Goal: Check status: Check status

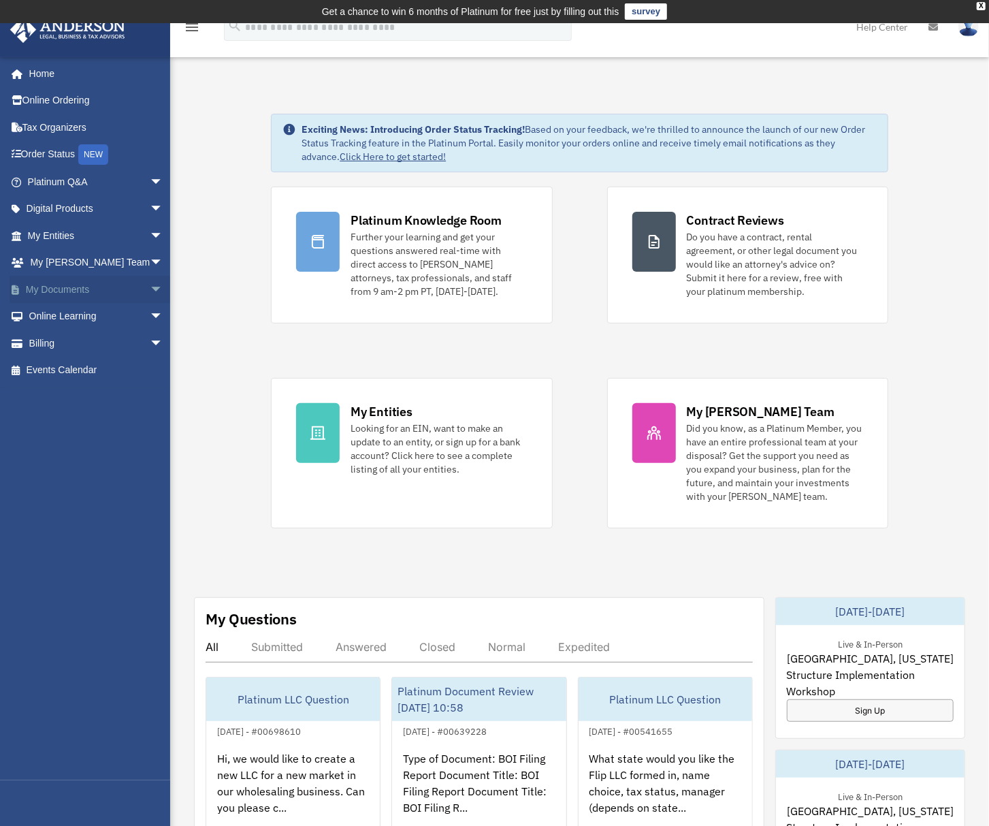
click at [61, 292] on link "My Documents arrow_drop_down" at bounding box center [97, 289] width 174 height 27
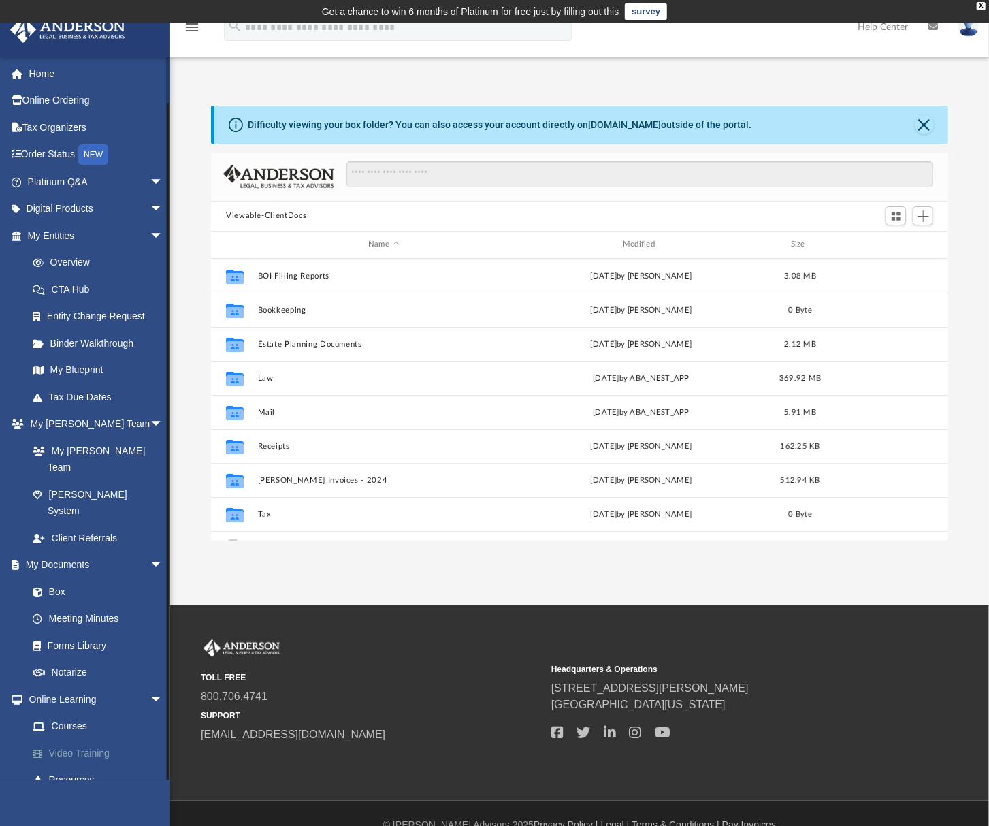
scroll to position [36, 0]
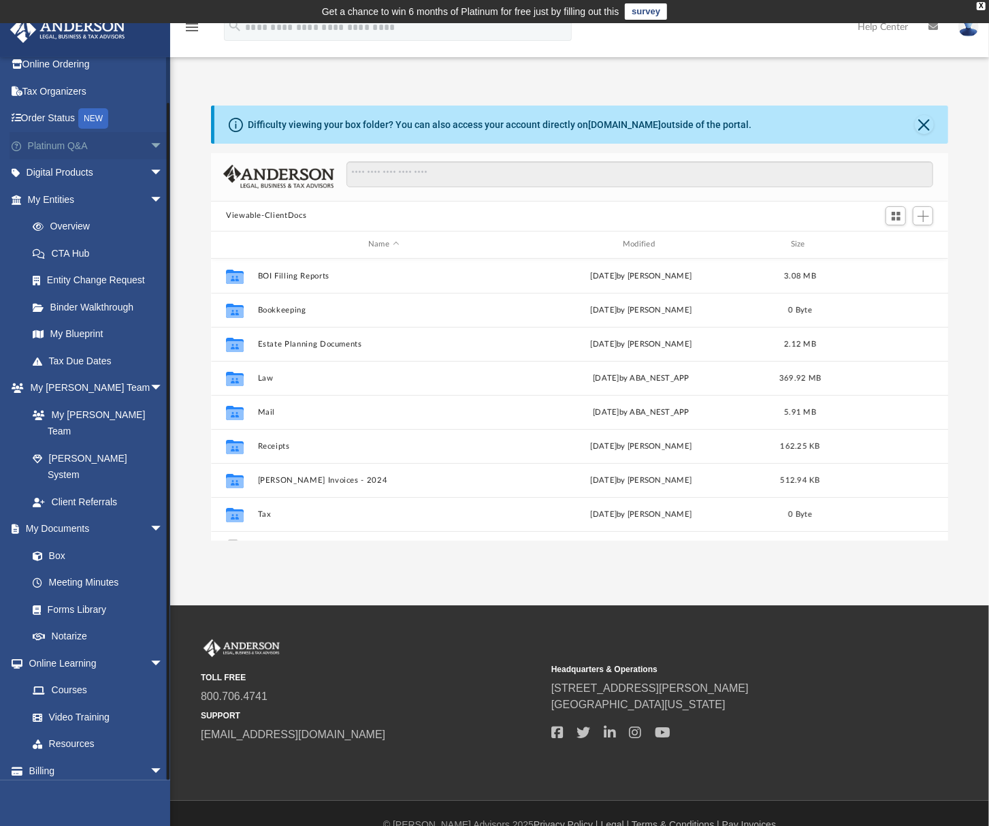
click at [150, 143] on span "arrow_drop_down" at bounding box center [163, 146] width 27 height 28
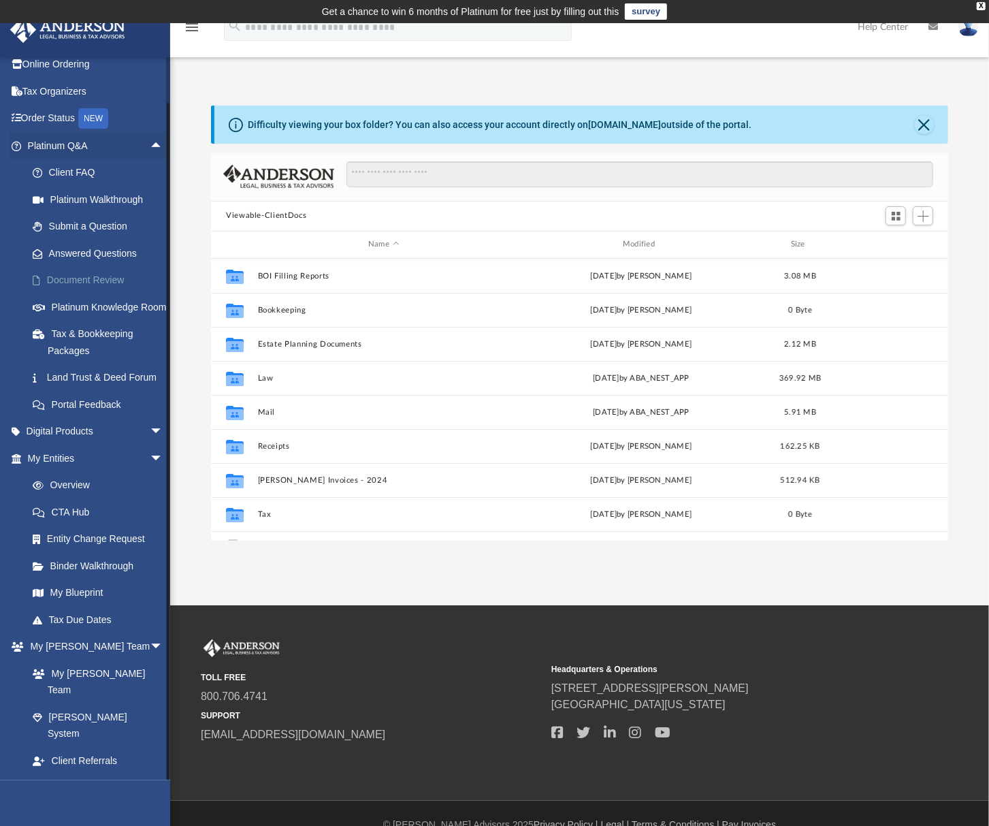
click at [83, 272] on link "Document Review" at bounding box center [101, 280] width 165 height 27
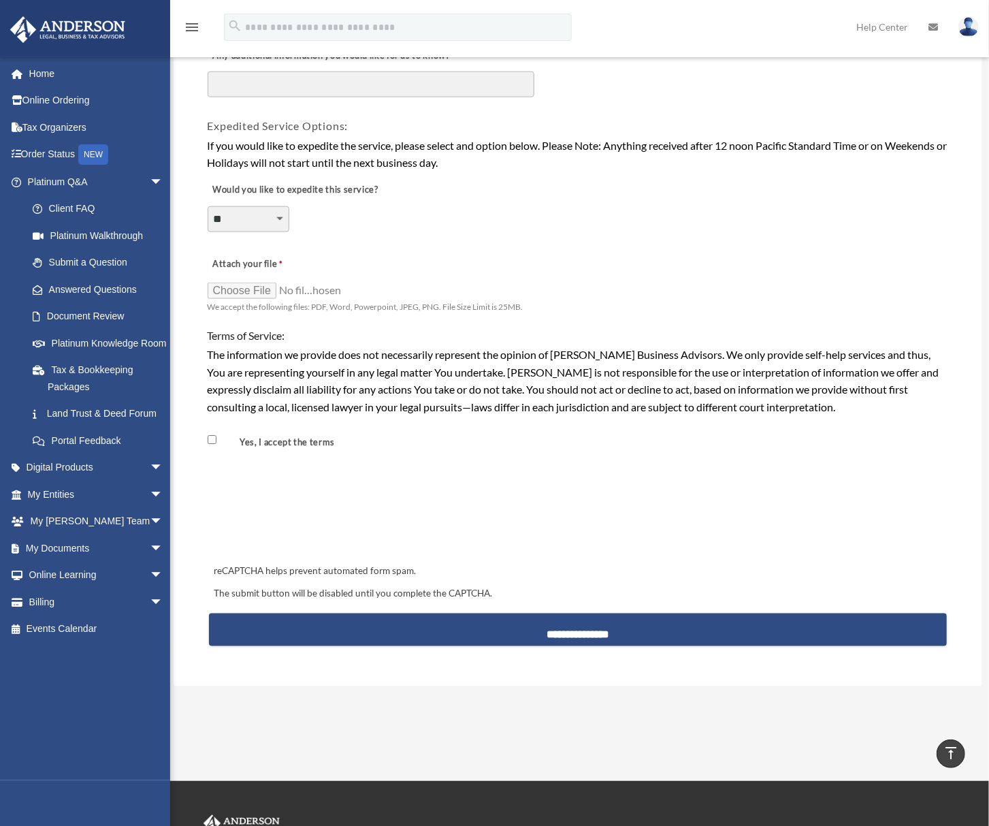
scroll to position [1094, 0]
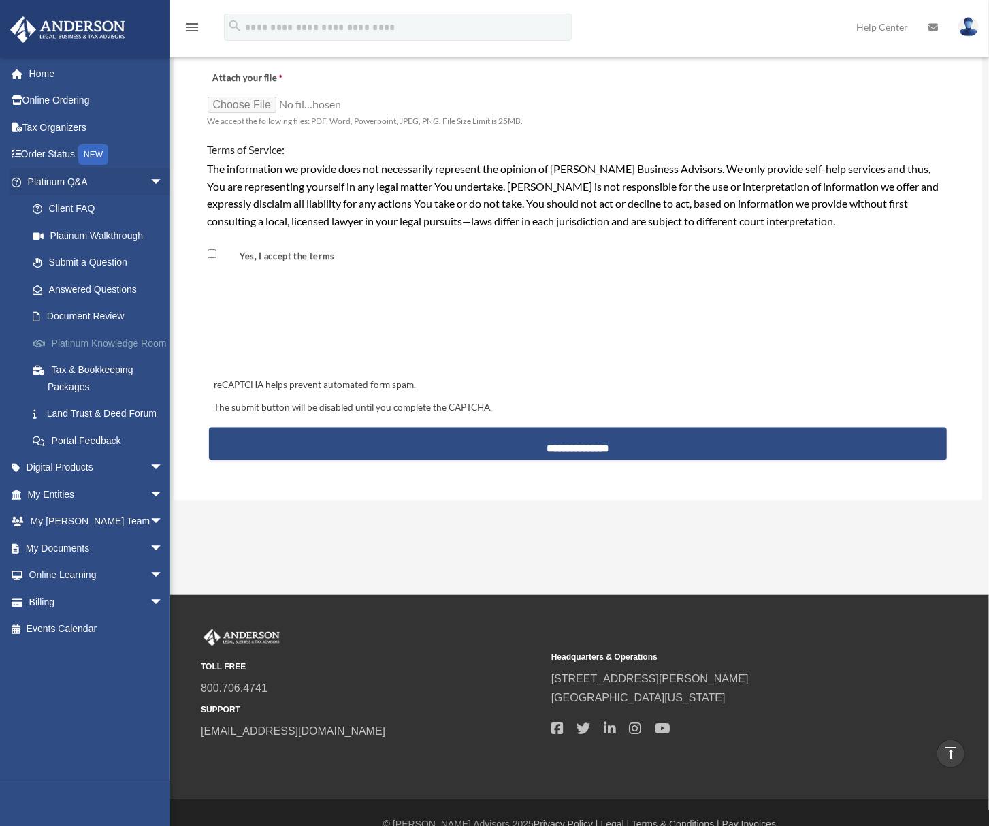
click at [66, 353] on link "Platinum Knowledge Room" at bounding box center [101, 343] width 165 height 27
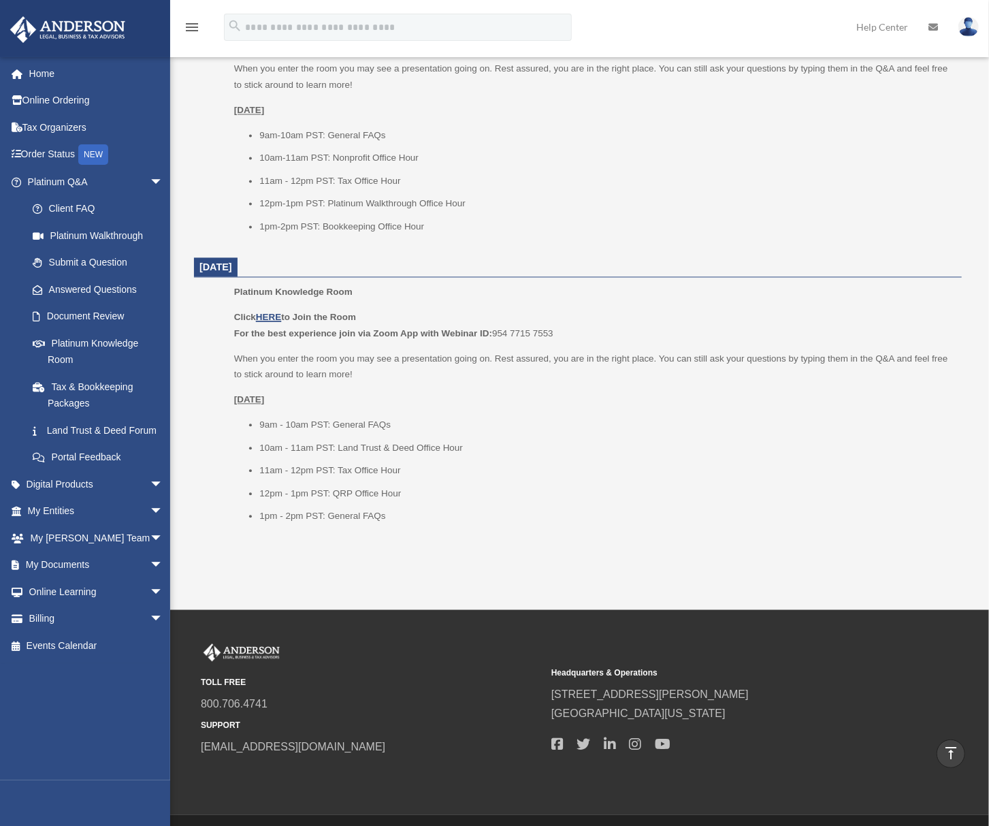
scroll to position [1602, 0]
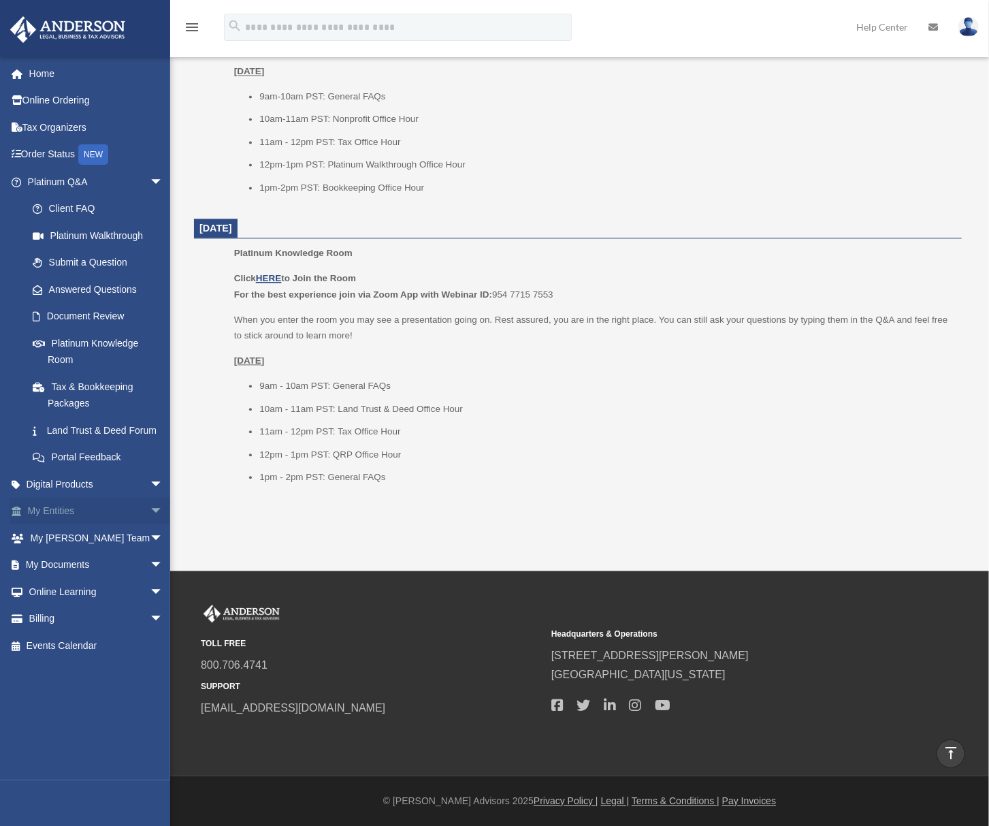
click at [108, 525] on link "My Entities arrow_drop_down" at bounding box center [97, 511] width 174 height 27
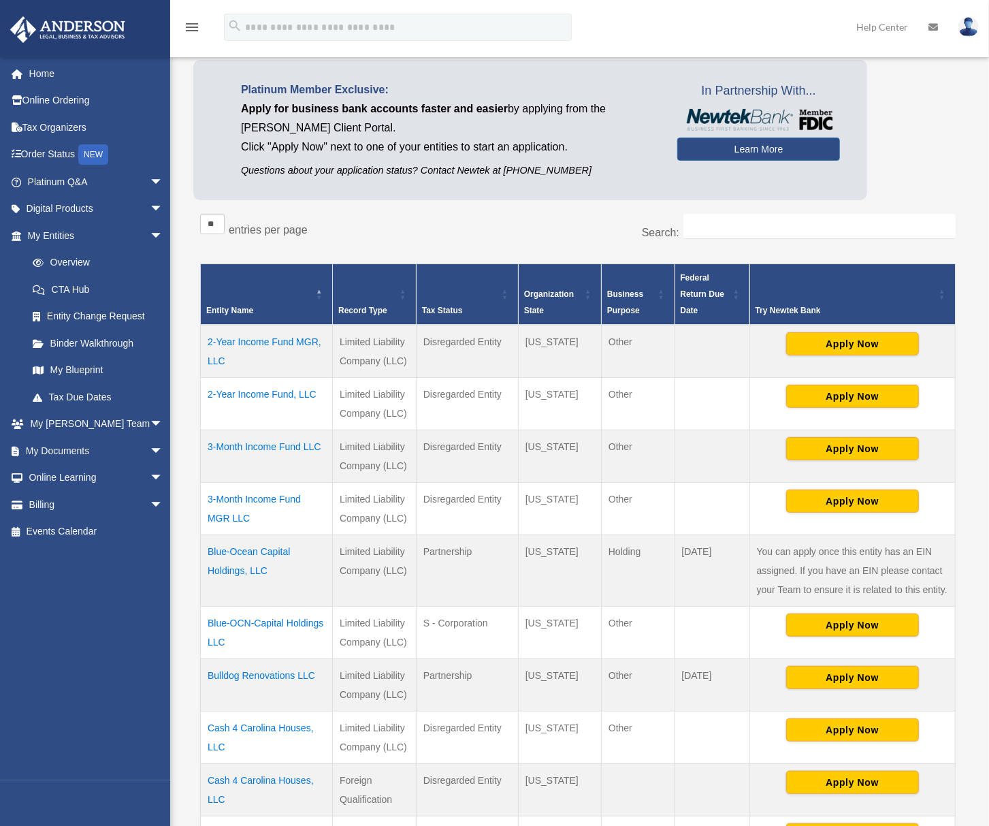
scroll to position [554, 0]
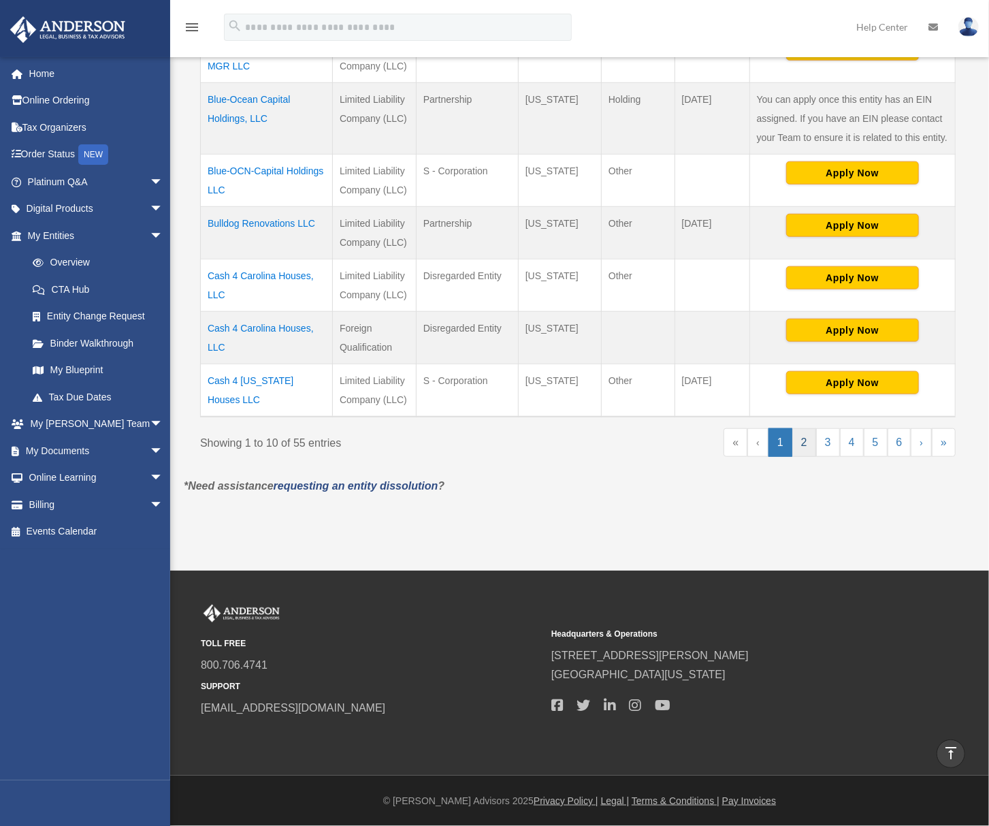
click at [804, 445] on link "2" at bounding box center [805, 442] width 24 height 29
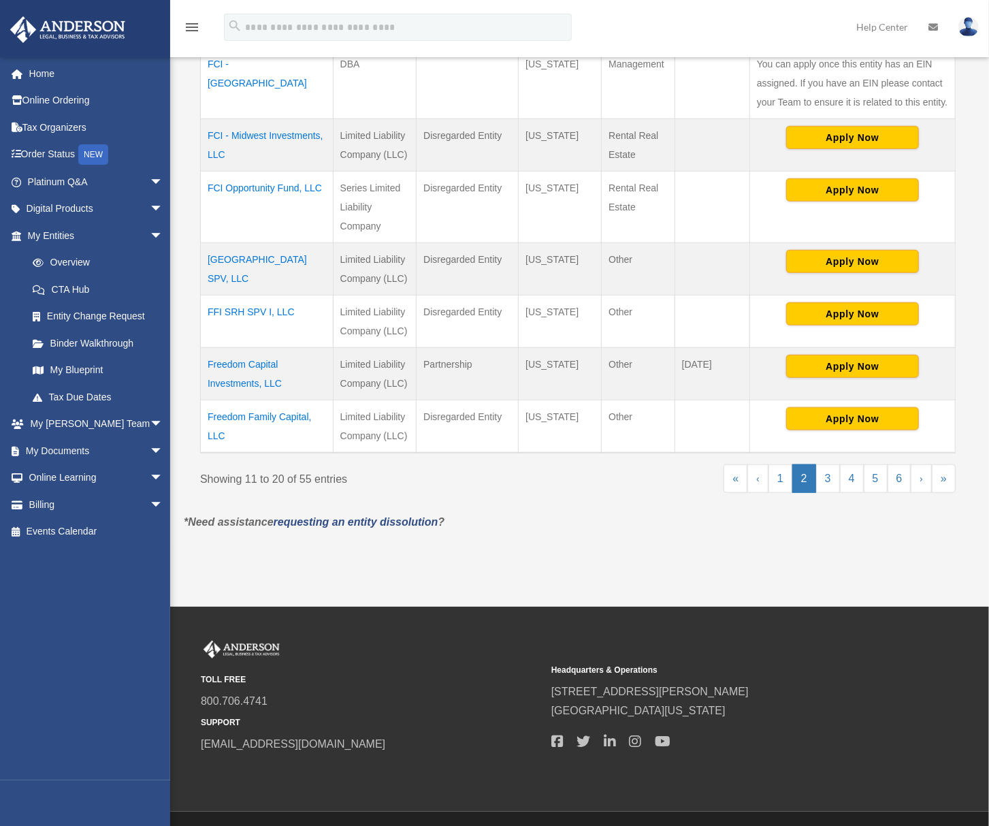
scroll to position [592, 0]
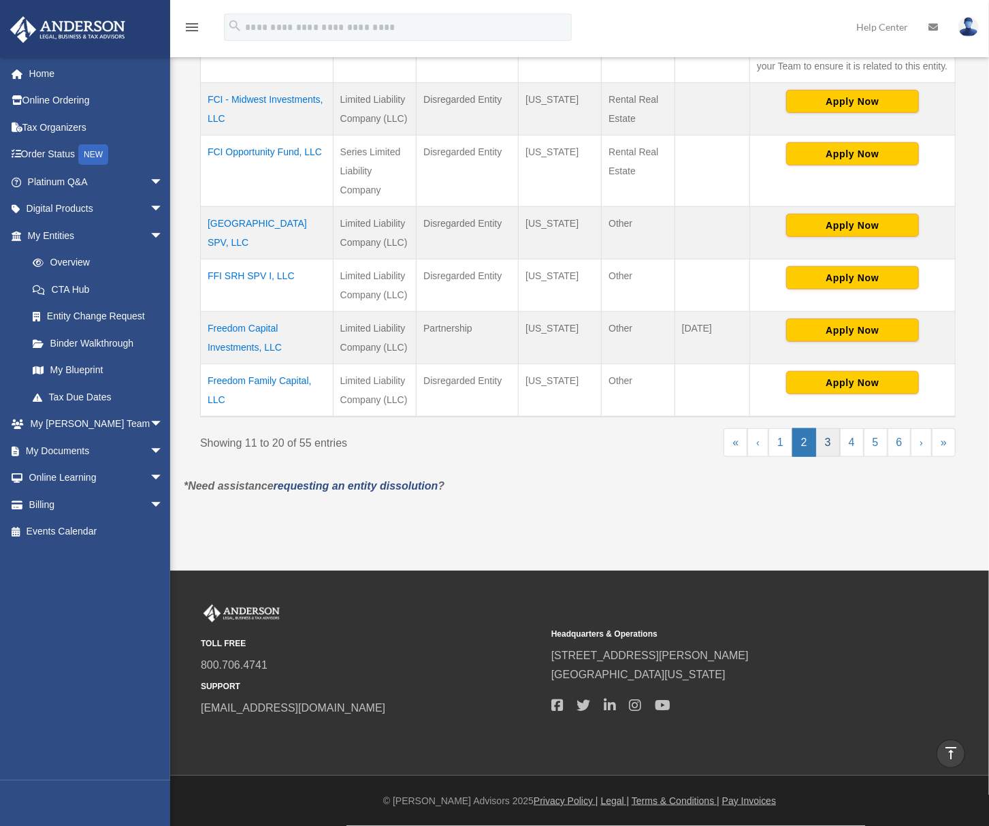
click at [818, 449] on link "3" at bounding box center [828, 442] width 24 height 29
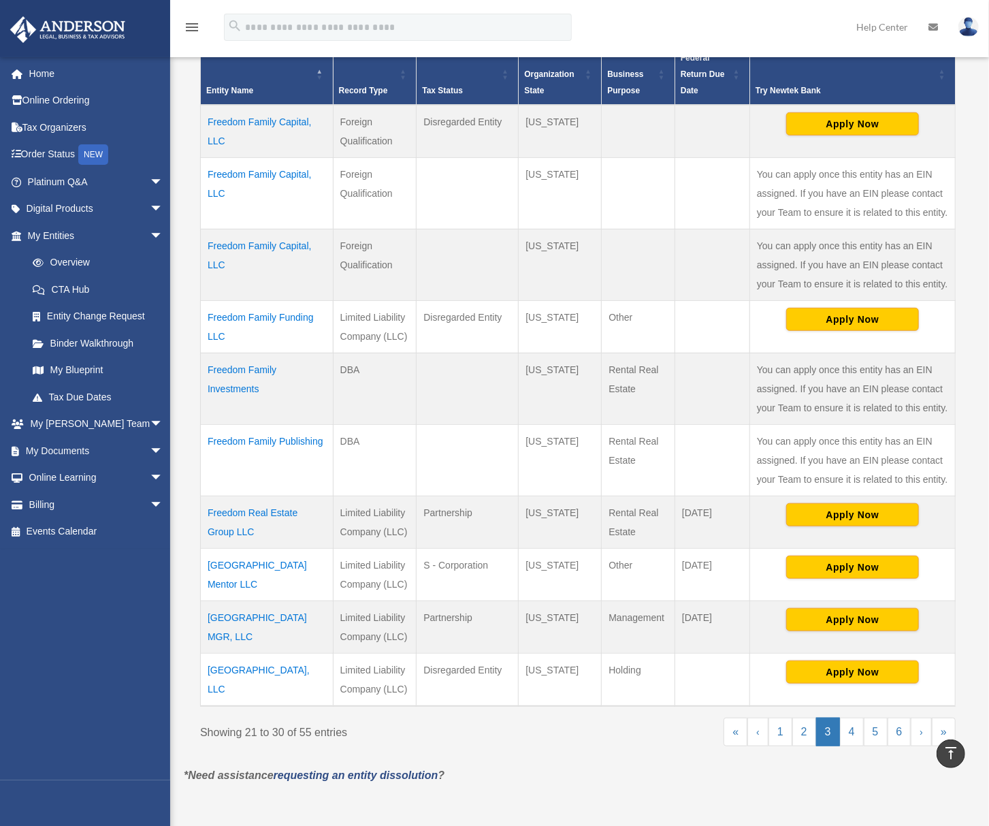
scroll to position [138, 0]
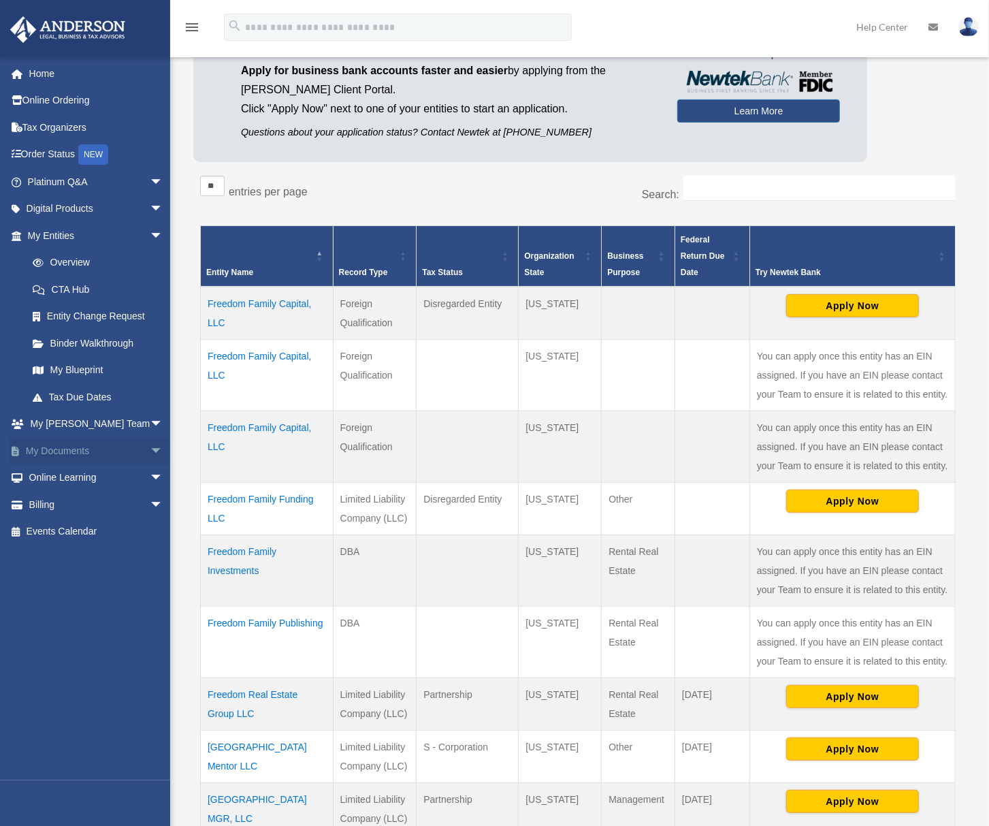
click at [150, 454] on span "arrow_drop_down" at bounding box center [163, 451] width 27 height 28
click at [61, 481] on link "Box" at bounding box center [101, 477] width 165 height 27
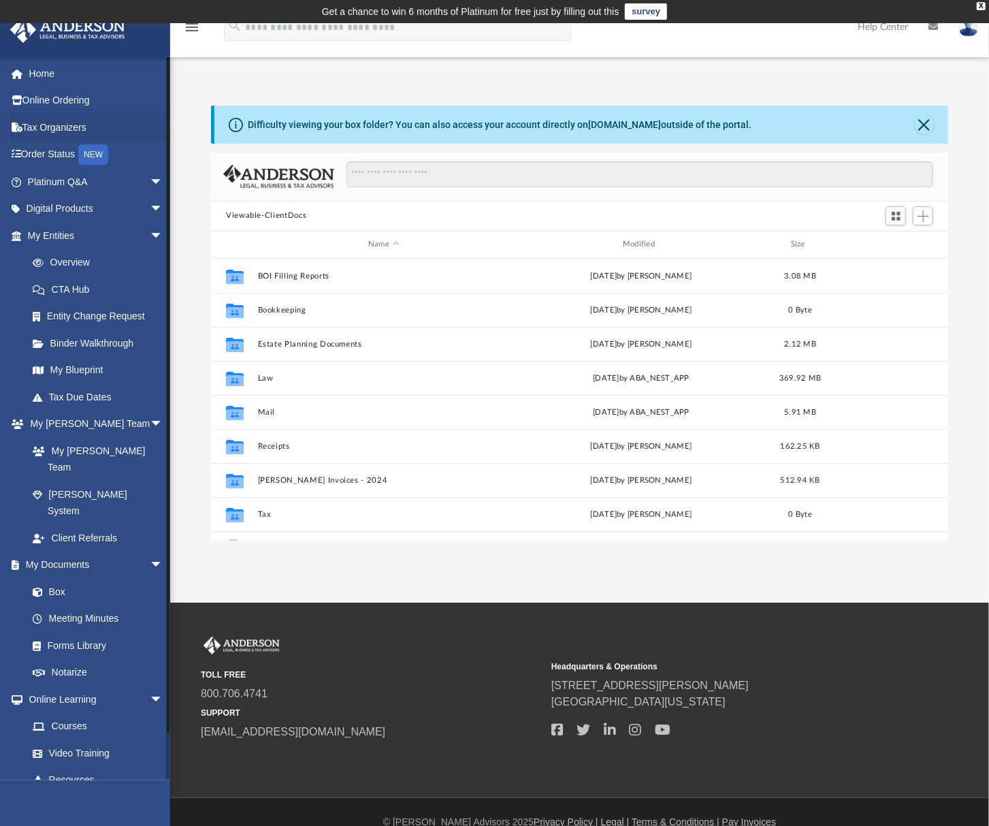
scroll to position [296, 725]
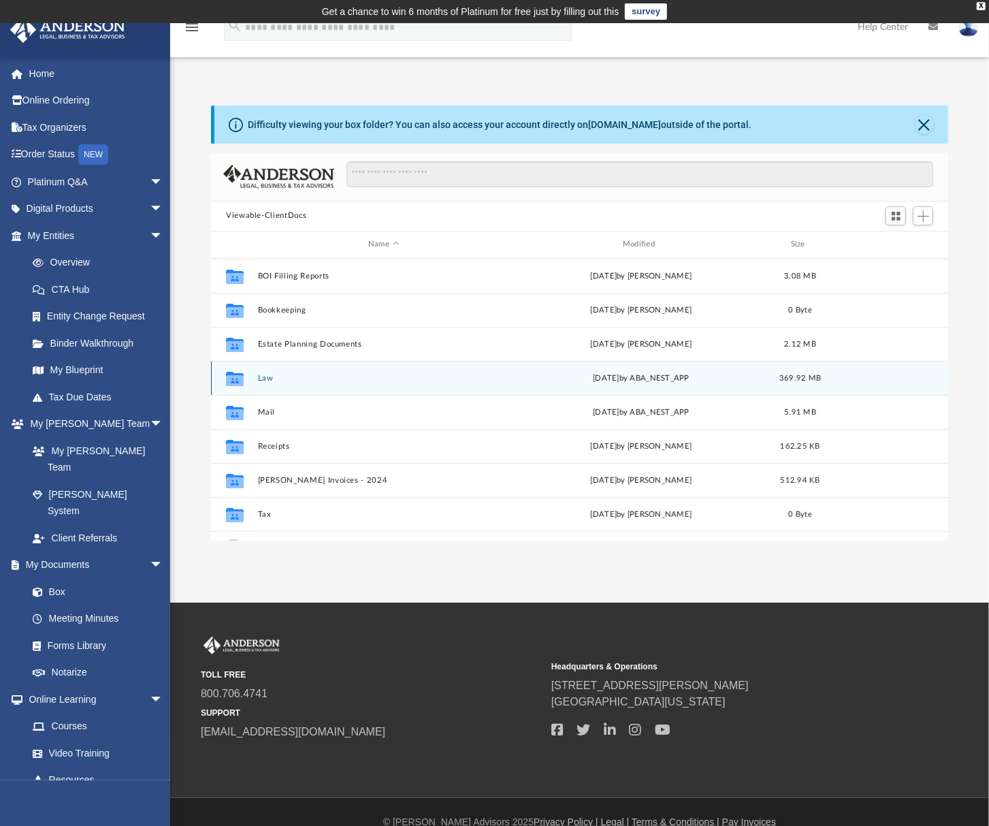
click at [373, 372] on div "Collaborated Folder Law Mon Jul 28 2025 by ABA_NEST_APP 369.92 MB" at bounding box center [579, 378] width 737 height 34
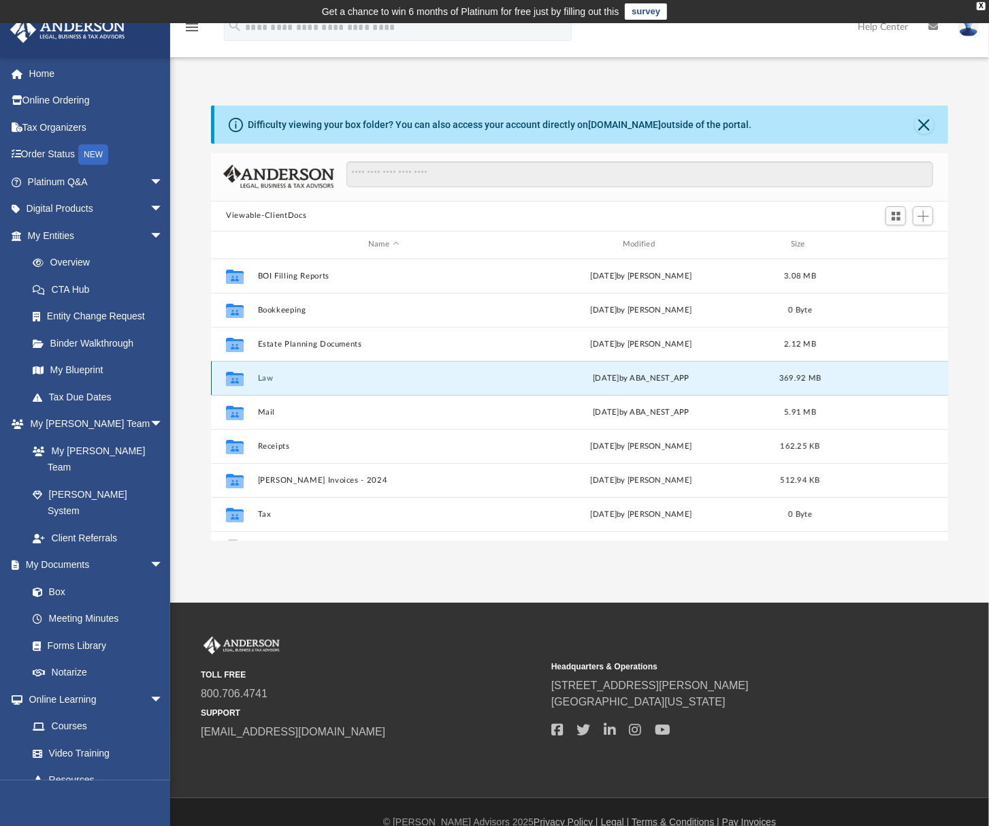
click at [365, 379] on button "Law" at bounding box center [384, 378] width 252 height 9
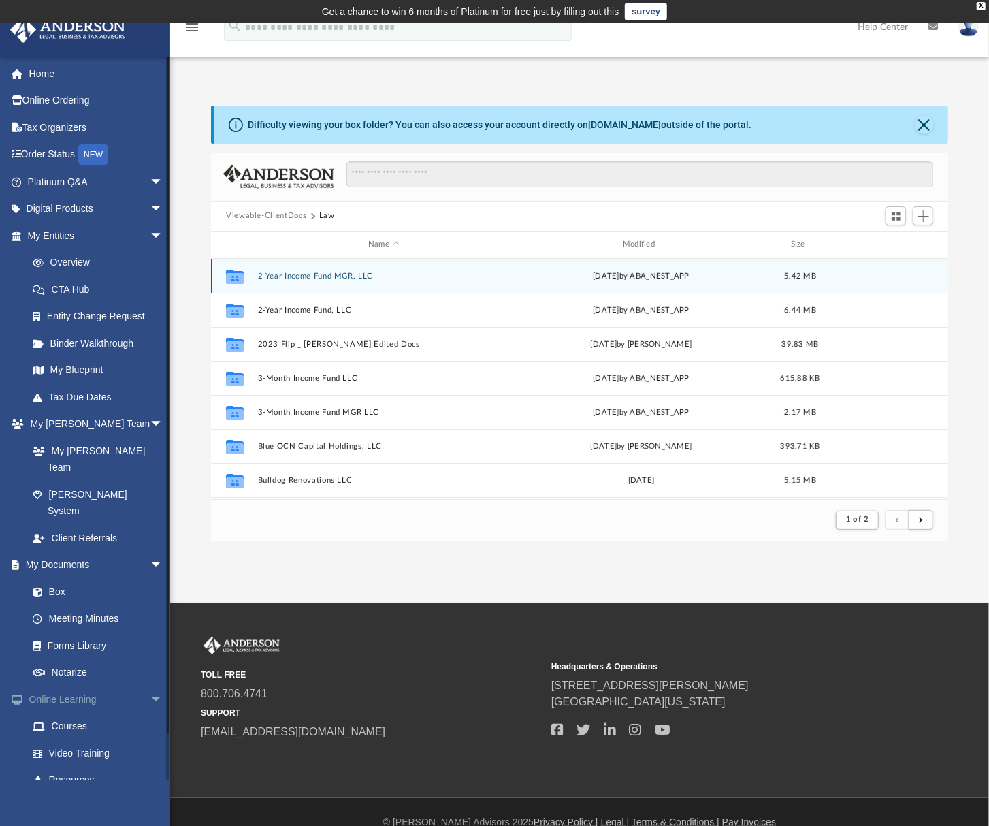
scroll to position [36, 0]
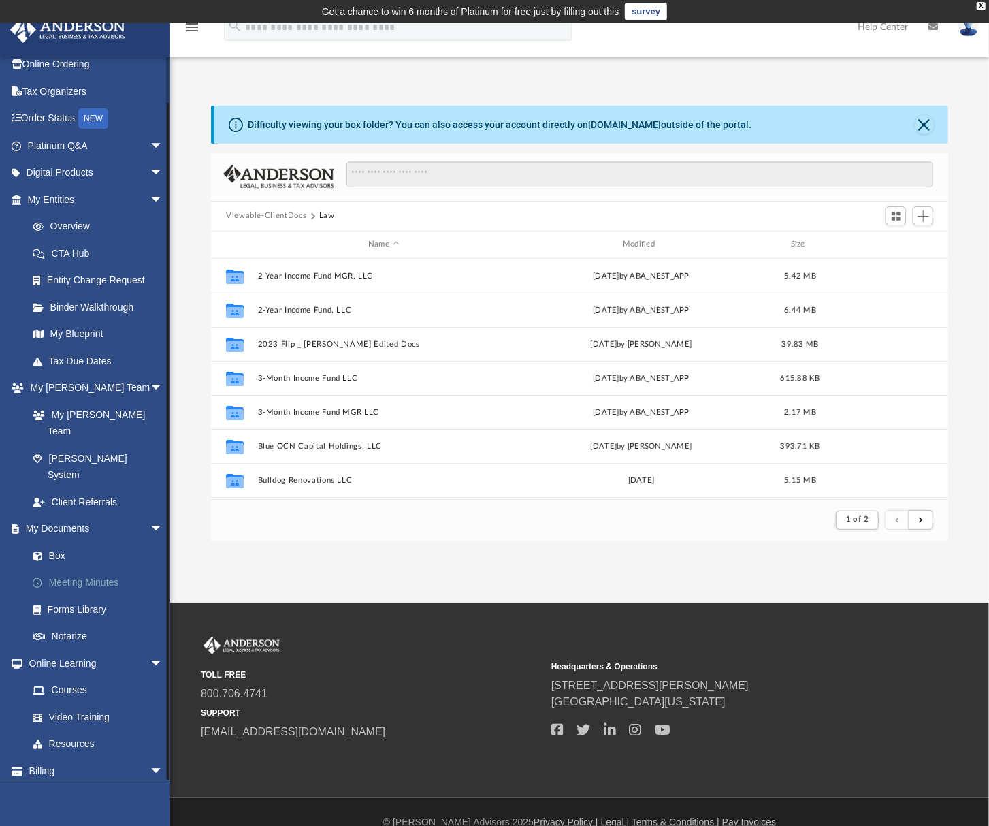
click at [86, 569] on link "Meeting Minutes" at bounding box center [101, 582] width 165 height 27
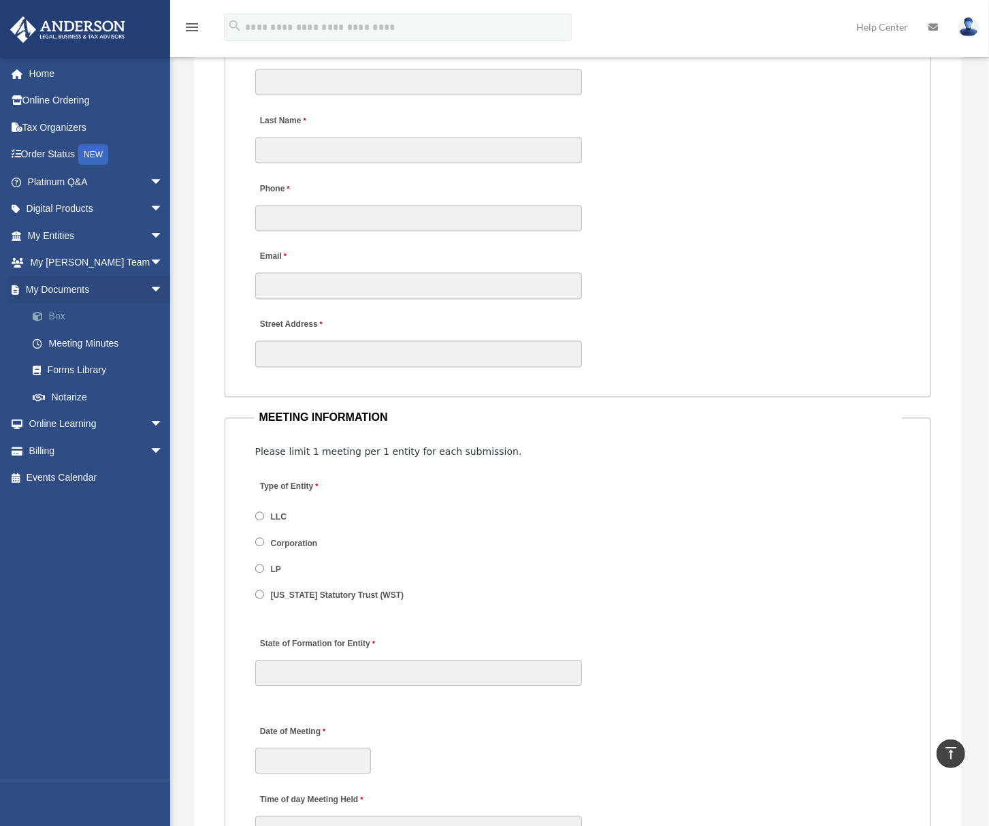
scroll to position [998, 0]
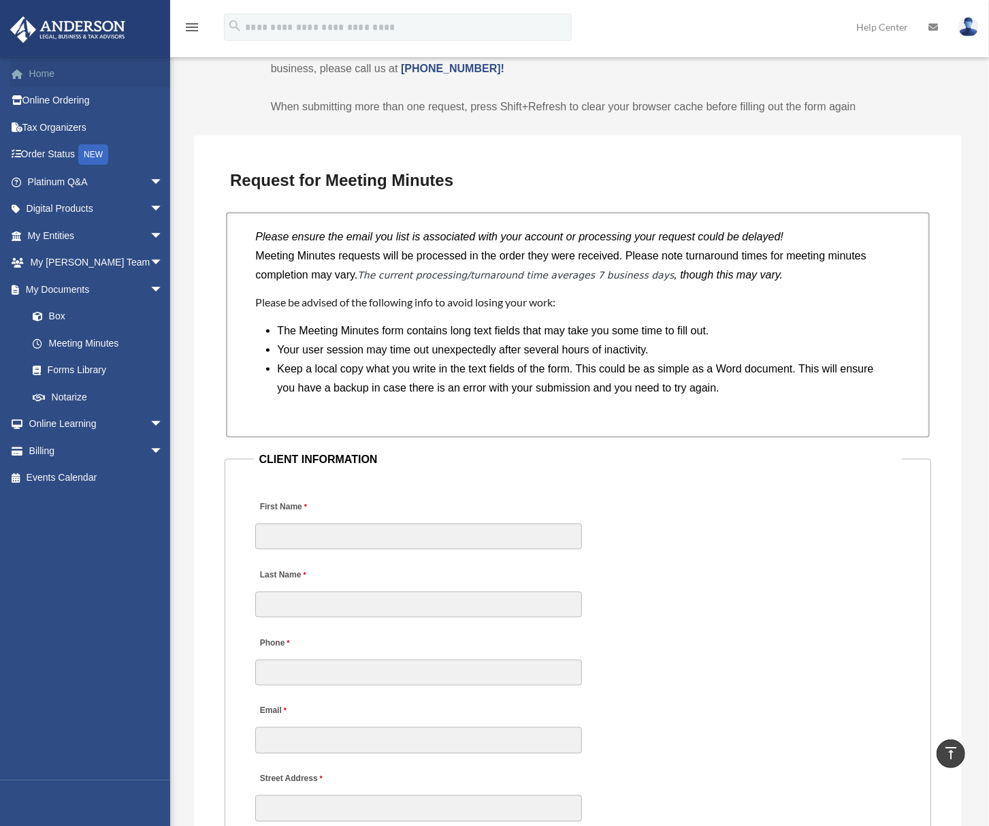
click at [23, 79] on span at bounding box center [24, 74] width 10 height 10
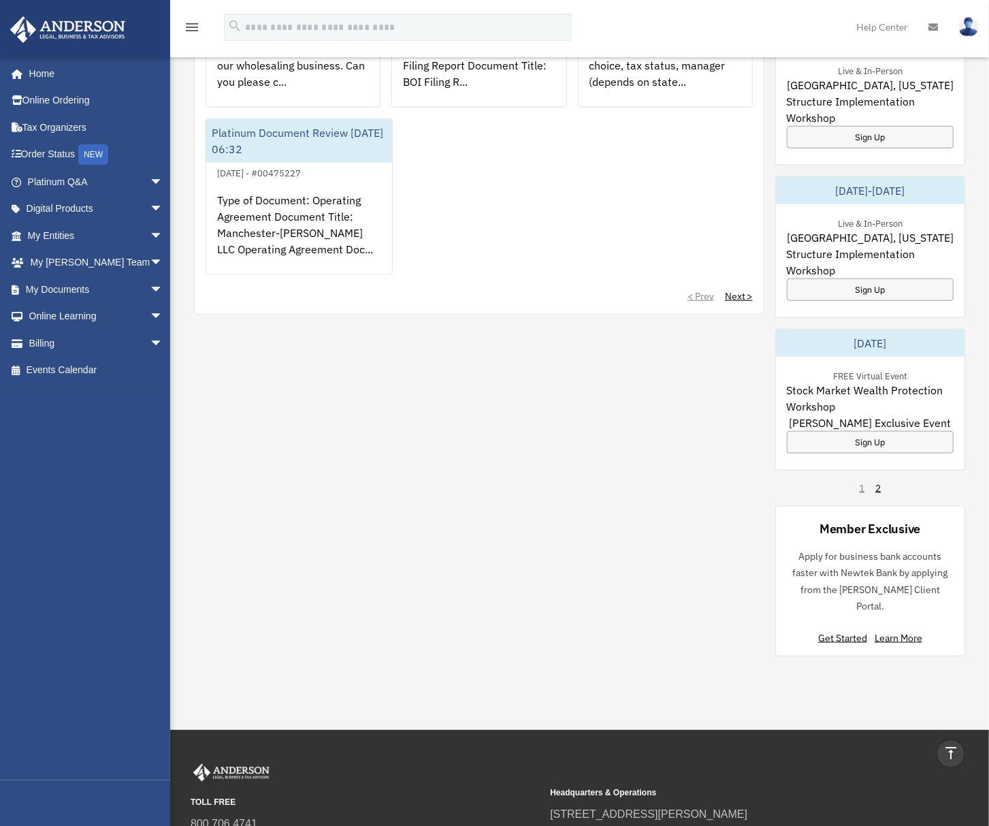
scroll to position [454, 0]
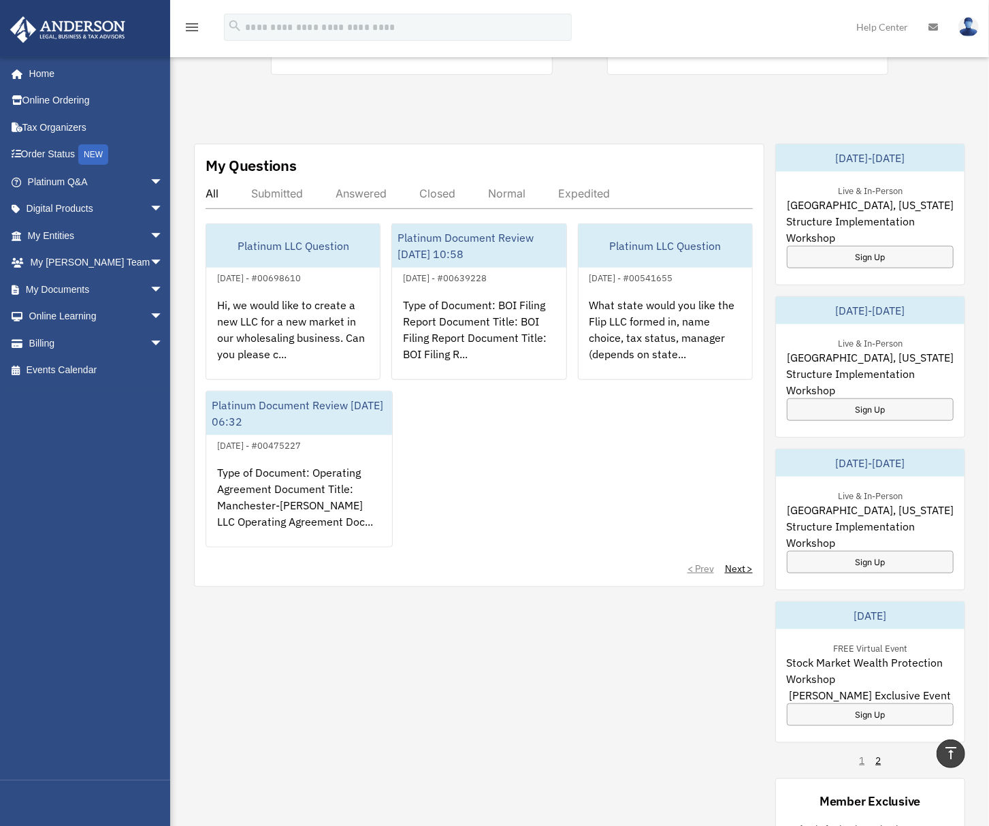
click at [273, 196] on div "Submitted" at bounding box center [277, 194] width 52 height 14
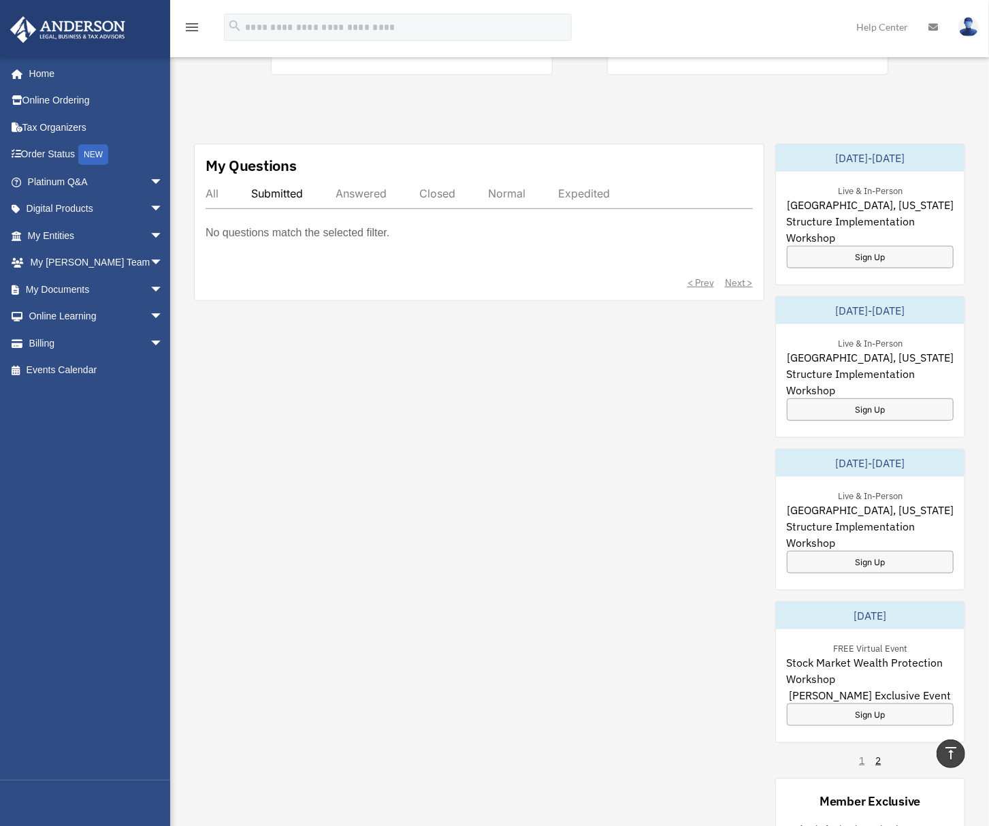
click at [223, 193] on div "All Submitted Answered Closed Normal Expedited" at bounding box center [479, 198] width 547 height 22
click at [423, 192] on div "Closed" at bounding box center [437, 194] width 36 height 14
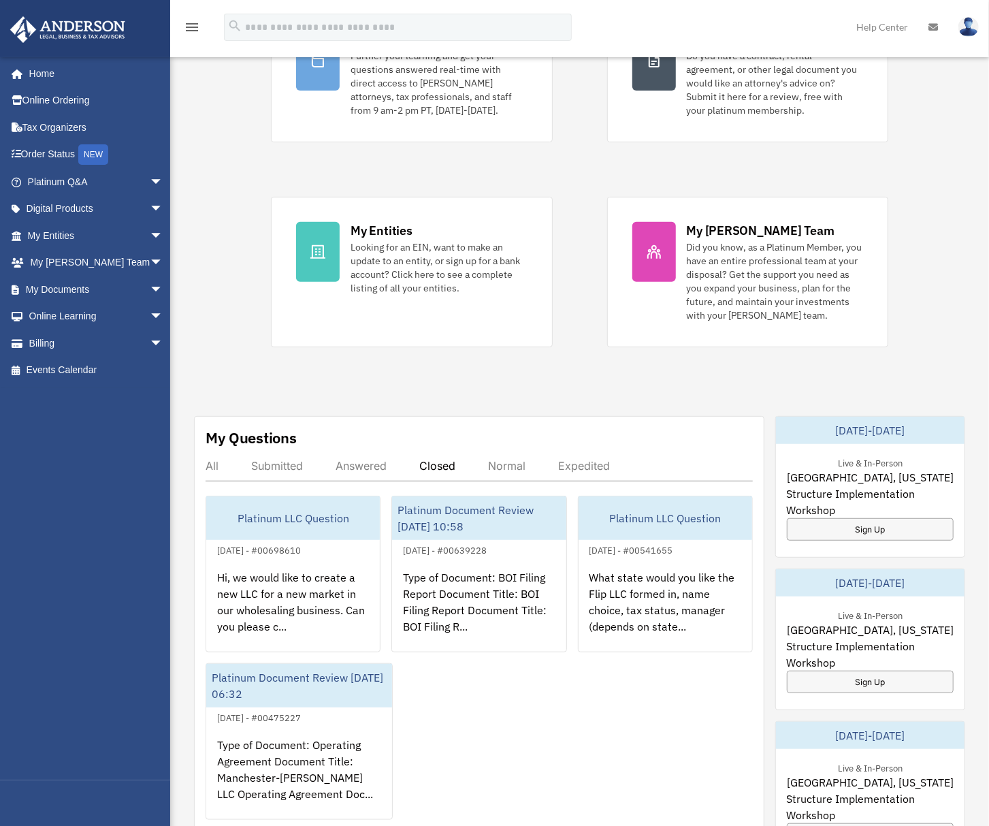
scroll to position [0, 0]
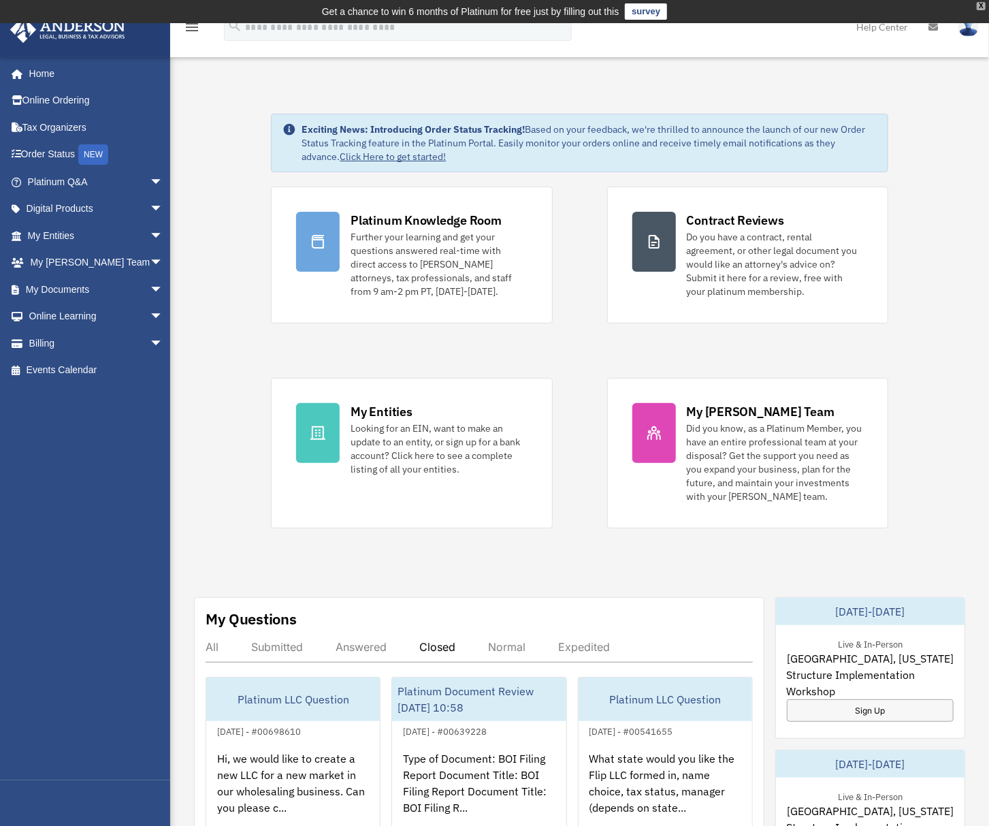
click at [986, 7] on div "X" at bounding box center [981, 6] width 9 height 8
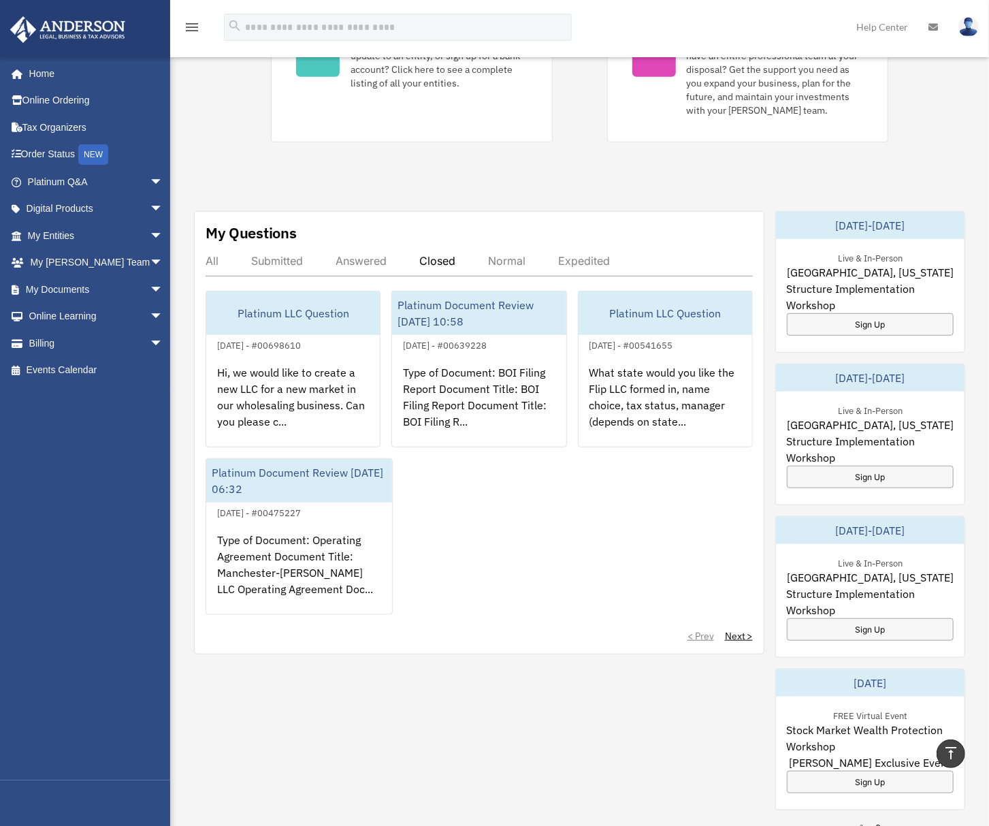
scroll to position [454, 0]
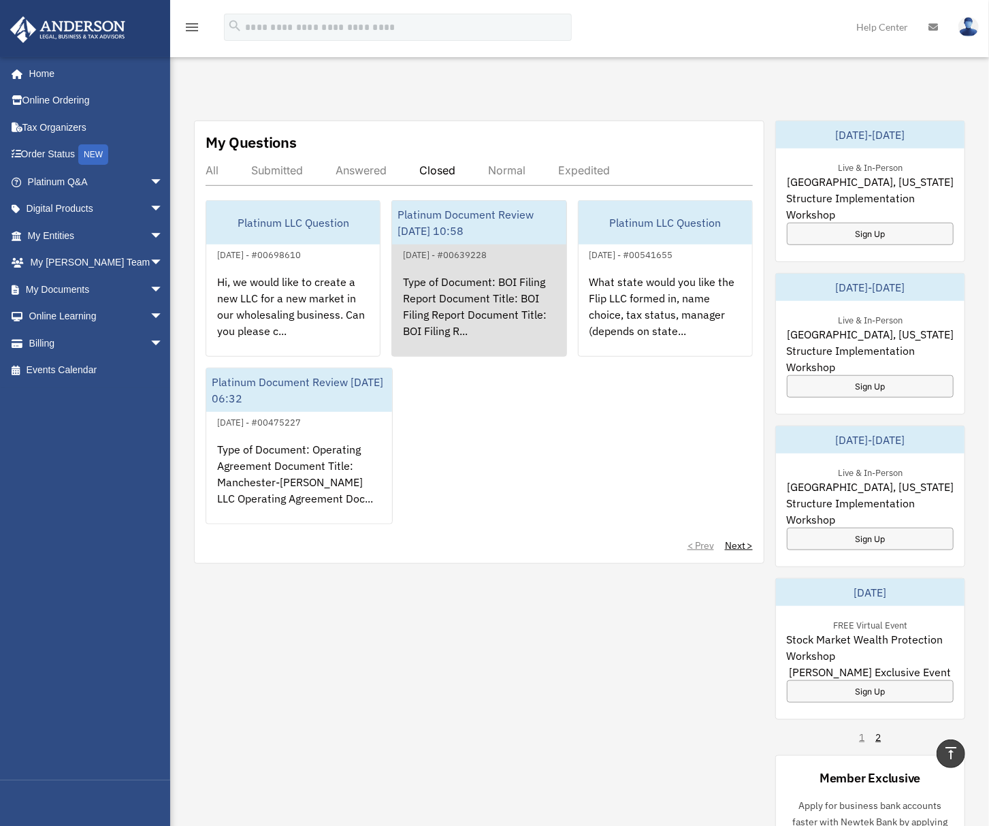
click at [541, 237] on div "Platinum Document Review 05/30/2024 10:58" at bounding box center [479, 223] width 174 height 44
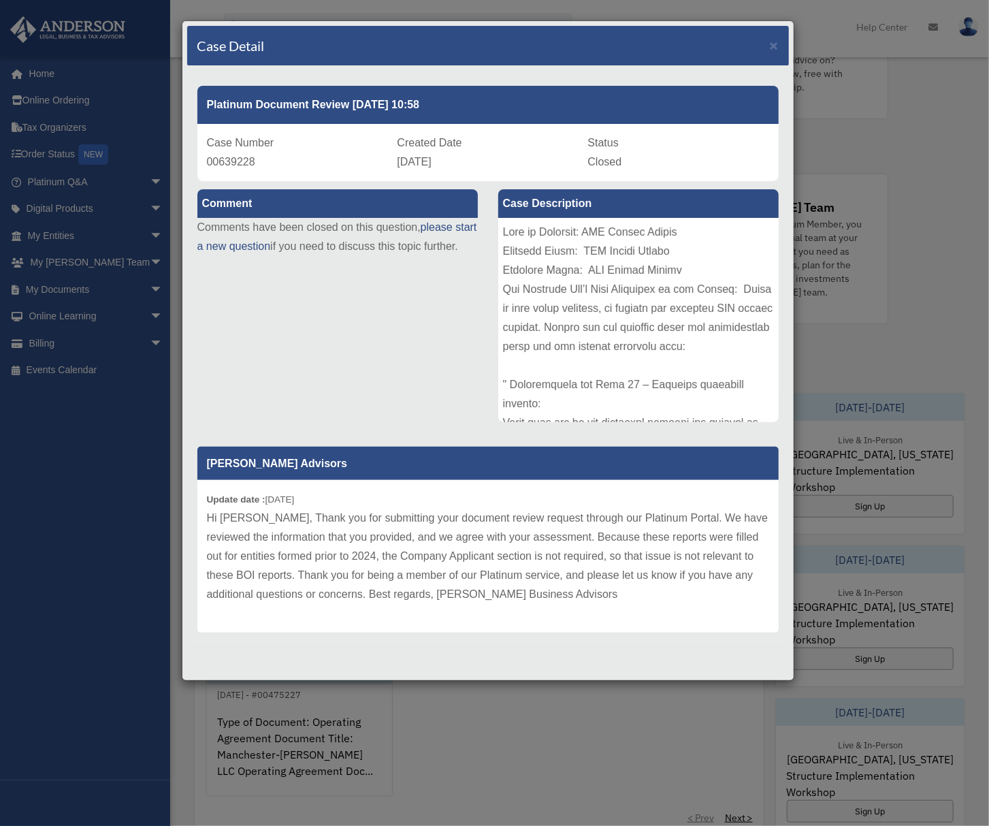
scroll to position [0, 0]
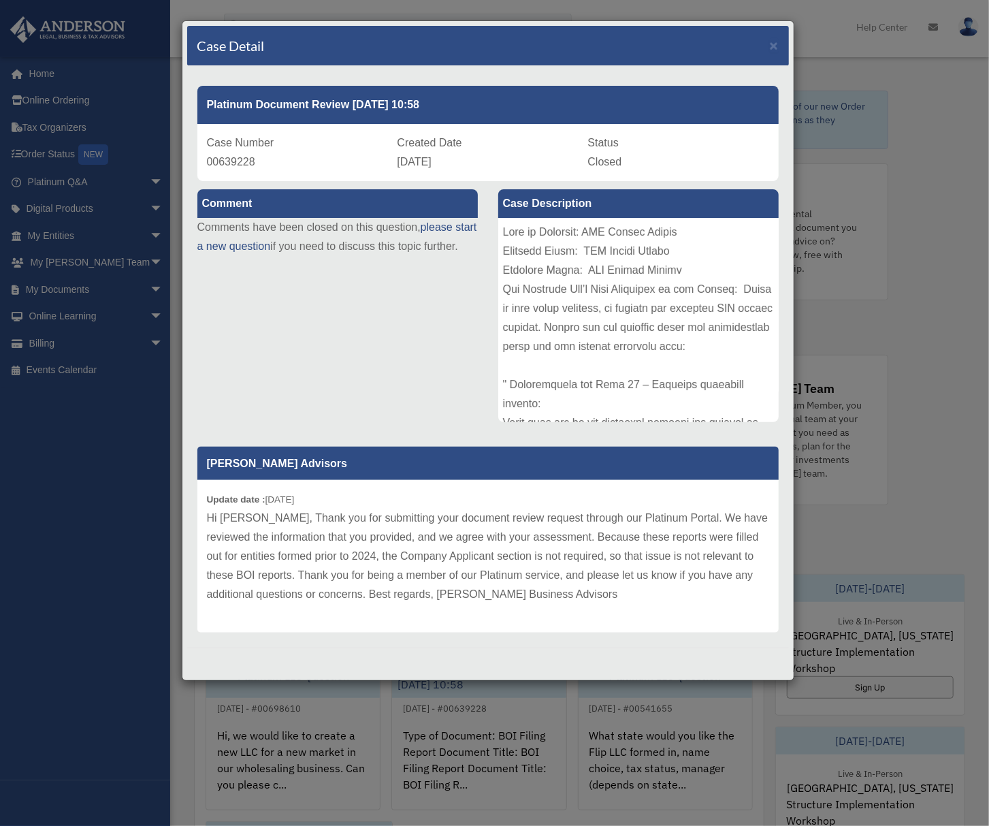
click at [126, 529] on div "Case Detail × Platinum Document Review 05/30/2024 10:58 Case Number 00639228 Cr…" at bounding box center [494, 413] width 989 height 826
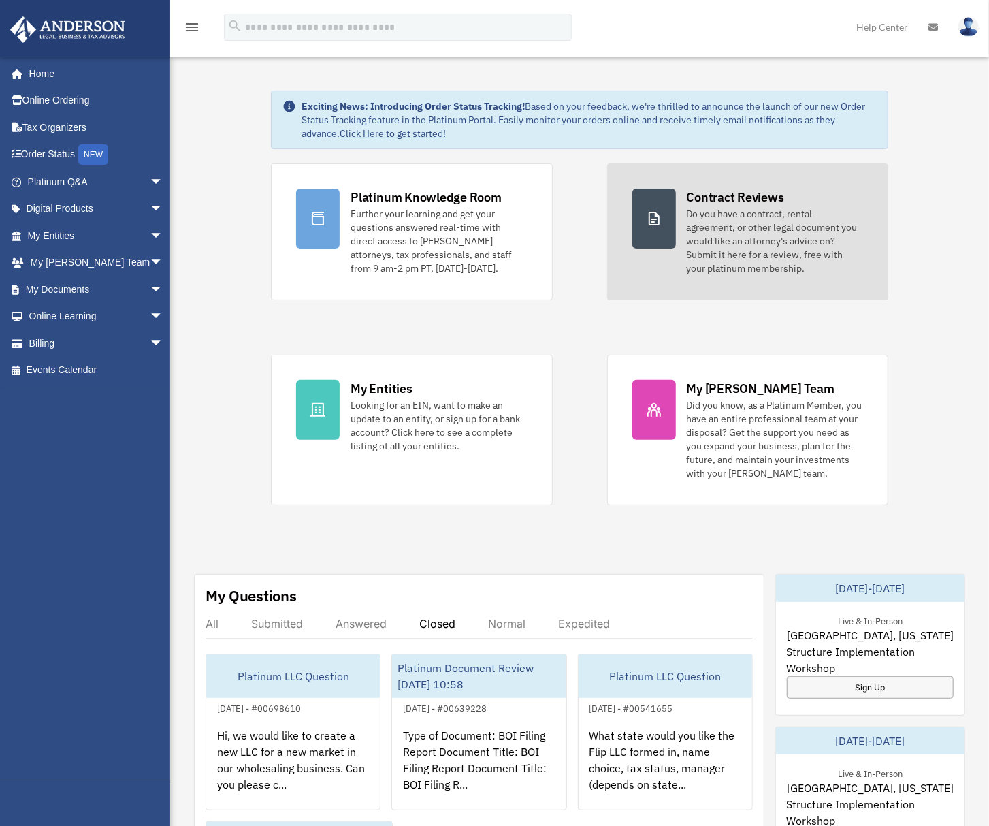
click at [853, 172] on link "Contract Reviews Do you have a contract, rental agreement, or other legal docum…" at bounding box center [747, 231] width 281 height 137
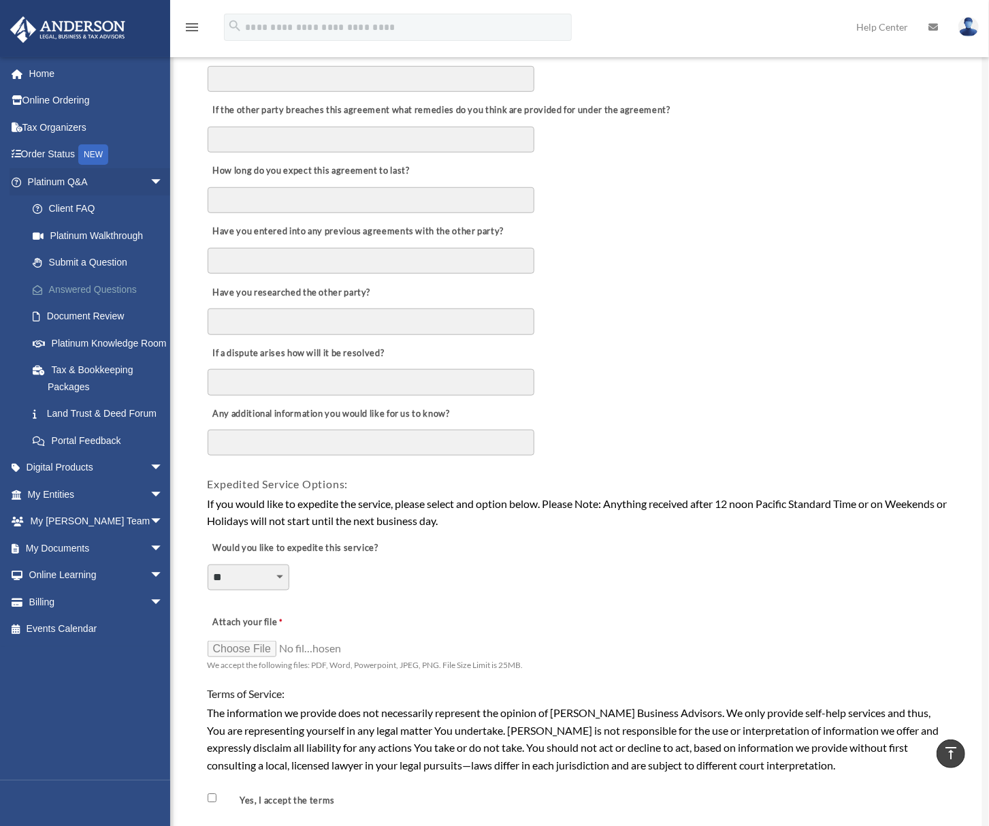
scroll to position [436, 0]
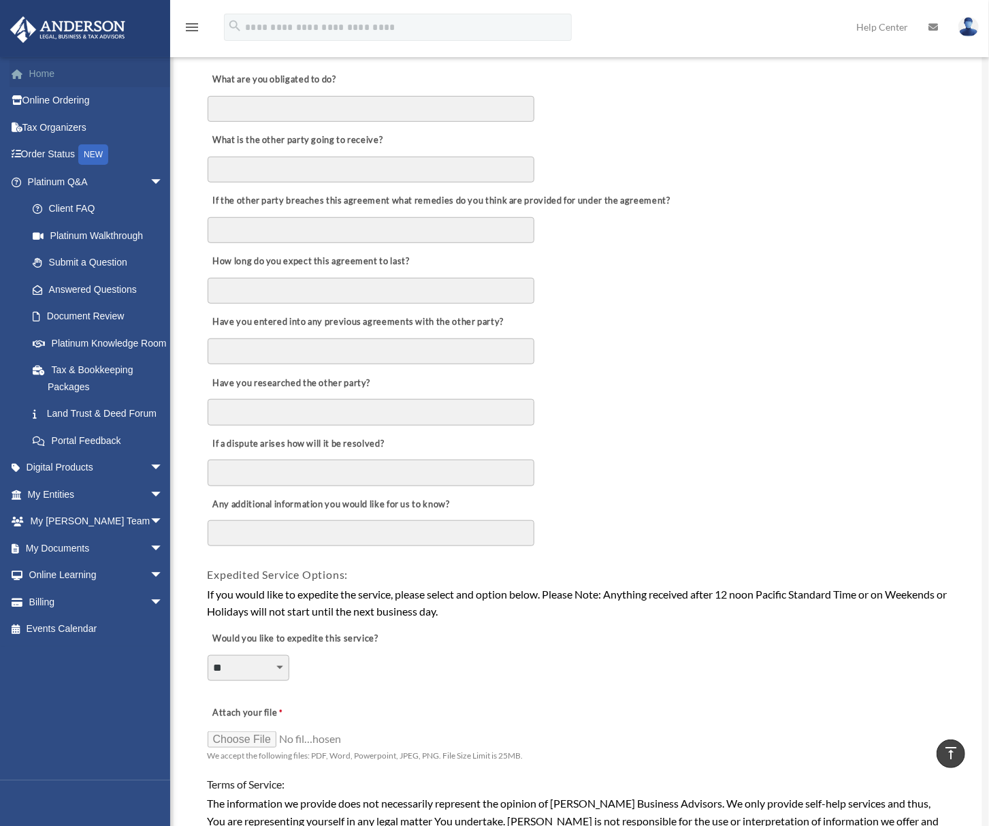
click at [79, 69] on link "Home" at bounding box center [97, 73] width 174 height 27
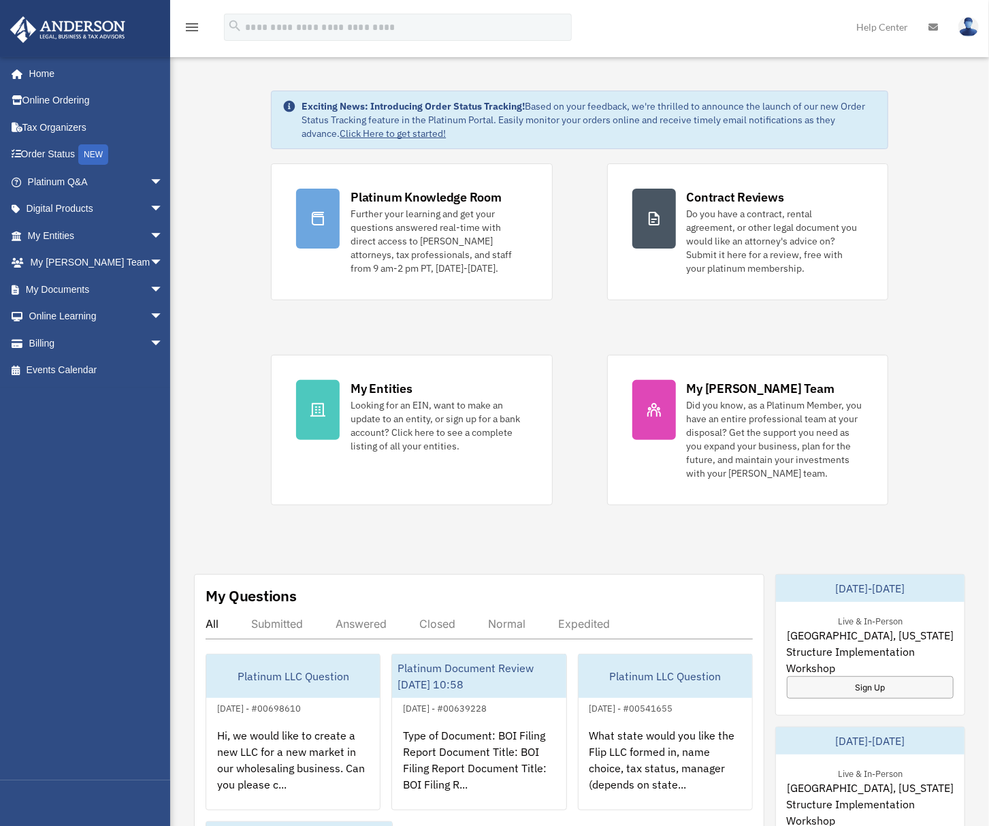
scroll to position [363, 0]
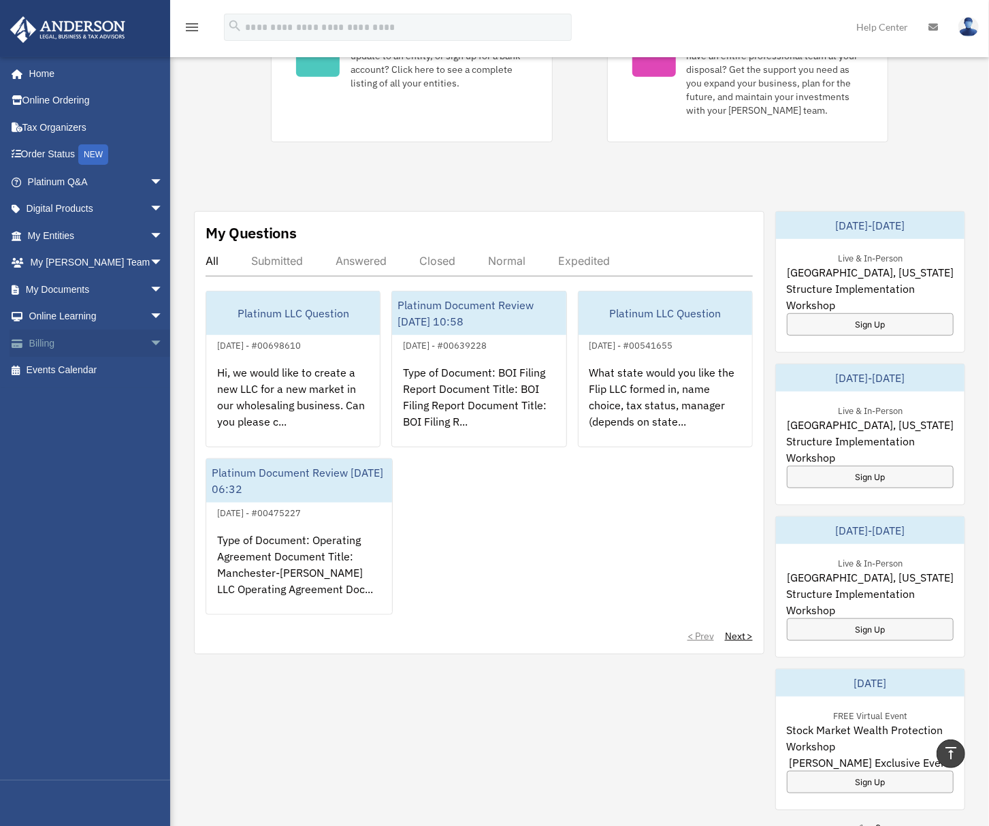
click at [89, 345] on link "Billing arrow_drop_down" at bounding box center [97, 343] width 174 height 27
click at [150, 338] on span "arrow_drop_down" at bounding box center [163, 344] width 27 height 28
click at [150, 327] on span "arrow_drop_down" at bounding box center [163, 317] width 27 height 28
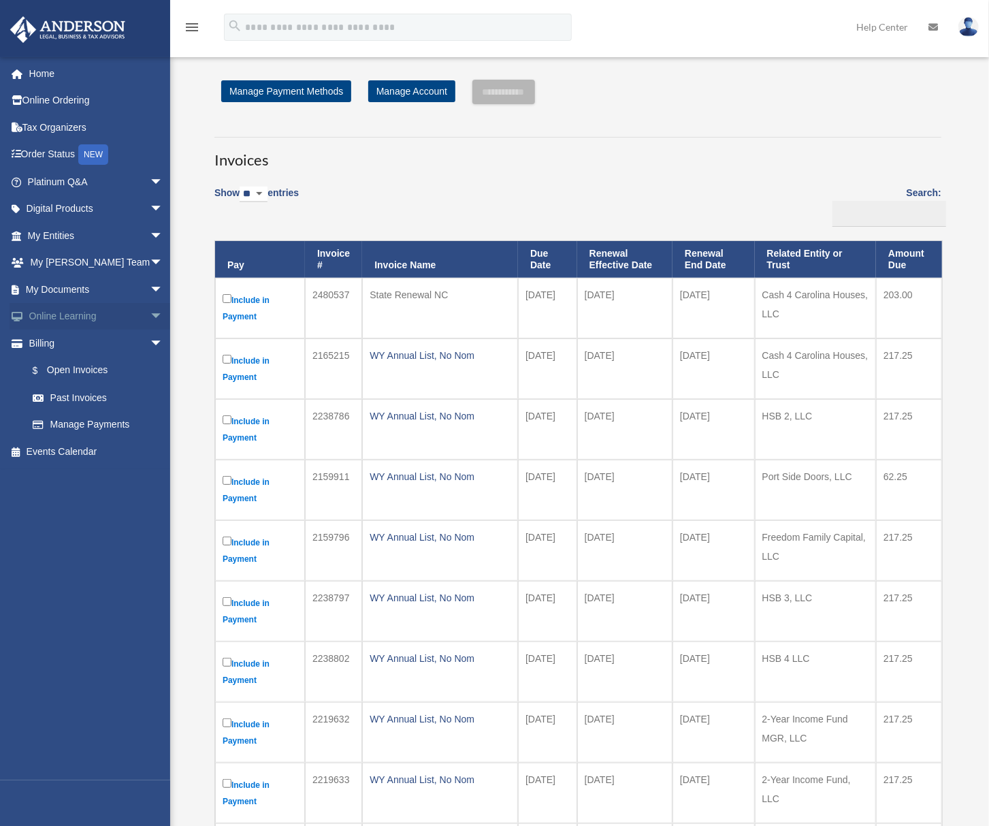
click at [150, 315] on span "arrow_drop_down" at bounding box center [163, 317] width 27 height 28
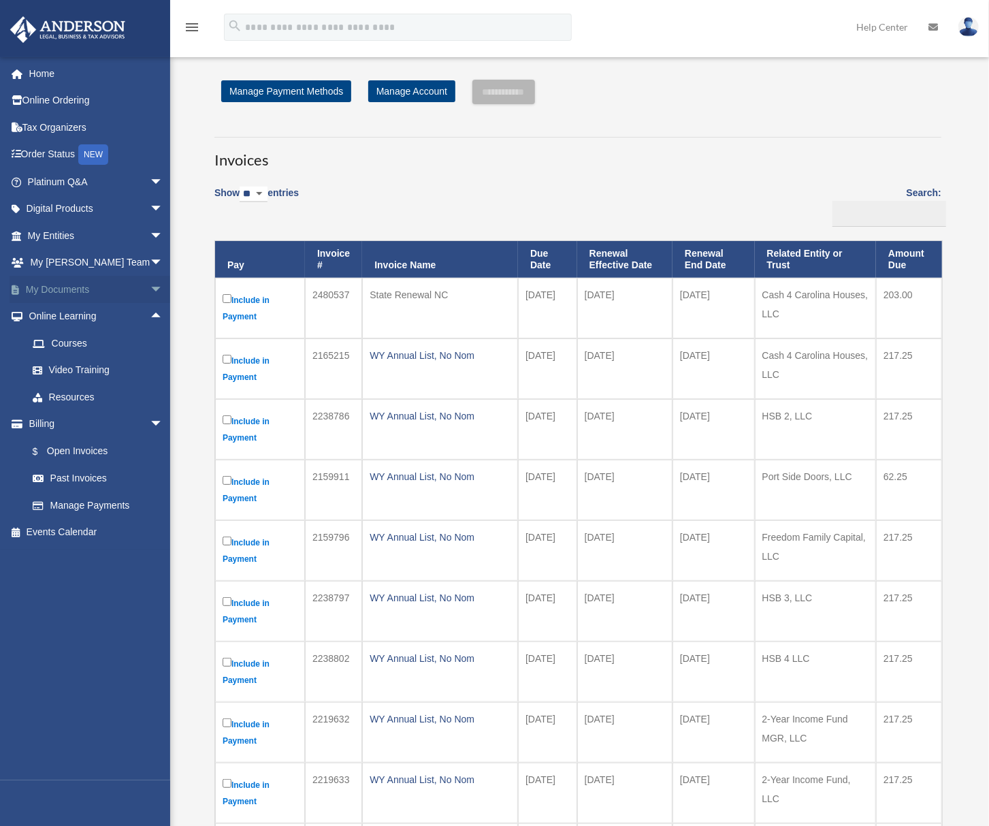
click at [150, 289] on span "arrow_drop_down" at bounding box center [163, 290] width 27 height 28
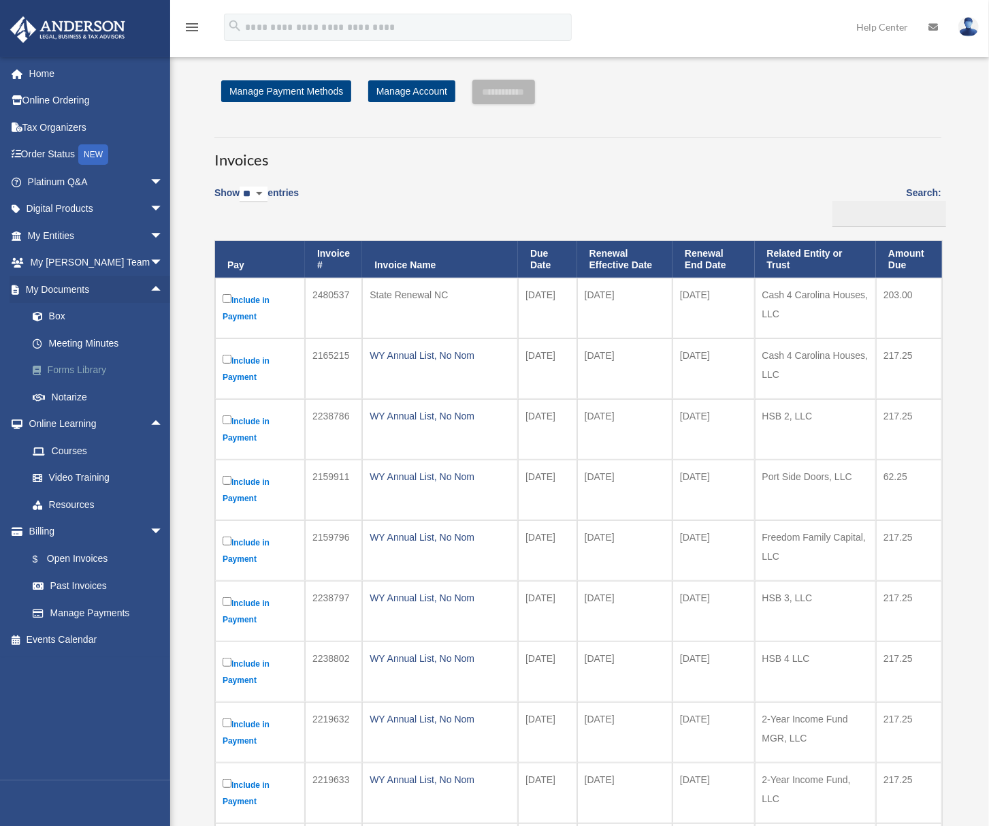
click at [55, 375] on link "Forms Library" at bounding box center [101, 370] width 165 height 27
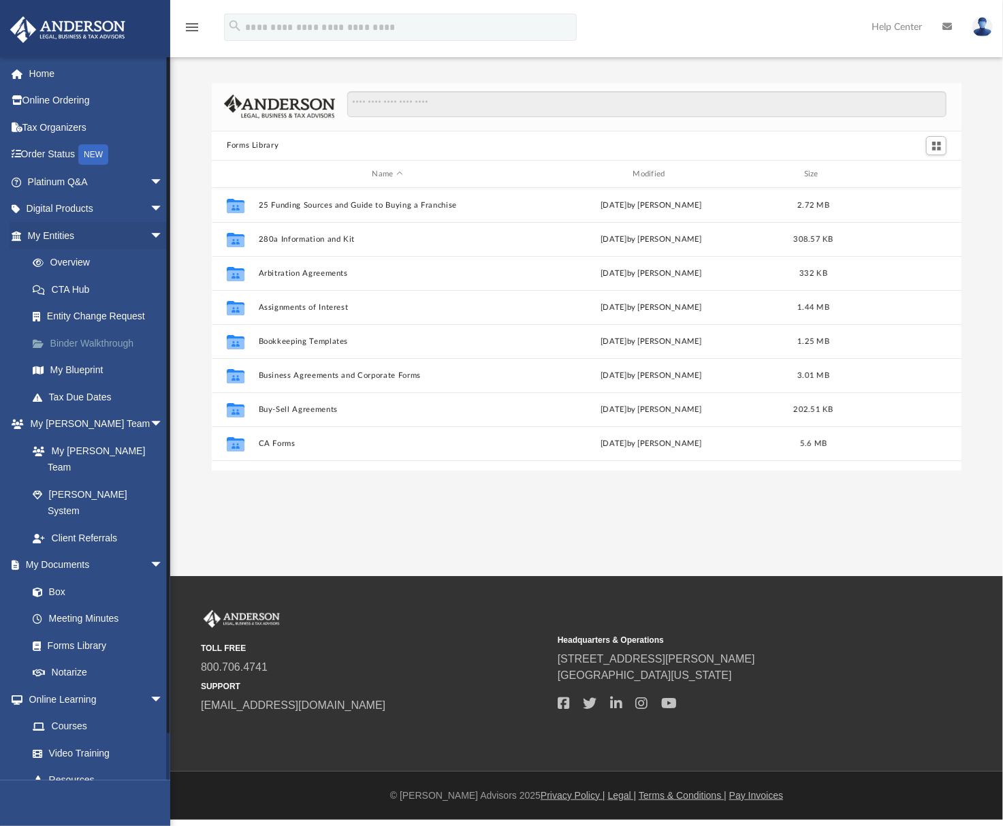
scroll to position [296, 736]
click at [150, 204] on span "arrow_drop_down" at bounding box center [163, 209] width 27 height 28
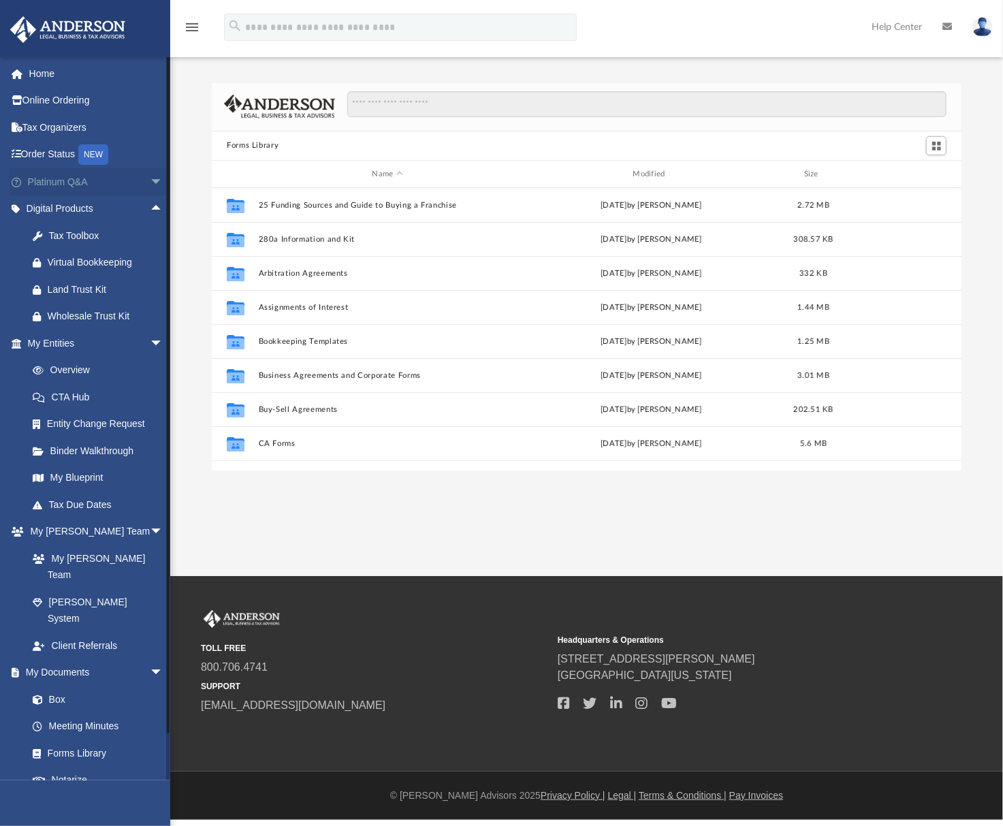
click at [150, 180] on span "arrow_drop_down" at bounding box center [163, 182] width 27 height 28
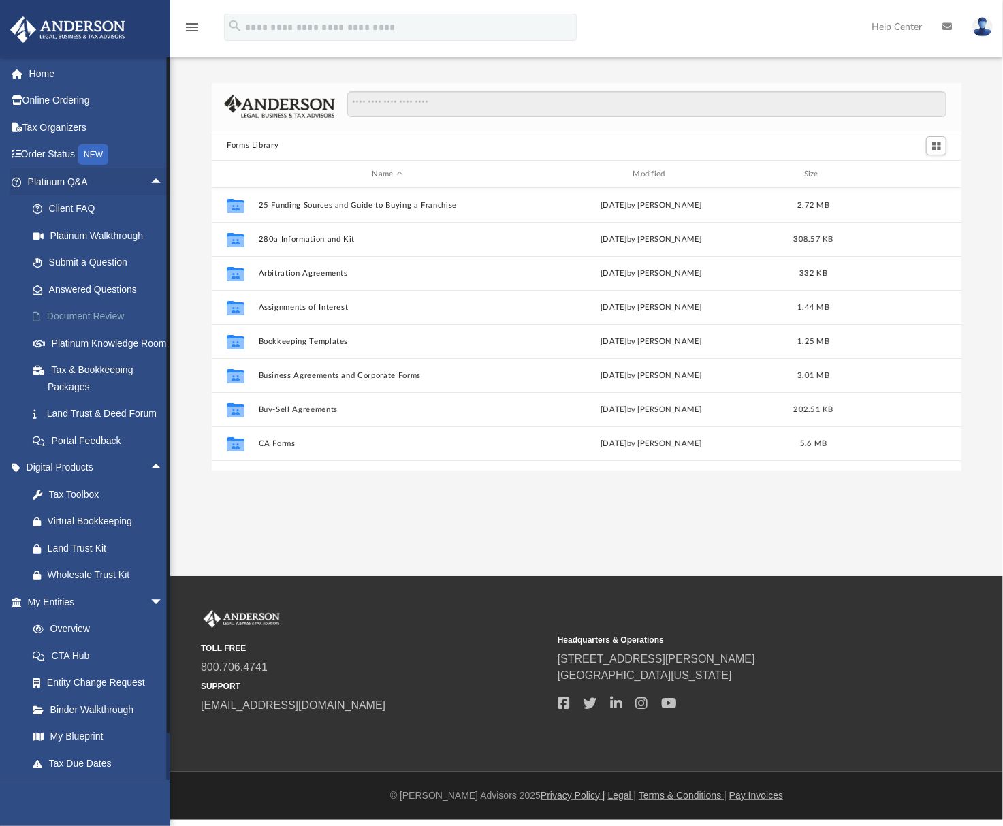
click at [76, 312] on link "Document Review" at bounding box center [101, 316] width 165 height 27
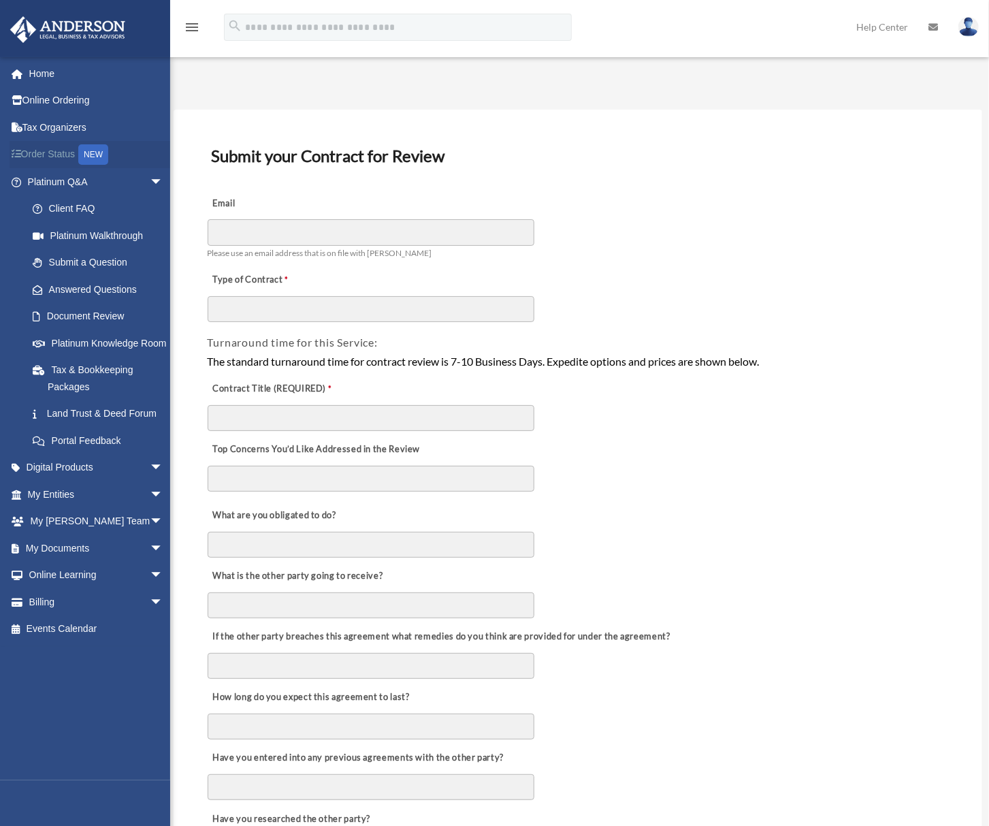
click at [60, 153] on link "Order Status NEW" at bounding box center [97, 155] width 174 height 28
click at [56, 71] on link "Home" at bounding box center [97, 73] width 174 height 27
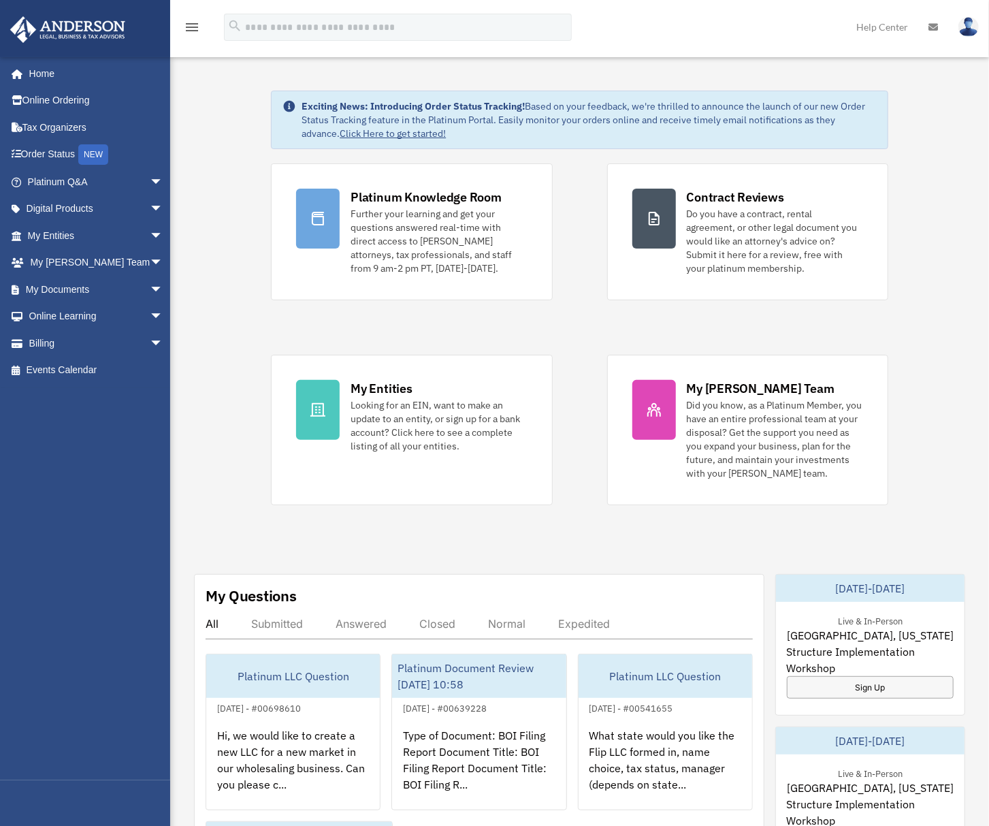
scroll to position [454, 0]
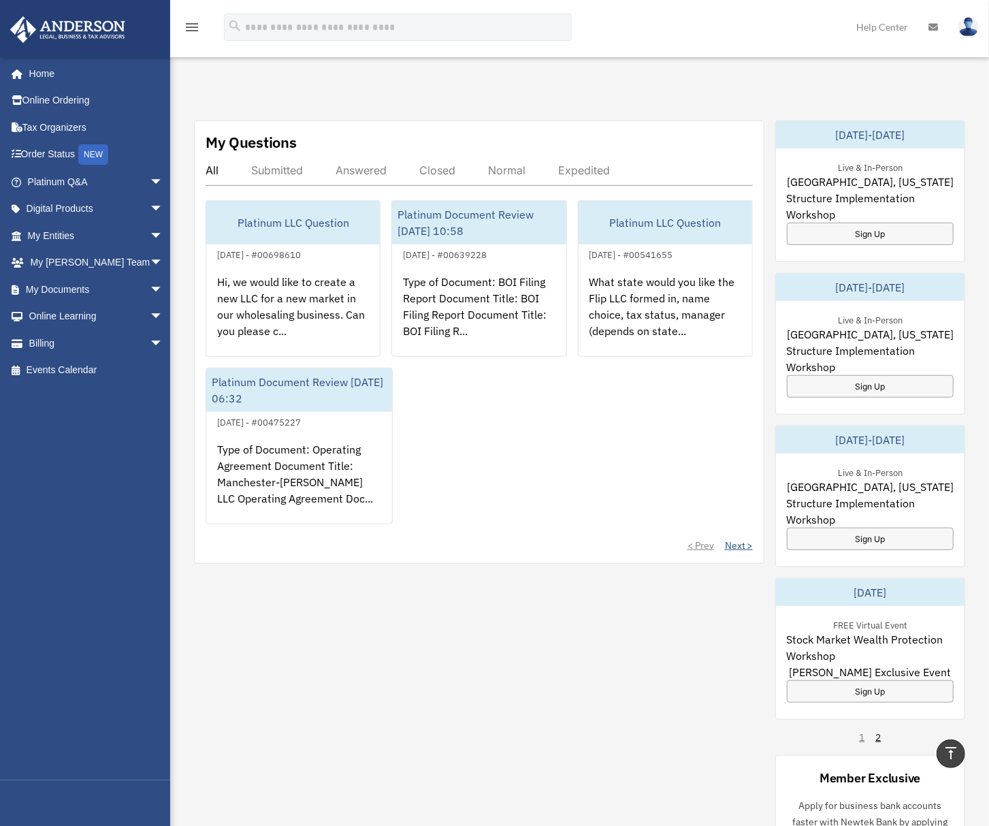
click at [745, 547] on link "Next >" at bounding box center [739, 546] width 28 height 14
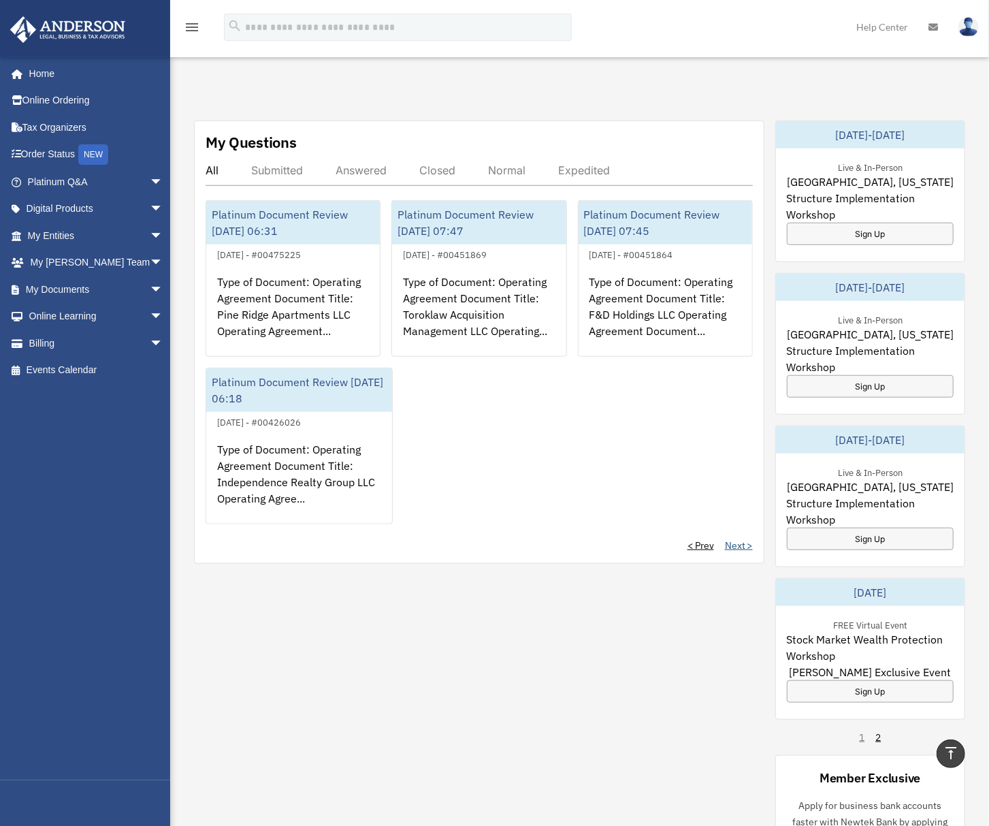
click at [745, 547] on link "Next >" at bounding box center [739, 546] width 28 height 14
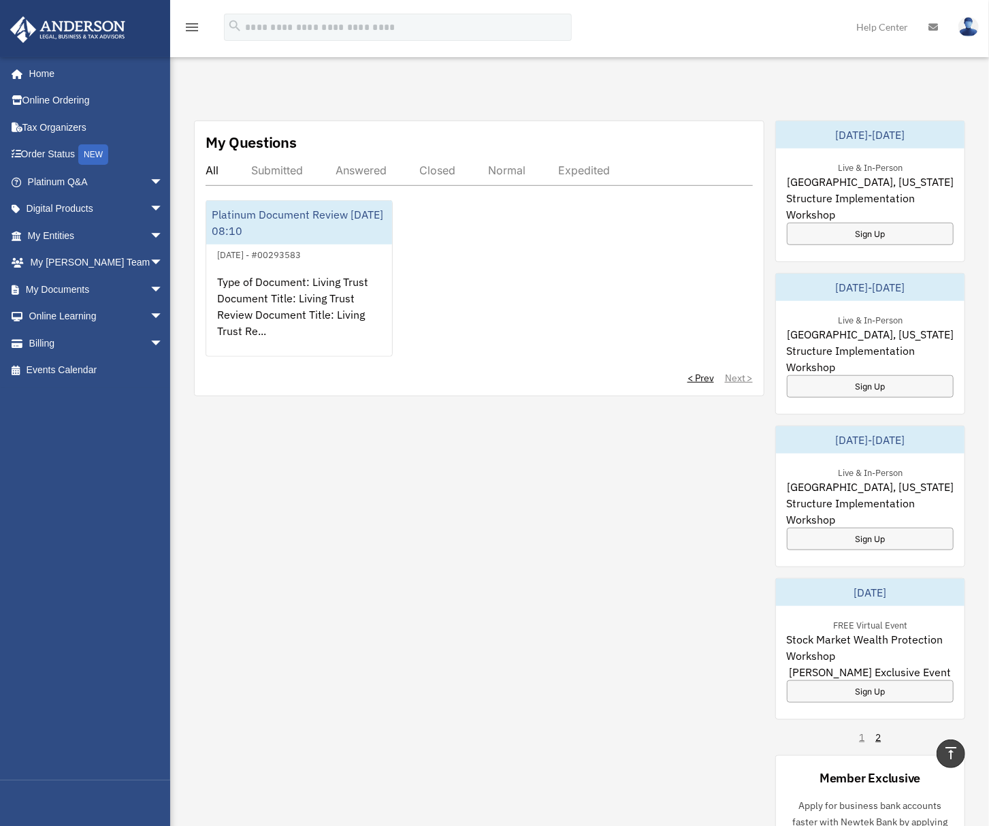
scroll to position [363, 0]
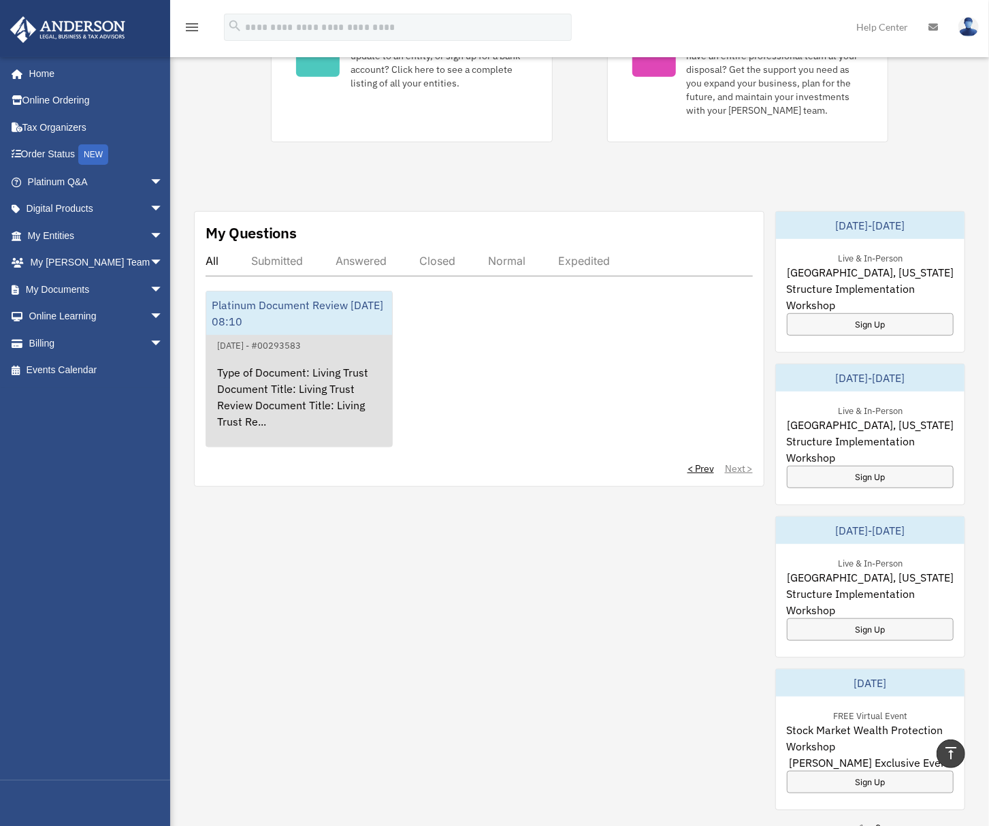
click at [244, 419] on div "Type of Document: Living Trust Document Title: Living Trust Review Document Tit…" at bounding box center [299, 406] width 186 height 106
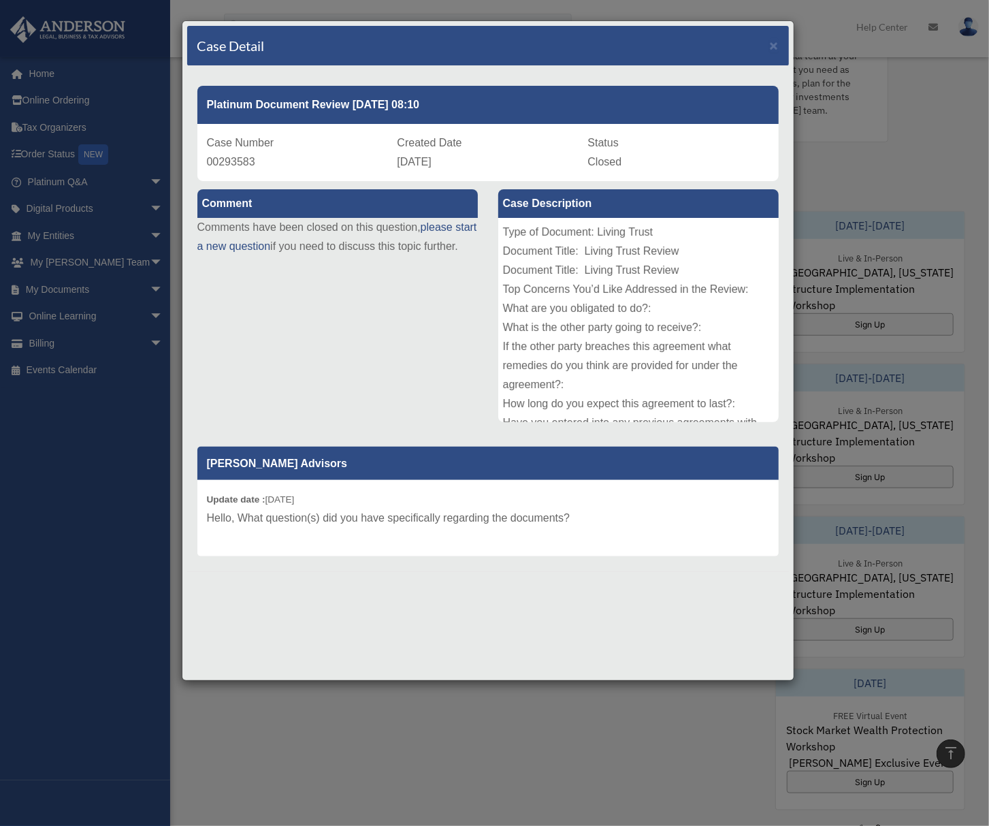
scroll to position [168, 0]
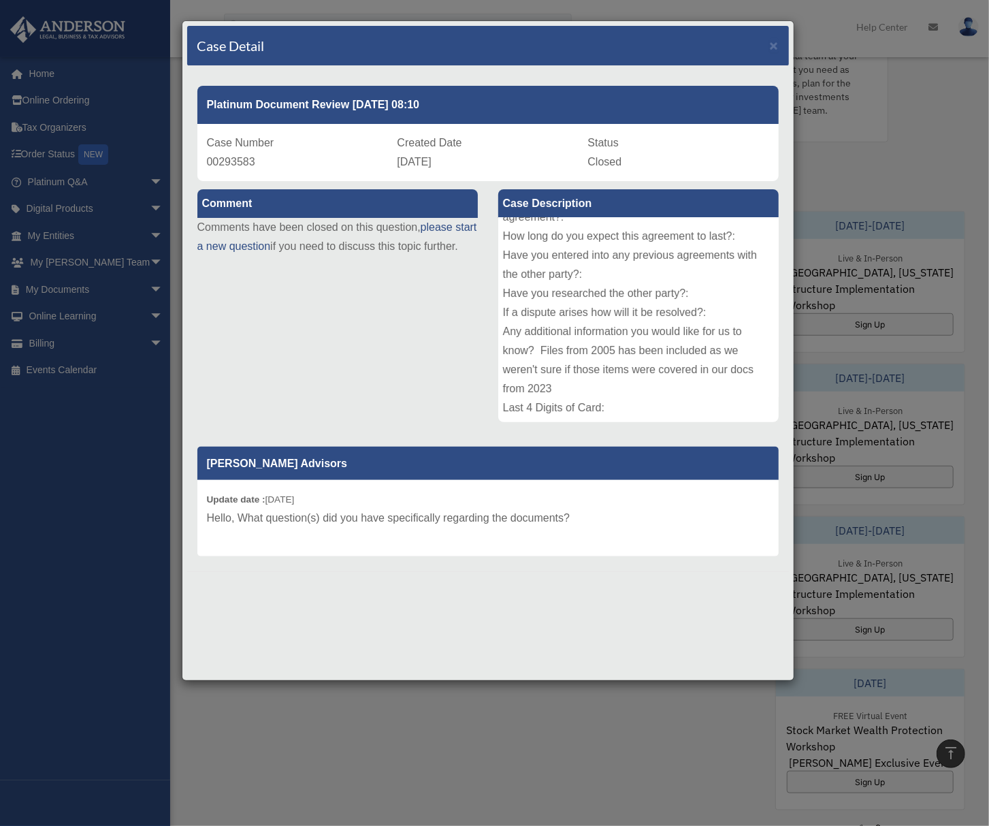
click at [622, 159] on div "Status Closed" at bounding box center [678, 152] width 181 height 38
click at [780, 39] on div "Case Detail ×" at bounding box center [488, 46] width 602 height 40
click at [777, 39] on span "×" at bounding box center [774, 45] width 9 height 16
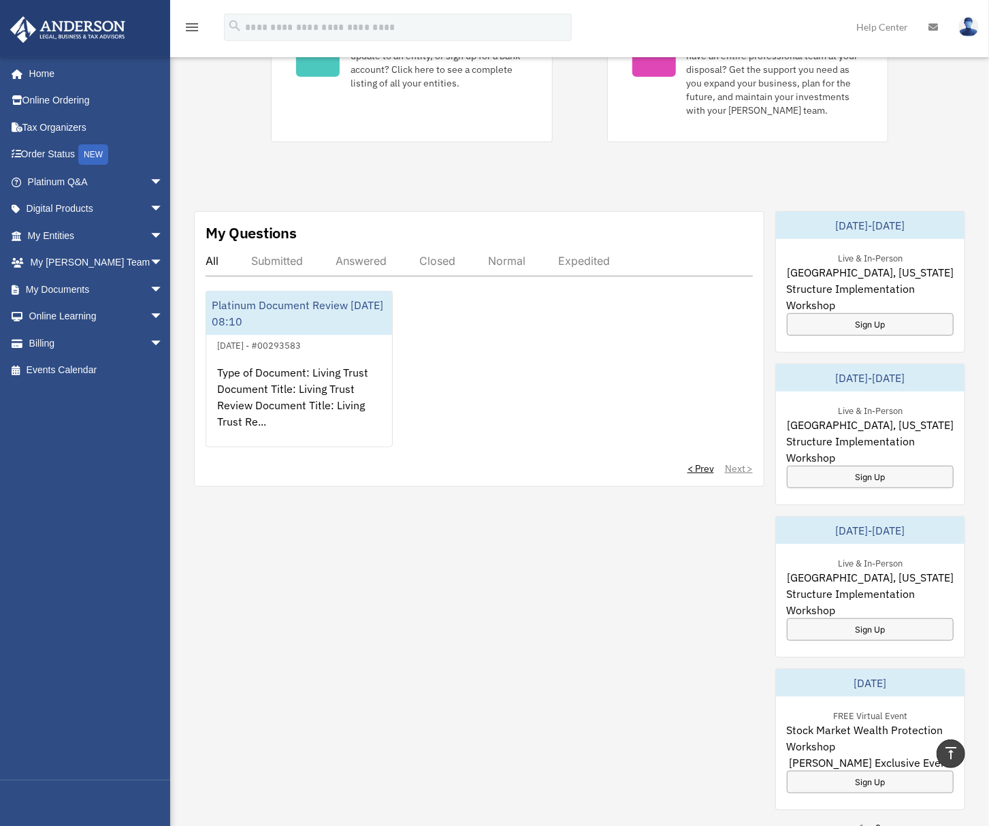
click at [697, 468] on link "< Prev" at bounding box center [701, 469] width 27 height 14
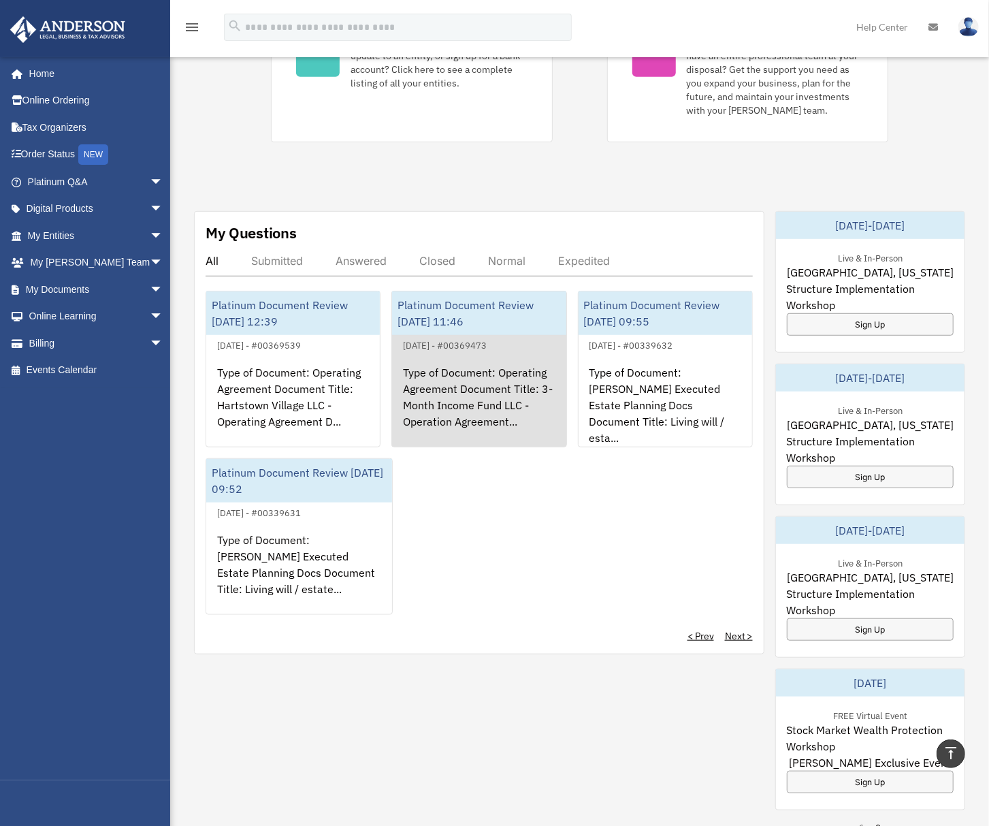
click at [530, 308] on div "Platinum Document Review [DATE] 11:46" at bounding box center [479, 313] width 174 height 44
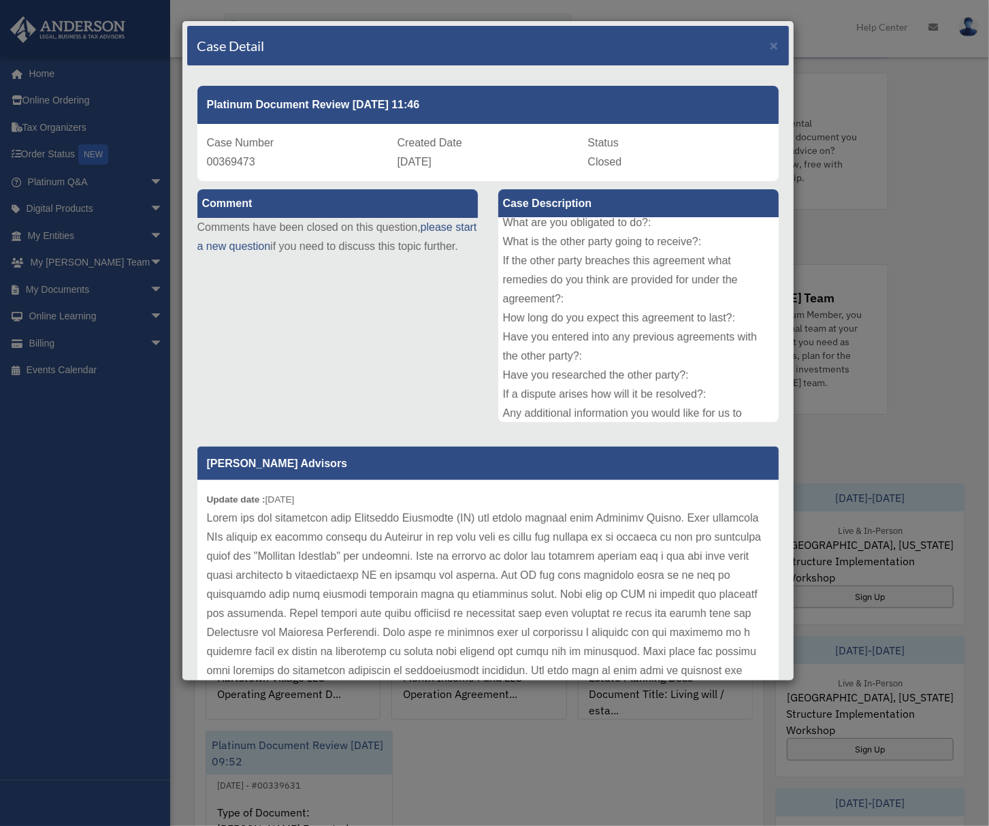
scroll to position [0, 0]
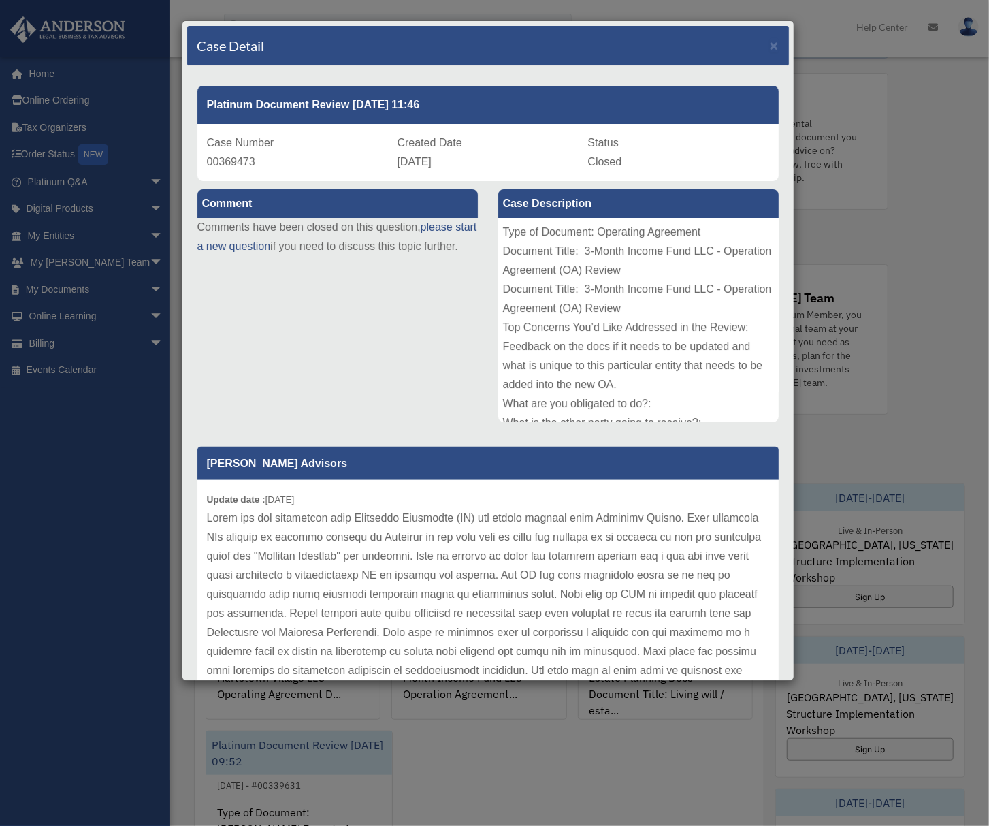
drag, startPoint x: 203, startPoint y: 162, endPoint x: 436, endPoint y: 162, distance: 233.6
click at [436, 162] on div "Case Number 00369473 Created Date June 19, 2023 Status Closed" at bounding box center [488, 152] width 582 height 57
click at [204, 143] on div "Case Number 00369473 Created Date June 19, 2023 Status Closed" at bounding box center [488, 152] width 582 height 57
copy div "Case Number 00369473 Created Date June 19, 2023"
drag, startPoint x: 204, startPoint y: 143, endPoint x: 474, endPoint y: 161, distance: 270.2
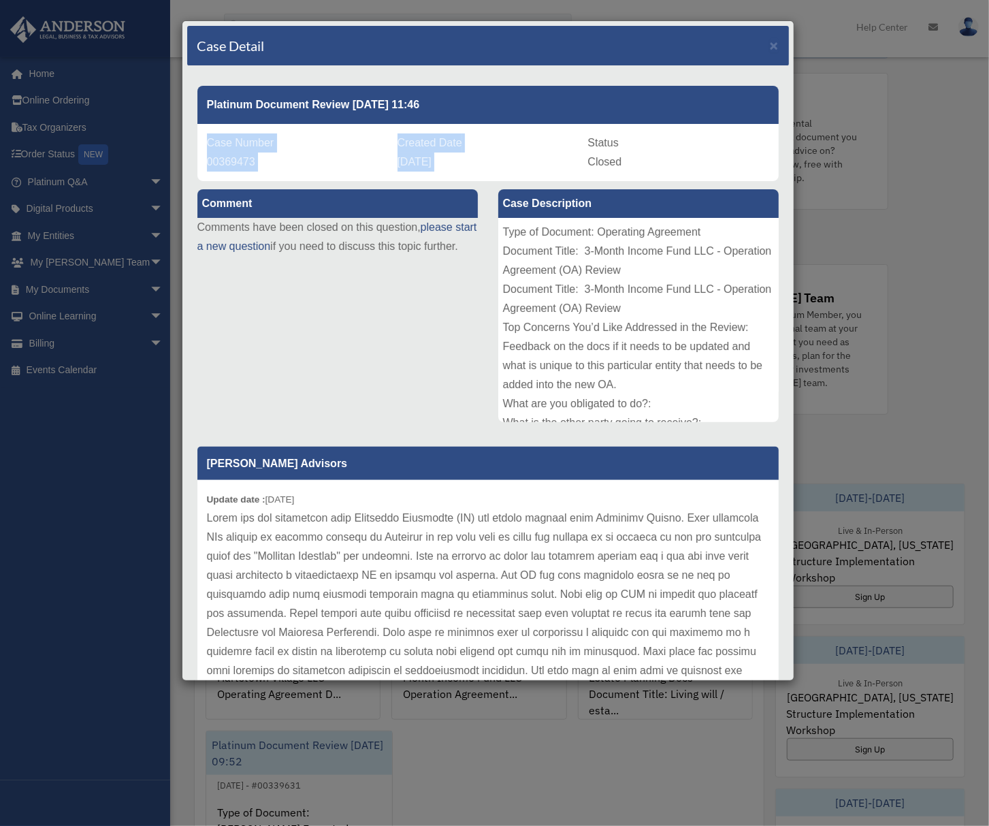
click at [474, 161] on div "Case Number 00369473 Created Date June 19, 2023 Status Closed" at bounding box center [488, 152] width 582 height 57
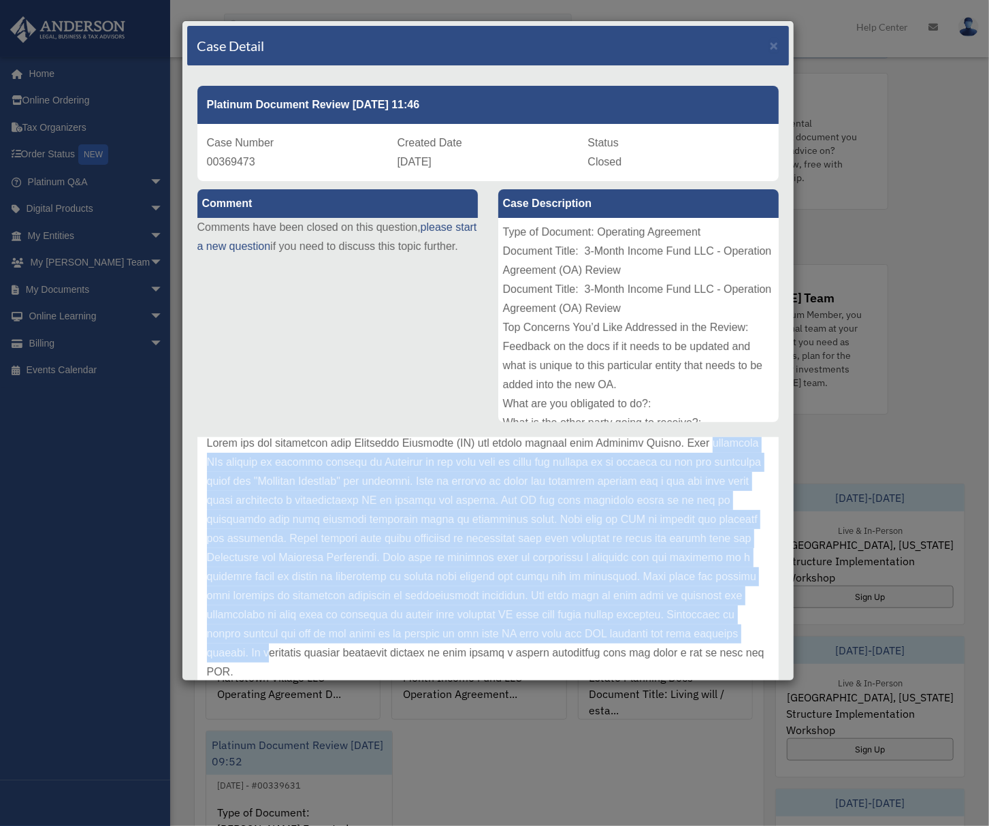
drag, startPoint x: 207, startPoint y: 458, endPoint x: 398, endPoint y: 654, distance: 273.0
click at [398, 654] on p at bounding box center [488, 558] width 562 height 248
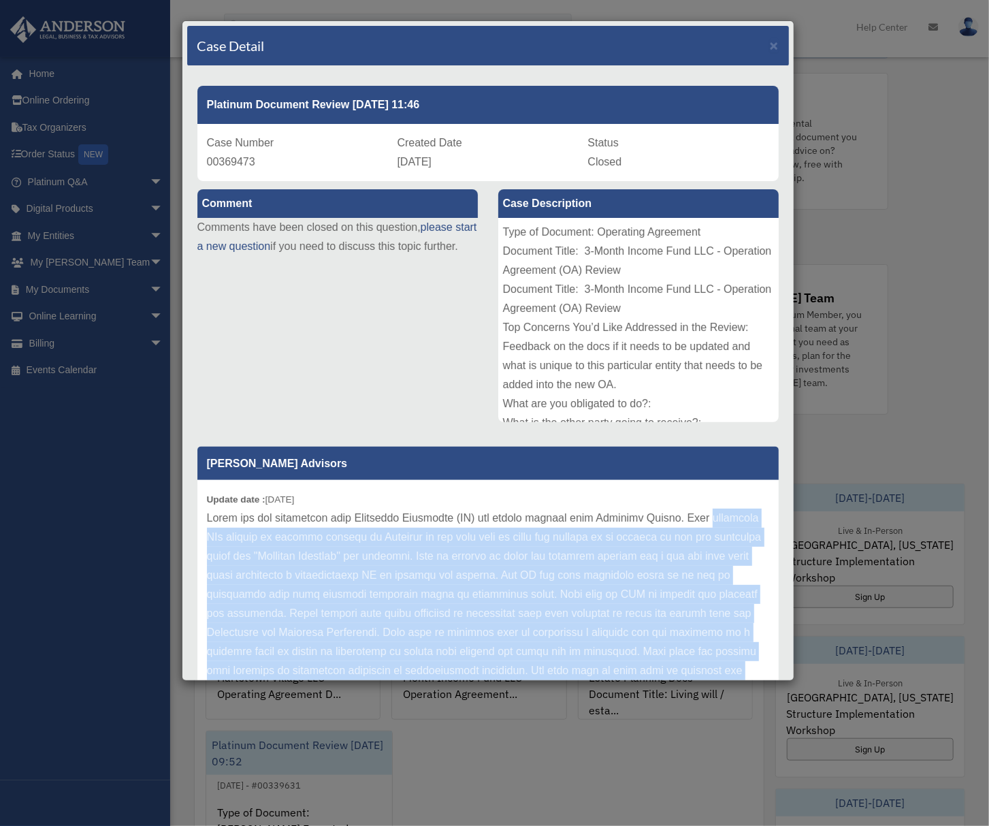
scroll to position [0, 0]
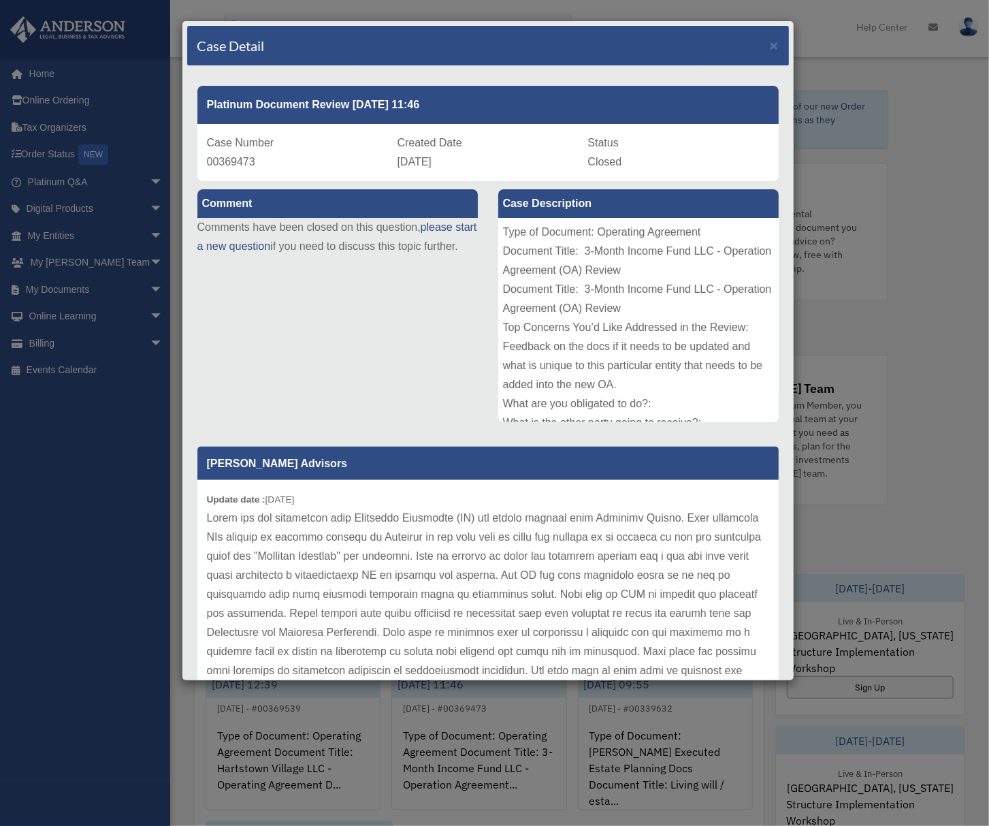
click at [424, 382] on div "Comment Comments have been closed on this question, please start a new question…" at bounding box center [488, 447] width 602 height 533
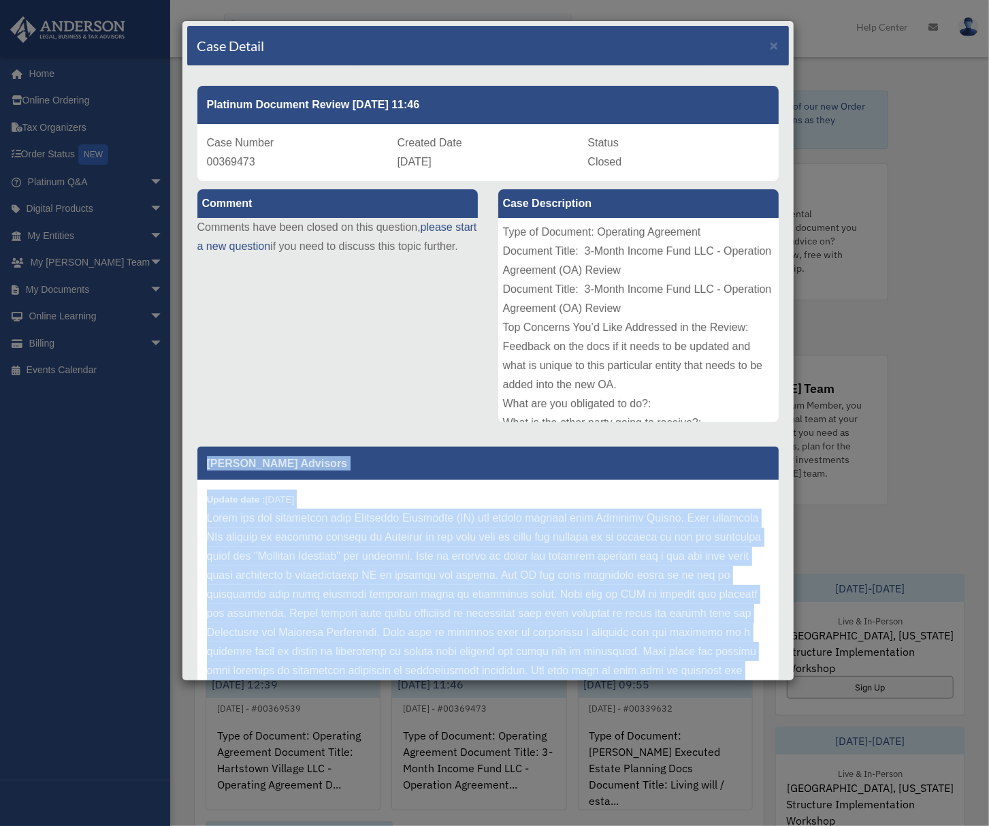
scroll to position [75, 0]
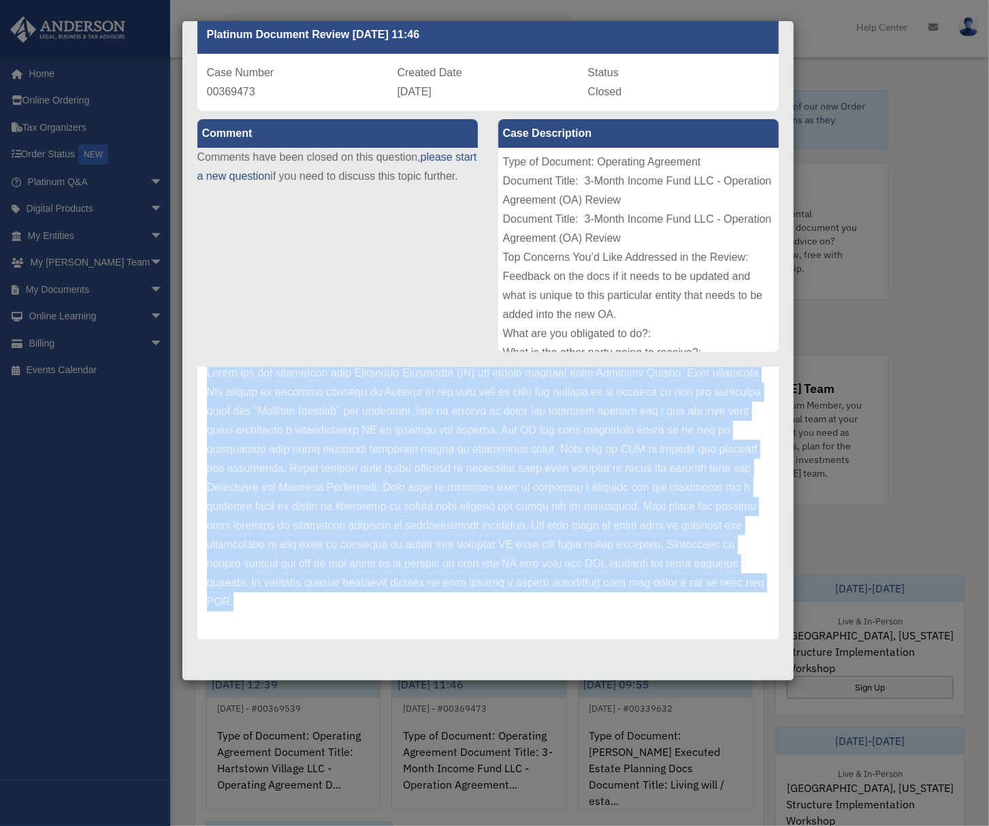
copy div "Anderson Advisors Update date : 06-23-2023 Thank you for submitting your Operat…"
drag, startPoint x: 207, startPoint y: 460, endPoint x: 464, endPoint y: 630, distance: 308.2
click at [464, 630] on div "Anderson Advisors Update date : 06-23-2023" at bounding box center [488, 471] width 582 height 338
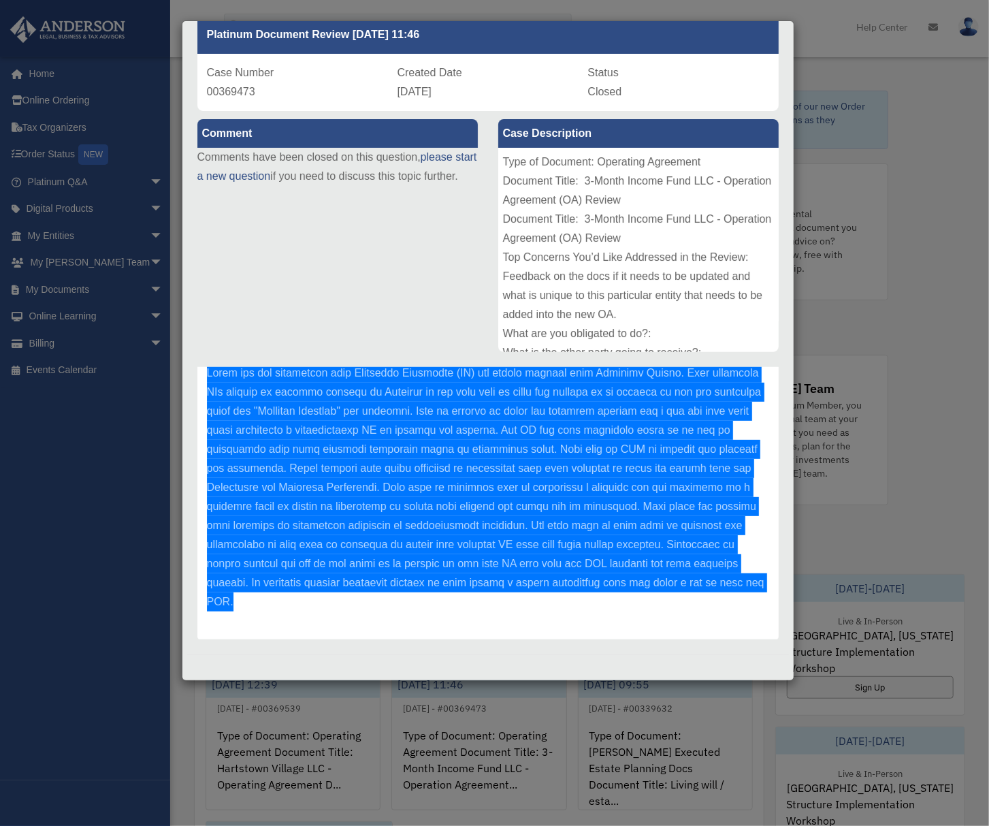
scroll to position [0, 0]
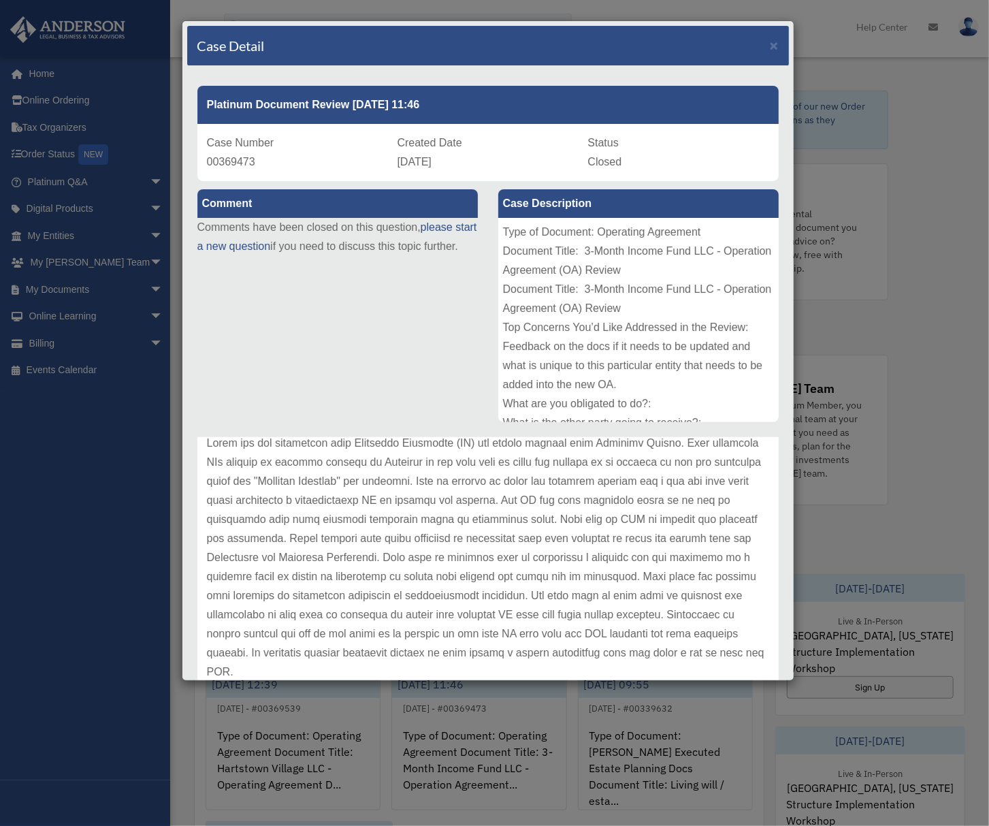
click at [910, 400] on div "Case Detail × Platinum Document Review 06/19/2023 11:46 Case Number 00369473 Cr…" at bounding box center [494, 413] width 989 height 826
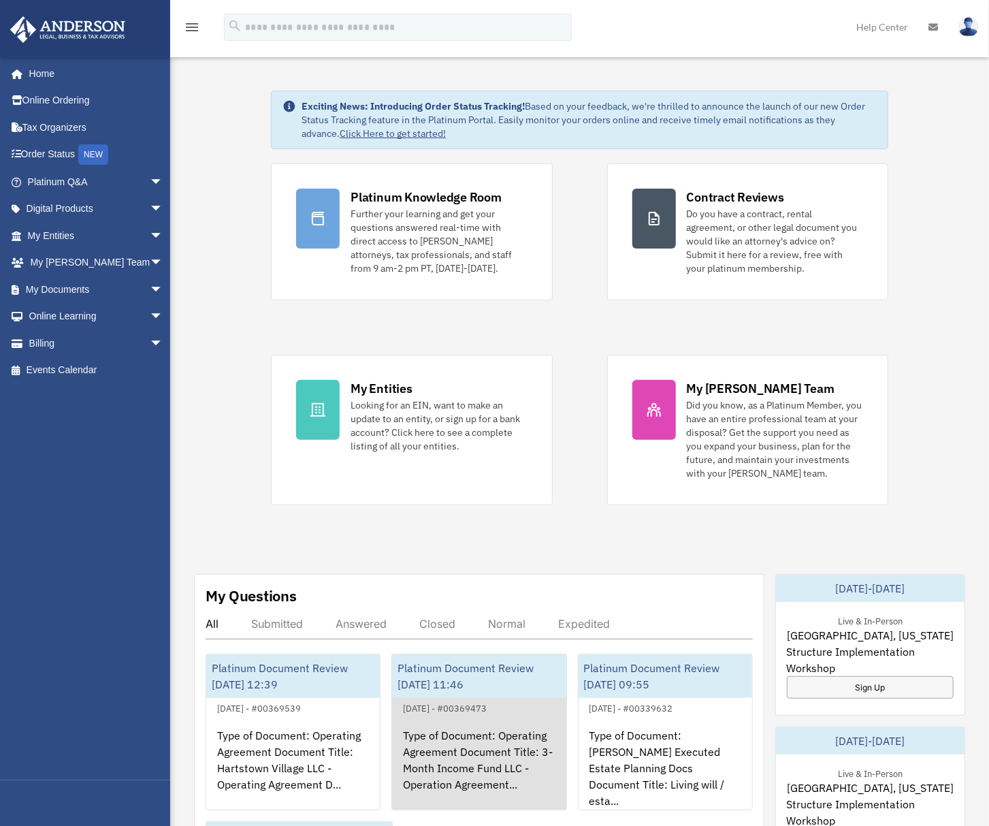
scroll to position [181, 0]
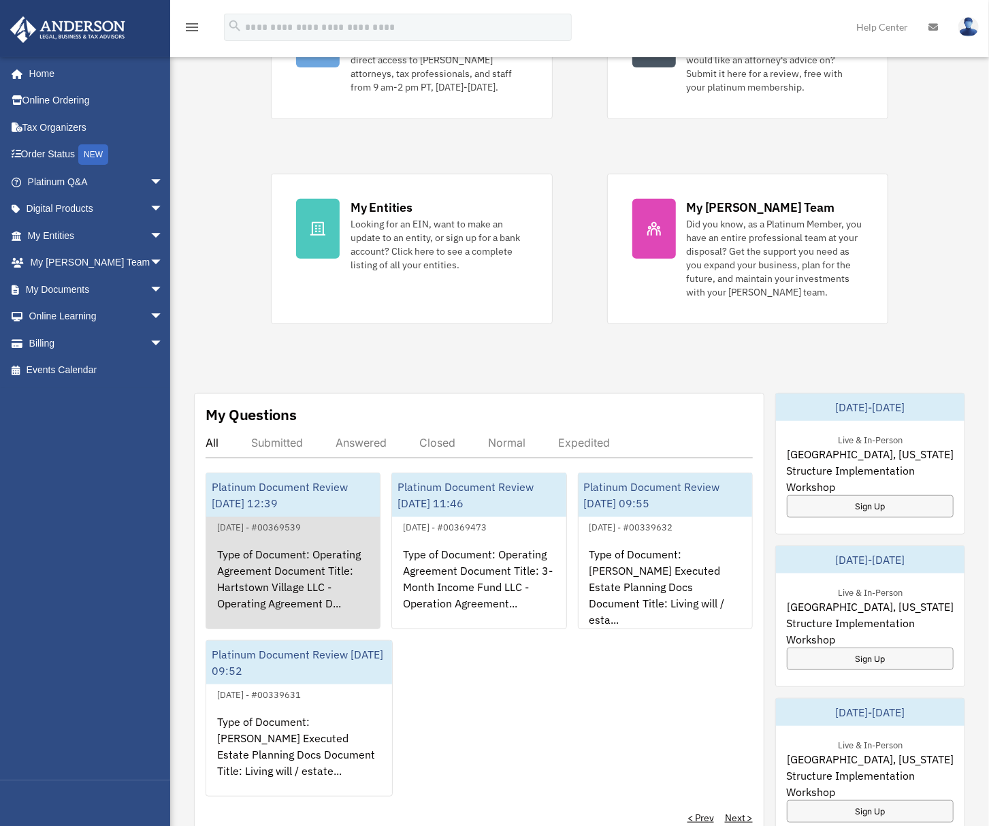
click at [300, 598] on div "Type of Document: Operating Agreement Document Title: Hartstown Village LLC - O…" at bounding box center [293, 588] width 174 height 106
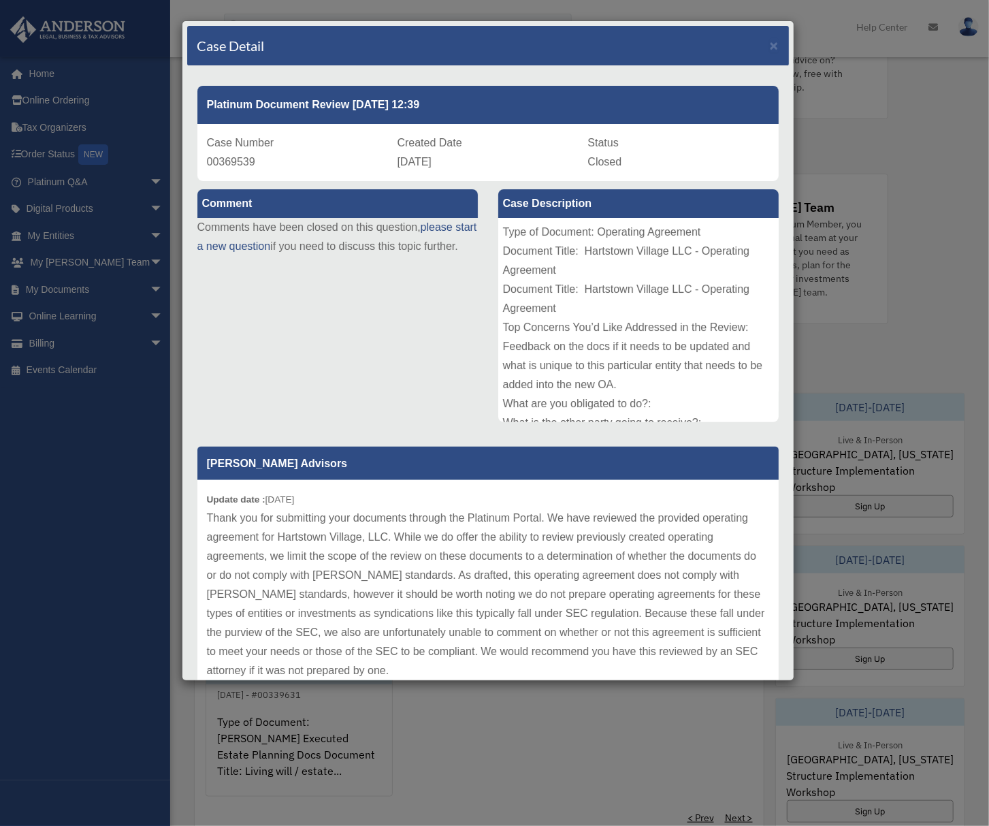
copy div "Case Number 00369539 Created Date June 19, 2023"
drag, startPoint x: 205, startPoint y: 140, endPoint x: 481, endPoint y: 157, distance: 276.3
click at [481, 157] on div "Case Number 00369539 Created Date June 19, 2023 Status Closed" at bounding box center [488, 152] width 582 height 57
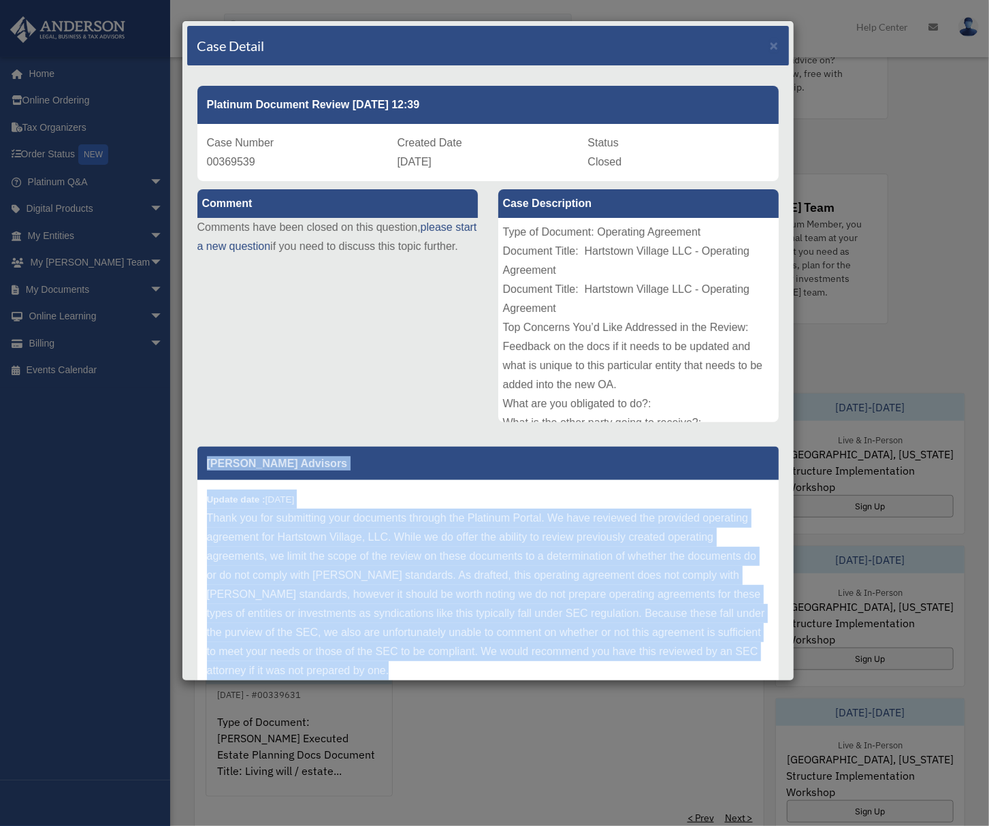
scroll to position [69, 0]
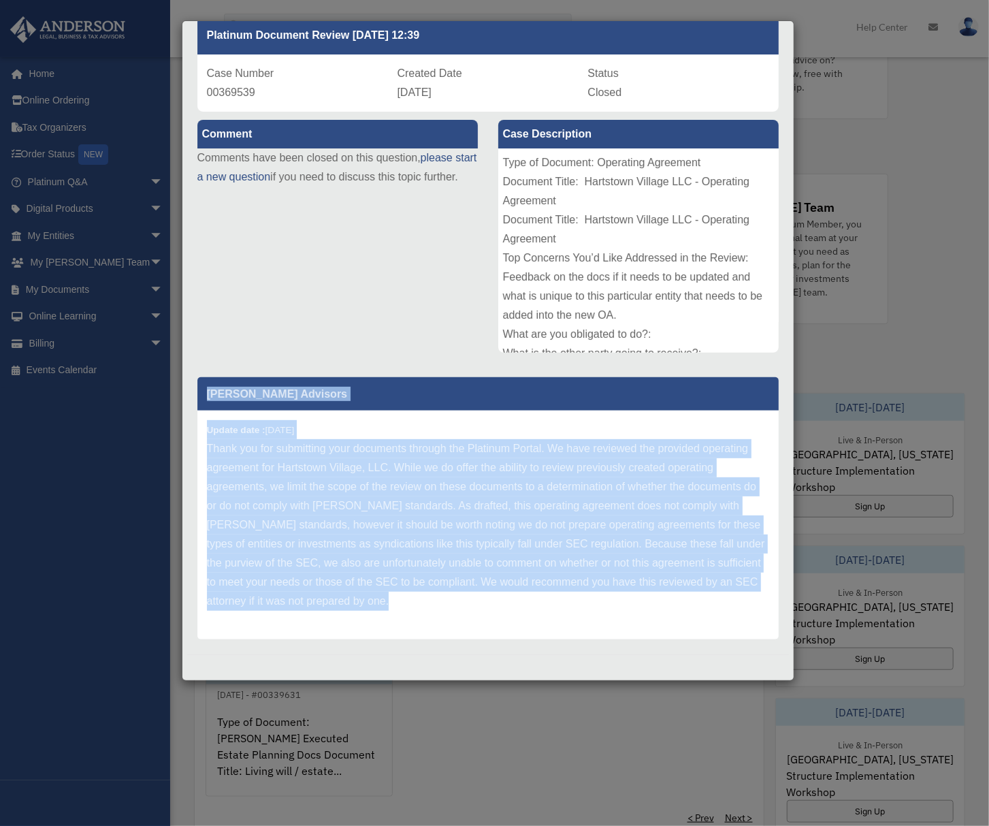
copy div "Anderson Advisors Update date : 06-23-2023 Thank you for submitting your docume…"
drag, startPoint x: 208, startPoint y: 463, endPoint x: 505, endPoint y: 767, distance: 424.7
click at [505, 767] on div "Case Detail × Platinum Document Review 06/19/2023 12:39 Case Number 00369539 Cr…" at bounding box center [494, 413] width 989 height 826
click at [559, 761] on div "Case Detail × Platinum Document Review 06/19/2023 12:39 Case Number 00369539 Cr…" at bounding box center [494, 413] width 989 height 826
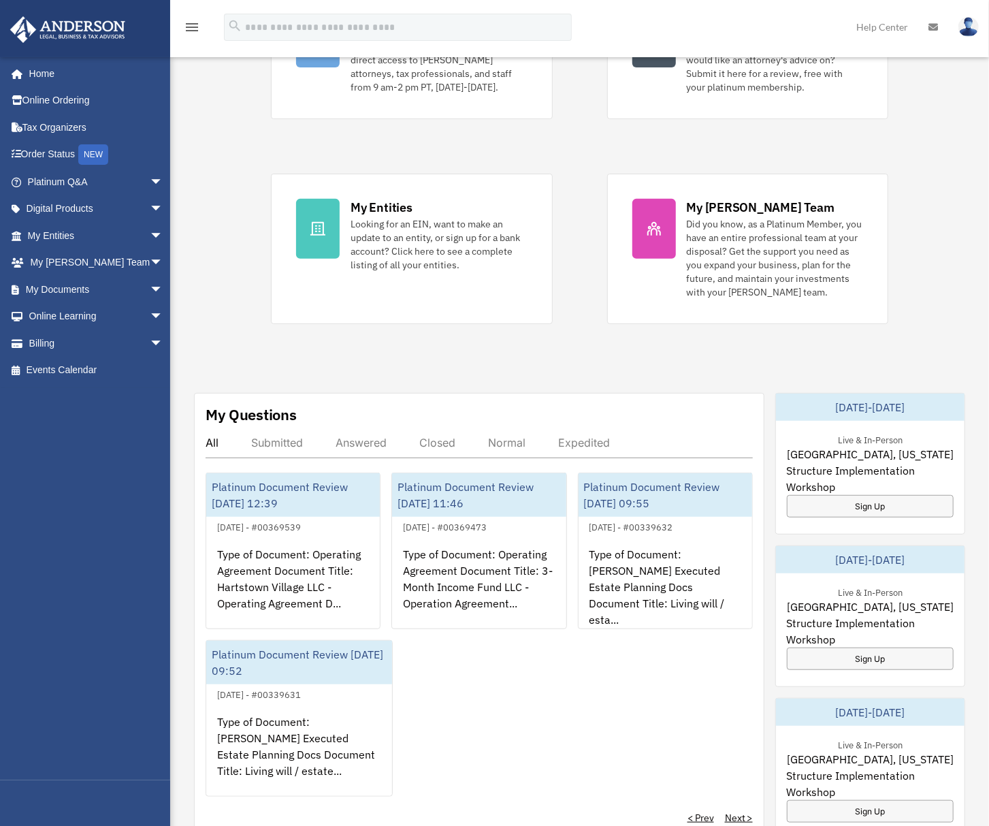
scroll to position [272, 0]
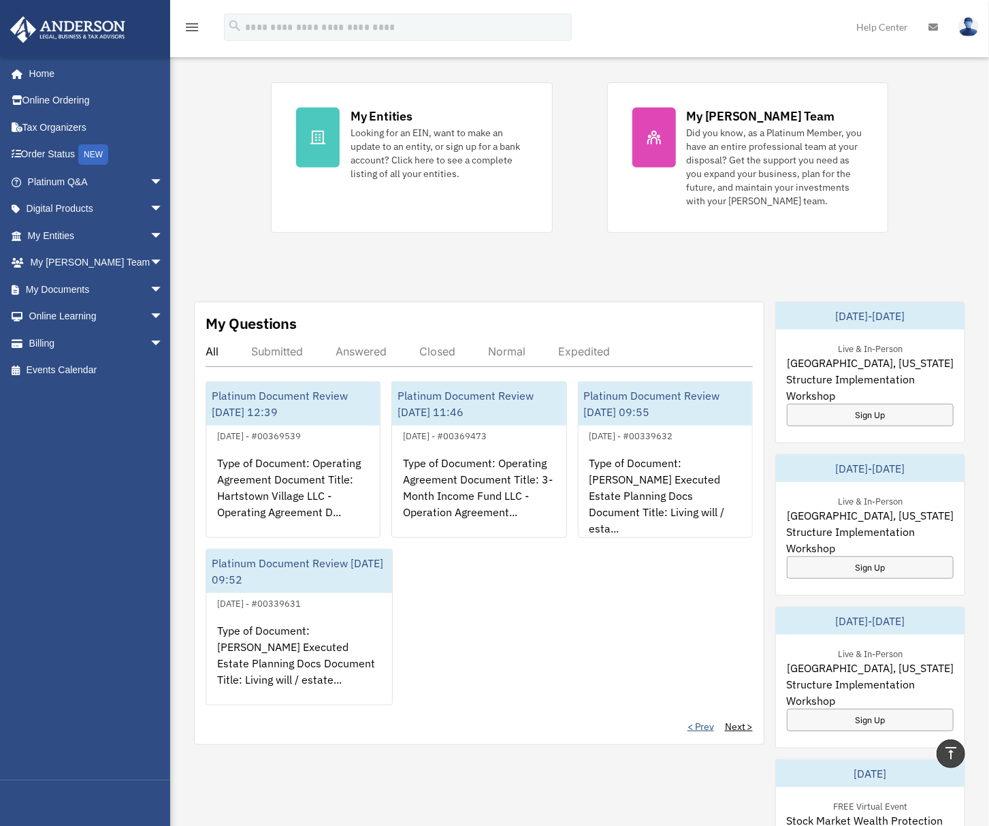
click at [703, 725] on link "< Prev" at bounding box center [701, 727] width 27 height 14
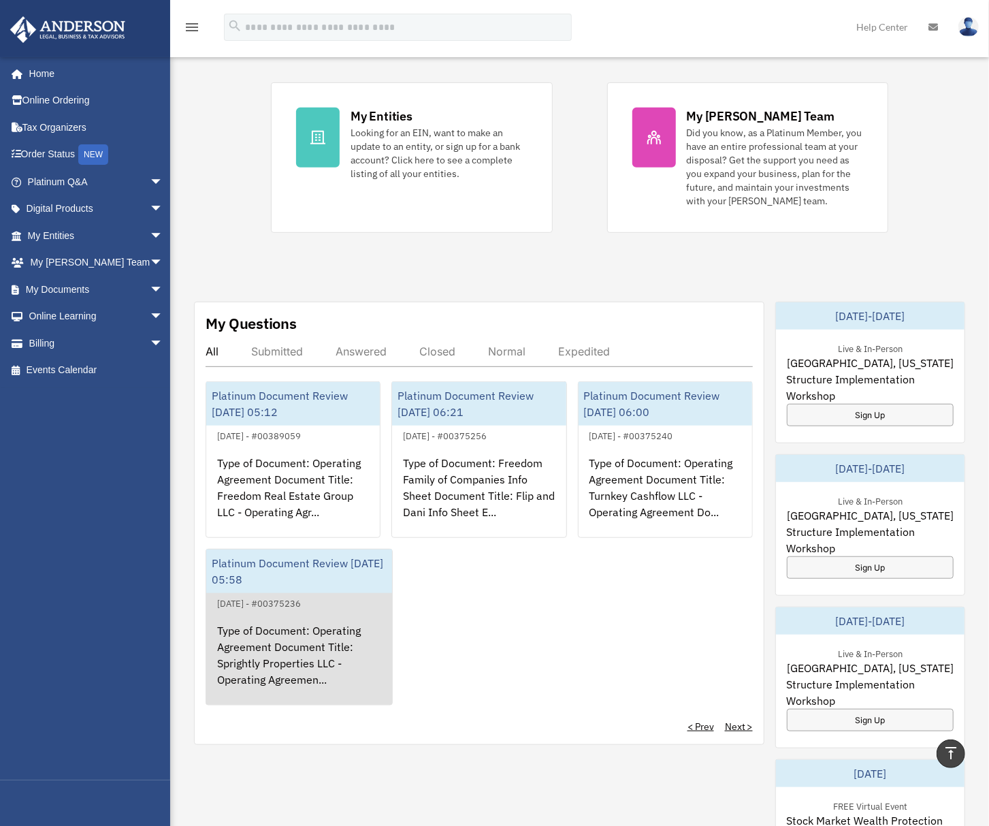
click at [355, 621] on div "Type of Document: Operating Agreement Document Title: Sprightly Properties LLC …" at bounding box center [299, 664] width 186 height 106
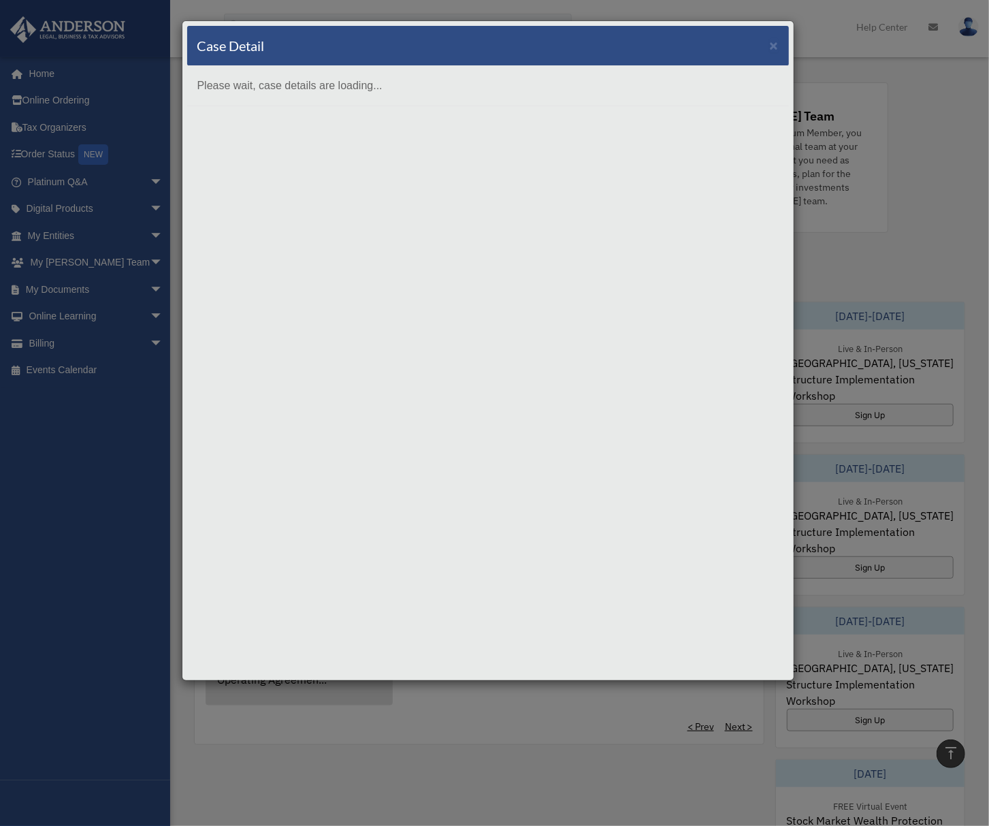
scroll to position [0, 0]
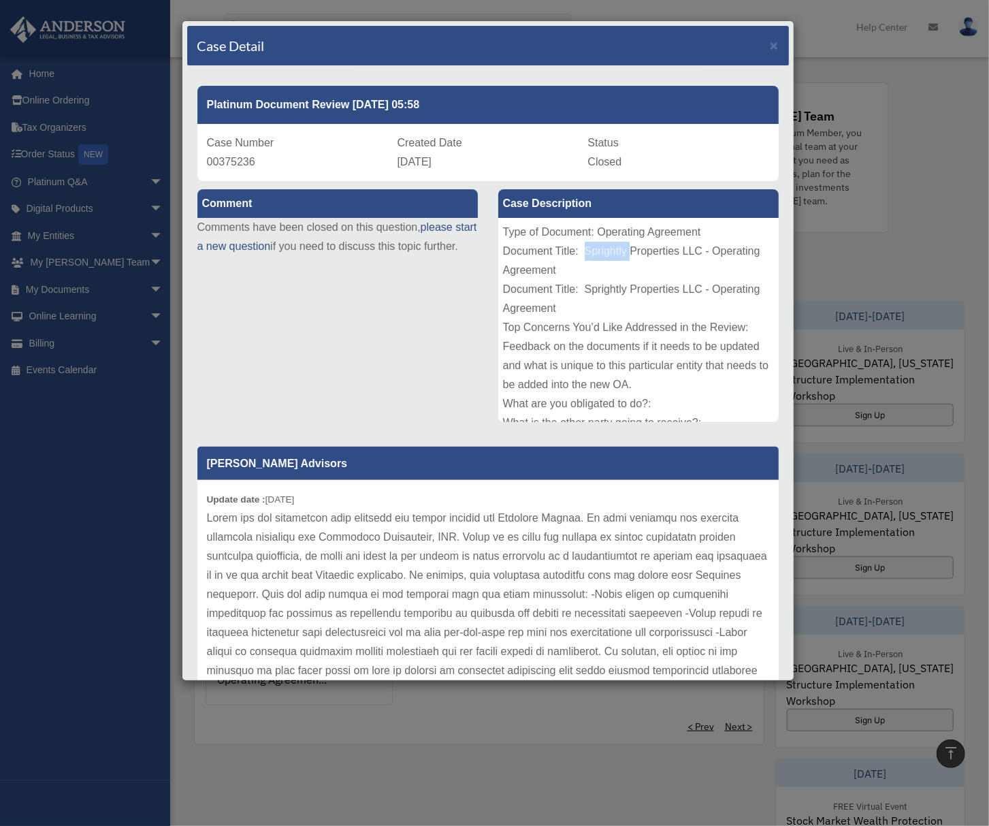
copy div "Sprightly"
drag, startPoint x: 578, startPoint y: 251, endPoint x: 622, endPoint y: 254, distance: 44.3
click at [622, 254] on div "Type of Document: Operating Agreement Document Title: Sprightly Properties LLC …" at bounding box center [638, 320] width 281 height 204
copy div "Case Number 00375236 Created Date June 27, 2023"
drag, startPoint x: 208, startPoint y: 143, endPoint x: 468, endPoint y: 159, distance: 261.3
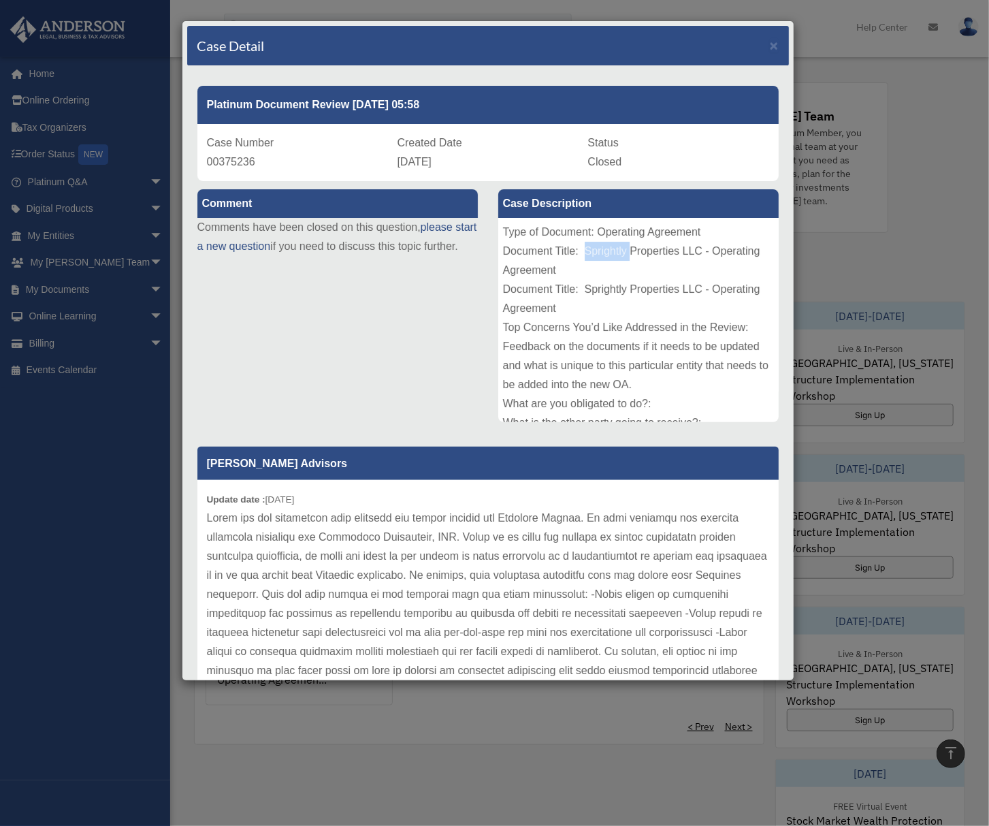
click at [468, 159] on div "Case Number 00375236 Created Date June 27, 2023 Status Closed" at bounding box center [488, 152] width 582 height 57
click at [206, 458] on p "[PERSON_NAME] Advisors" at bounding box center [488, 463] width 582 height 33
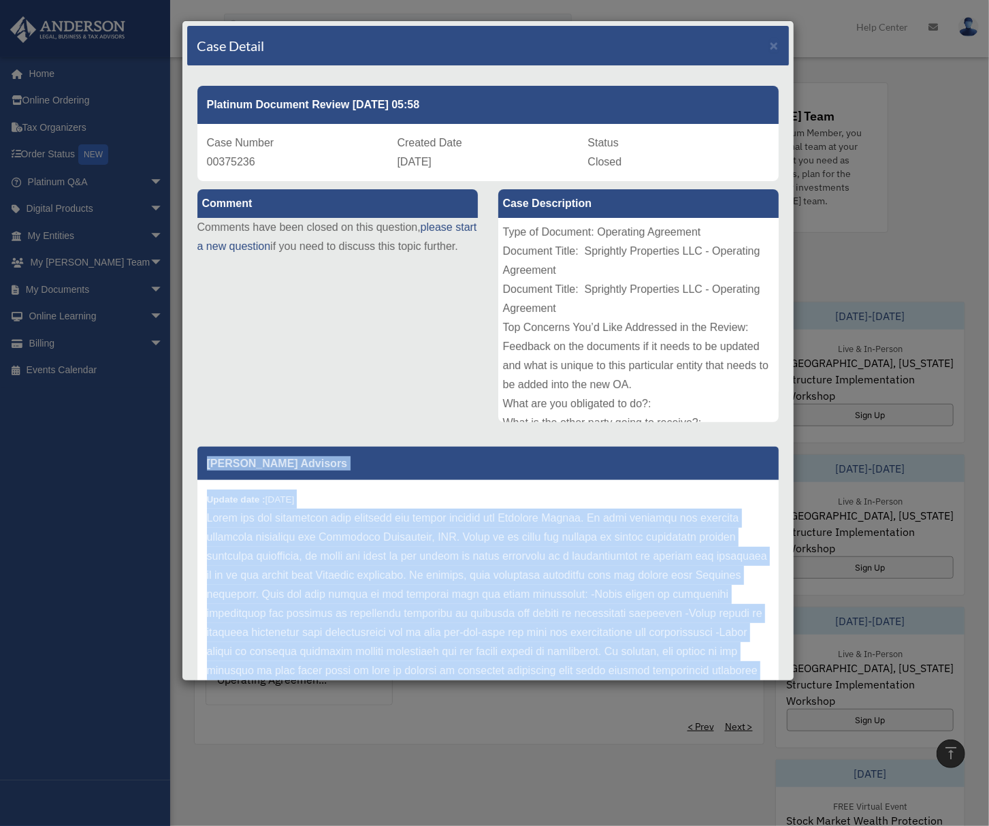
scroll to position [37, 0]
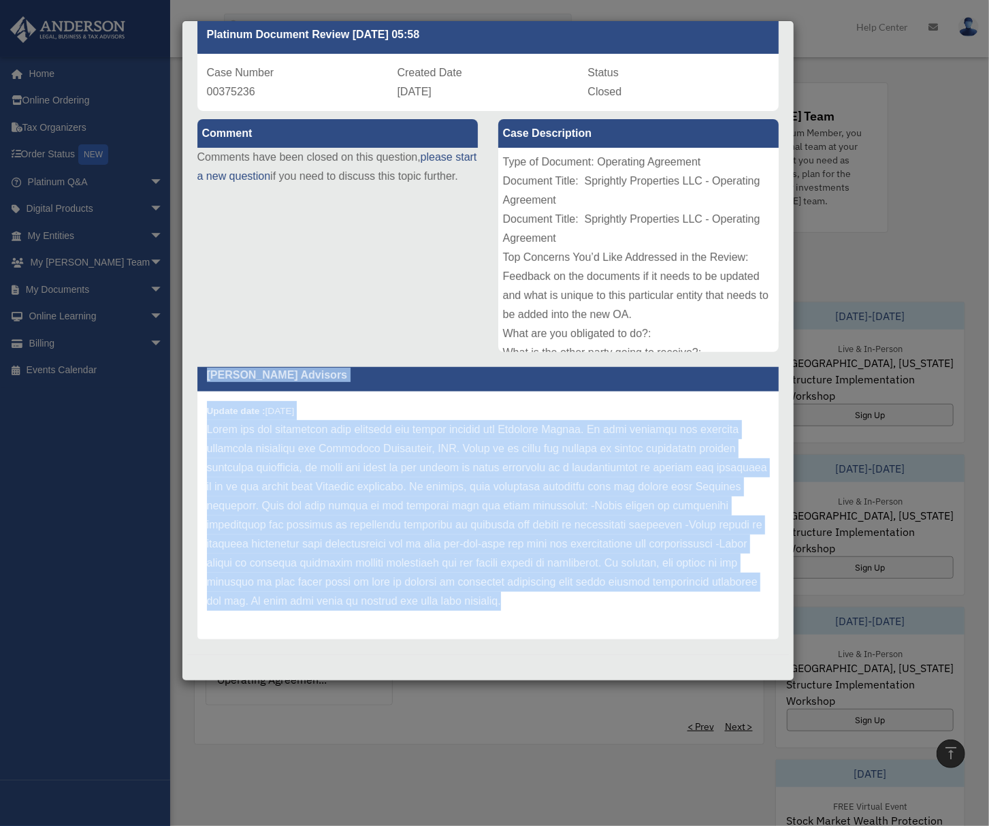
copy div "Anderson Advisors Update date : 07-03-2023 Thank you for submitting your docume…"
drag, startPoint x: 208, startPoint y: 460, endPoint x: 546, endPoint y: 633, distance: 379.8
click at [546, 633] on div "Anderson Advisors Update date : 07-03-2023" at bounding box center [488, 498] width 582 height 281
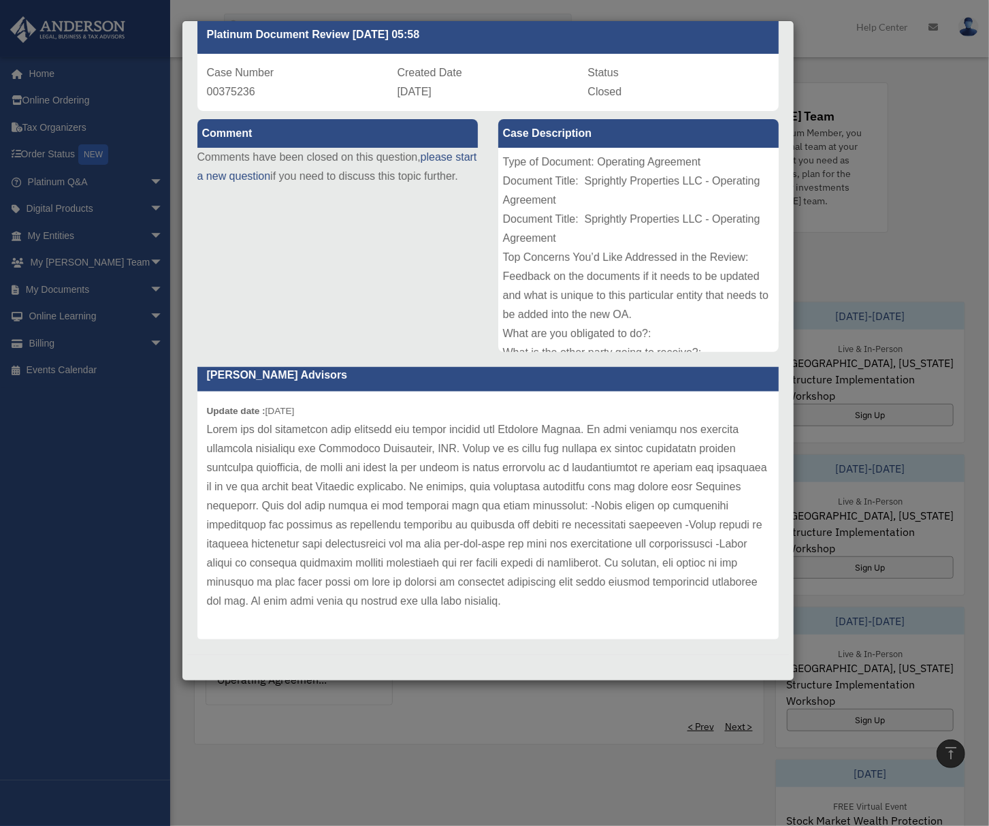
click at [549, 737] on div "Case Detail × Platinum Document Review 06/27/2023 05:58 Case Number 00375236 Cr…" at bounding box center [494, 413] width 989 height 826
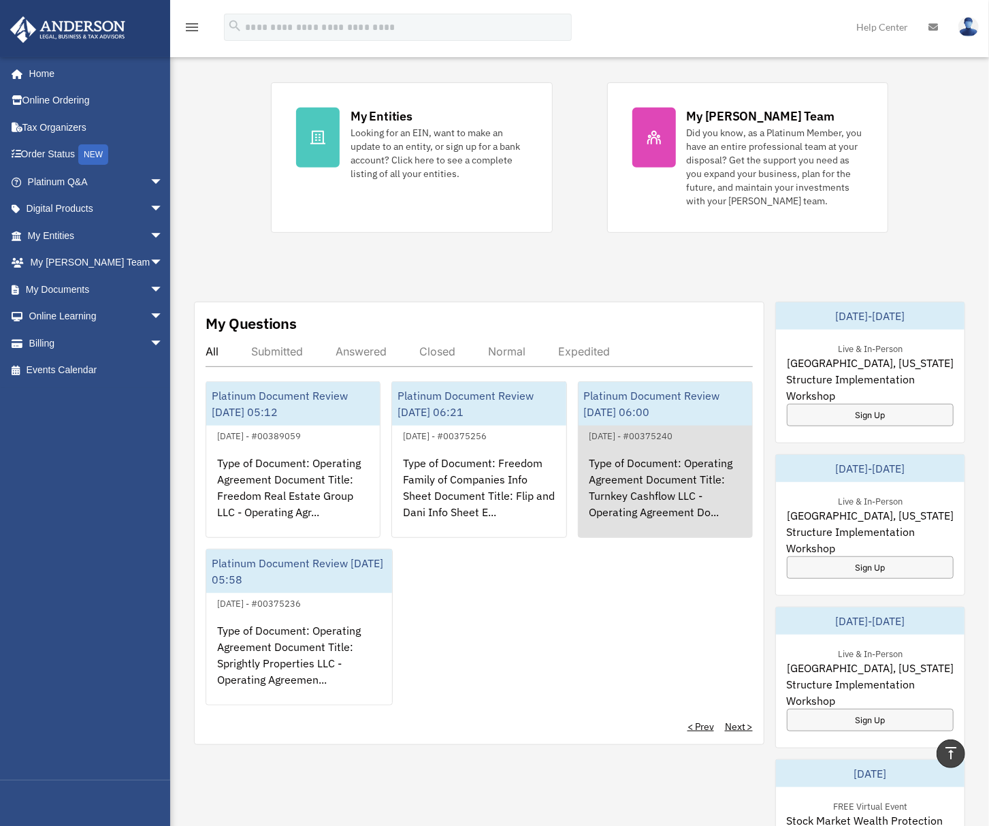
click at [720, 407] on div "Platinum Document Review [DATE] 06:00" at bounding box center [666, 404] width 174 height 44
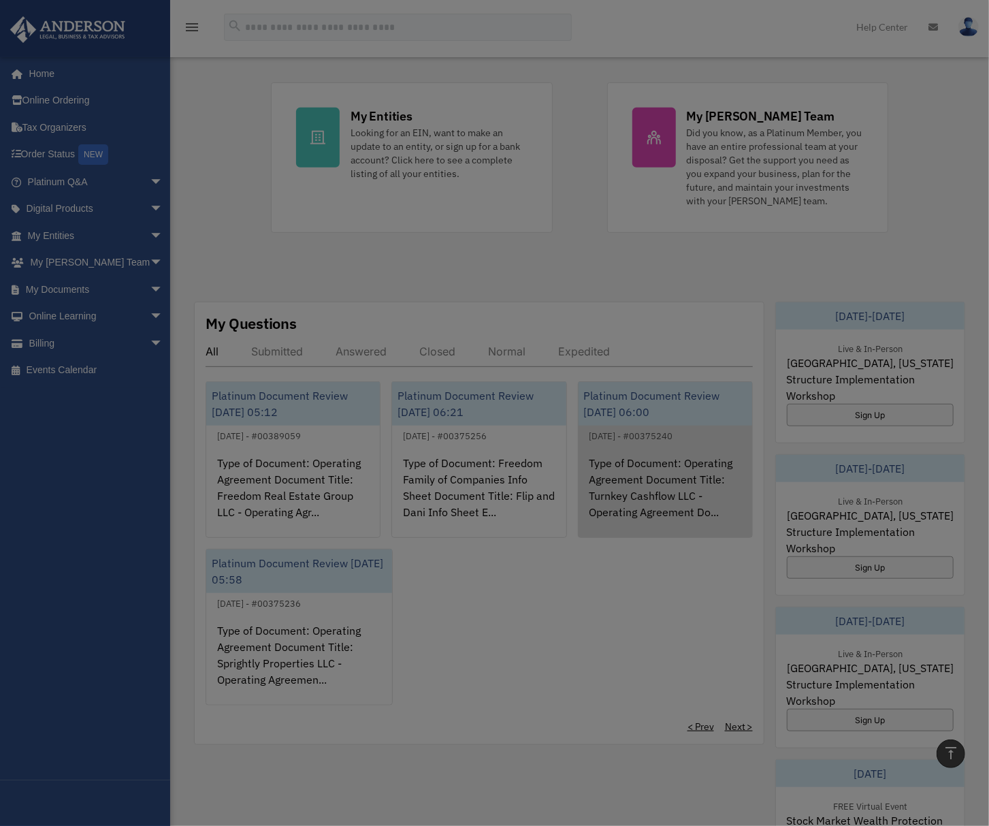
scroll to position [0, 0]
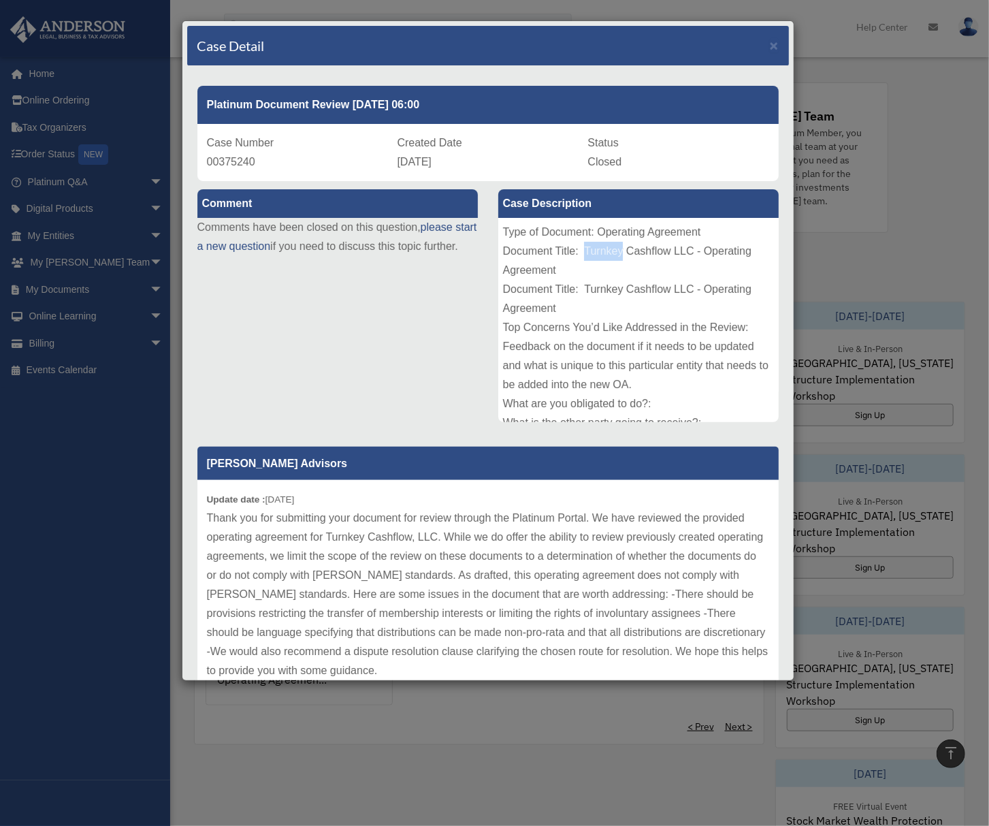
copy div "Turnkey"
drag, startPoint x: 579, startPoint y: 254, endPoint x: 616, endPoint y: 259, distance: 37.8
click at [616, 259] on div "Type of Document: Operating Agreement Document Title: Turnkey Cashflow LLC - Op…" at bounding box center [638, 320] width 281 height 204
copy div "Case Number 00375240 Created Date June 27, 2023"
drag, startPoint x: 207, startPoint y: 142, endPoint x: 482, endPoint y: 159, distance: 275.7
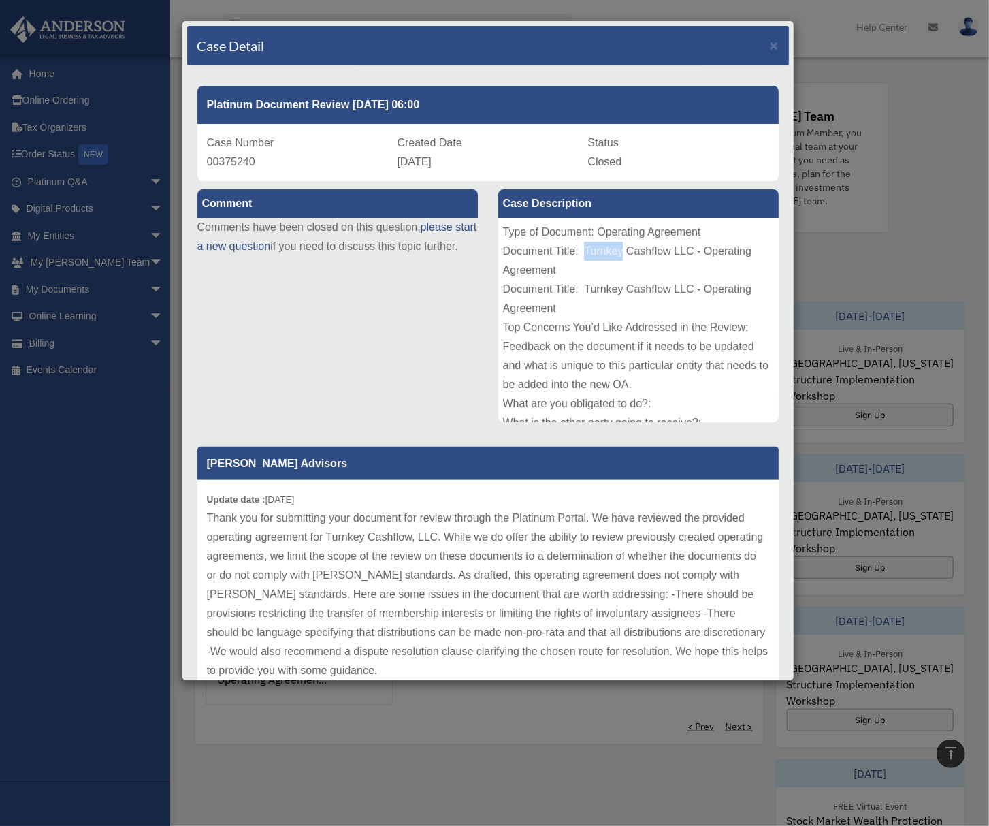
click at [482, 159] on div "Case Number 00375240 Created Date June 27, 2023 Status Closed" at bounding box center [488, 152] width 582 height 57
click at [245, 467] on p "[PERSON_NAME] Advisors" at bounding box center [488, 463] width 582 height 33
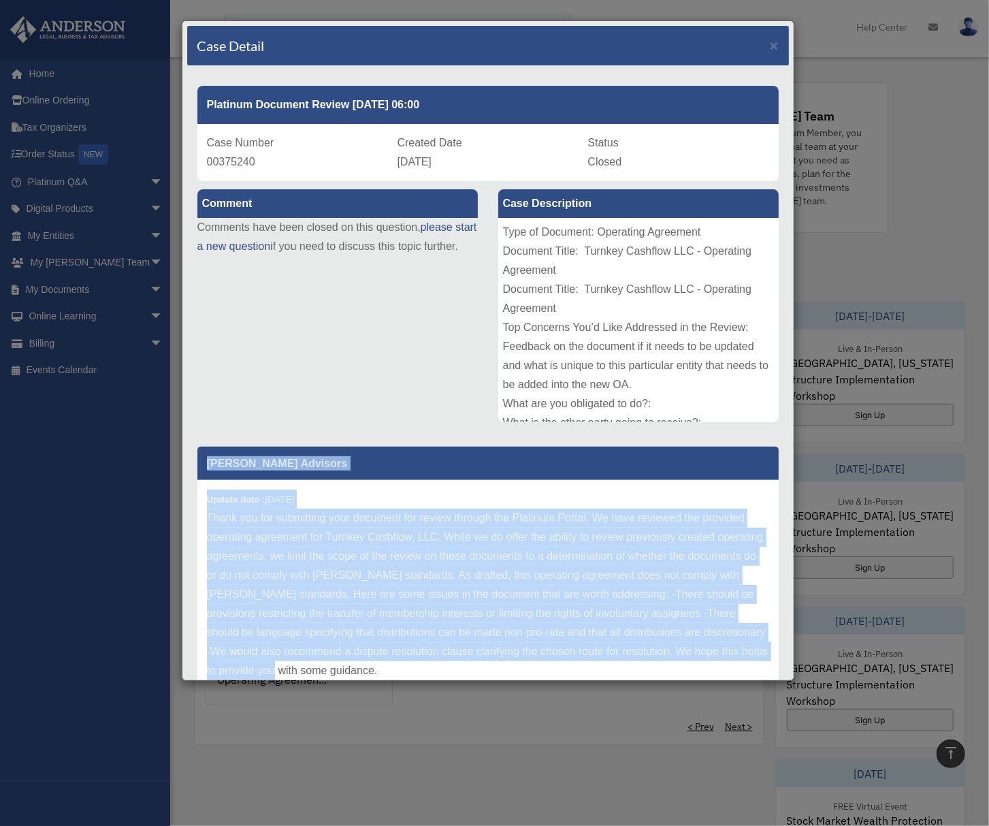
scroll to position [69, 0]
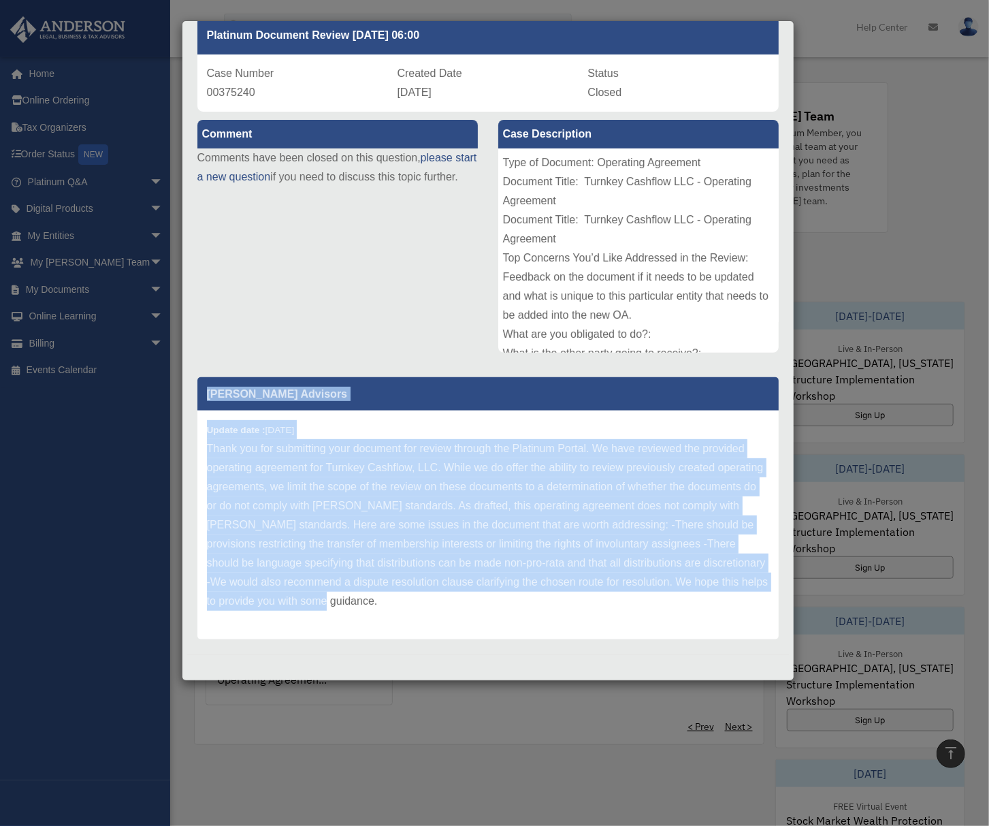
copy div "Anderson Advisors Update date : 07-03-2023 Thank you for submitting your docume…"
drag, startPoint x: 208, startPoint y: 460, endPoint x: 564, endPoint y: 595, distance: 380.8
click at [564, 595] on div "Anderson Advisors Update date : 07-03-2023" at bounding box center [488, 508] width 582 height 262
click at [562, 609] on p "Thank you for submitting your document for review through the Platinum Portal. …" at bounding box center [488, 525] width 562 height 172
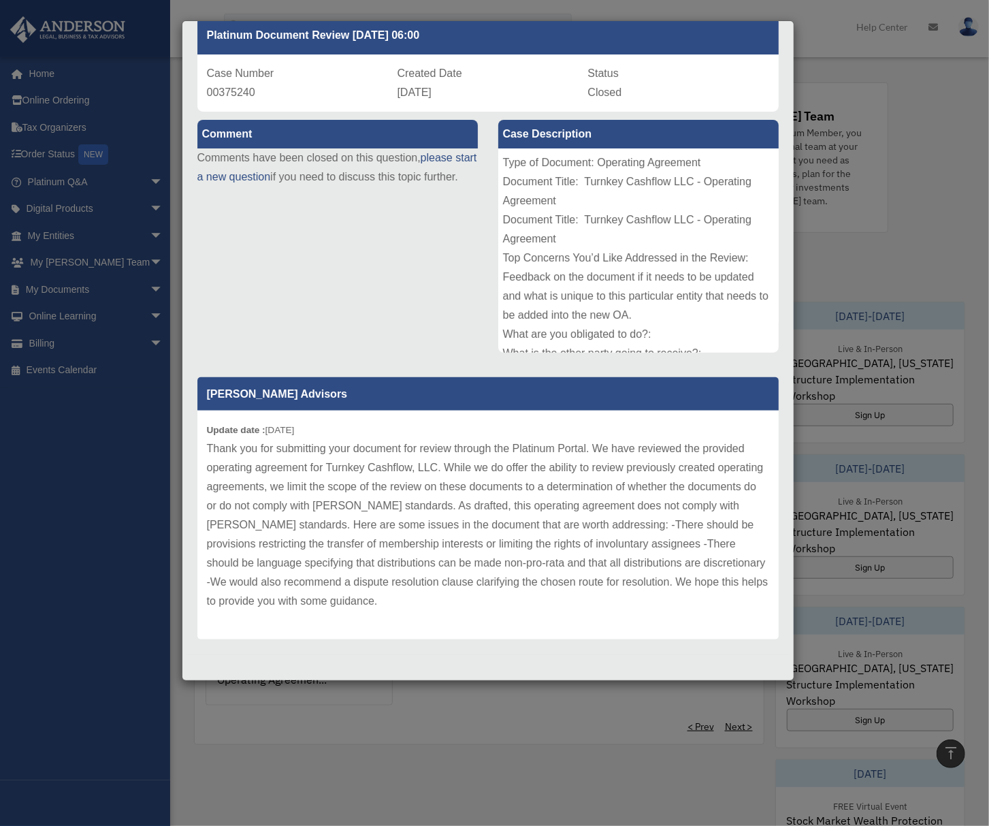
click at [439, 741] on div "Case Detail × Platinum Document Review 06/27/2023 06:00 Case Number 00375240 Cr…" at bounding box center [494, 413] width 989 height 826
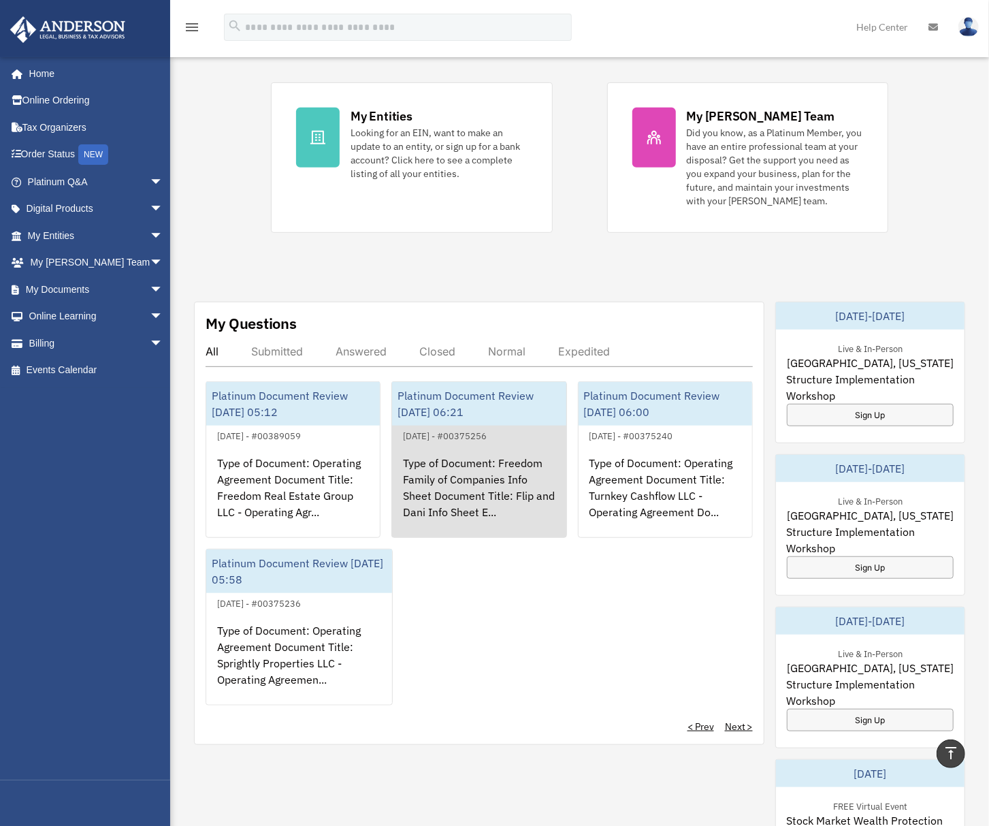
click at [533, 516] on div "Type of Document: Freedom Family of Companies Info Sheet Document Title: Flip a…" at bounding box center [479, 497] width 174 height 106
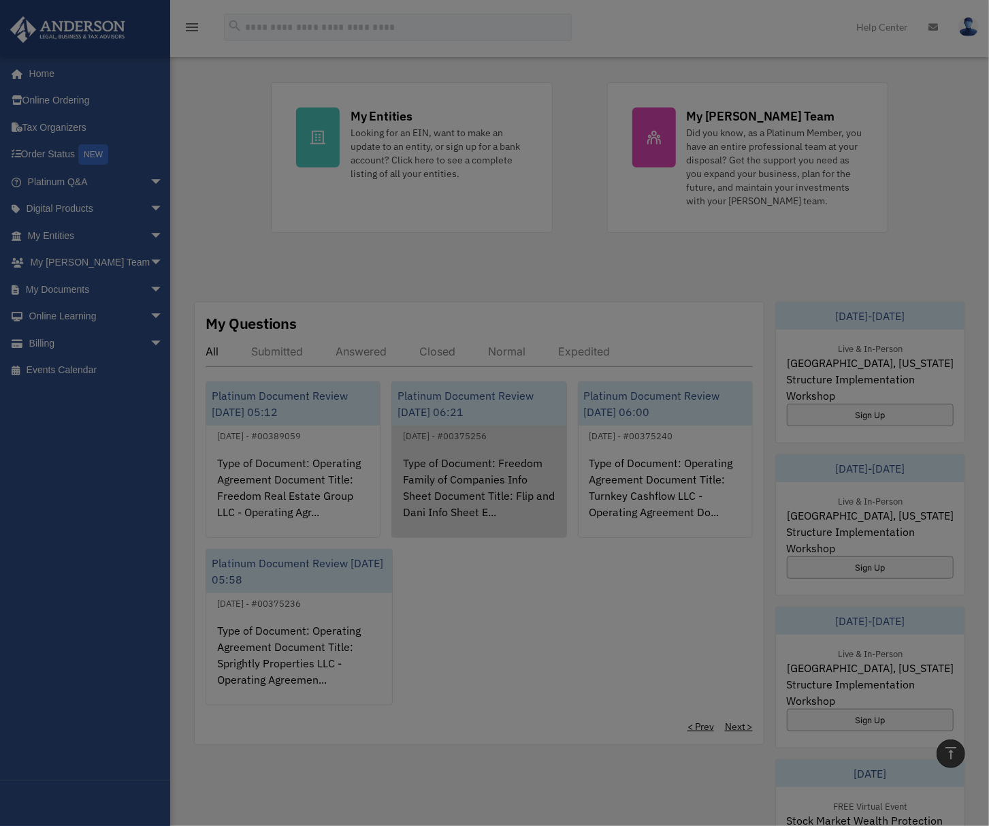
scroll to position [0, 0]
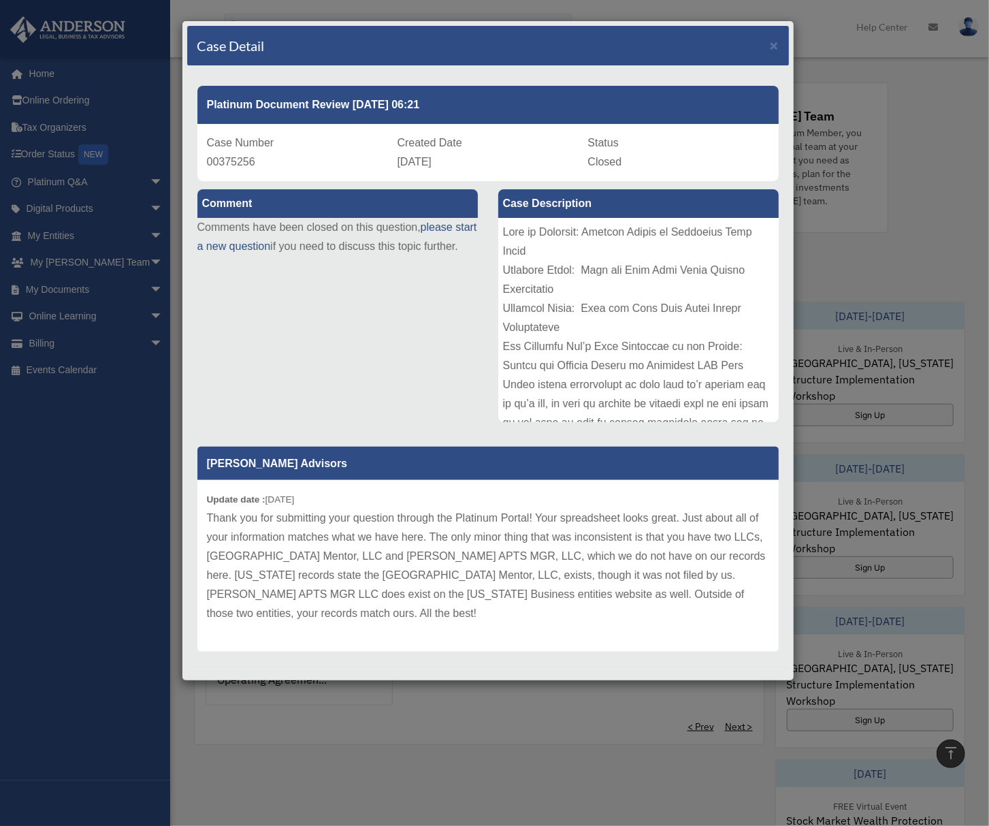
click at [504, 786] on div "Case Detail × Platinum Document Review 06/27/2023 06:21 Case Number 00375256 Cr…" at bounding box center [494, 413] width 989 height 826
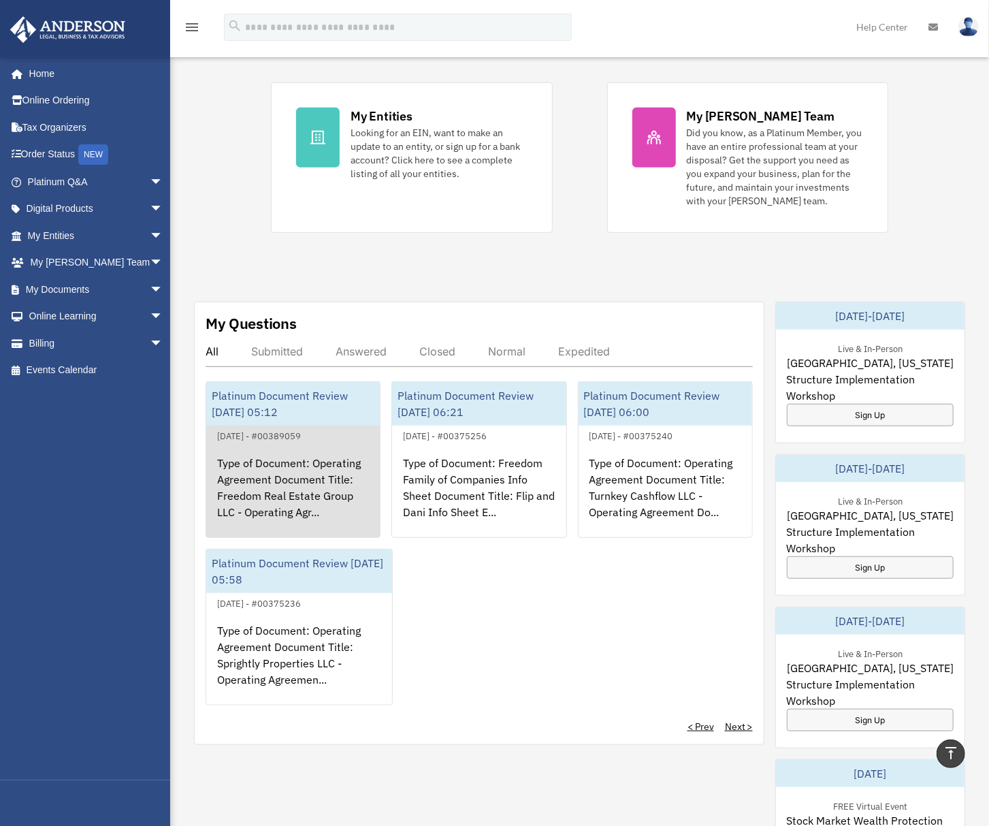
click at [274, 508] on div "Type of Document: Operating Agreement Document Title: Freedom Real Estate Group…" at bounding box center [293, 497] width 174 height 106
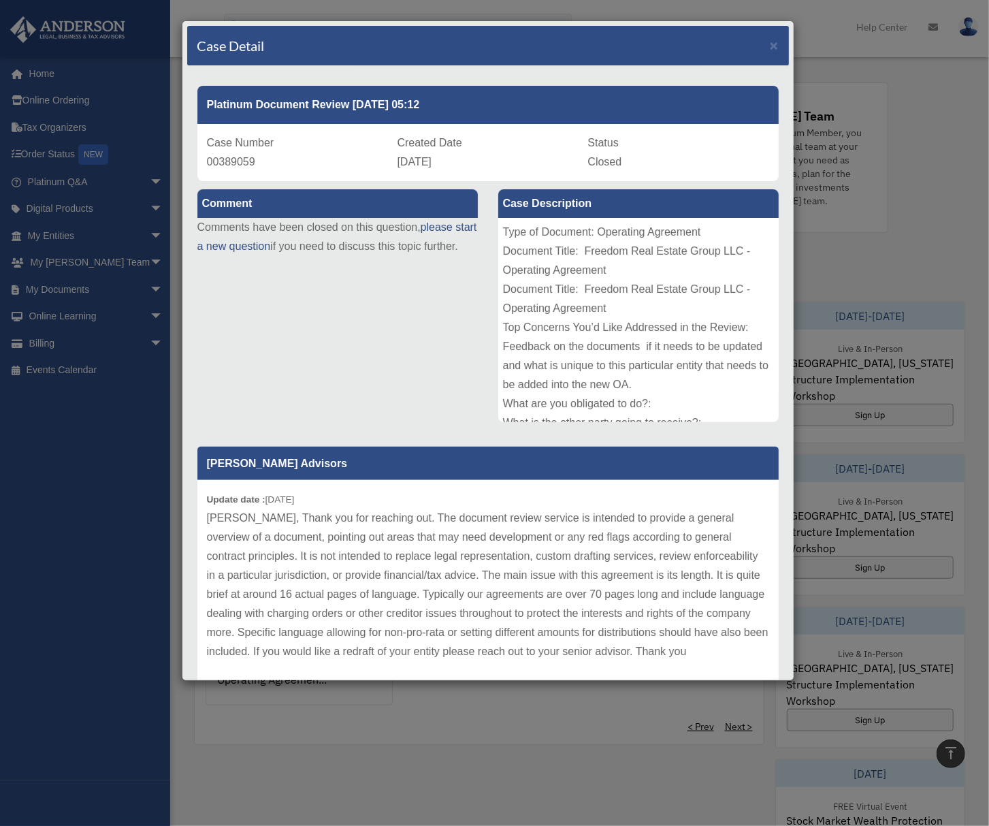
drag, startPoint x: 206, startPoint y: 140, endPoint x: 466, endPoint y: 155, distance: 260.6
click at [466, 155] on div "Case Number 00389059 Created Date July 17, 2023 Status Closed" at bounding box center [488, 152] width 582 height 57
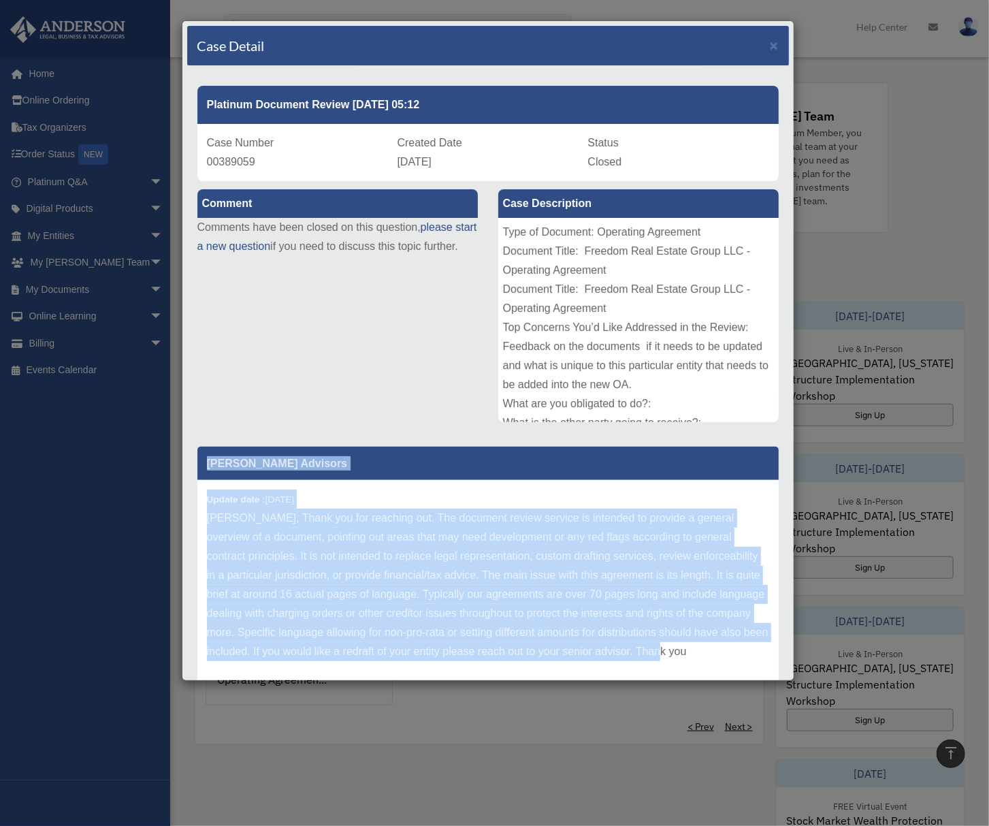
scroll to position [69, 0]
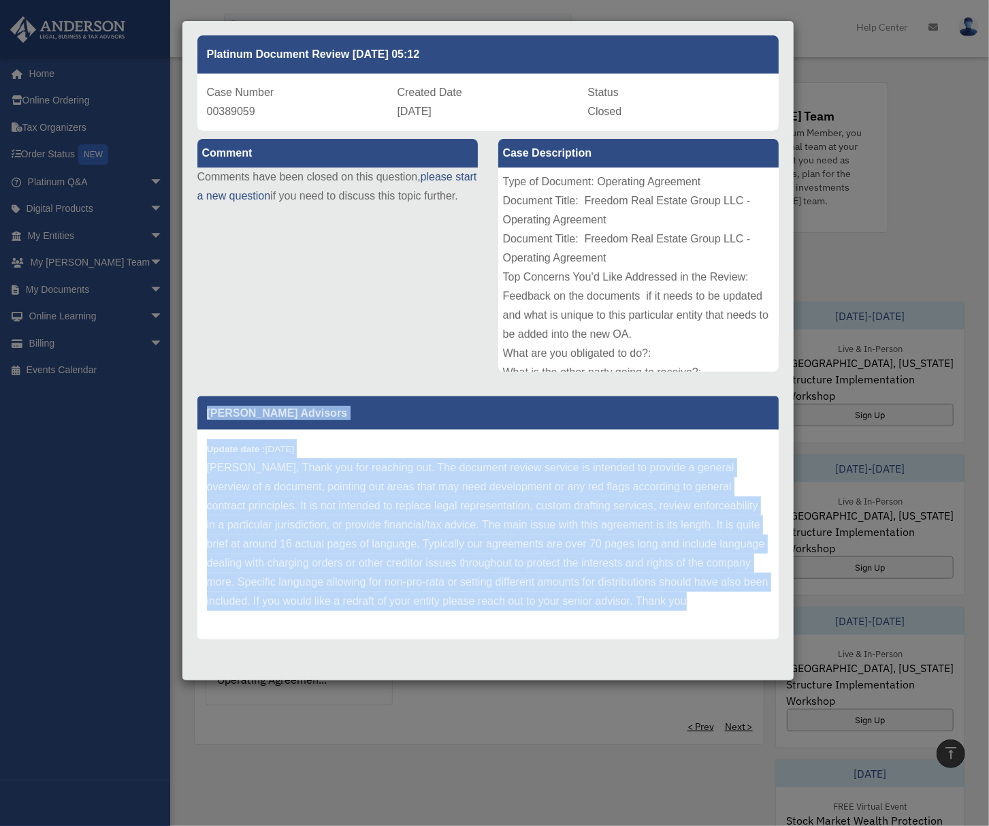
drag, startPoint x: 208, startPoint y: 458, endPoint x: 488, endPoint y: 666, distance: 348.5
click at [488, 666] on div "Case Detail × Platinum Document Review 07/17/2023 05:12 Case Number 00389059 Cr…" at bounding box center [488, 350] width 613 height 661
click at [502, 700] on div "Case Detail × Platinum Document Review 07/17/2023 05:12 Case Number 00389059 Cr…" at bounding box center [494, 413] width 989 height 826
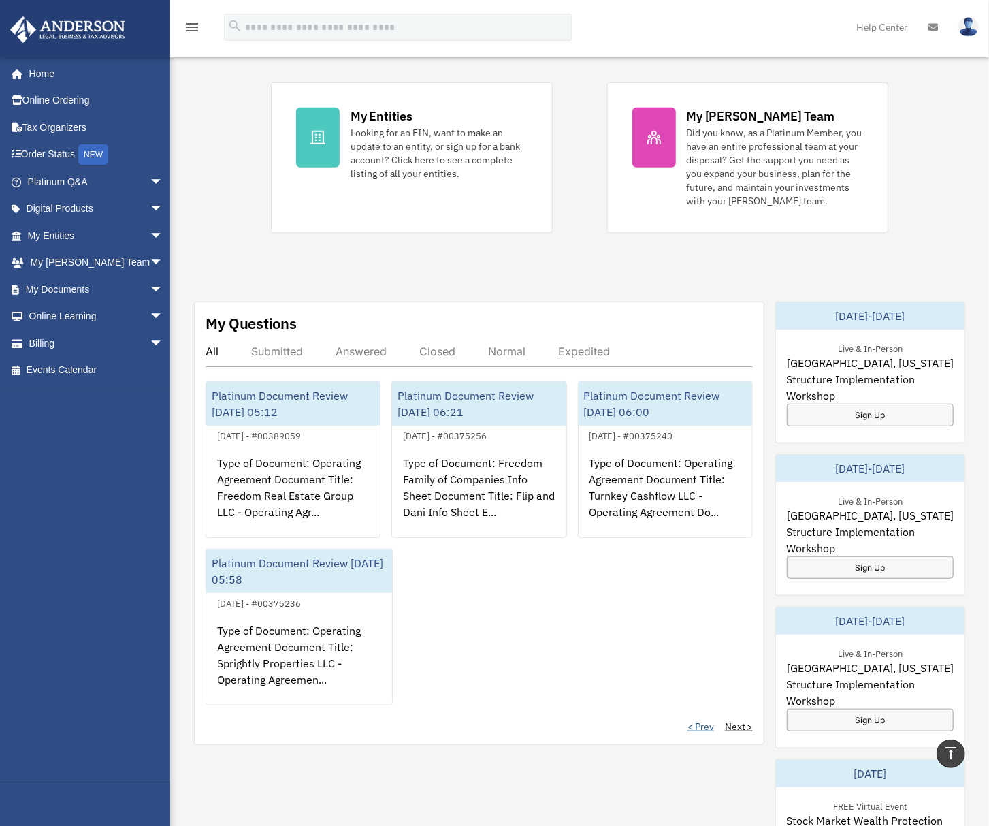
click at [703, 728] on link "< Prev" at bounding box center [701, 727] width 27 height 14
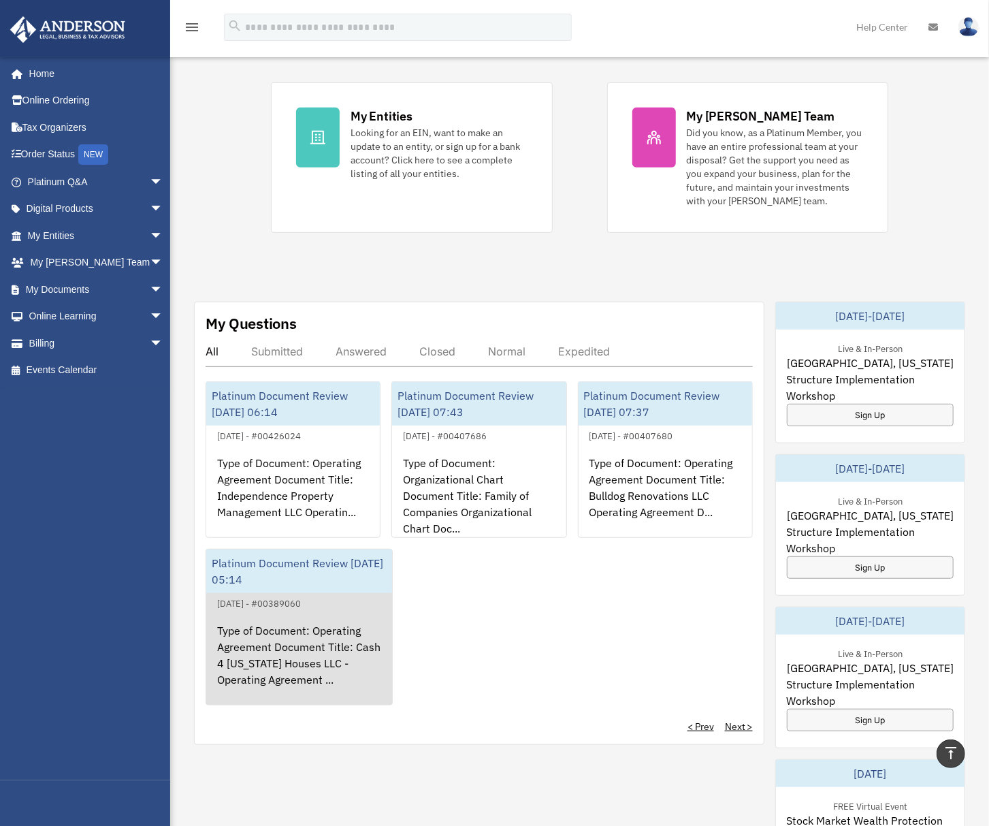
click at [302, 684] on div "Type of Document: Operating Agreement Document Title: Cash 4 Ohio Houses LLC - …" at bounding box center [299, 664] width 186 height 106
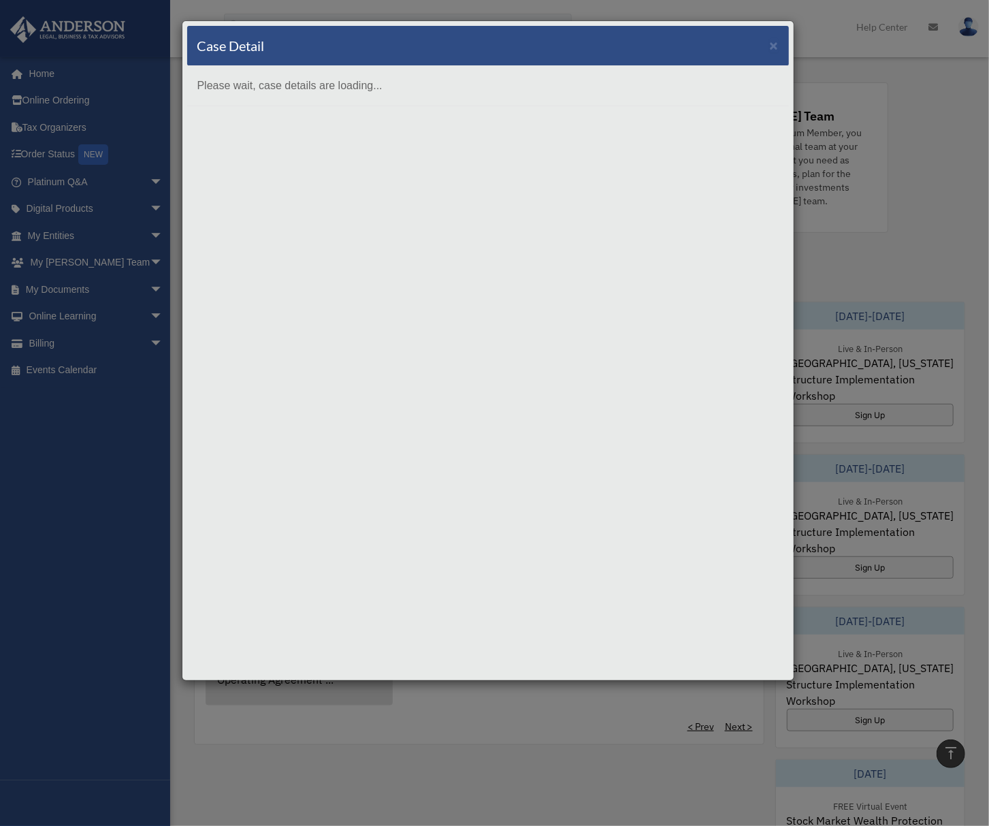
scroll to position [0, 0]
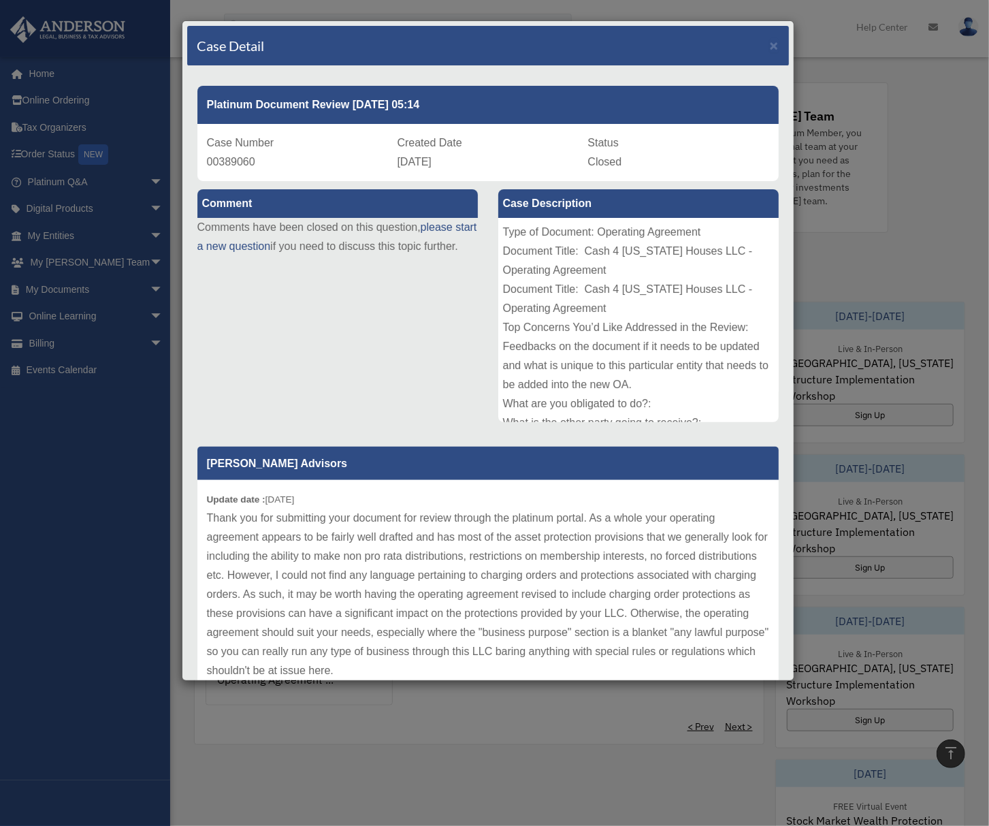
drag, startPoint x: 206, startPoint y: 142, endPoint x: 475, endPoint y: 161, distance: 269.6
click at [475, 161] on div "Case Number 00389060 Created Date July 17, 2023 Status Closed" at bounding box center [488, 152] width 582 height 57
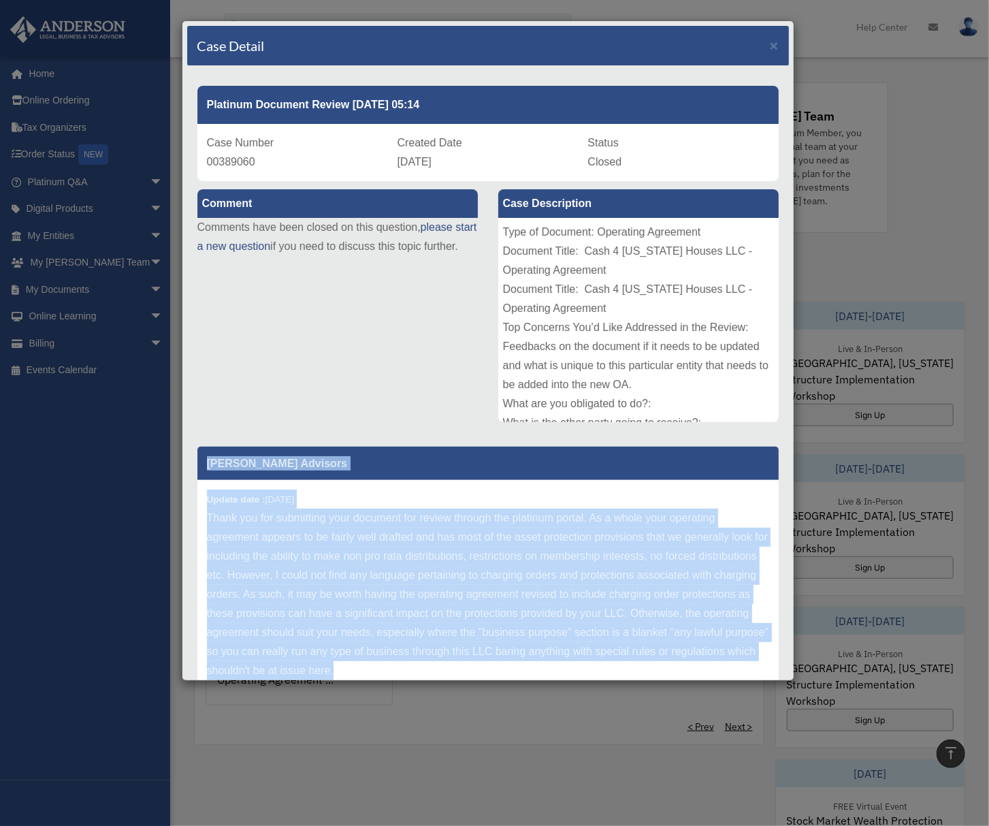
scroll to position [69, 0]
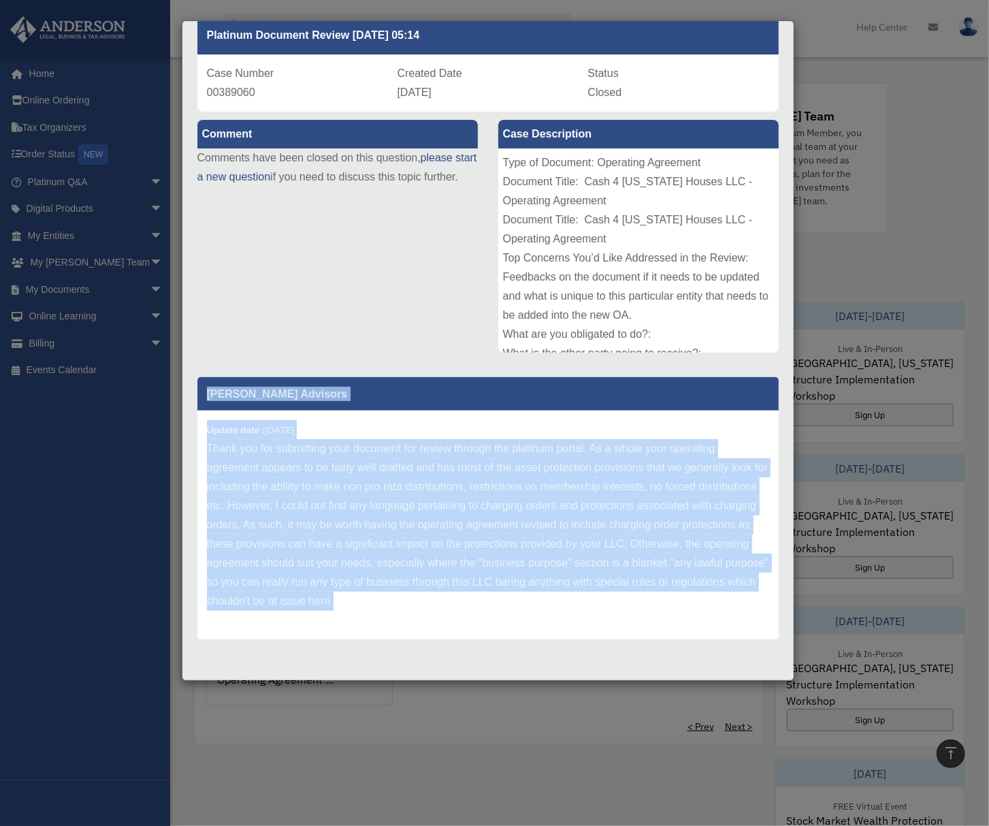
drag, startPoint x: 210, startPoint y: 462, endPoint x: 556, endPoint y: 685, distance: 411.8
click at [556, 685] on div "Case Detail × Platinum Document Review 07/17/2023 05:14 Case Number 00389060 Cr…" at bounding box center [494, 413] width 989 height 826
click at [458, 706] on div "Case Detail × Platinum Document Review 07/17/2023 05:14 Case Number 00389060 Cr…" at bounding box center [494, 413] width 989 height 826
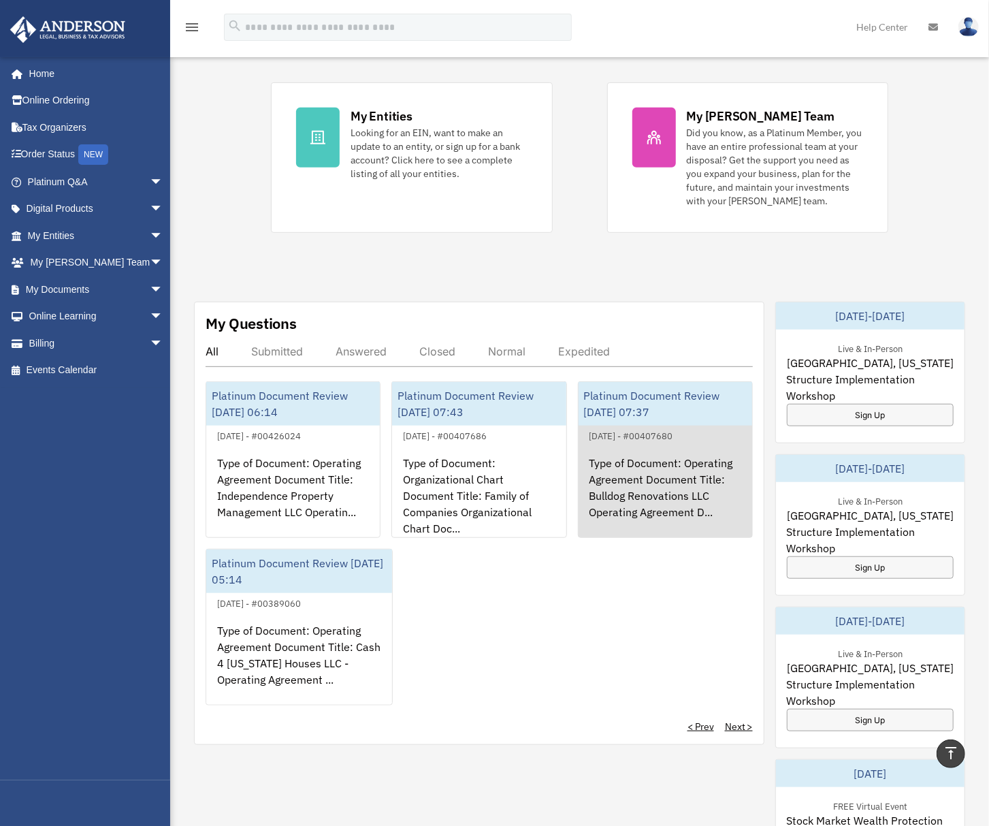
click at [697, 516] on div "Type of Document: Operating Agreement Document Title: Bulldog Renovations LLC O…" at bounding box center [666, 497] width 174 height 106
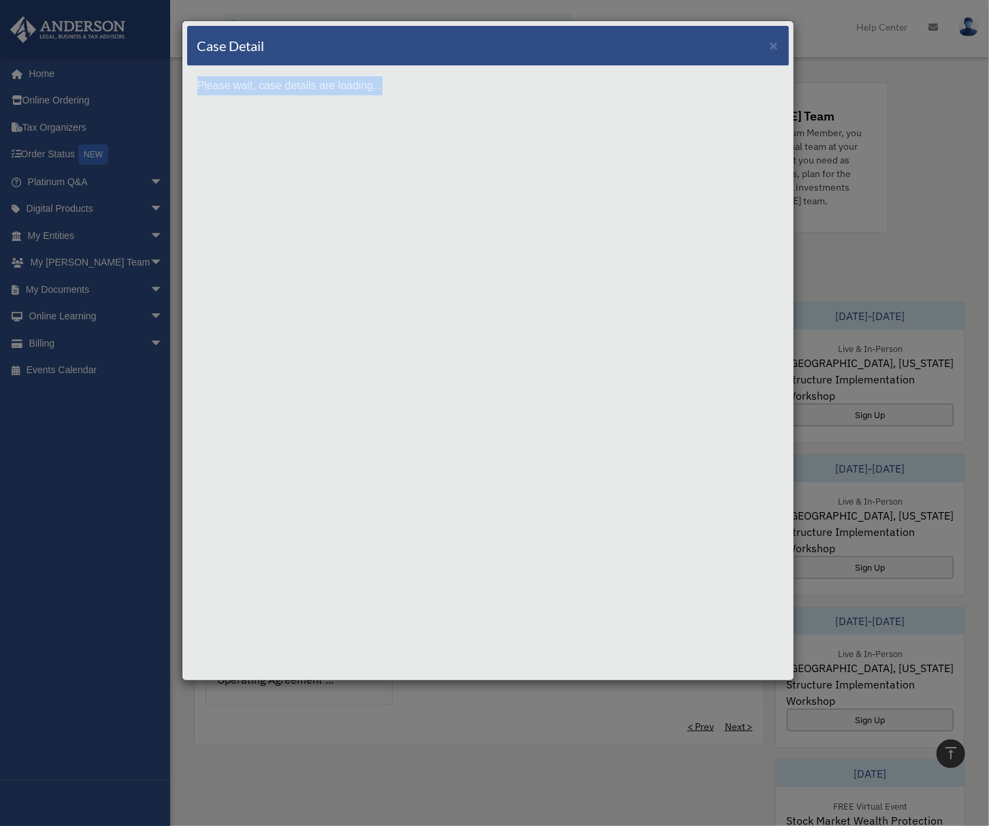
scroll to position [0, 0]
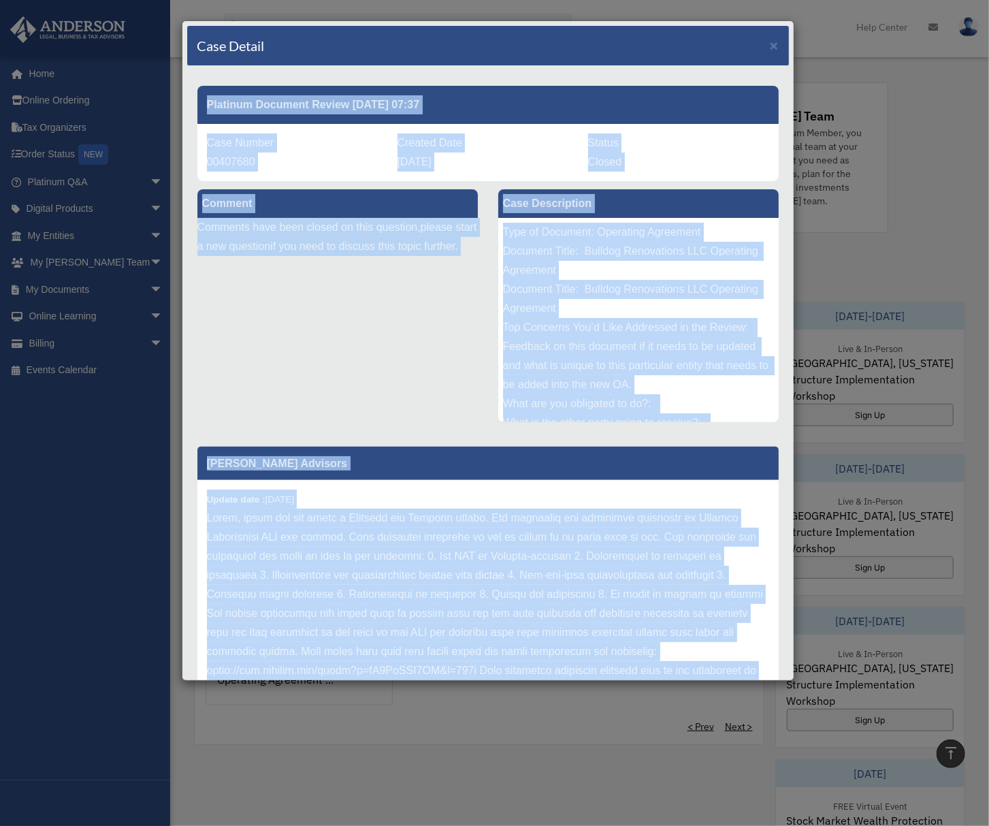
click at [686, 99] on div "Platinum Document Review [DATE] 07:37" at bounding box center [488, 105] width 582 height 38
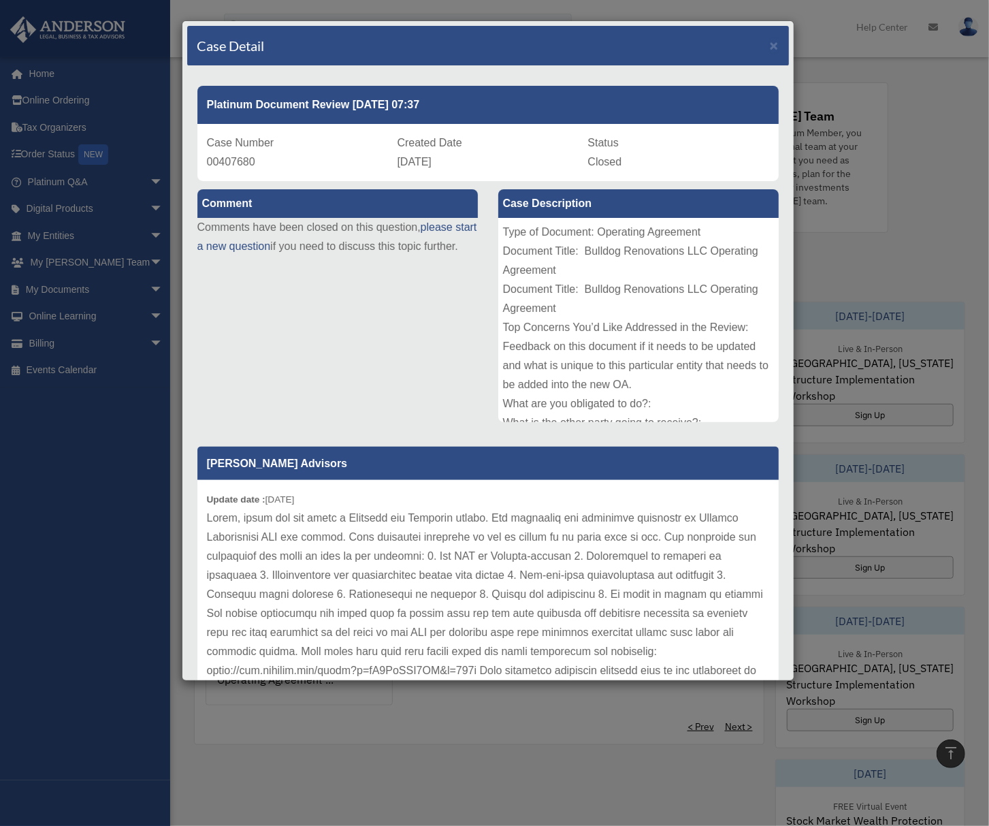
drag, startPoint x: 206, startPoint y: 142, endPoint x: 559, endPoint y: 168, distance: 354.3
click at [559, 168] on div "Case Number 00407680 Created Date August 10, 2023 Status Closed" at bounding box center [488, 152] width 582 height 57
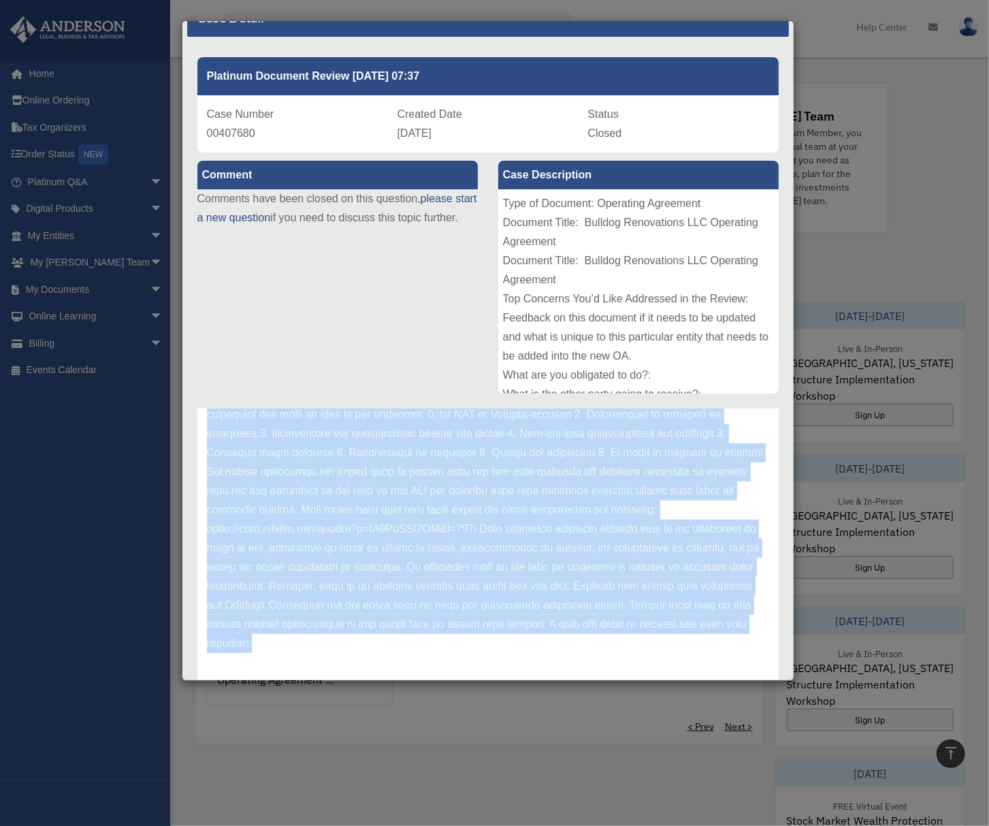
scroll to position [71, 0]
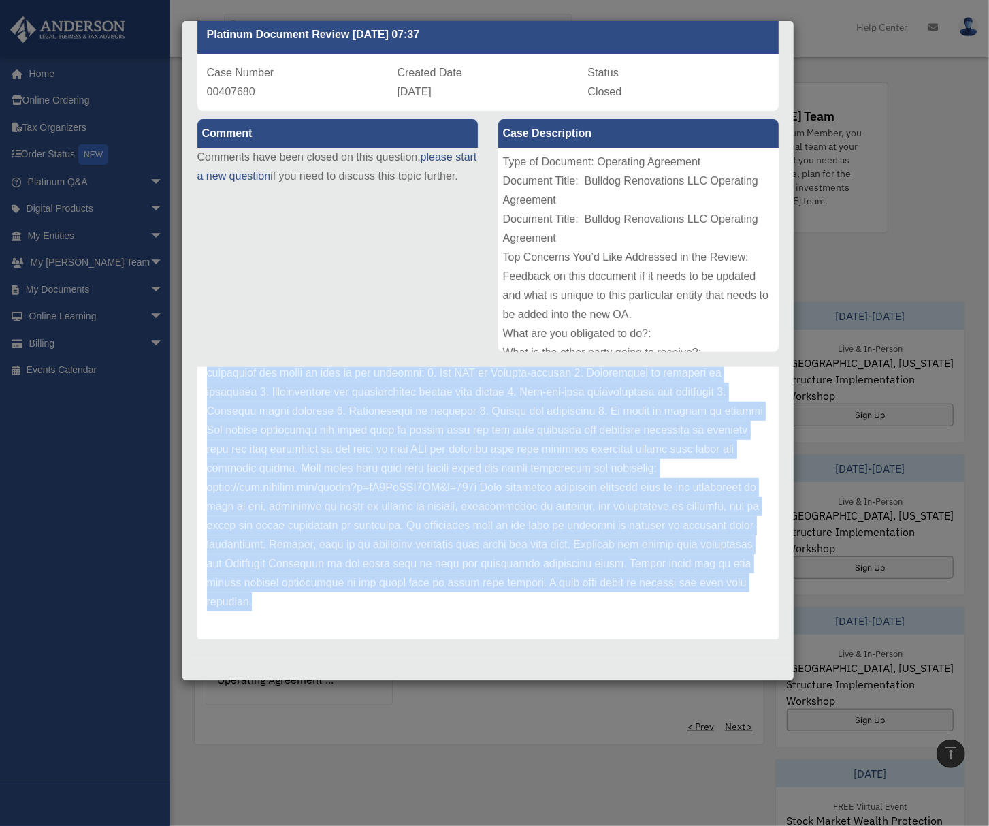
drag, startPoint x: 207, startPoint y: 466, endPoint x: 714, endPoint y: 630, distance: 532.5
click at [714, 630] on div "Anderson Advisors Update date : 08-22-2023" at bounding box center [488, 452] width 582 height 377
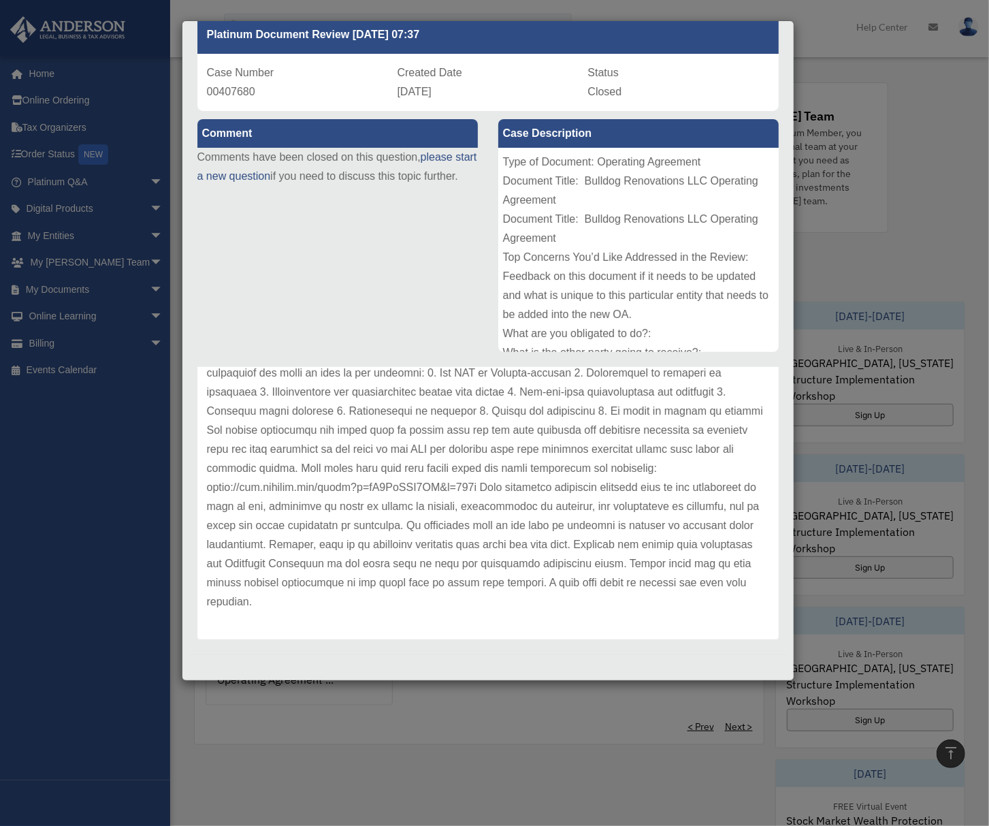
click at [598, 775] on div "Case Detail × Platinum Document Review 08/10/2023 07:37 Case Number 00407680 Cr…" at bounding box center [494, 413] width 989 height 826
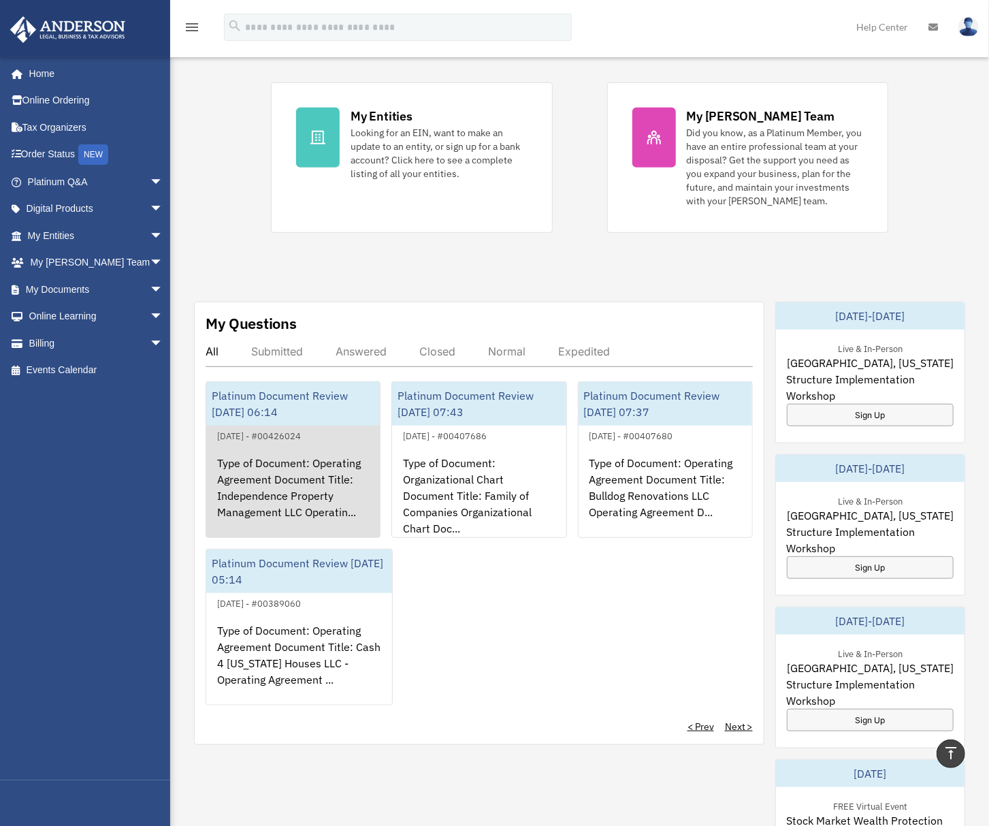
click at [336, 494] on div "Type of Document: Operating Agreement Document Title: Independence Property Man…" at bounding box center [293, 497] width 174 height 106
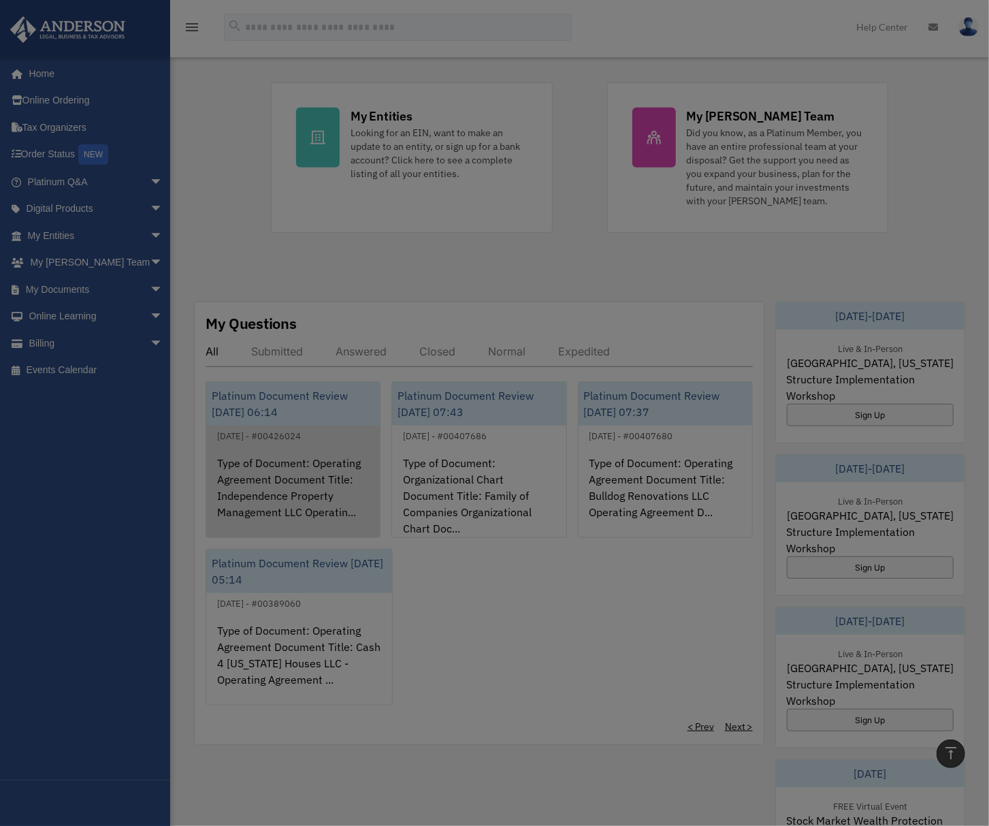
scroll to position [0, 0]
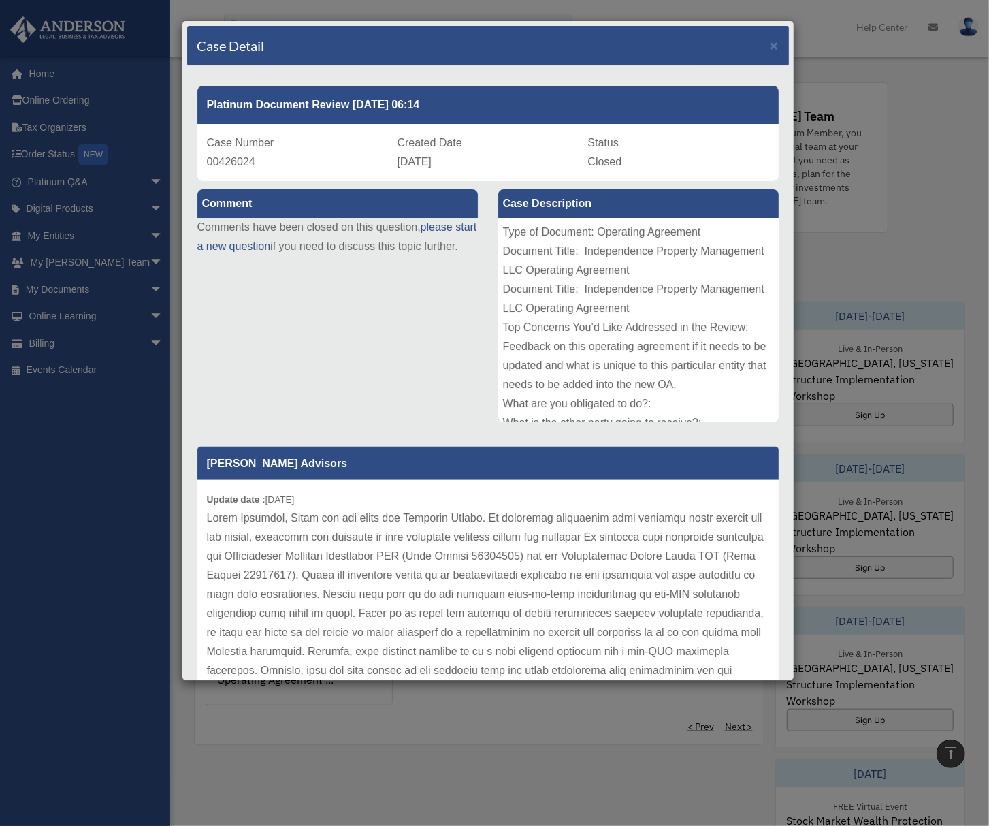
drag, startPoint x: 205, startPoint y: 138, endPoint x: 531, endPoint y: 165, distance: 327.3
click at [531, 165] on div "Case Number 00426024 Created Date September 5, 2023 Status Closed" at bounding box center [488, 152] width 582 height 57
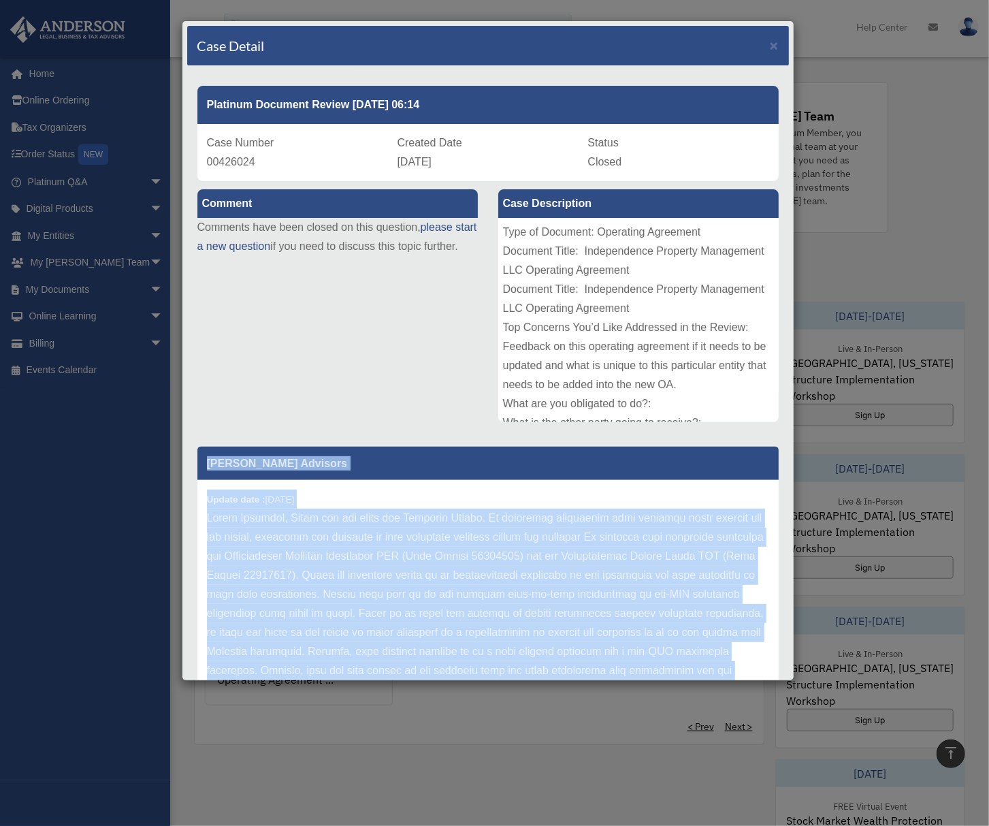
scroll to position [189, 0]
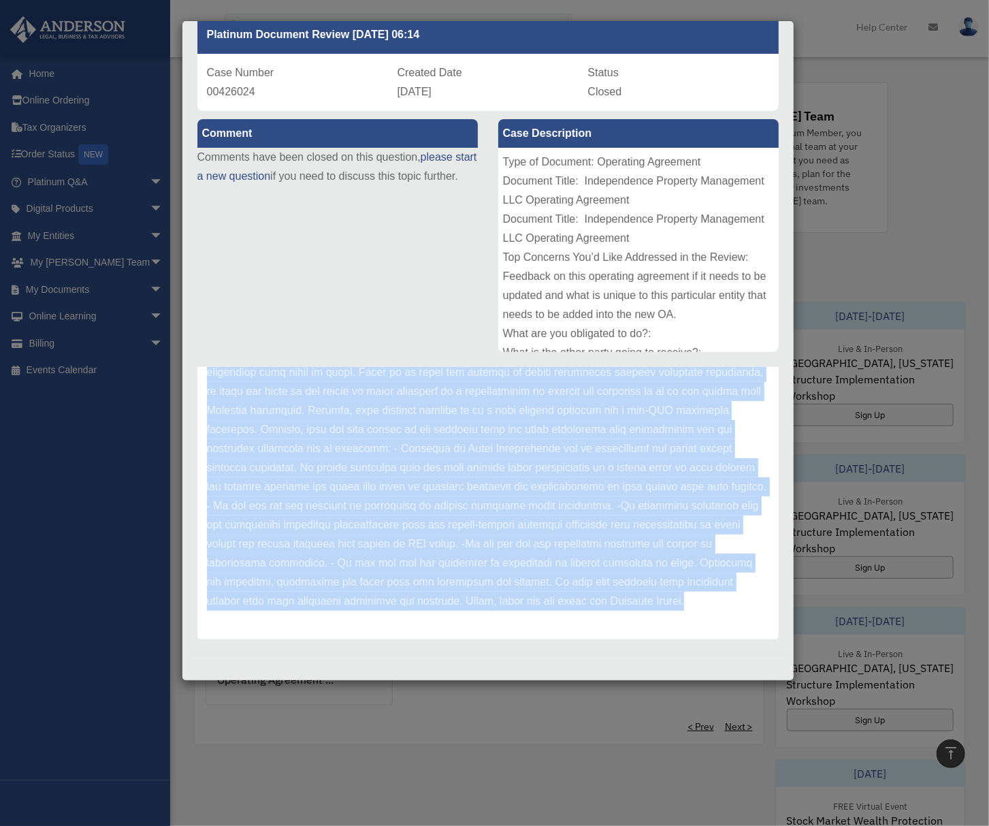
drag, startPoint x: 208, startPoint y: 461, endPoint x: 565, endPoint y: 652, distance: 404.6
click at [565, 652] on div "Platinum Document Review 09/05/2023 06:14 Case Number 00426024 Created Date Sep…" at bounding box center [488, 325] width 602 height 658
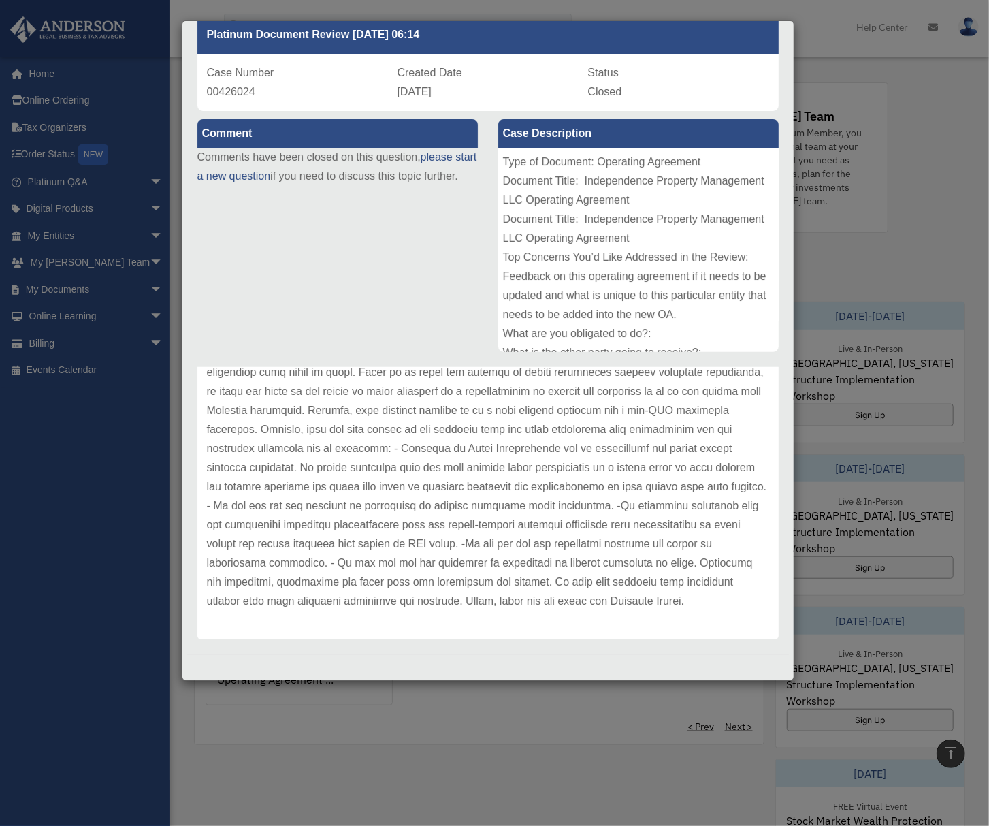
click at [524, 719] on div "Case Detail × Platinum Document Review 09/05/2023 06:14 Case Number 00426024 Cr…" at bounding box center [494, 413] width 989 height 826
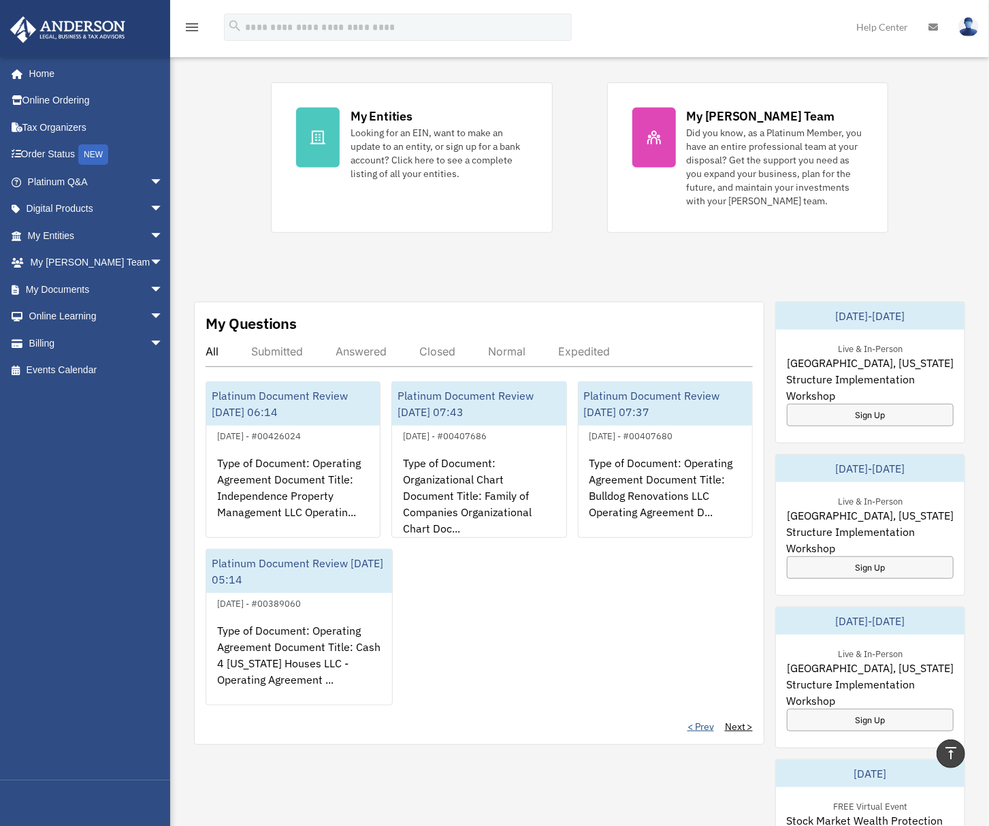
click at [698, 730] on link "< Prev" at bounding box center [701, 727] width 27 height 14
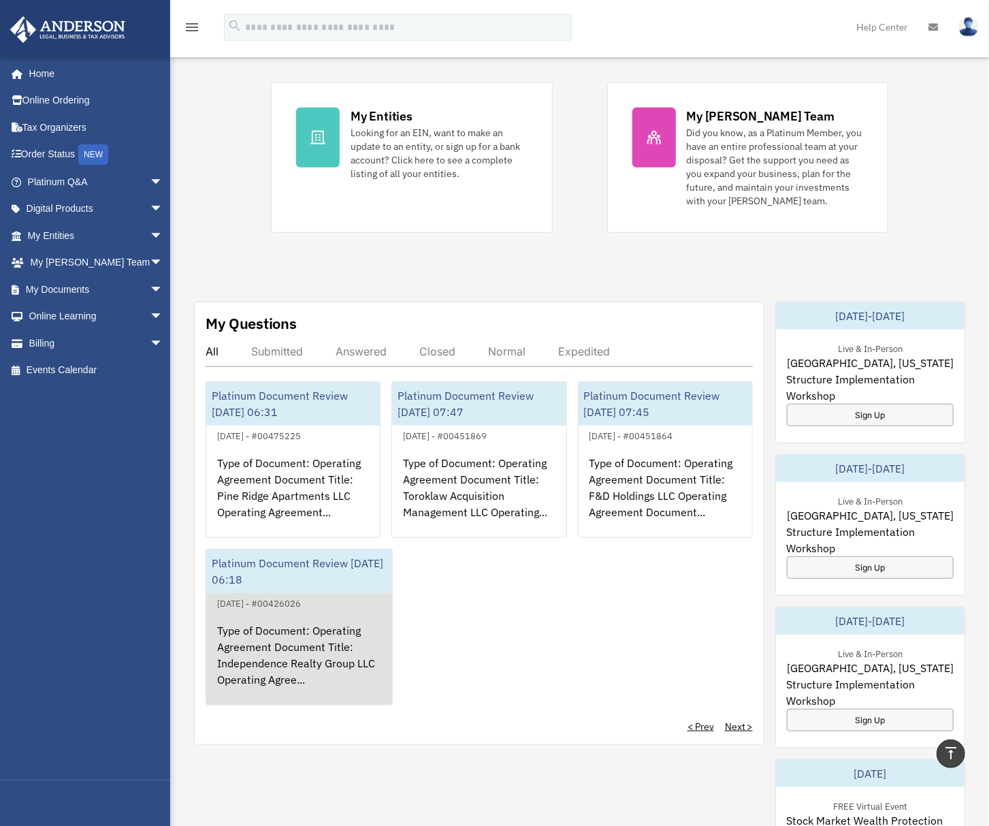
click at [347, 673] on div "Type of Document: Operating Agreement Document Title: Independence Realty Group…" at bounding box center [299, 664] width 186 height 106
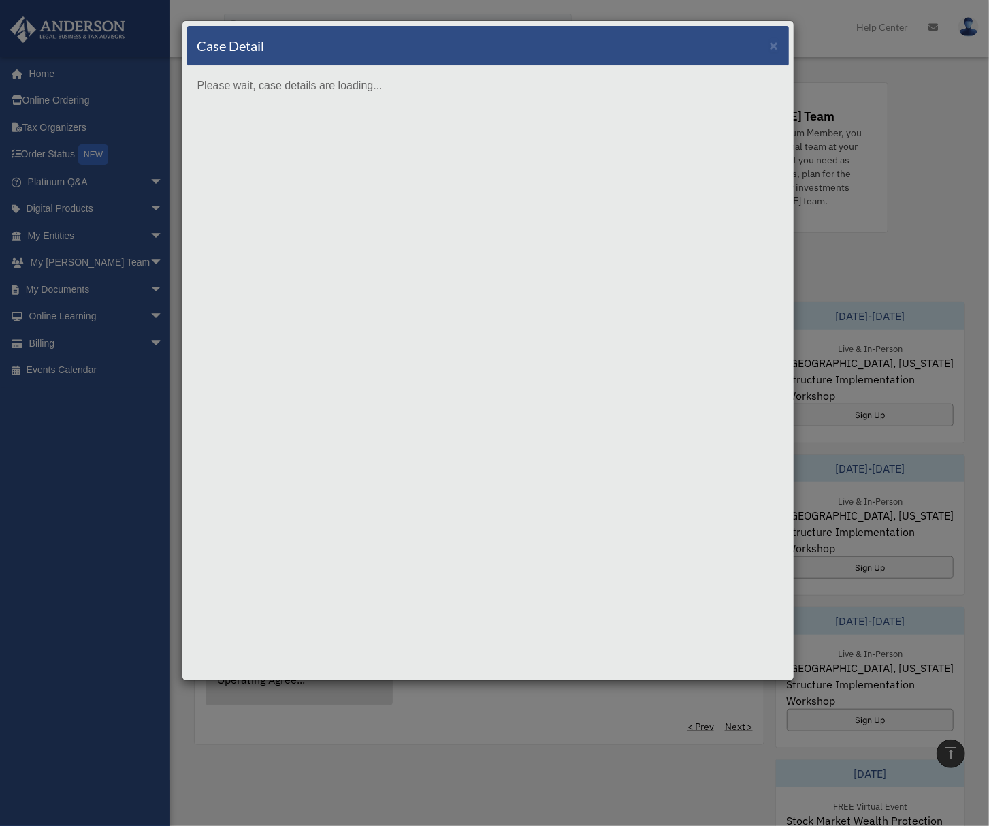
scroll to position [0, 0]
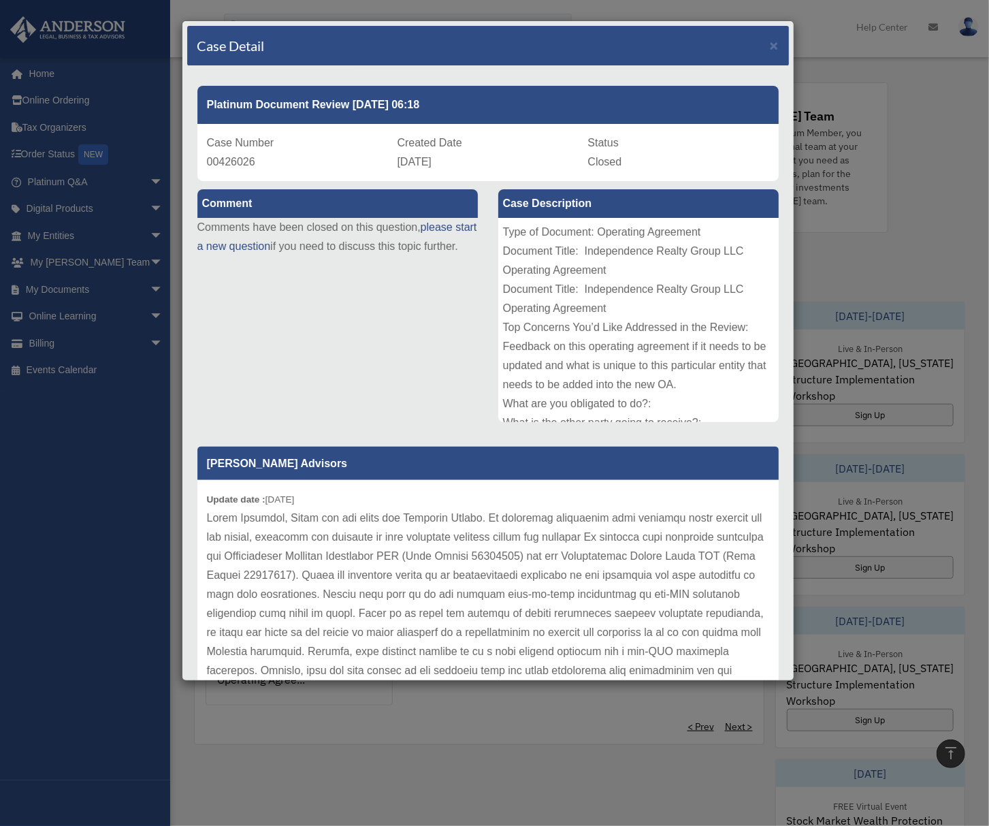
drag, startPoint x: 206, startPoint y: 142, endPoint x: 498, endPoint y: 158, distance: 293.2
click at [498, 158] on div "Case Number 00426026 Created Date September 5, 2023 Status Closed" at bounding box center [488, 152] width 582 height 57
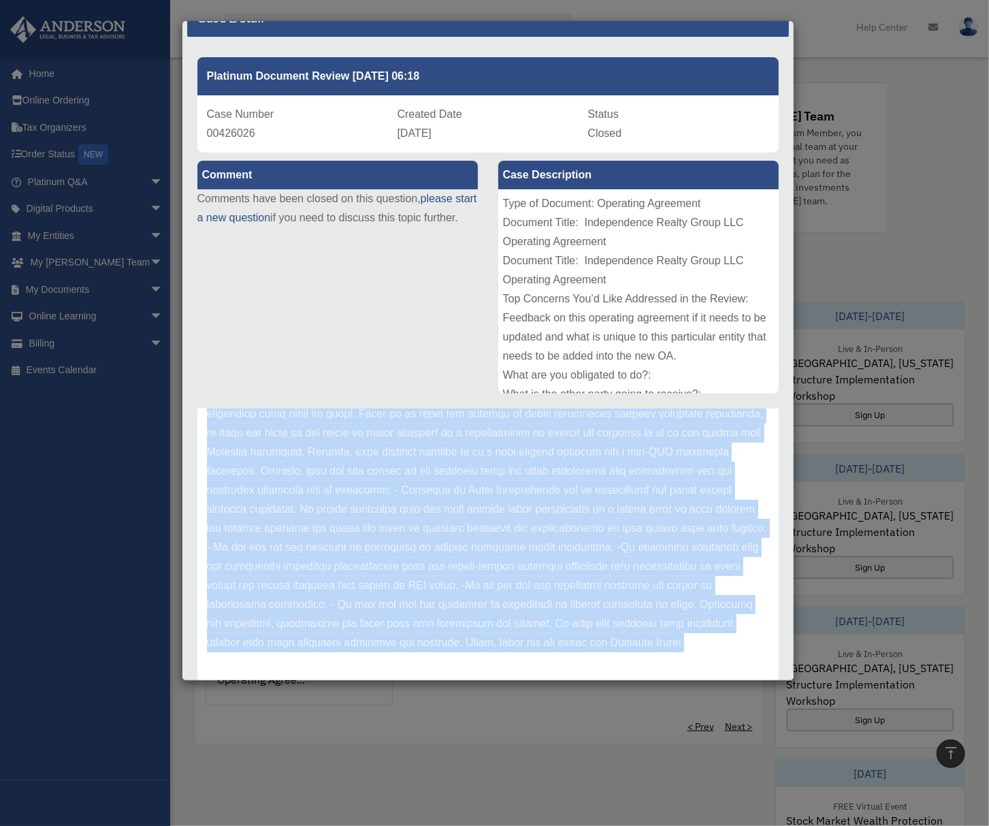
scroll to position [71, 0]
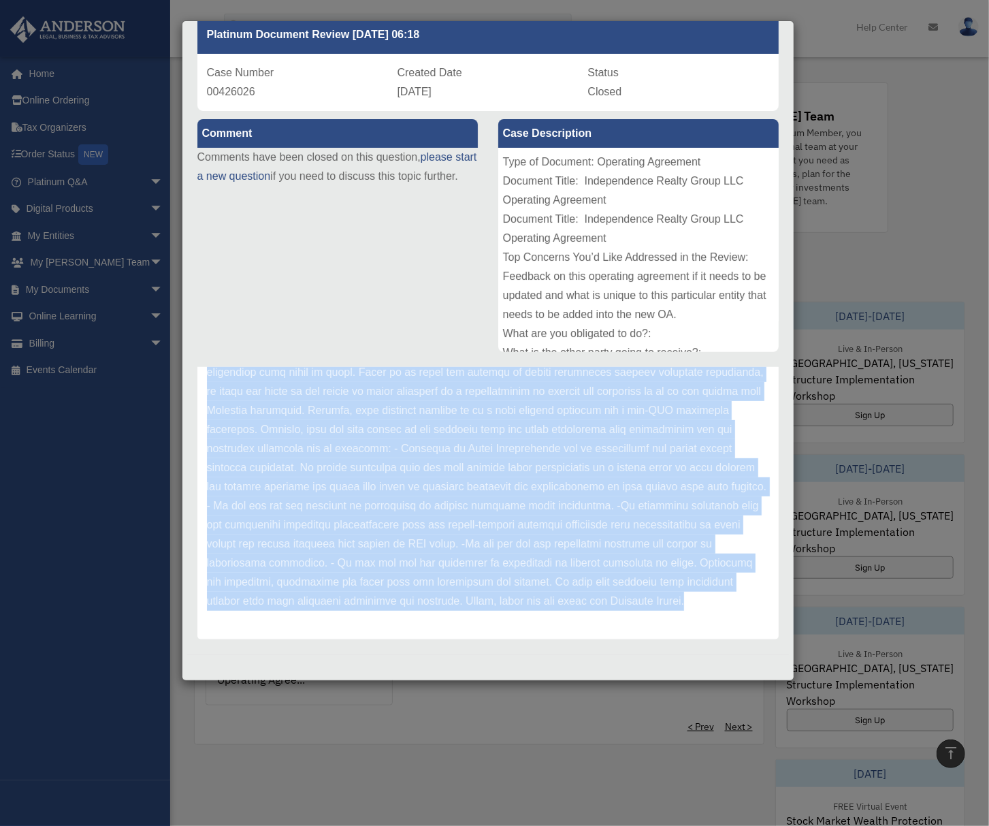
drag, startPoint x: 208, startPoint y: 458, endPoint x: 656, endPoint y: 628, distance: 479.7
click at [656, 628] on div "Anderson Advisors Update date : 09-13-2023" at bounding box center [488, 423] width 582 height 434
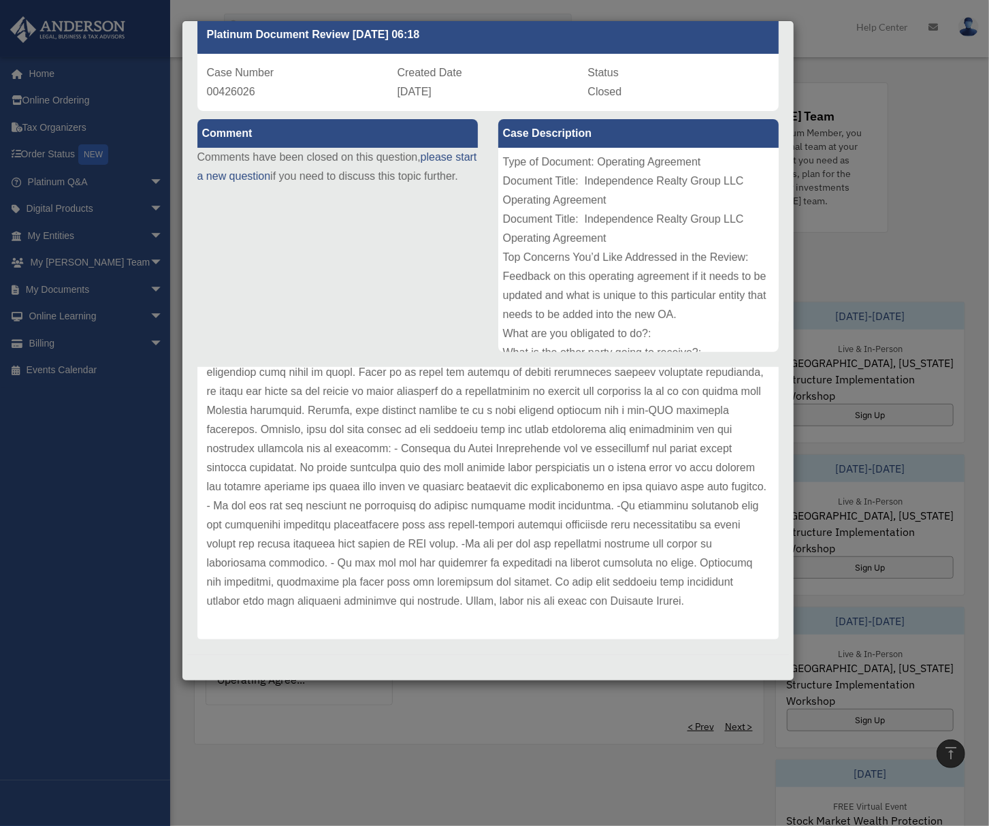
click at [500, 755] on div "Case Detail × Platinum Document Review 09/05/2023 06:18 Case Number 00426026 Cr…" at bounding box center [494, 413] width 989 height 826
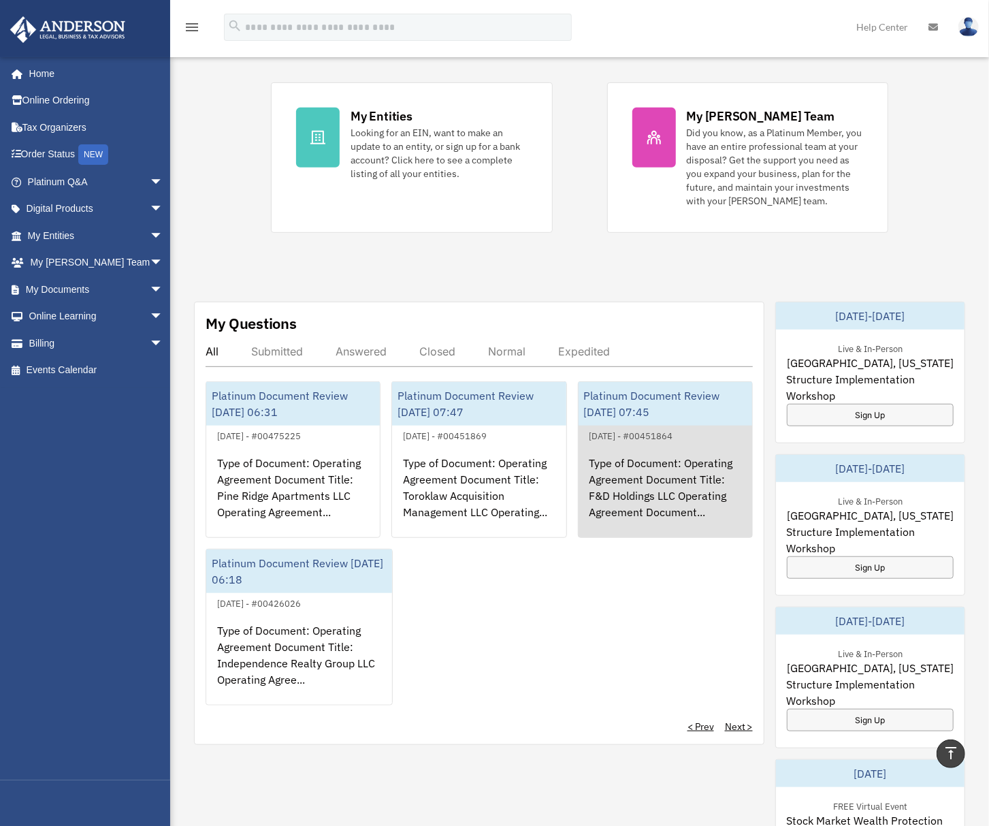
click at [665, 520] on div "Type of Document: Operating Agreement Document Title: F&D Holdings LLC Operatin…" at bounding box center [666, 497] width 174 height 106
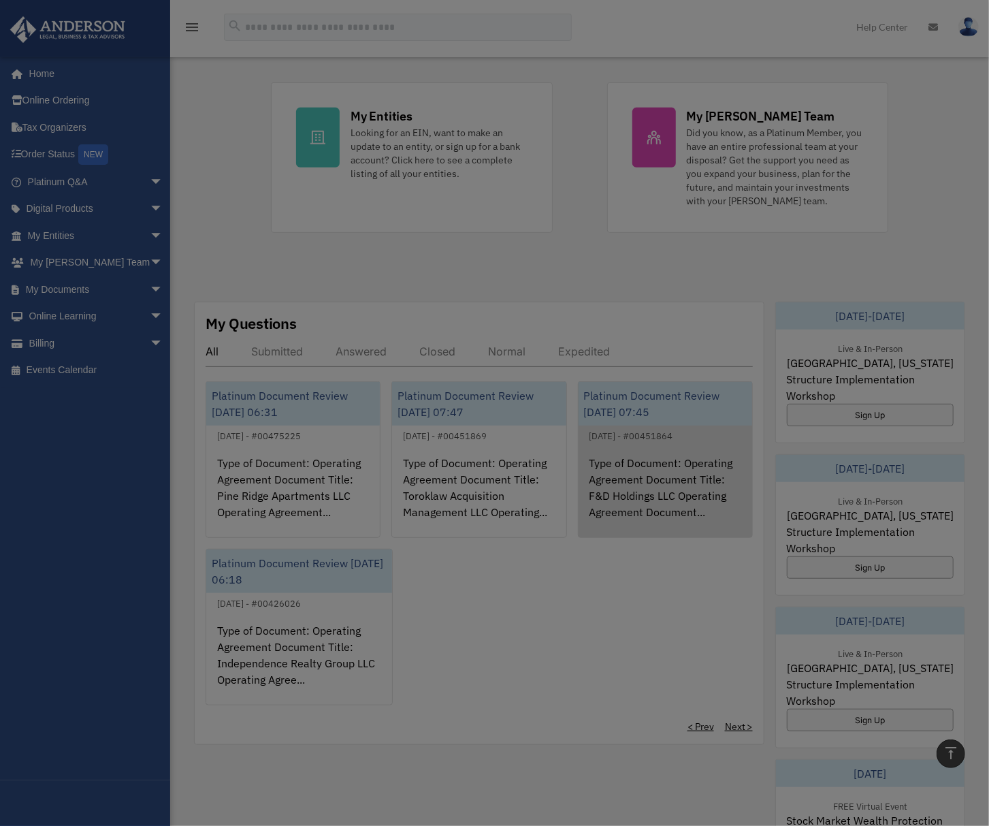
scroll to position [0, 0]
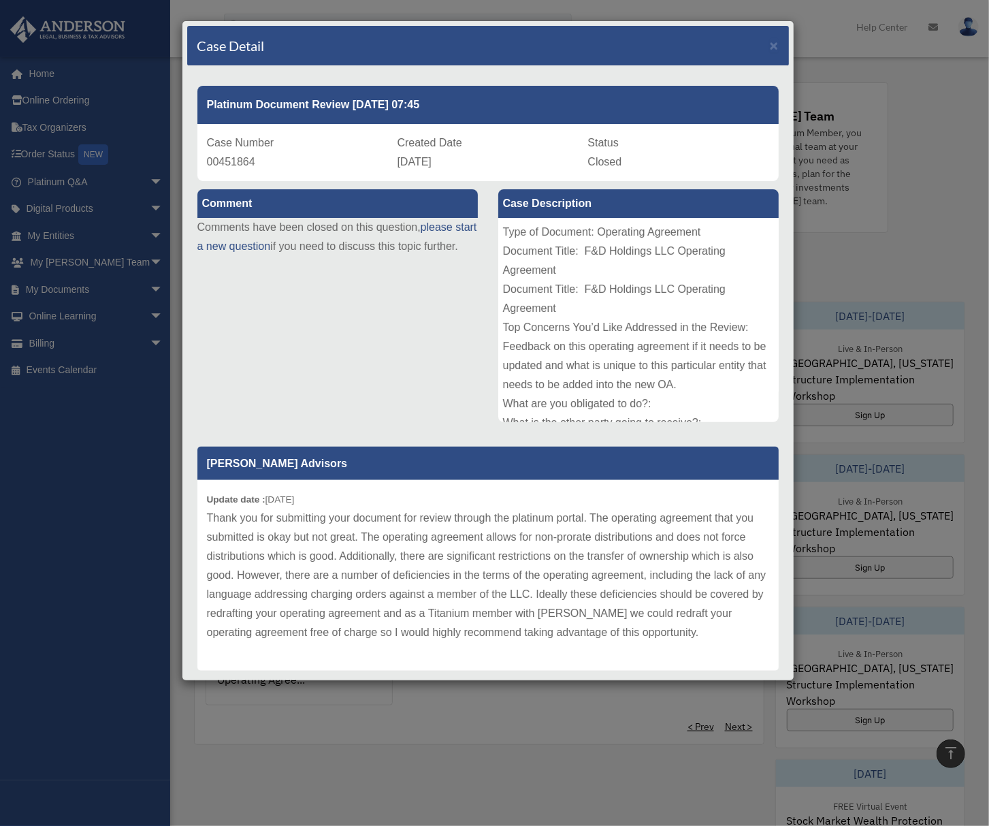
drag, startPoint x: 210, startPoint y: 140, endPoint x: 502, endPoint y: 158, distance: 292.7
click at [502, 158] on div "Case Number 00451864 Created Date October 9, 2023 Status Closed" at bounding box center [488, 152] width 582 height 57
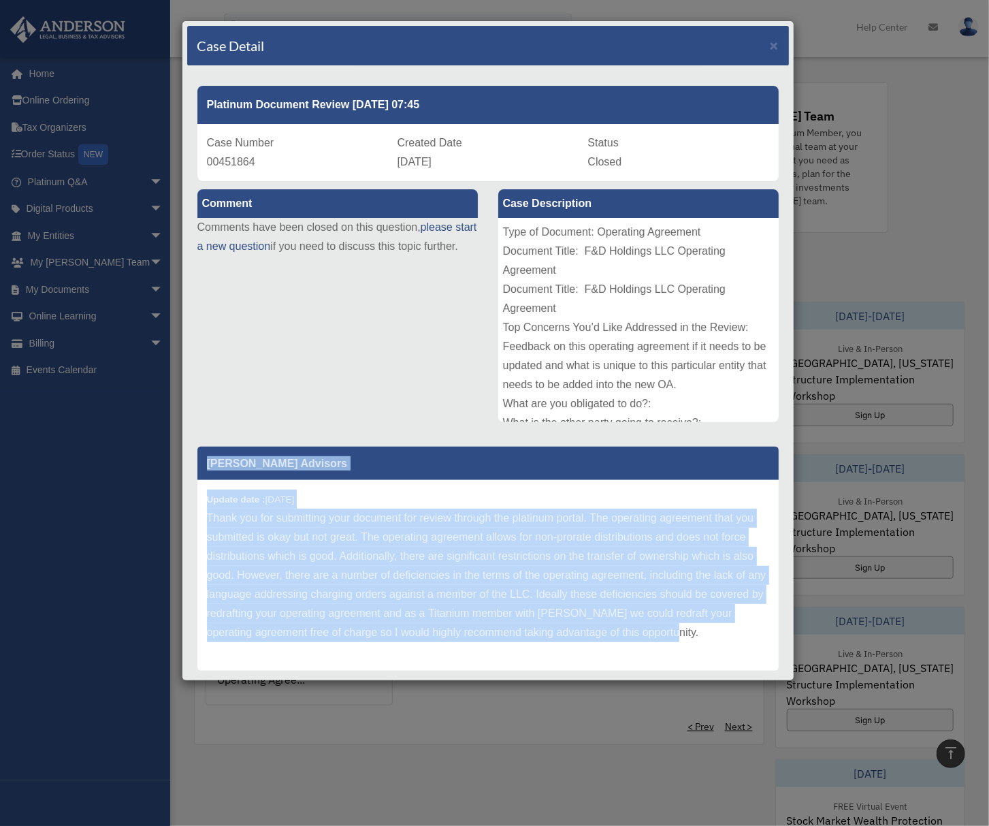
scroll to position [23, 0]
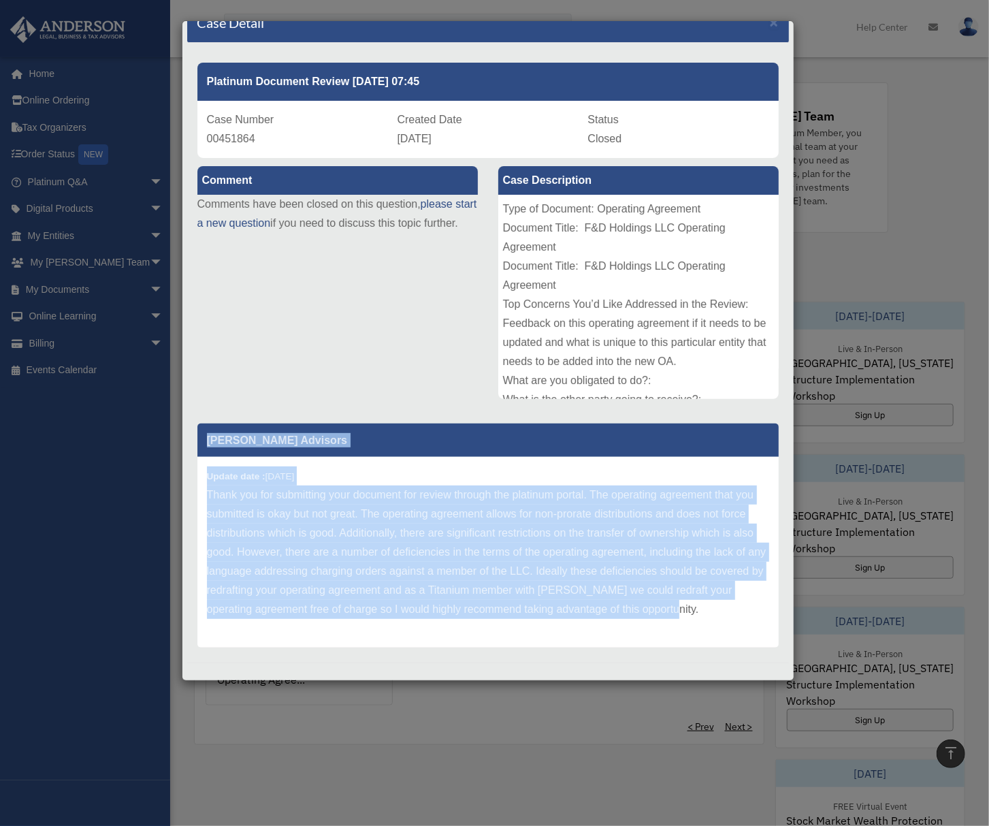
drag, startPoint x: 205, startPoint y: 458, endPoint x: 719, endPoint y: 626, distance: 541.1
click at [719, 626] on div "Anderson Advisors Update date : 10-19-2023 Thank you for submitting your docume…" at bounding box center [488, 536] width 582 height 224
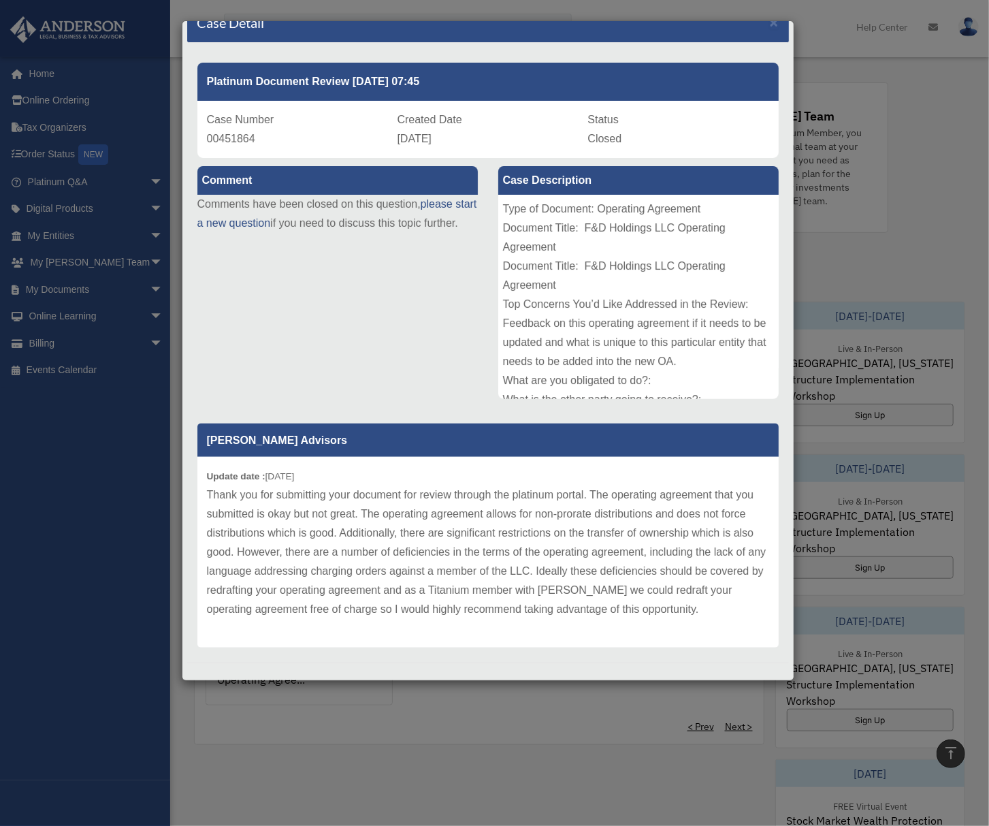
drag, startPoint x: 556, startPoint y: 737, endPoint x: 597, endPoint y: 725, distance: 43.1
click at [556, 737] on div "Case Detail × Platinum Document Review 10/09/2023 07:45 Case Number 00451864 Cr…" at bounding box center [494, 413] width 989 height 826
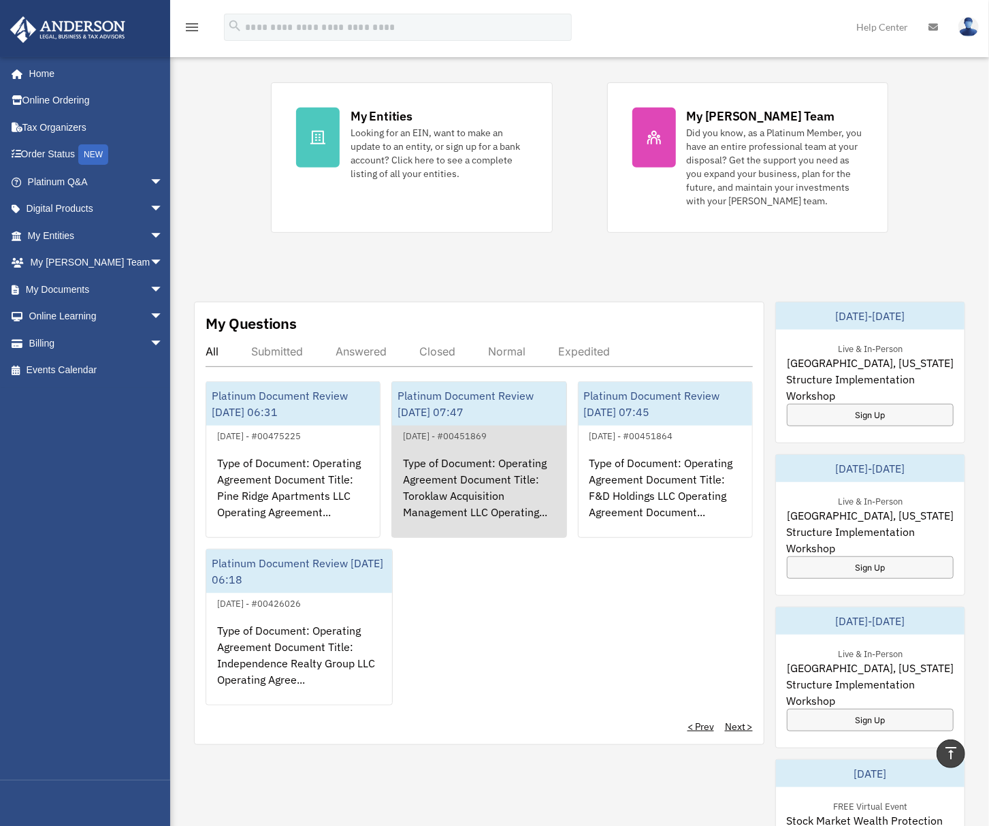
click at [516, 513] on div "Type of Document: Operating Agreement Document Title: Toroklaw Acquisition Mana…" at bounding box center [479, 497] width 174 height 106
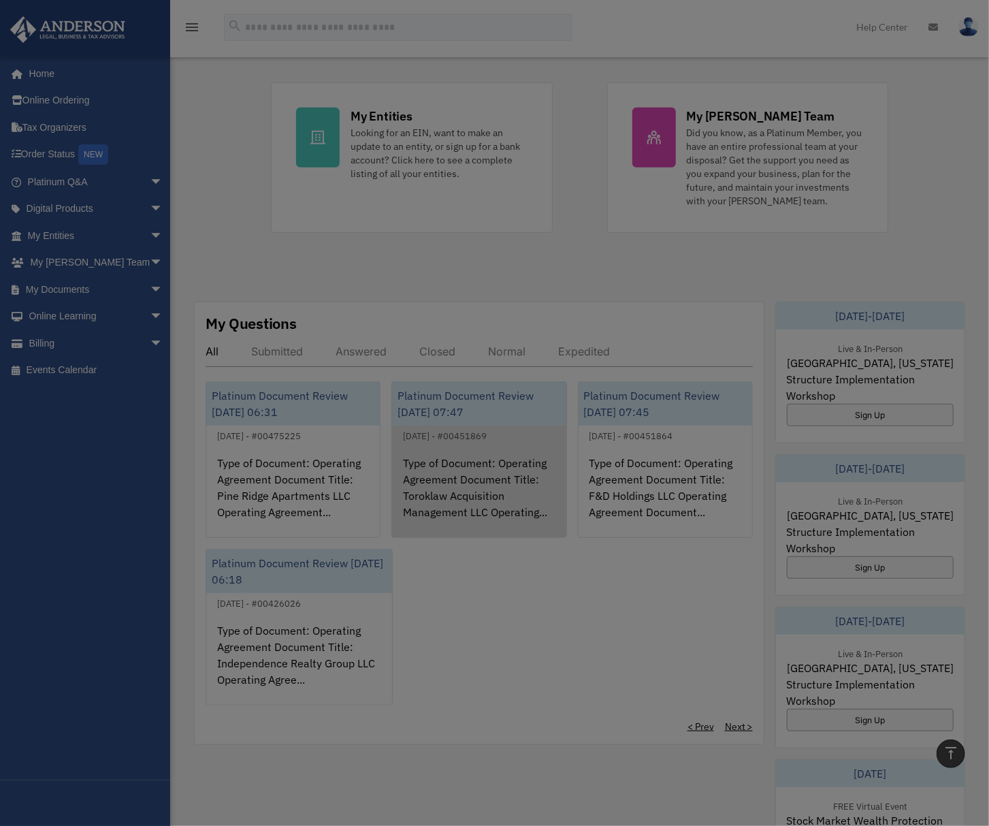
scroll to position [0, 0]
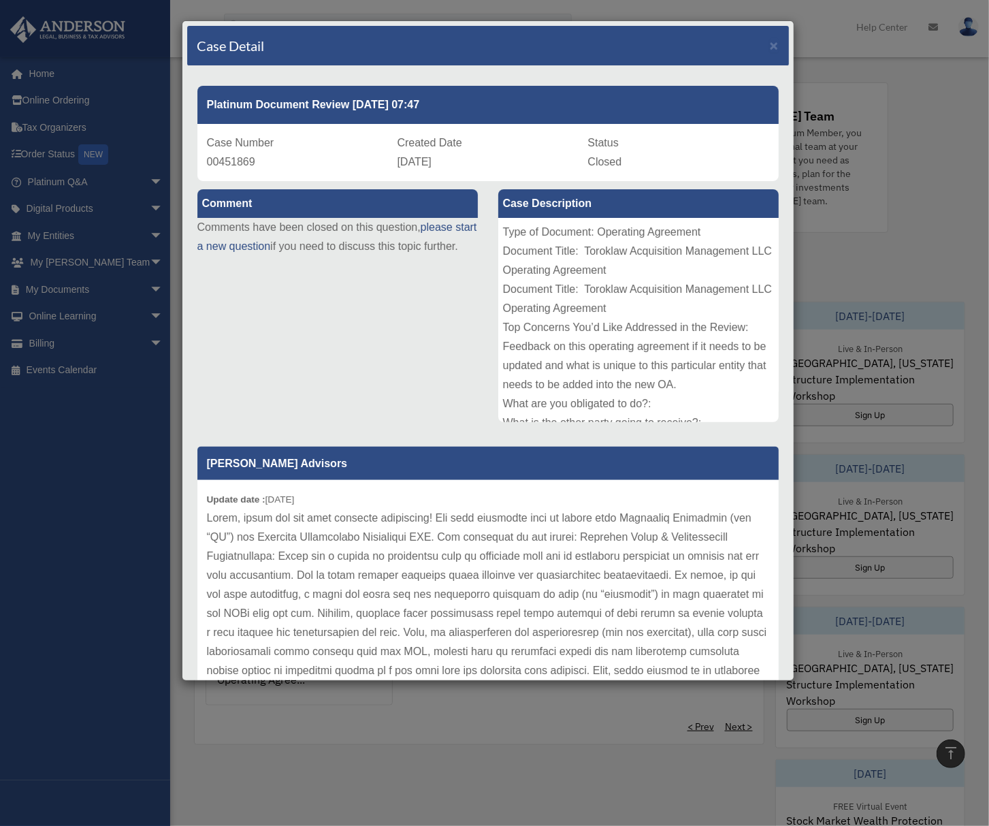
drag, startPoint x: 204, startPoint y: 140, endPoint x: 516, endPoint y: 156, distance: 312.3
click at [516, 156] on div "Case Number 00451869 Created Date October 9, 2023 Status Closed" at bounding box center [488, 152] width 582 height 57
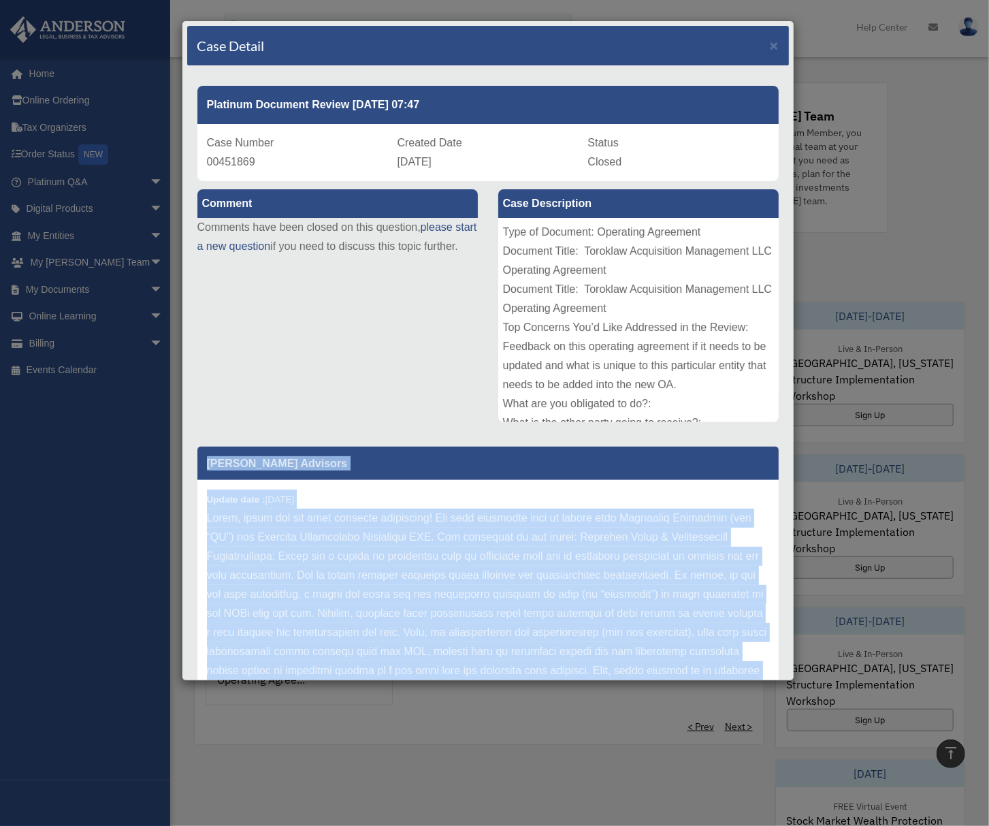
scroll to position [71, 0]
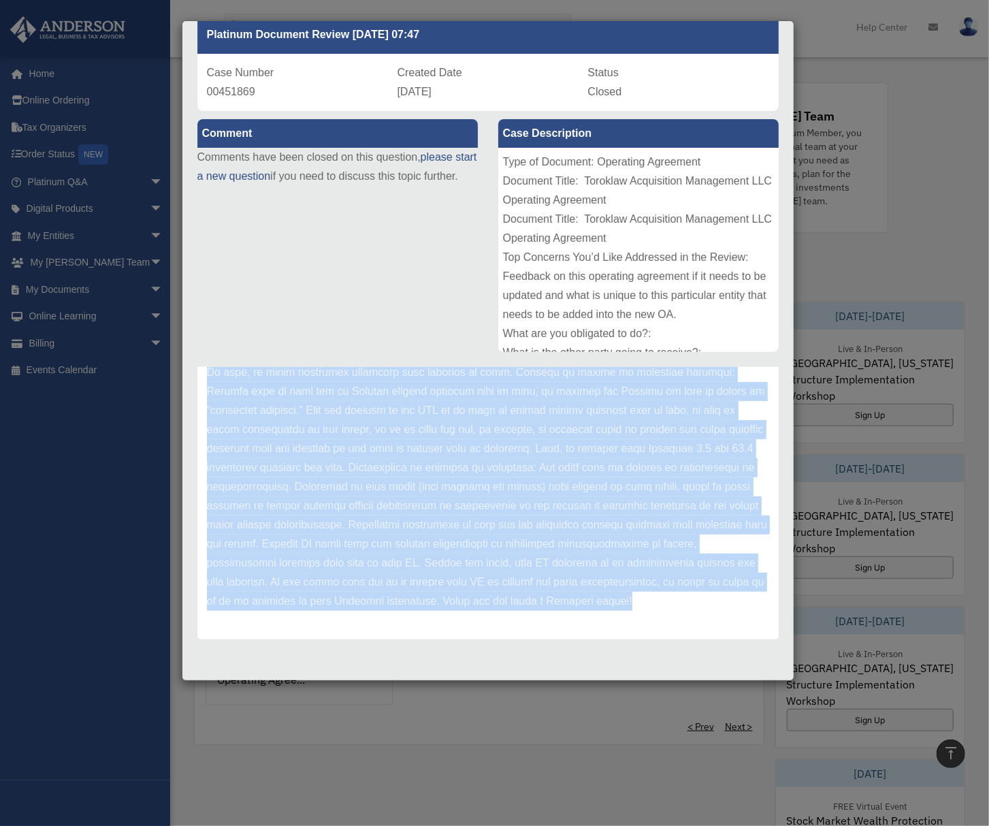
drag, startPoint x: 207, startPoint y: 463, endPoint x: 708, endPoint y: 673, distance: 543.6
click at [708, 673] on div "Case Detail × Platinum Document Review 10/09/2023 07:47 Case Number 00451869 Cr…" at bounding box center [488, 350] width 613 height 661
click at [533, 733] on div "Case Detail × Platinum Document Review 10/09/2023 07:47 Case Number 00451869 Cr…" at bounding box center [494, 413] width 989 height 826
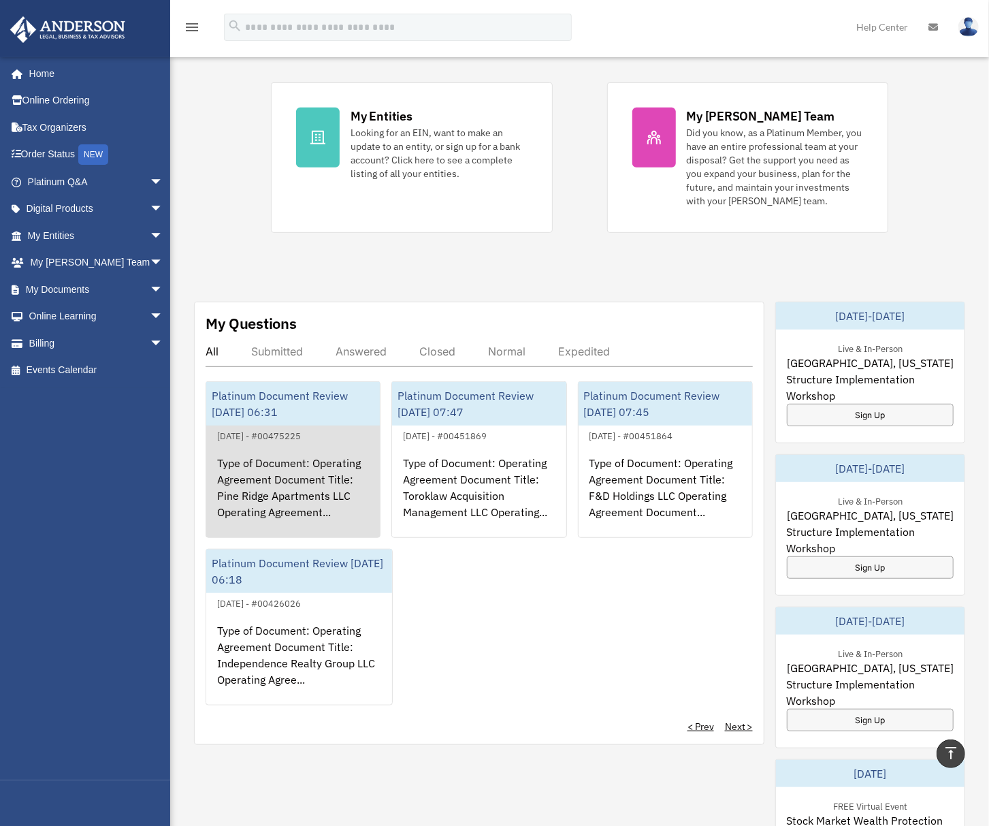
click at [355, 498] on div "Type of Document: Operating Agreement Document Title: Pine Ridge Apartments LLC…" at bounding box center [293, 497] width 174 height 106
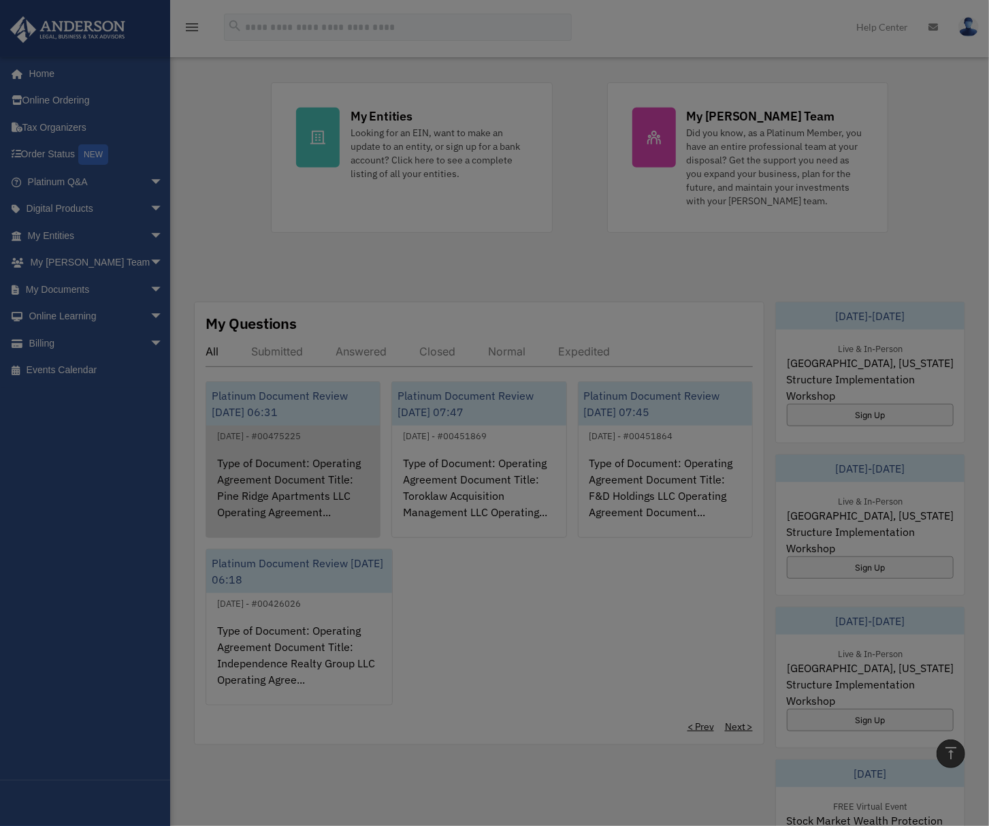
scroll to position [0, 0]
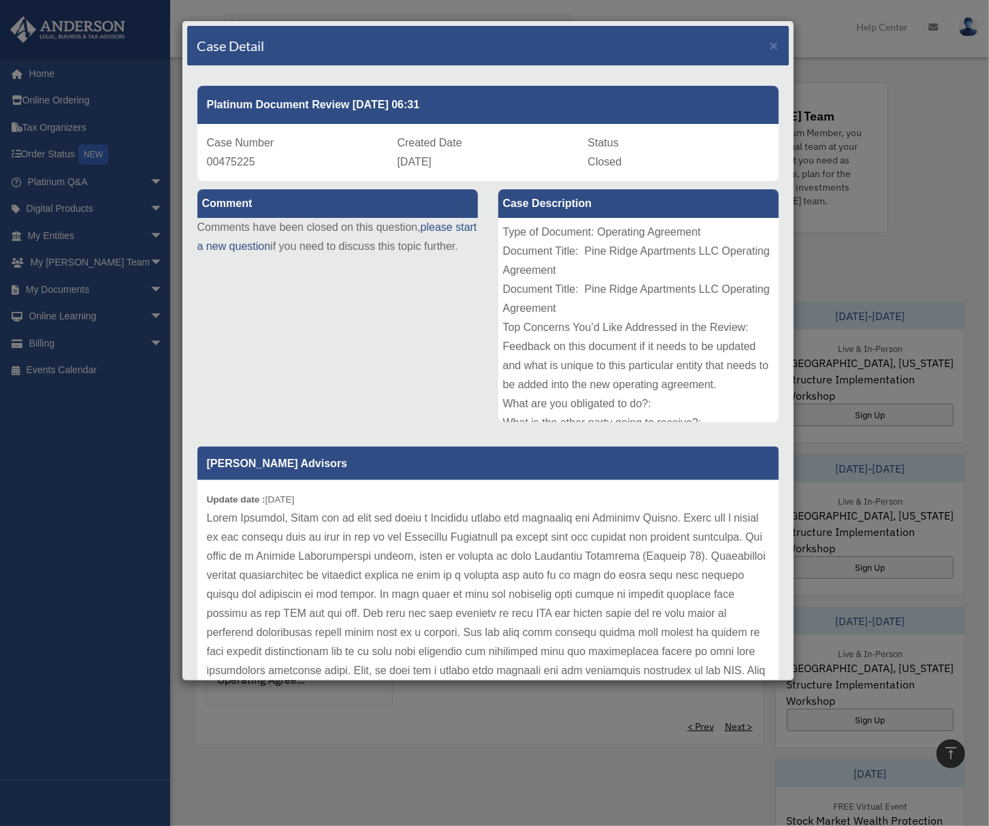
drag, startPoint x: 207, startPoint y: 138, endPoint x: 499, endPoint y: 175, distance: 294.5
click at [499, 175] on div "Case Number 00475225 Created Date November 7, 2023 Status Closed" at bounding box center [488, 152] width 582 height 57
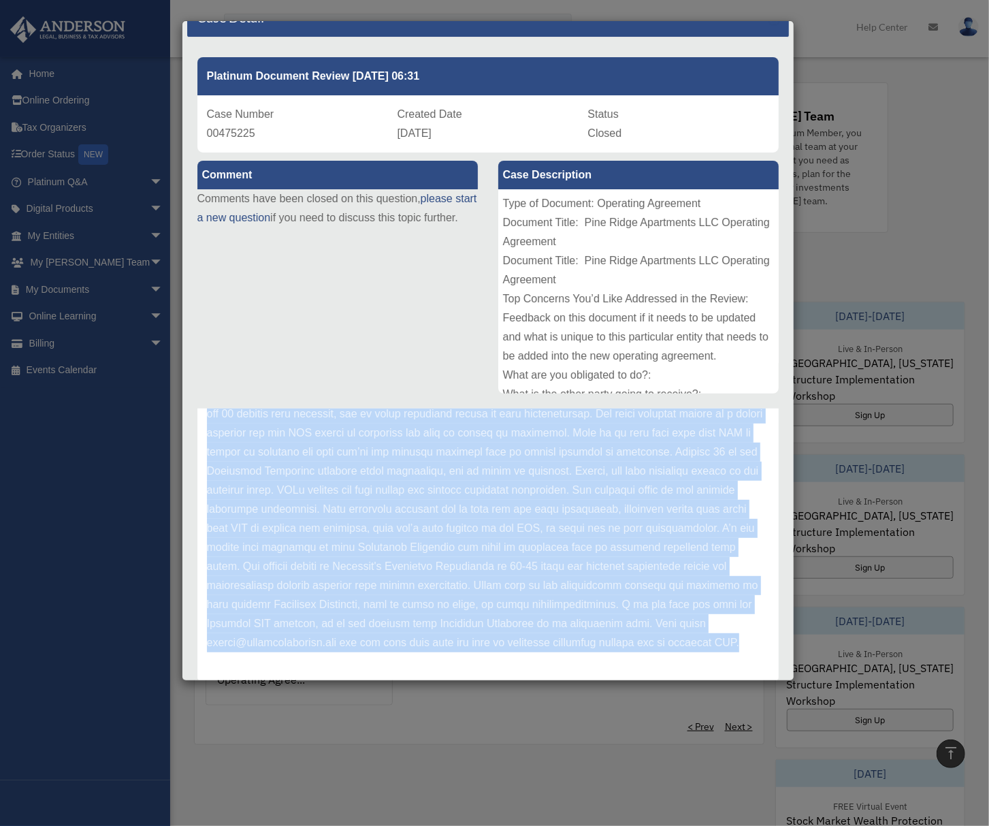
scroll to position [71, 0]
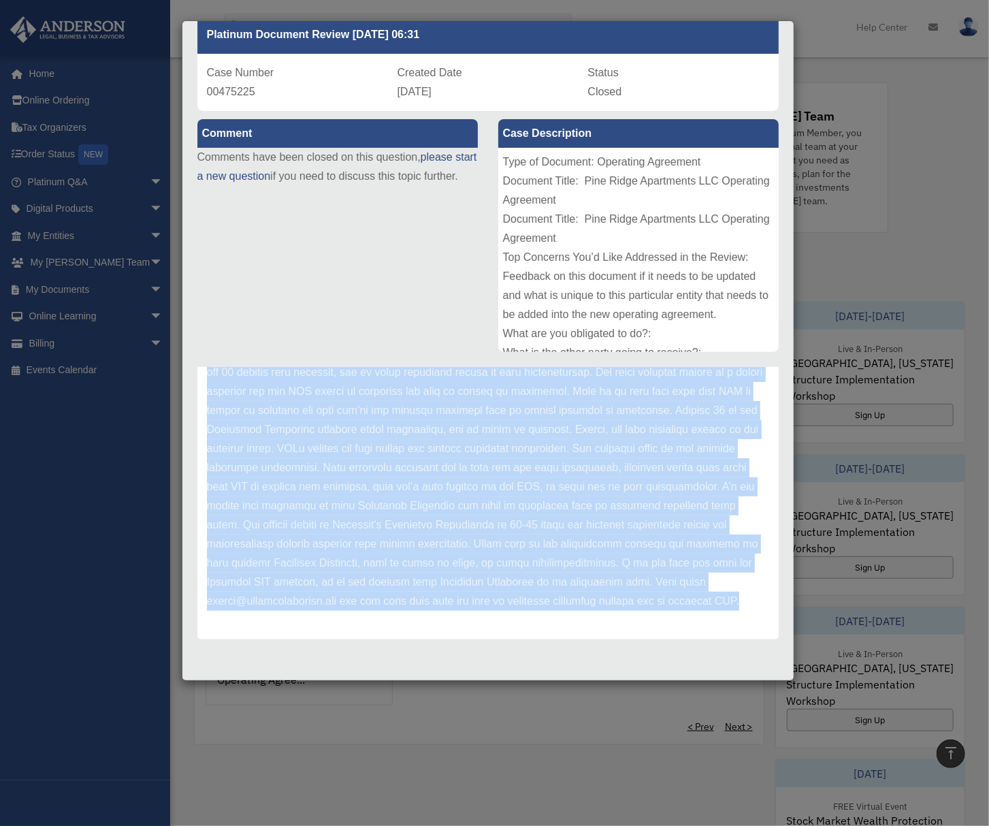
drag, startPoint x: 208, startPoint y: 460, endPoint x: 643, endPoint y: 667, distance: 481.2
click at [643, 667] on div "Case Detail × Platinum Document Review 11/07/2023 06:31 Case Number 00475225 Cr…" at bounding box center [488, 350] width 613 height 661
click at [605, 725] on div "Case Detail × Platinum Document Review 11/07/2023 06:31 Case Number 00475225 Cr…" at bounding box center [494, 413] width 989 height 826
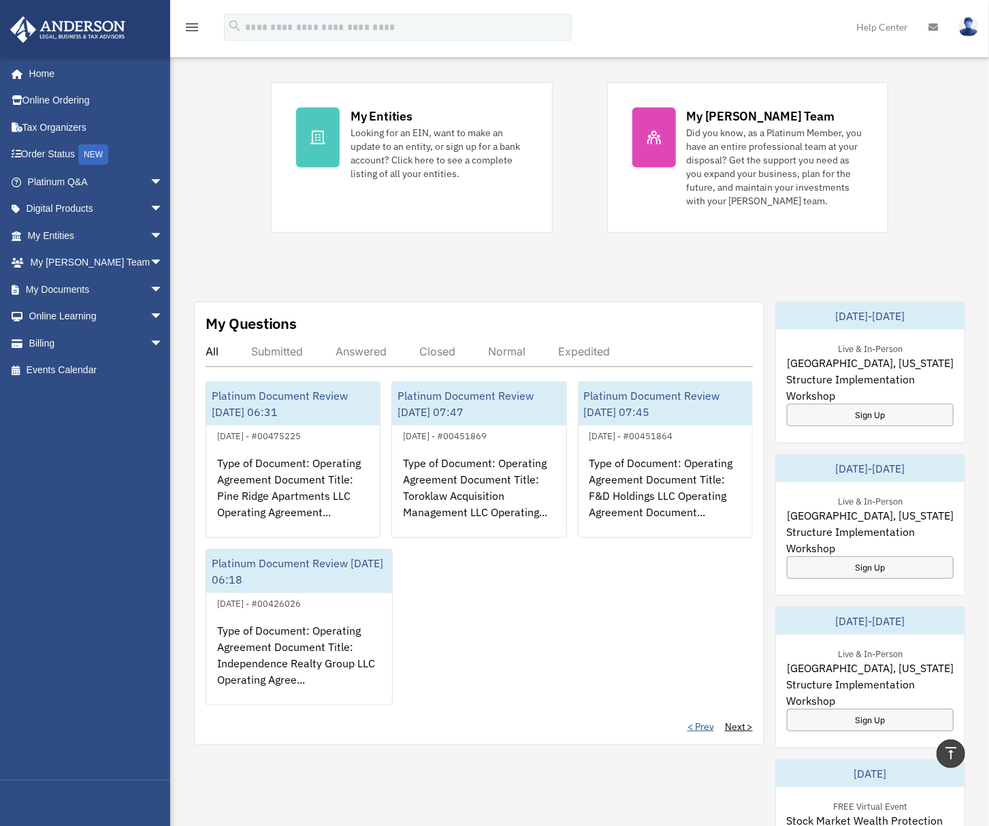
click at [704, 727] on link "< Prev" at bounding box center [701, 727] width 27 height 14
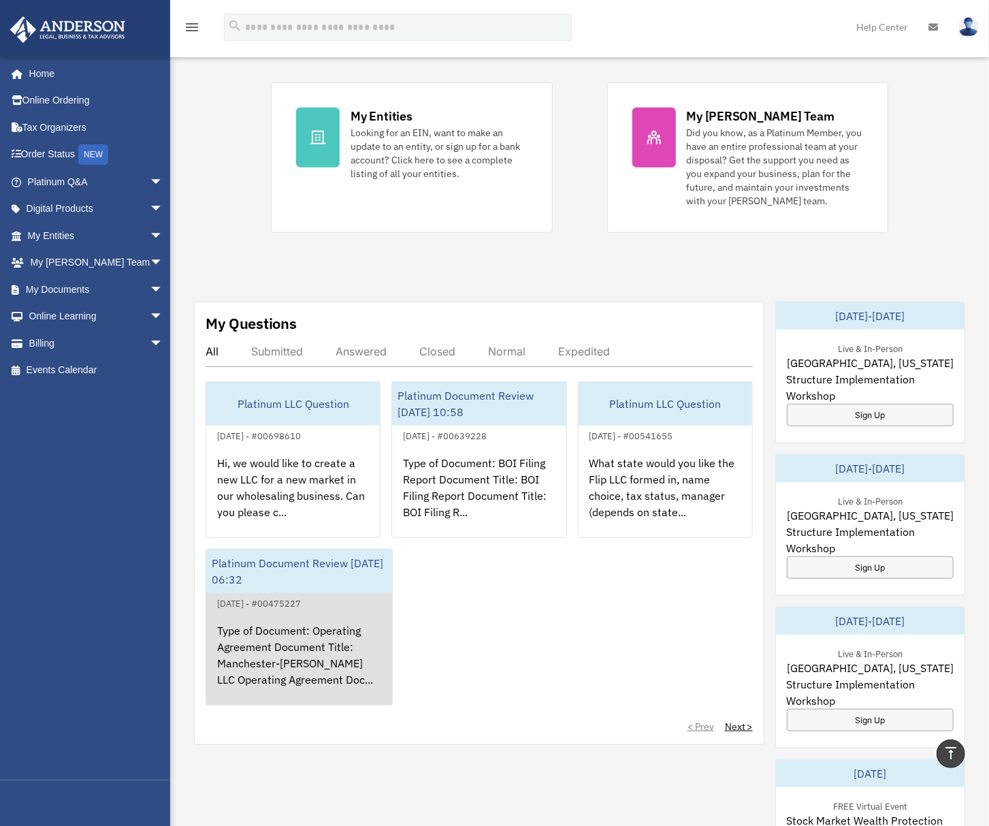
click at [303, 674] on div "Type of Document: Operating Agreement Document Title: Manchester-Grimes LLC Ope…" at bounding box center [299, 664] width 186 height 106
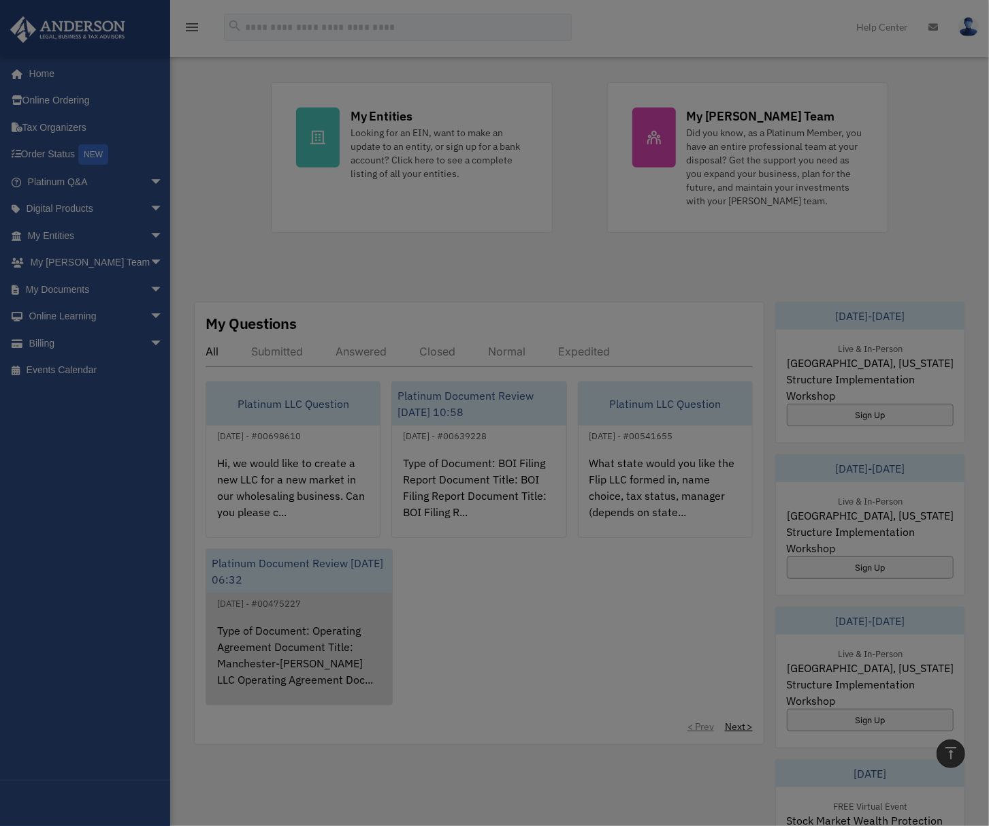
scroll to position [0, 0]
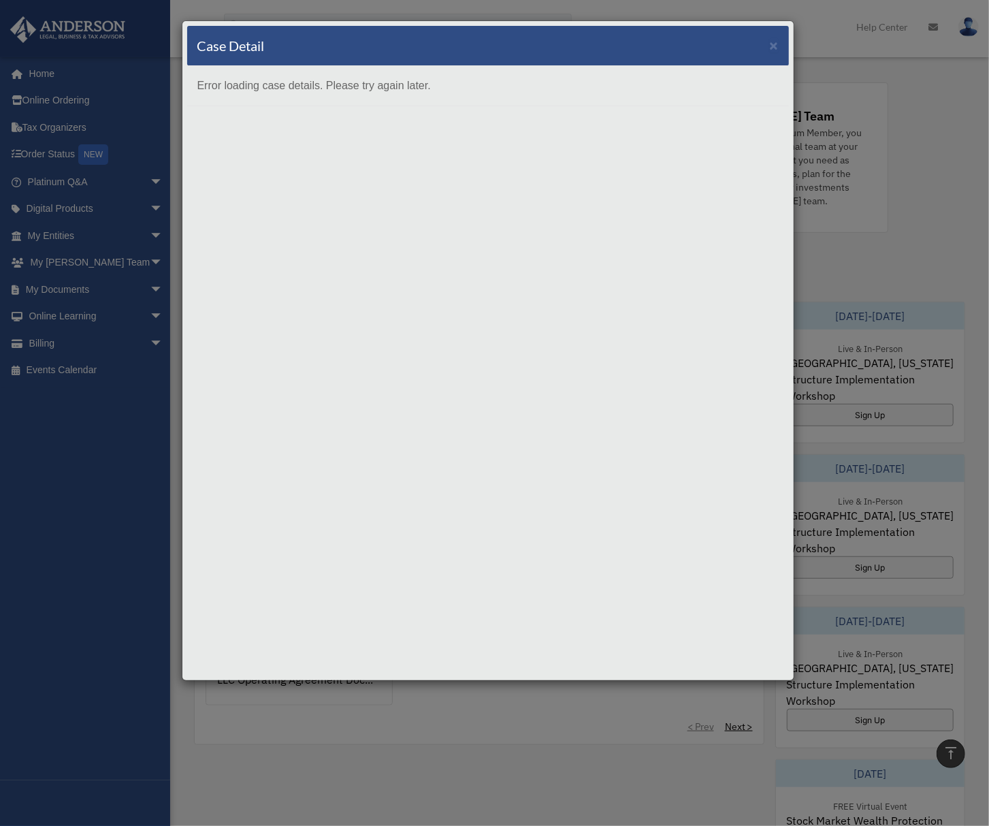
click at [368, 717] on div "Case Detail × Error loading case details. Please try again later." at bounding box center [494, 413] width 989 height 826
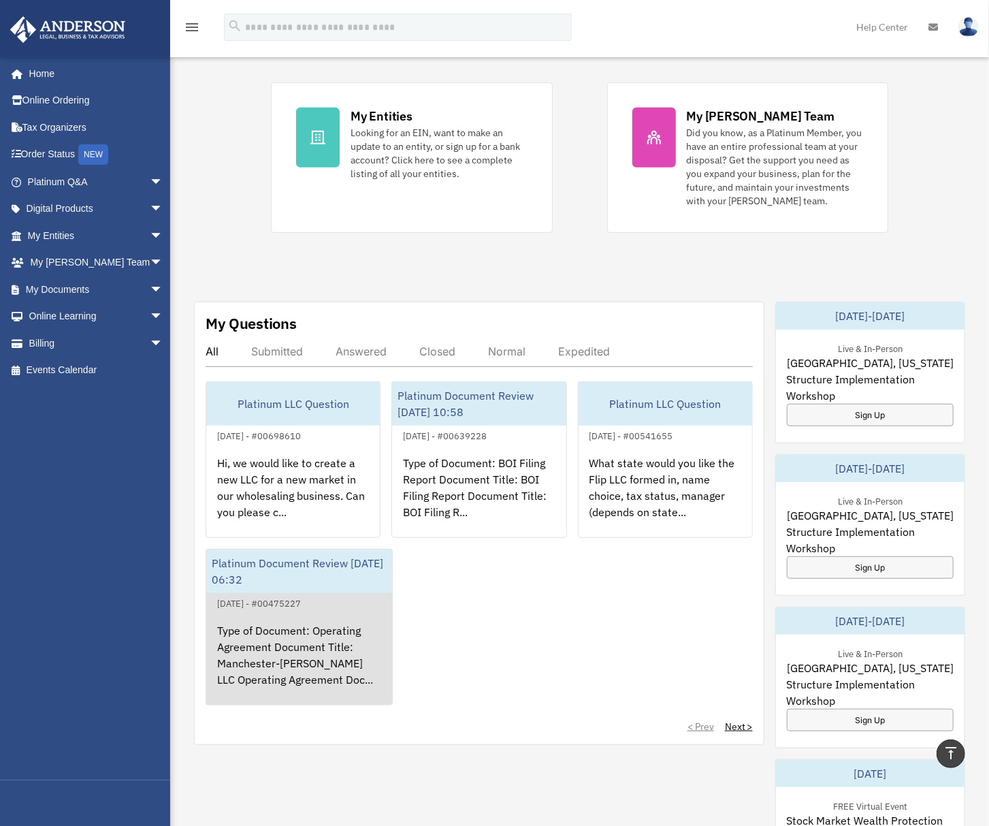
click at [291, 633] on div "Type of Document: Operating Agreement Document Title: Manchester-Grimes LLC Ope…" at bounding box center [299, 664] width 186 height 106
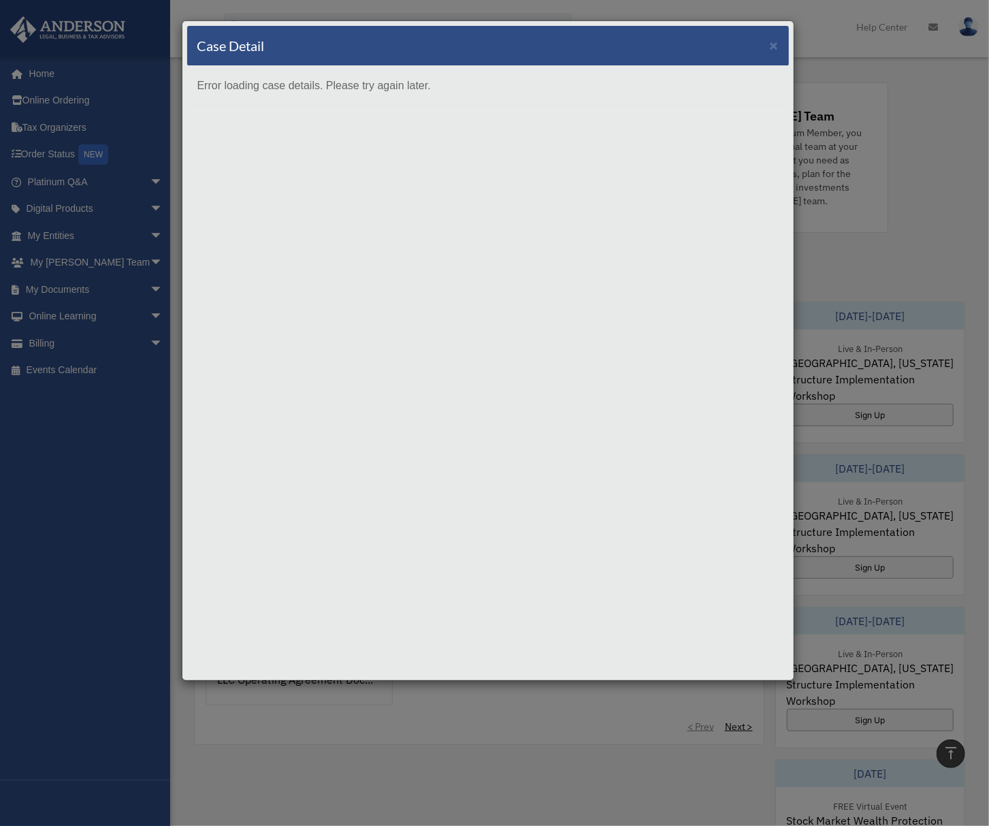
click at [384, 787] on div "Case Detail × Error loading case details. Please try again later." at bounding box center [494, 413] width 989 height 826
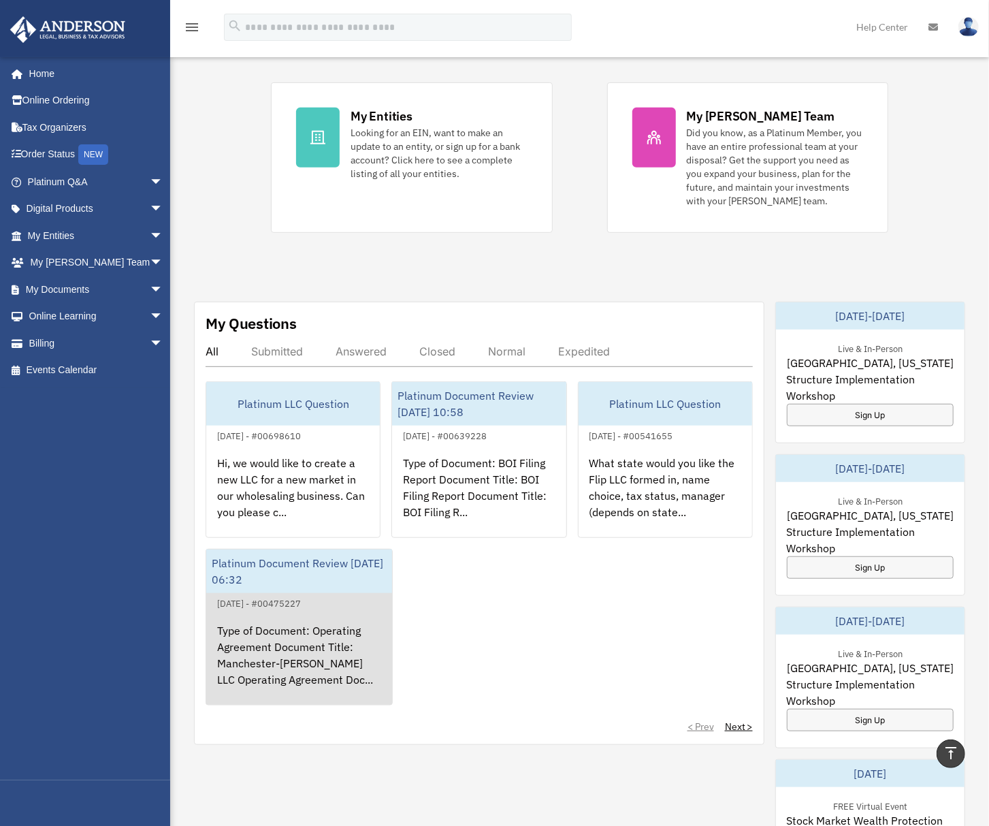
click at [302, 565] on div "Platinum Document Review [DATE] 06:32" at bounding box center [299, 572] width 186 height 44
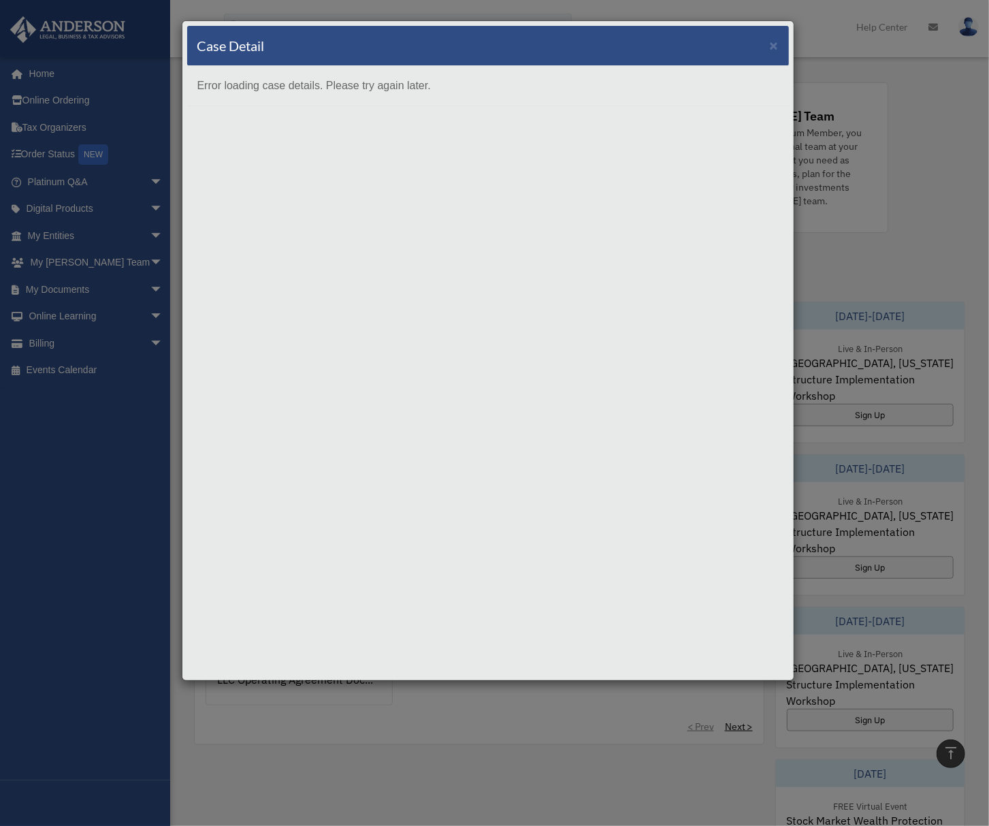
click at [325, 647] on div "Case Detail × Error loading case details. Please try again later." at bounding box center [488, 350] width 613 height 661
click at [313, 711] on div "Case Detail × Error loading case details. Please try again later." at bounding box center [494, 413] width 989 height 826
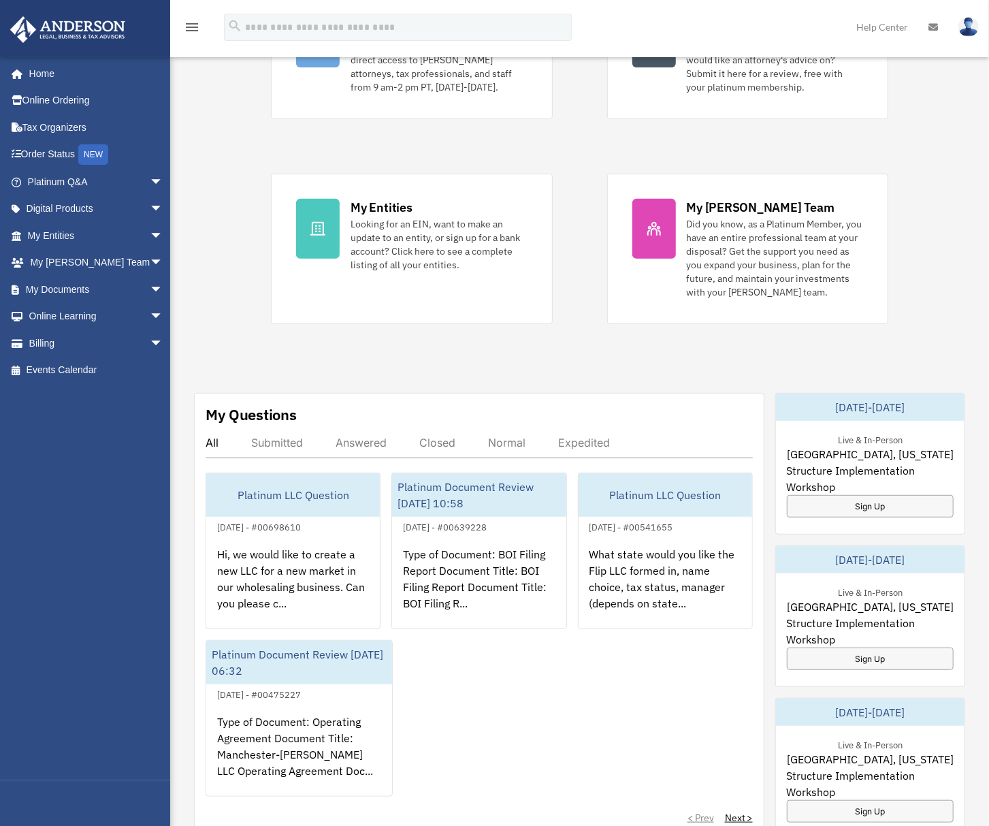
scroll to position [363, 0]
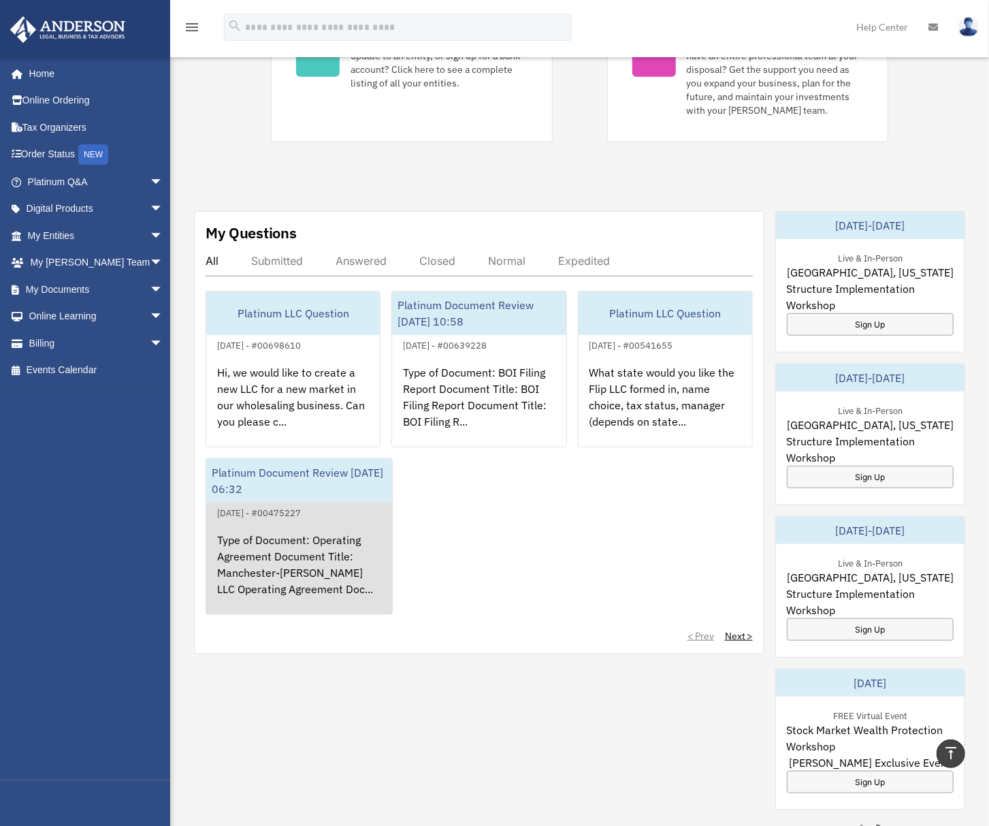
click at [375, 496] on div "Platinum Document Review [DATE] 06:32" at bounding box center [299, 481] width 186 height 44
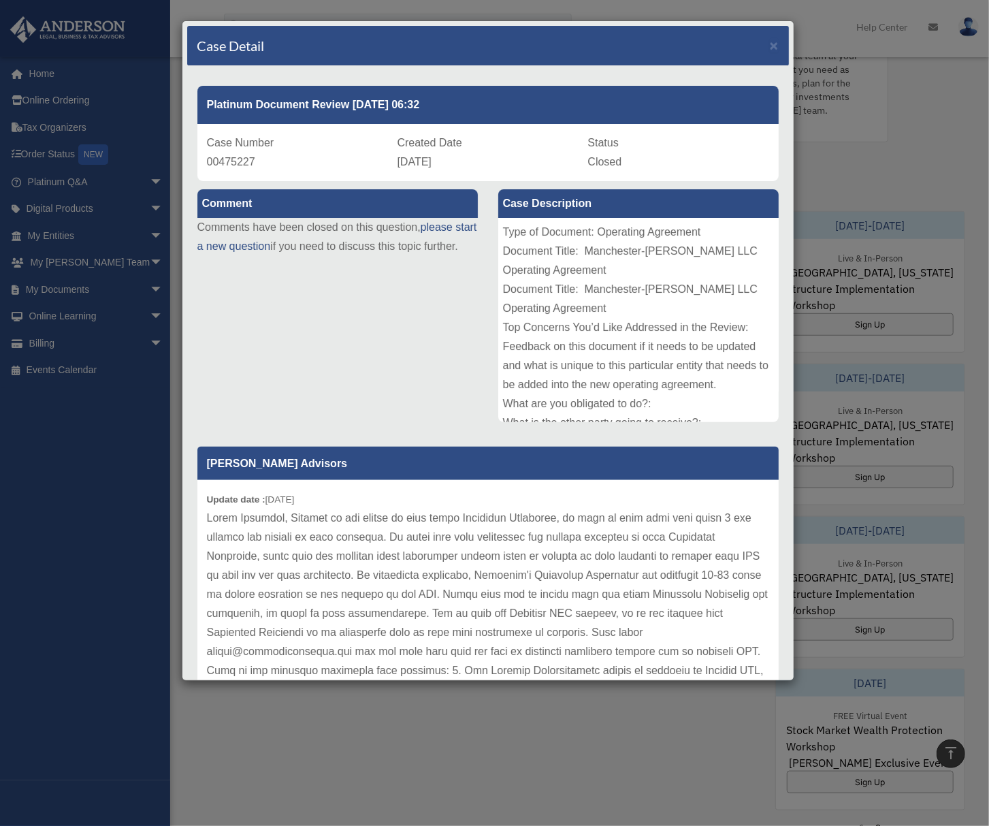
copy div "Case Number 00475227 Created Date [DATE]"
drag, startPoint x: 205, startPoint y: 142, endPoint x: 512, endPoint y: 169, distance: 308.3
click at [512, 169] on div "Case Number 00475227 Created Date [DATE] Status Closed" at bounding box center [488, 152] width 582 height 57
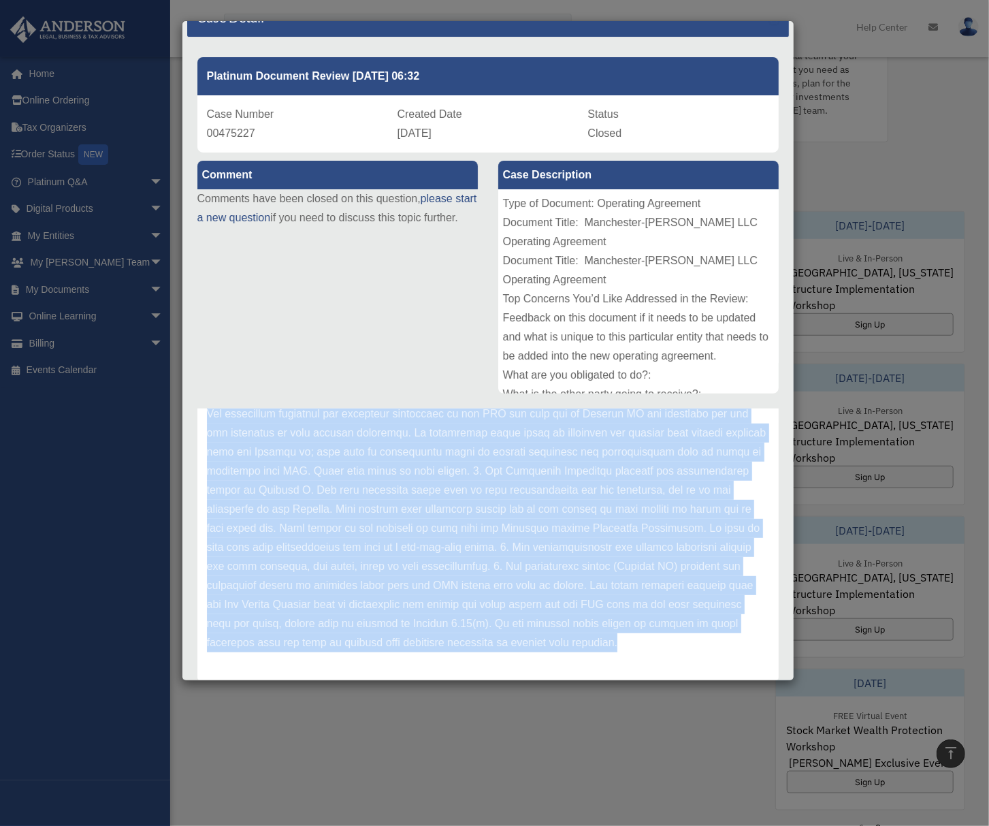
scroll to position [71, 0]
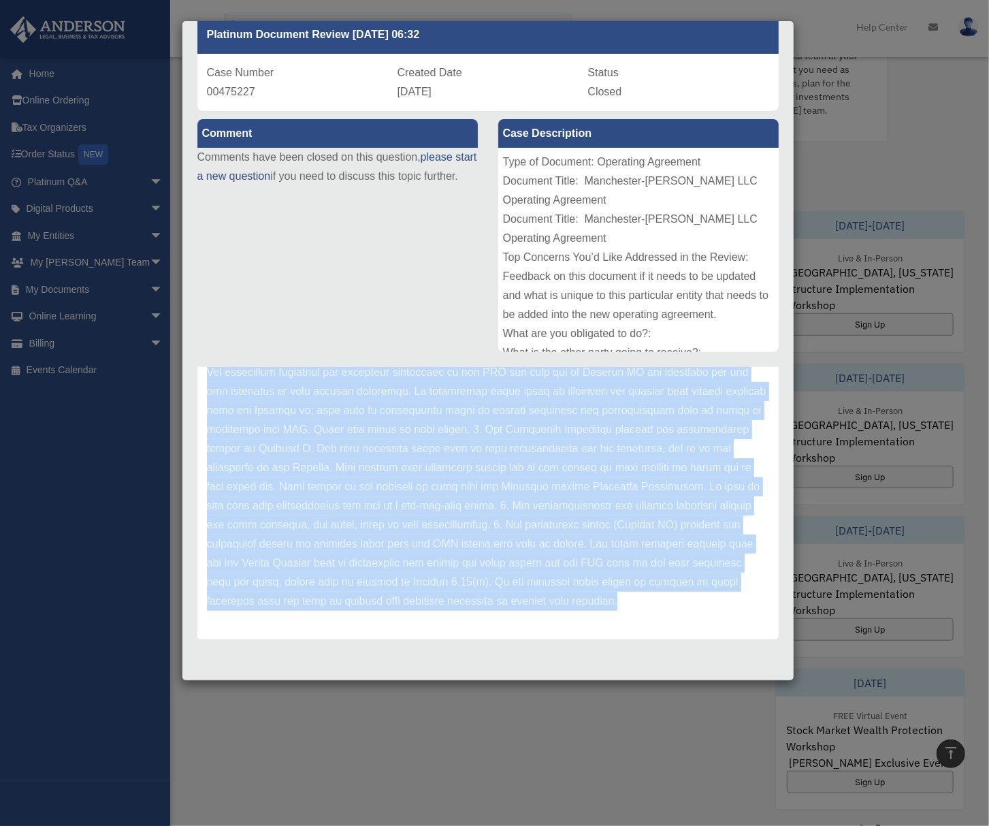
copy div "Anderson Advisors Update date : 11-07-2023 Hello Danielle, Similar to our revie…"
drag, startPoint x: 207, startPoint y: 466, endPoint x: 496, endPoint y: 627, distance: 331.4
click at [496, 627] on div "Anderson Advisors Update date : 11-07-2023" at bounding box center [488, 374] width 582 height 529
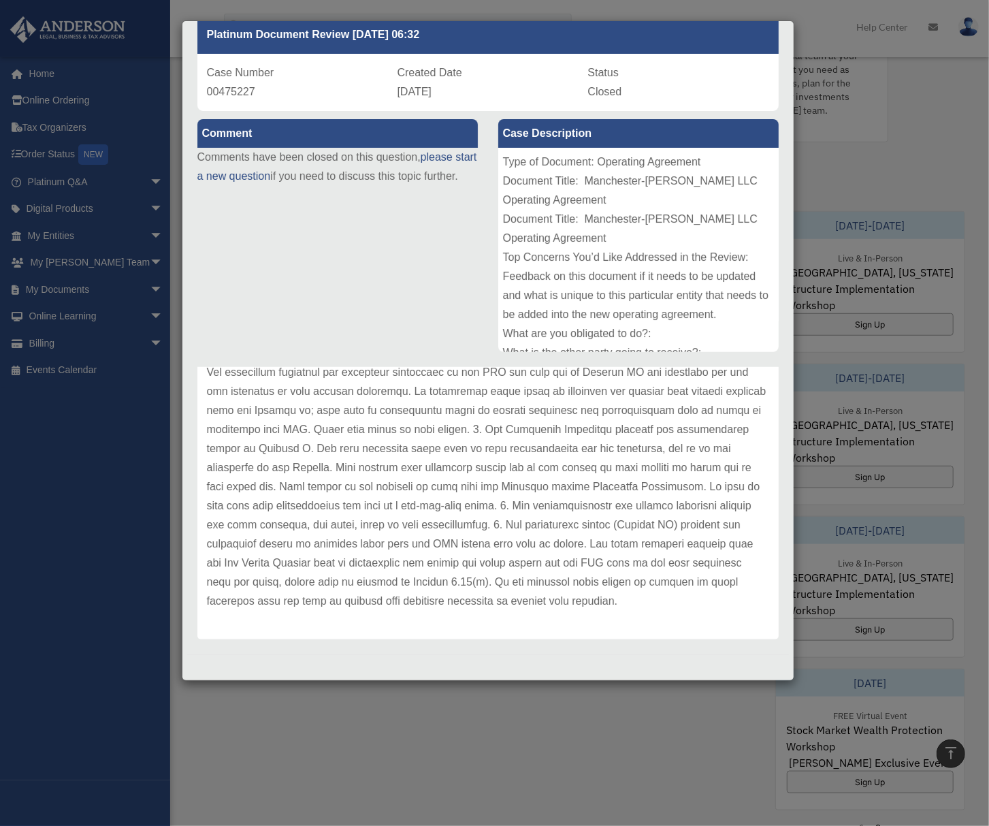
click at [526, 742] on div "Case Detail × Platinum Document Review 11/07/2023 06:32 Case Number 00475227 Cr…" at bounding box center [494, 413] width 989 height 826
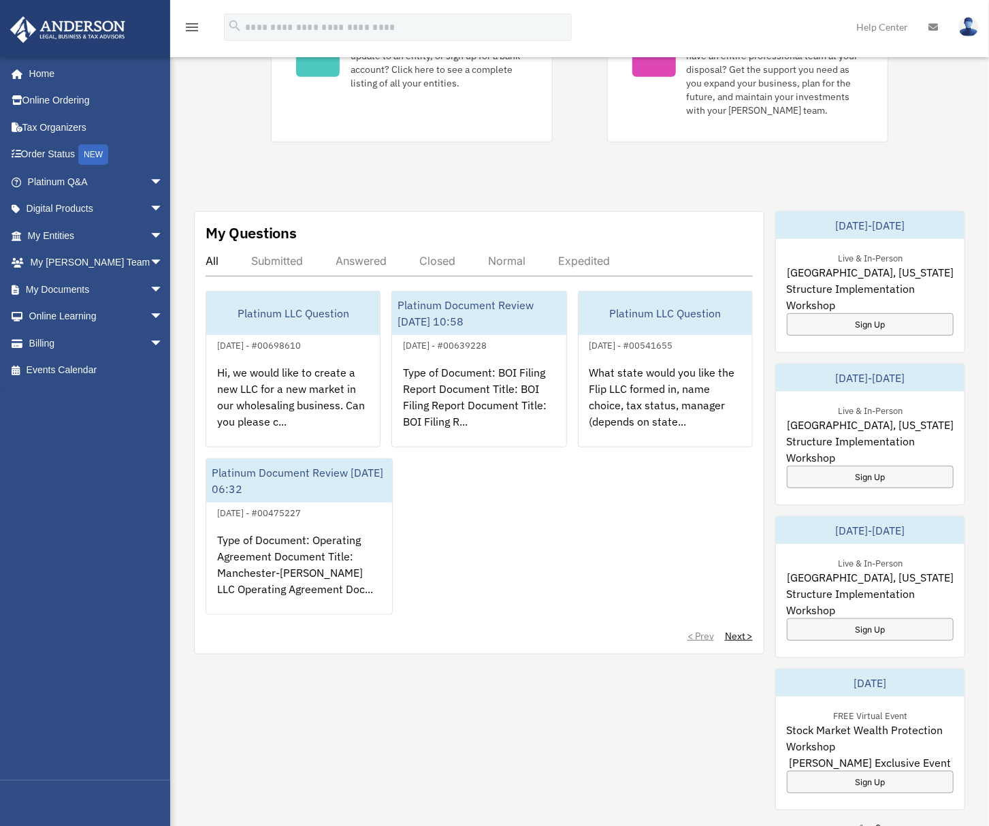
scroll to position [726, 0]
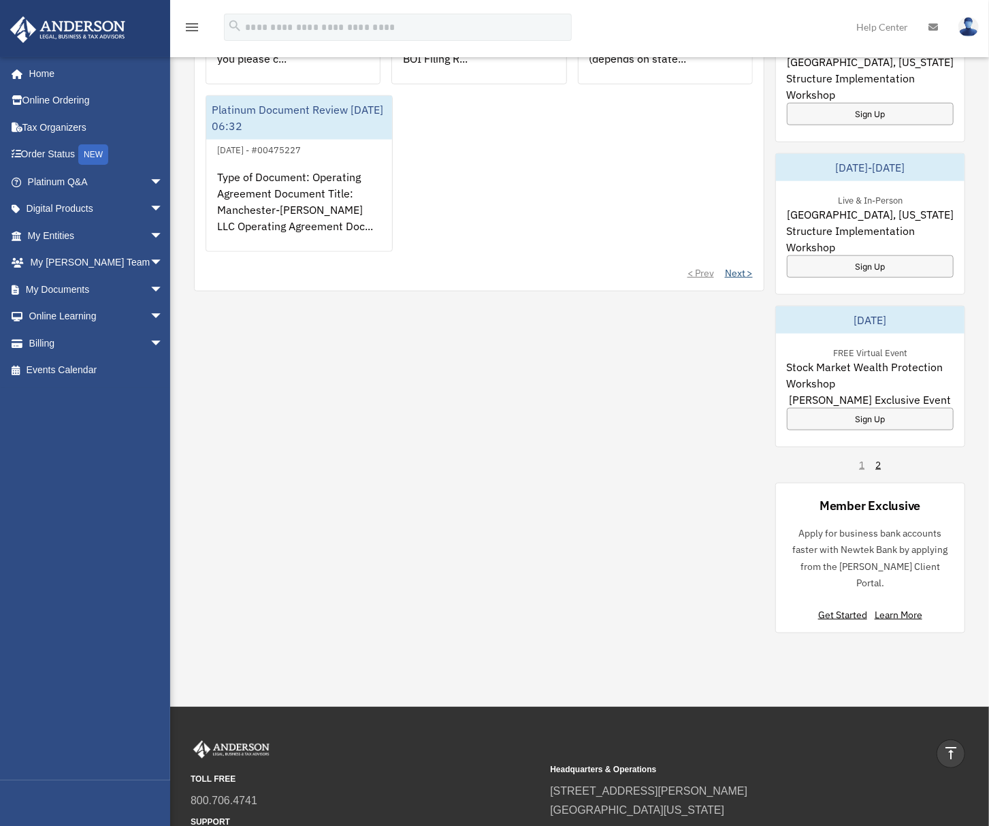
click at [736, 279] on link "Next >" at bounding box center [739, 273] width 28 height 14
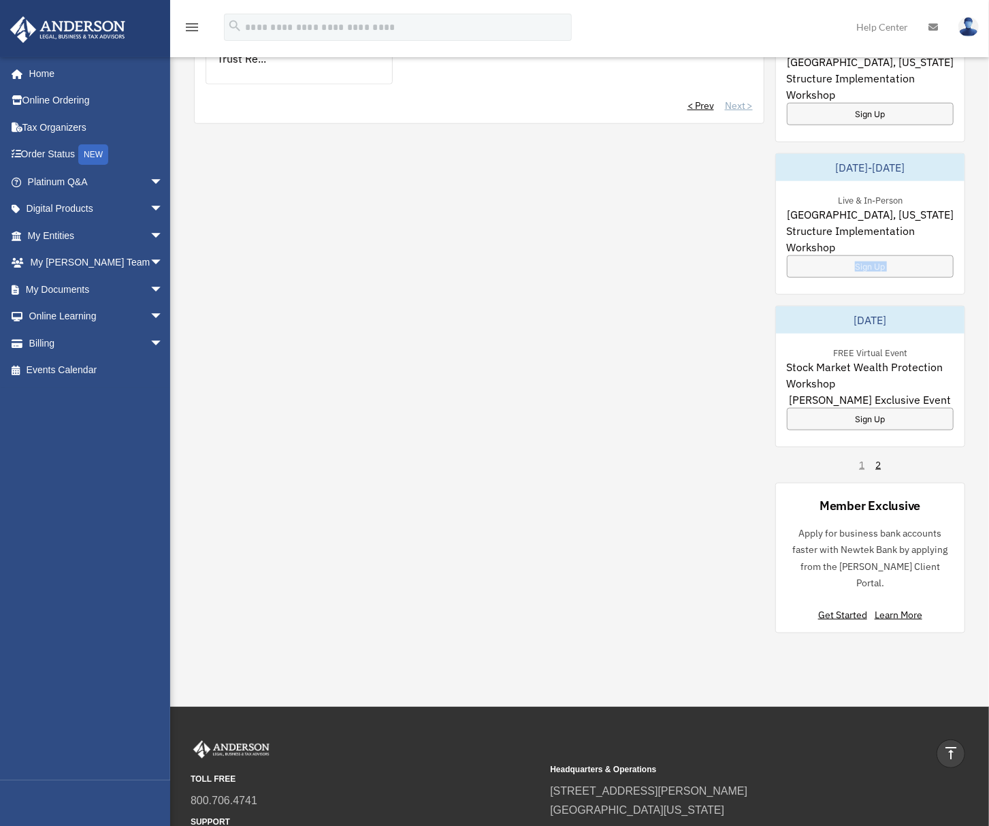
click at [736, 279] on div "My Questions All Submitted Answered Closed Normal Expedited Platinum Document R…" at bounding box center [580, 241] width 772 height 786
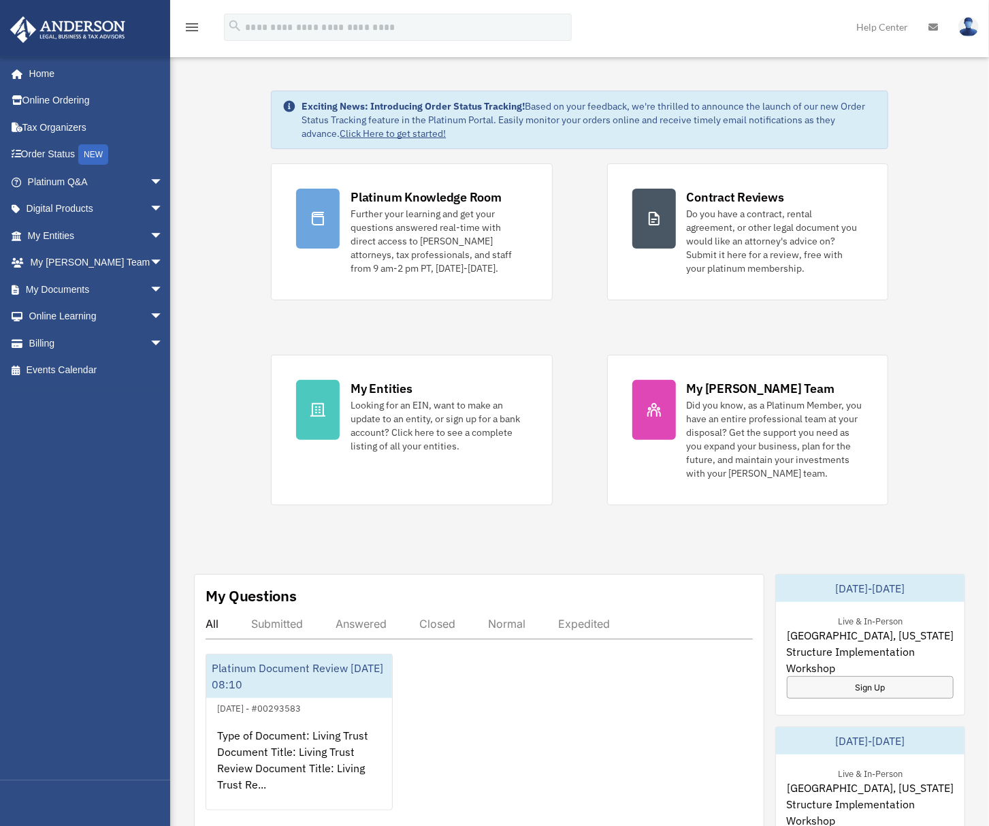
scroll to position [363, 0]
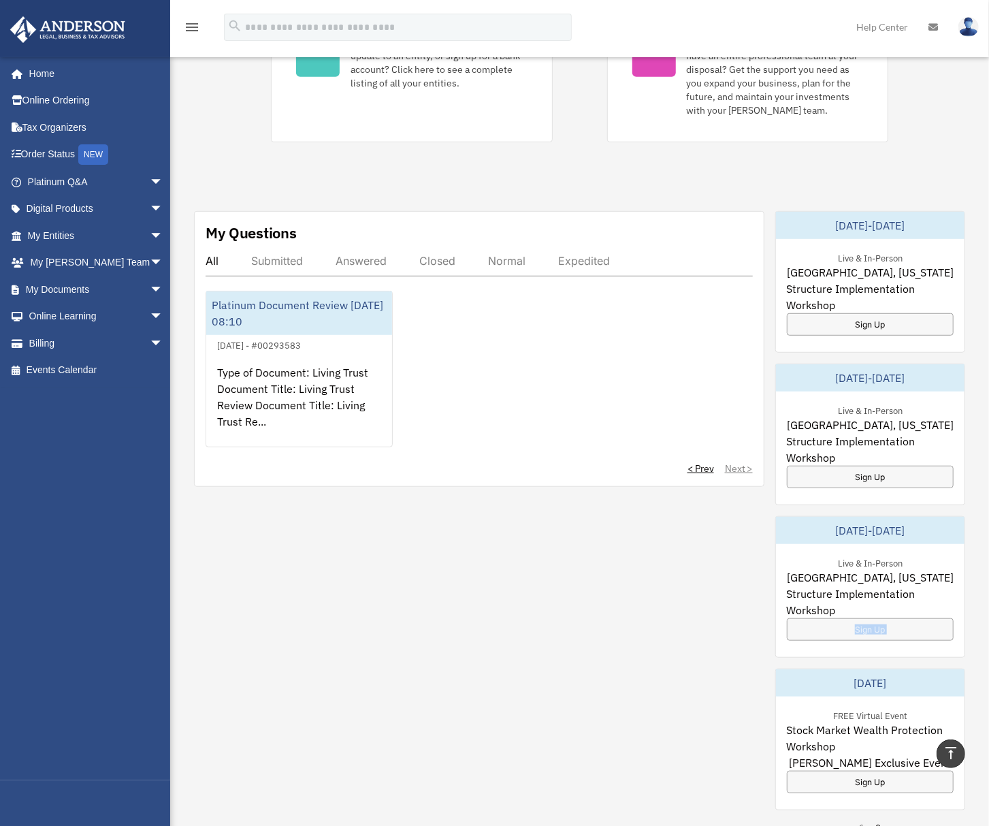
click at [693, 464] on link "< Prev" at bounding box center [701, 469] width 27 height 14
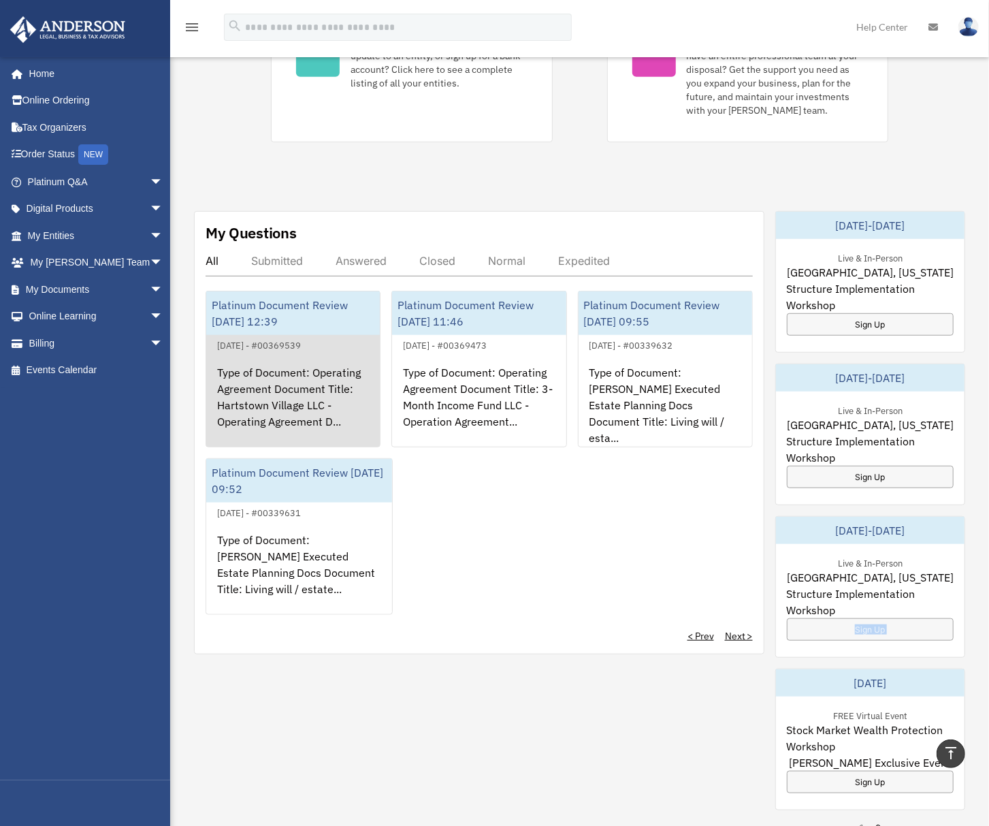
click at [360, 385] on div "Type of Document: Operating Agreement Document Title: Hartstown Village LLC - O…" at bounding box center [293, 406] width 174 height 106
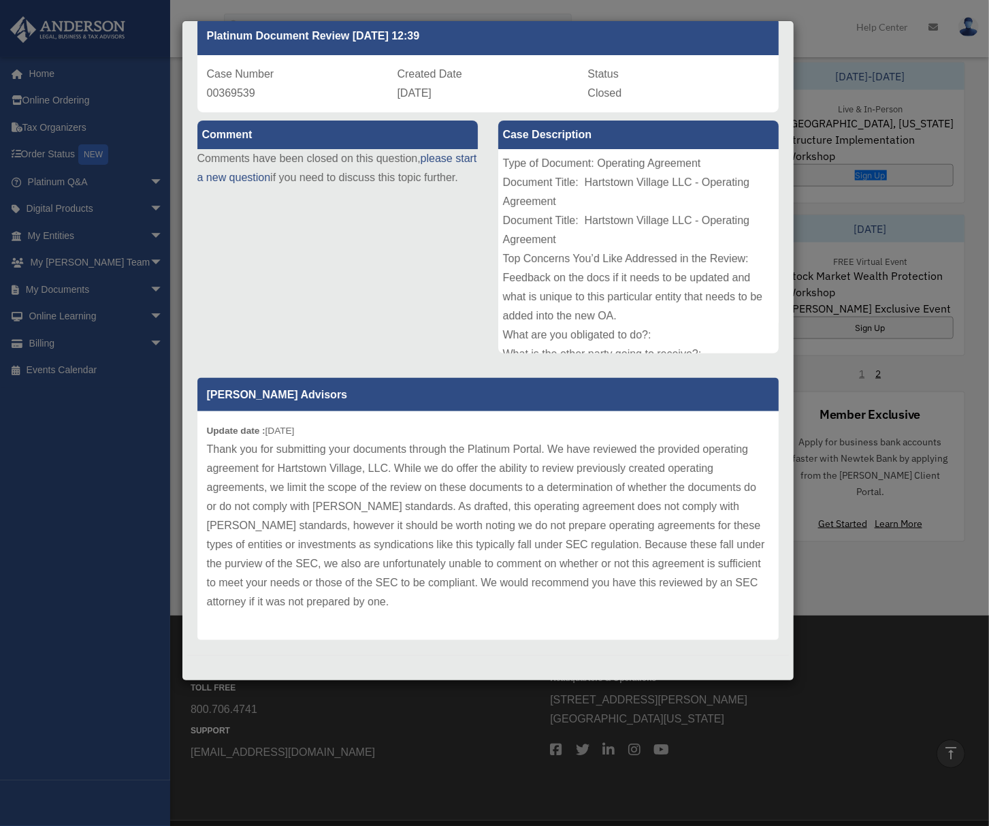
scroll to position [847, 0]
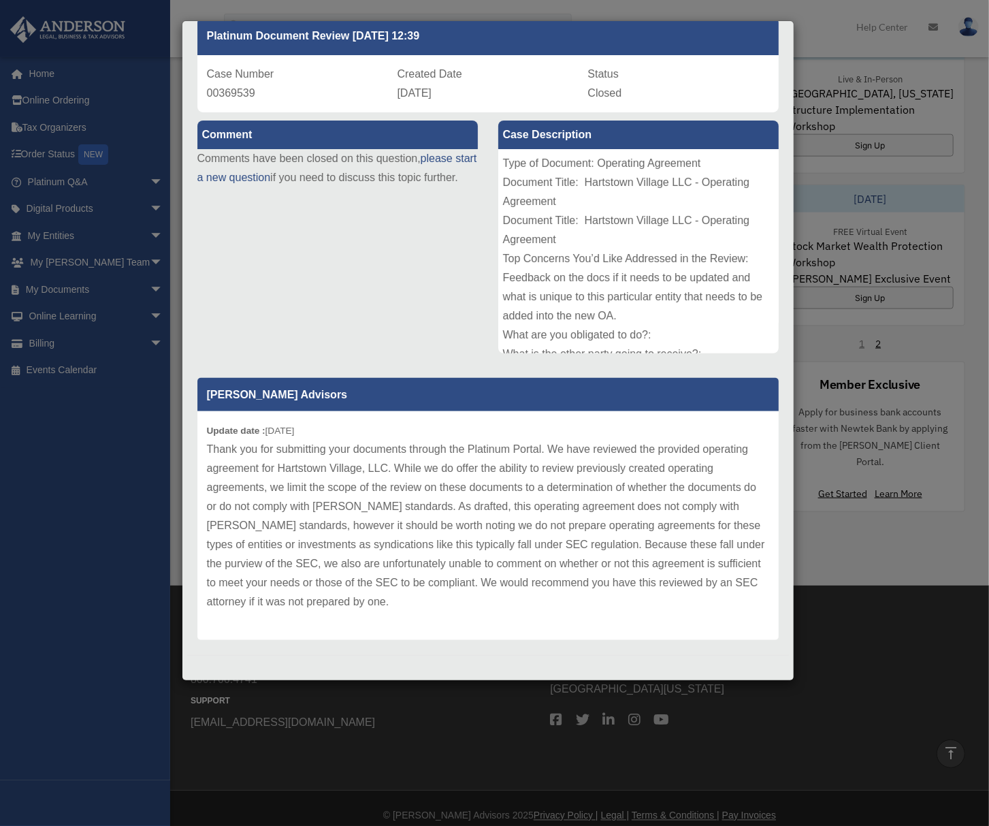
click at [320, 503] on p "Thank you for submitting your documents through the Platinum Portal. We have re…" at bounding box center [488, 526] width 562 height 172
click at [333, 494] on p "Thank you for submitting your documents through the Platinum Portal. We have re…" at bounding box center [488, 526] width 562 height 172
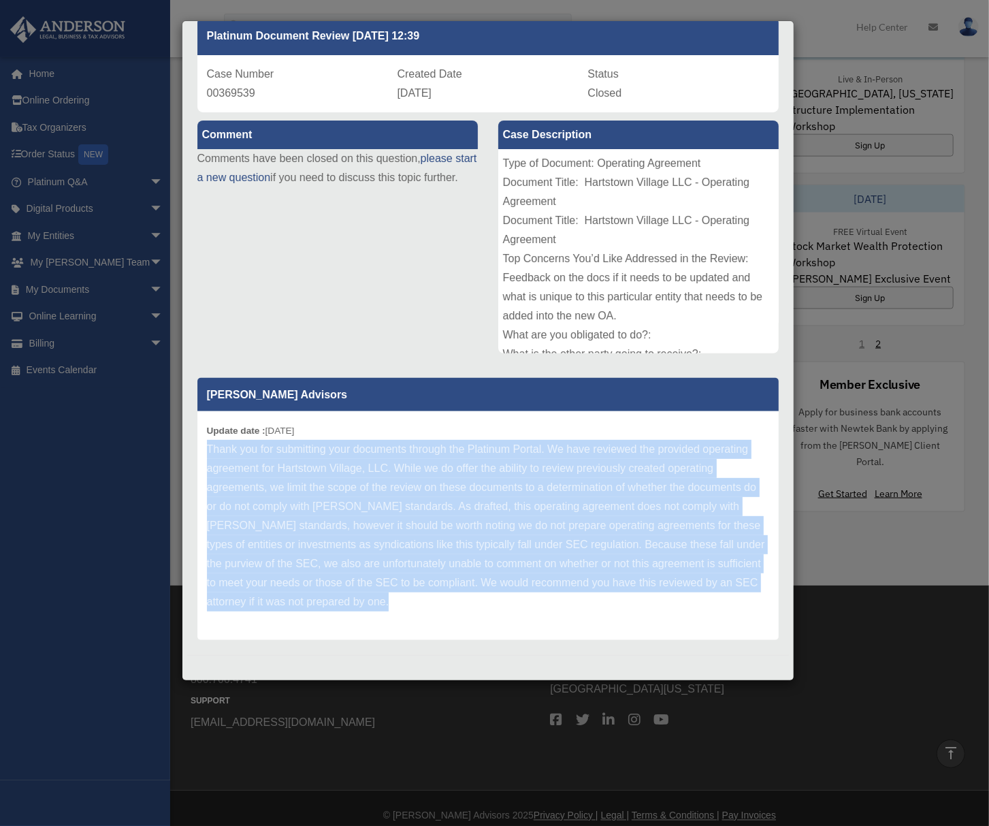
click at [333, 494] on p "Thank you for submitting your documents through the Platinum Portal. We have re…" at bounding box center [488, 526] width 562 height 172
click at [513, 477] on p "Thank you for submitting your documents through the Platinum Portal. We have re…" at bounding box center [488, 526] width 562 height 172
click at [527, 601] on p "Thank you for submitting your documents through the Platinum Portal. We have re…" at bounding box center [488, 526] width 562 height 172
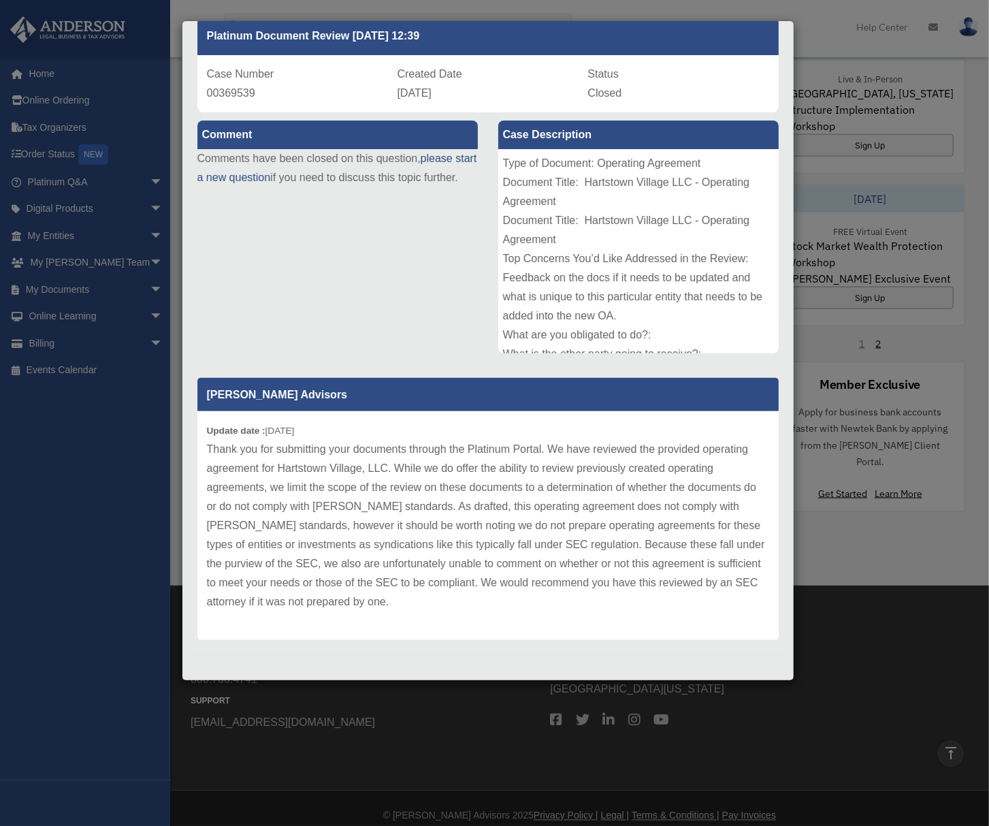
click at [396, 319] on div "Comment Comments have been closed on this question, please start a new question…" at bounding box center [488, 378] width 602 height 533
click at [434, 598] on p "Thank you for submitting your documents through the Platinum Portal. We have re…" at bounding box center [488, 526] width 562 height 172
click at [873, 652] on div "Case Detail × Platinum Document Review 06/19/2023 12:39 Case Number 00369539 Cr…" at bounding box center [494, 413] width 989 height 826
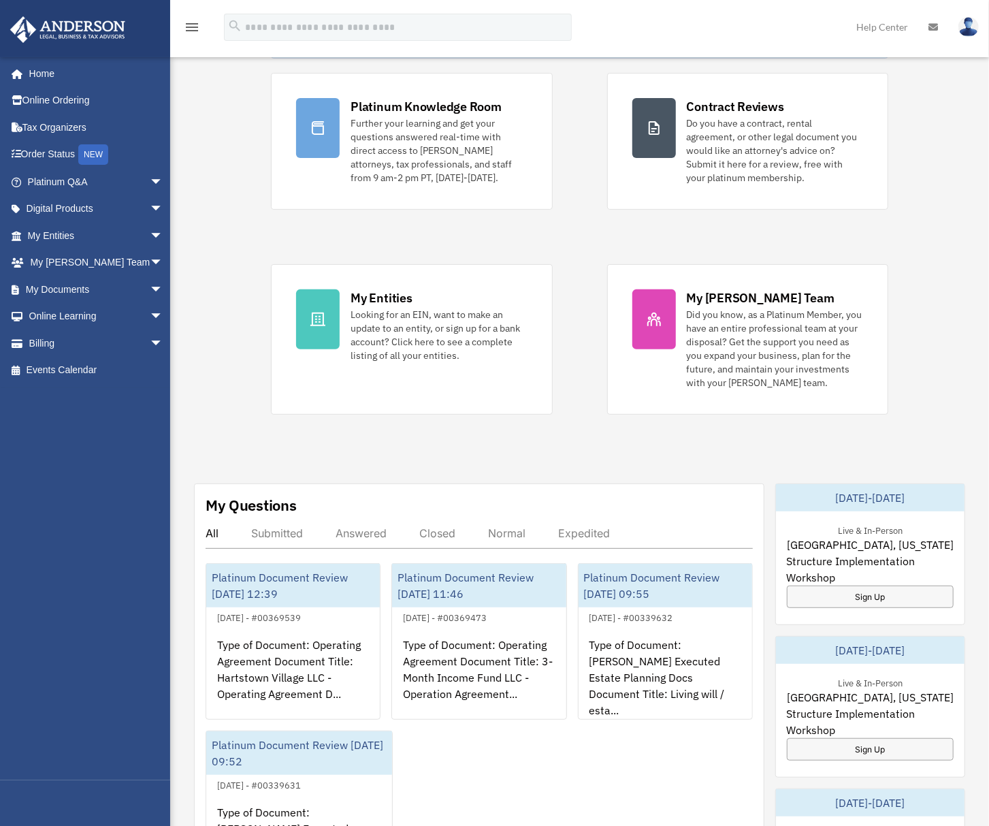
scroll to position [0, 0]
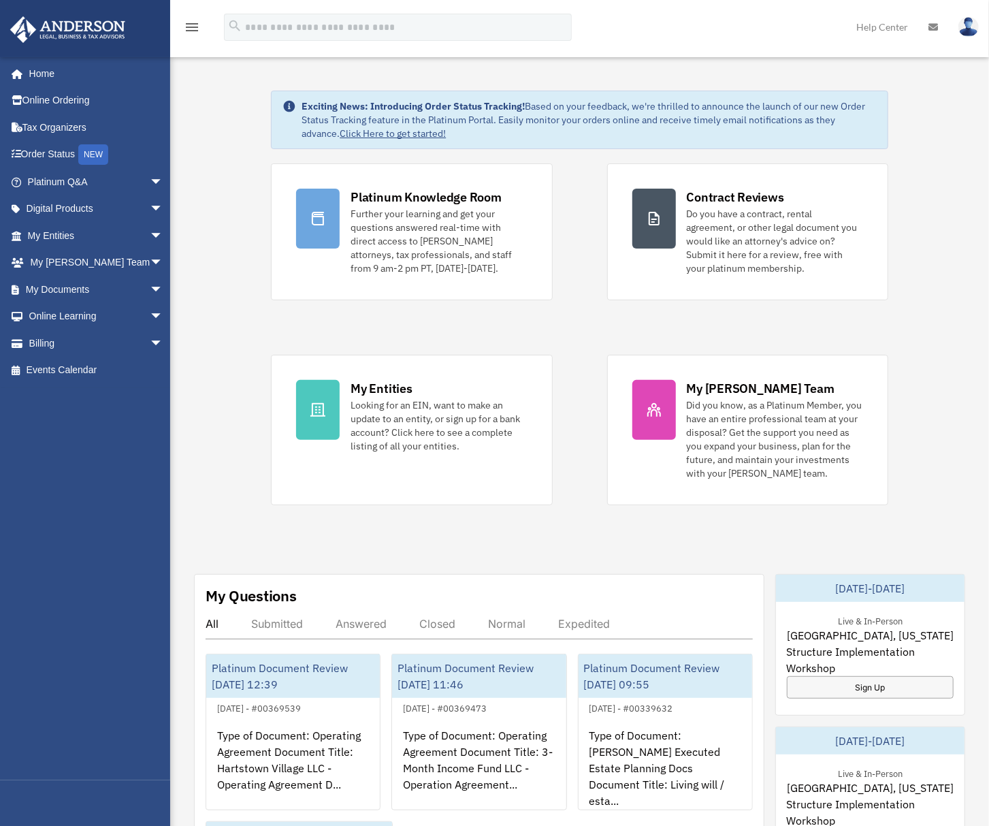
click at [962, 23] on img at bounding box center [969, 27] width 20 height 20
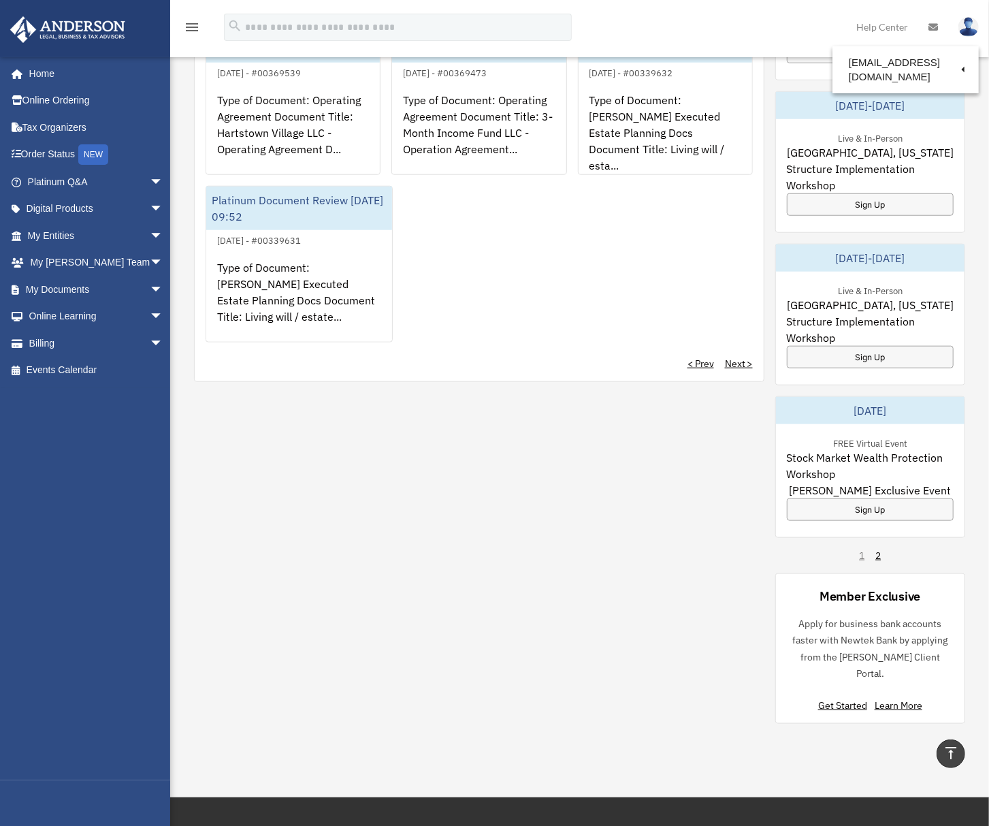
scroll to position [726, 0]
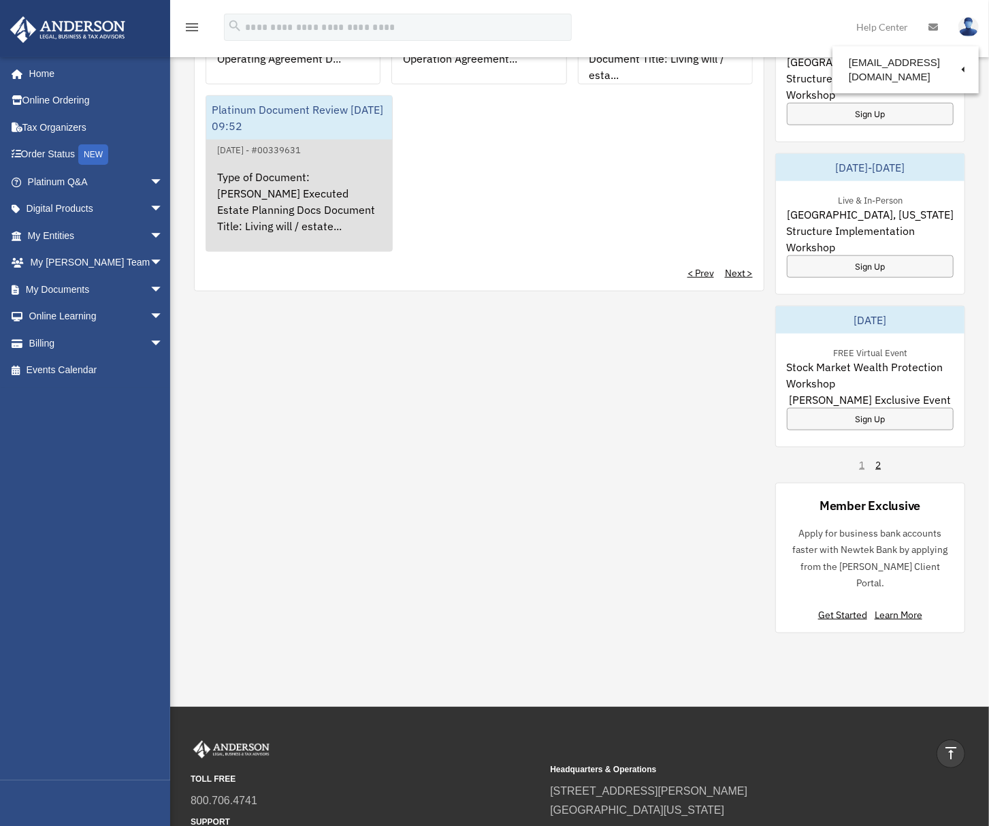
click at [336, 185] on div "Type of Document: Philip Robison Executed Estate Planning Docs Document Title: …" at bounding box center [299, 211] width 186 height 106
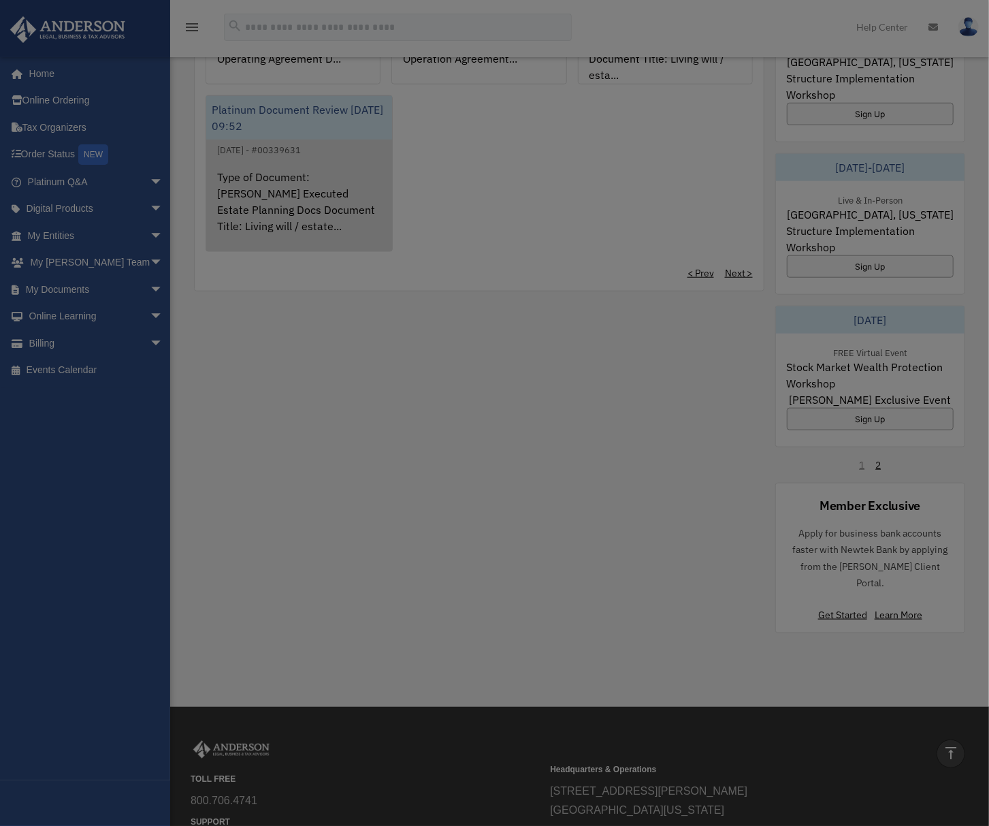
scroll to position [0, 0]
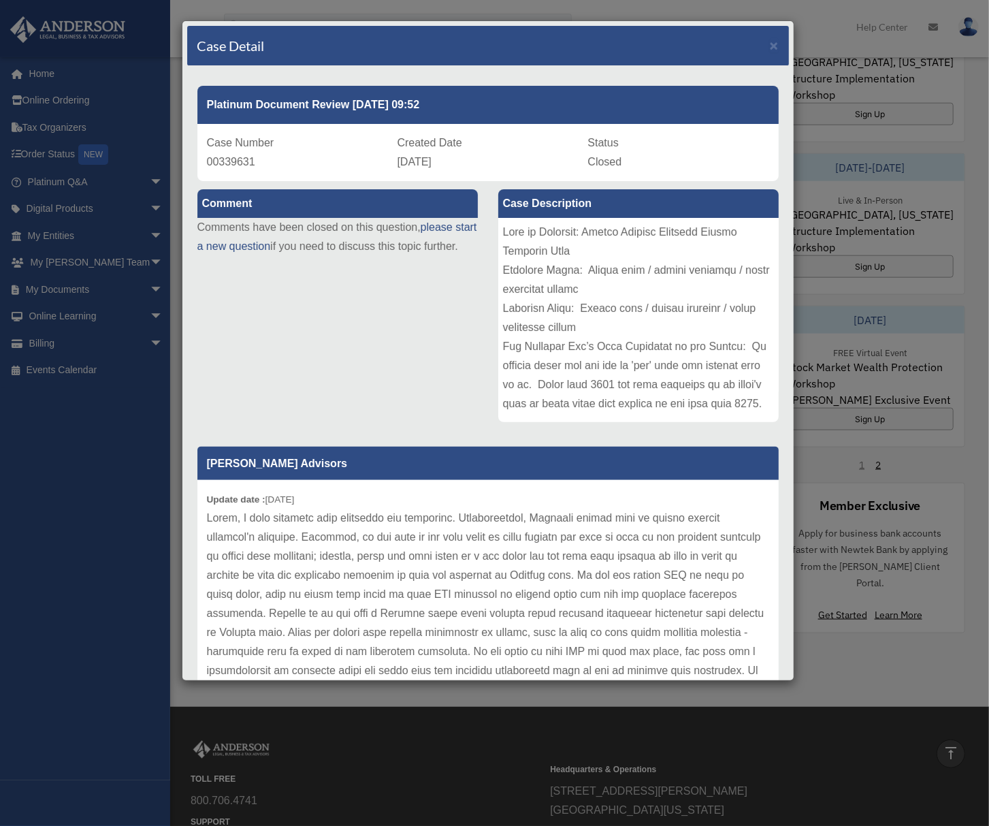
click at [104, 510] on div "Case Detail × Platinum Document Review 05/05/2023 09:52 Case Number 00339631 Cr…" at bounding box center [494, 413] width 989 height 826
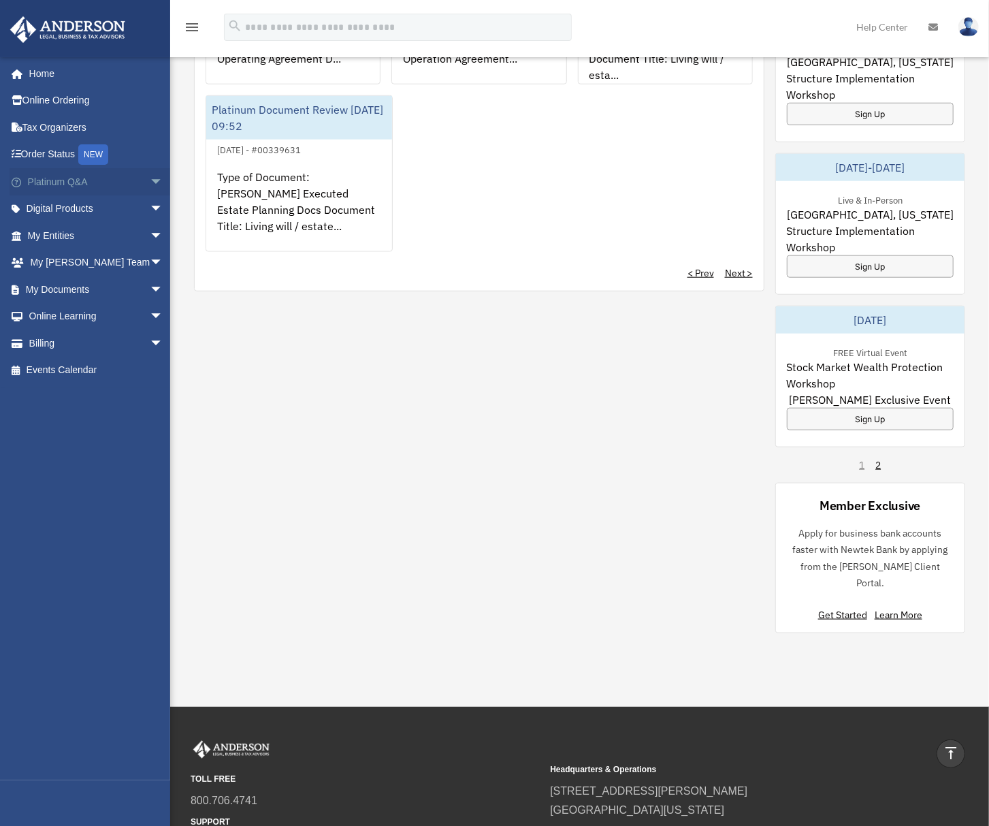
click at [50, 180] on link "Platinum Q&A arrow_drop_down" at bounding box center [97, 181] width 174 height 27
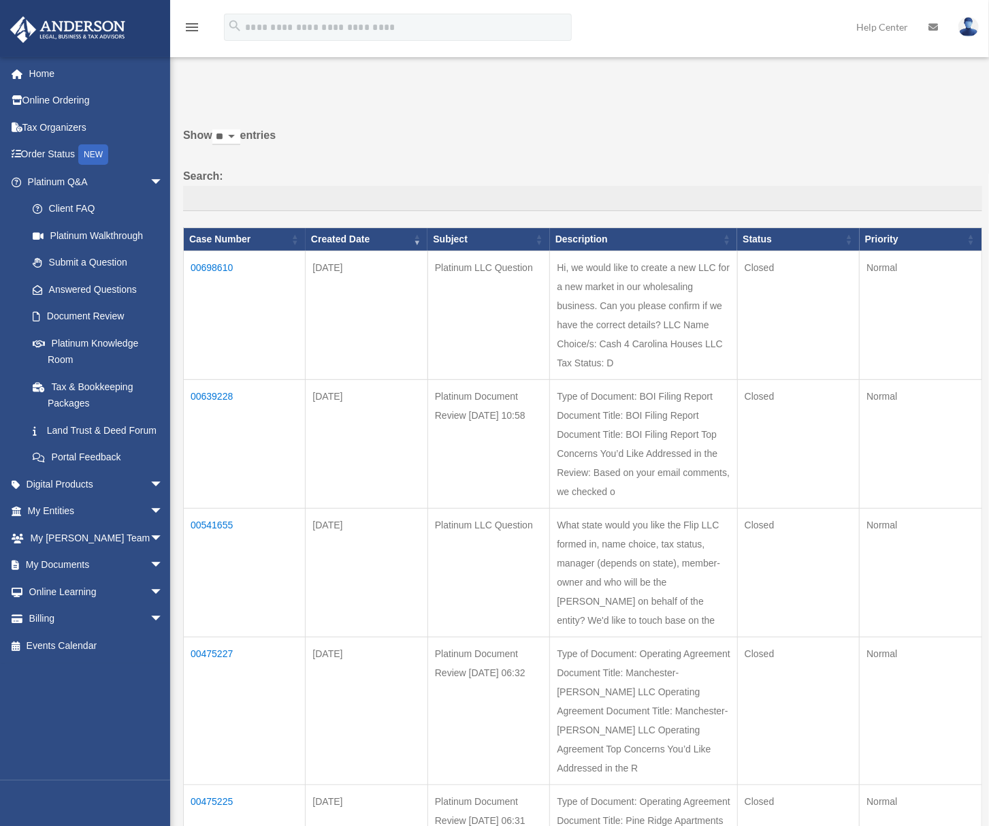
click at [215, 270] on td "00698610" at bounding box center [245, 315] width 122 height 129
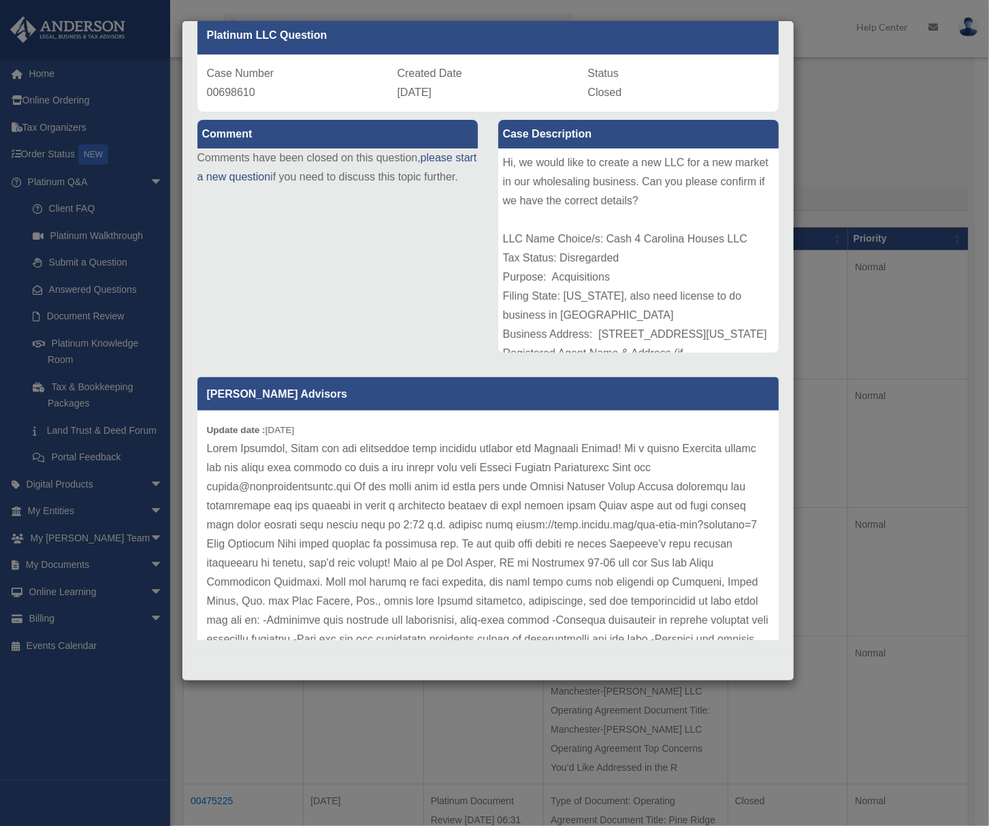
scroll to position [94, 0]
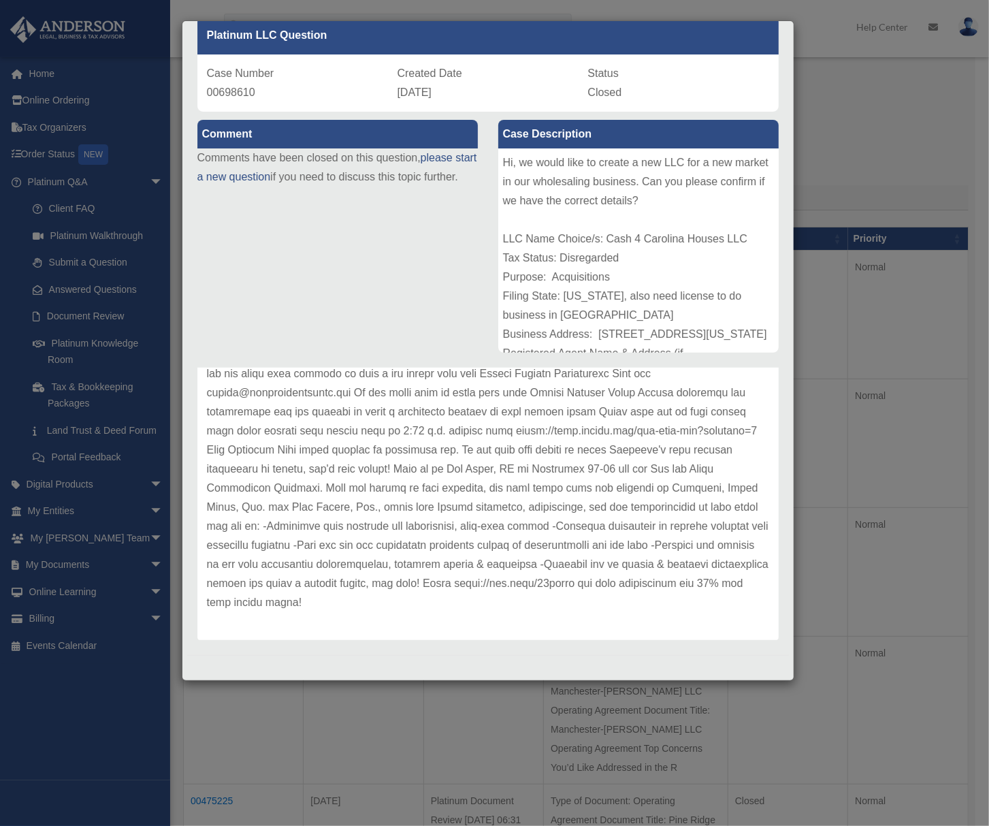
click at [844, 477] on div "Case Detail × Platinum LLC Question Case Number 00698610 Created Date [DATE] St…" at bounding box center [494, 413] width 989 height 826
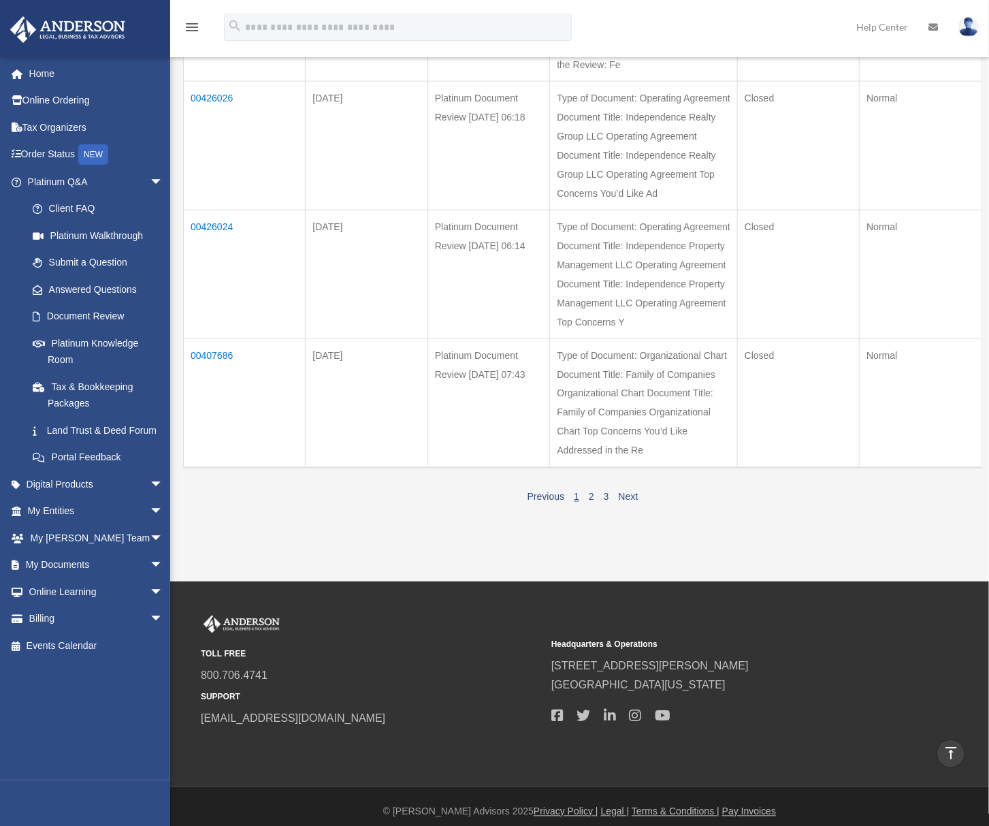
scroll to position [1311, 0]
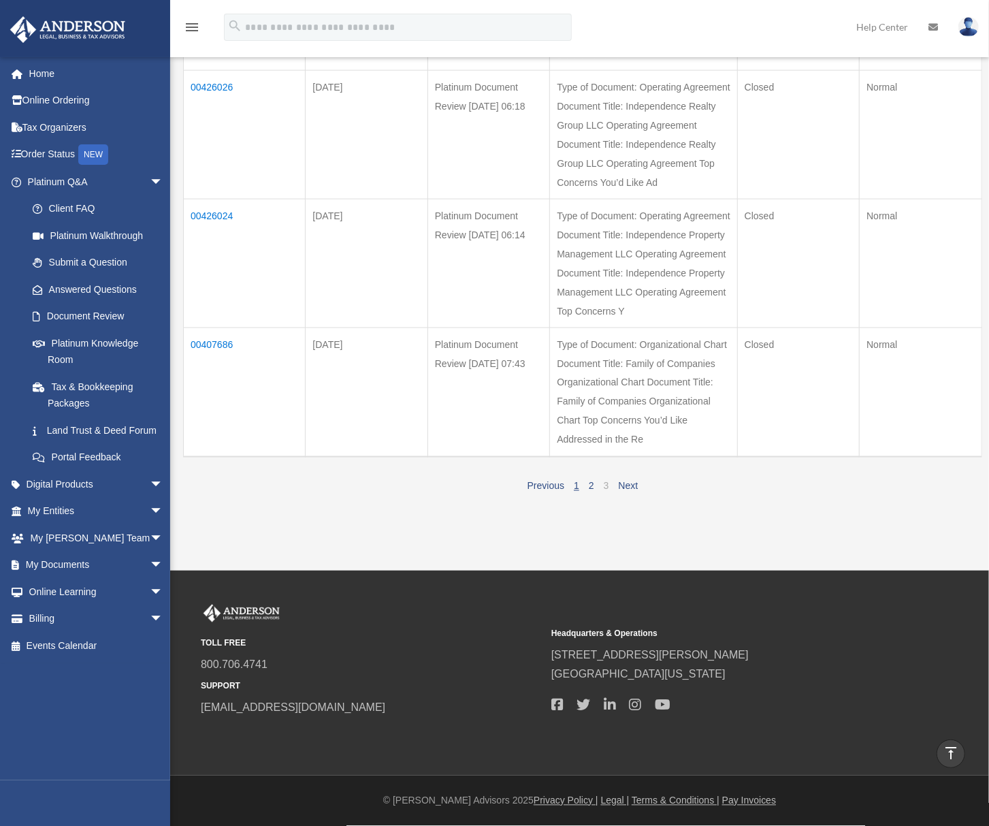
click at [605, 486] on link "3" at bounding box center [606, 486] width 5 height 11
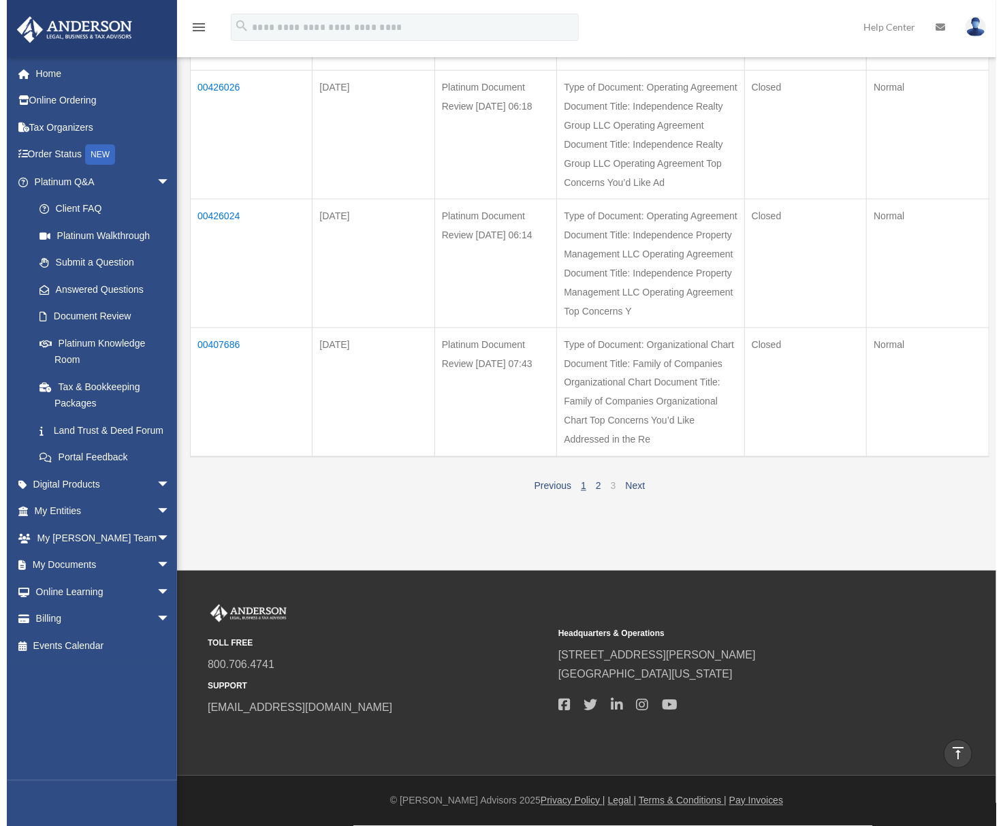
scroll to position [0, 0]
